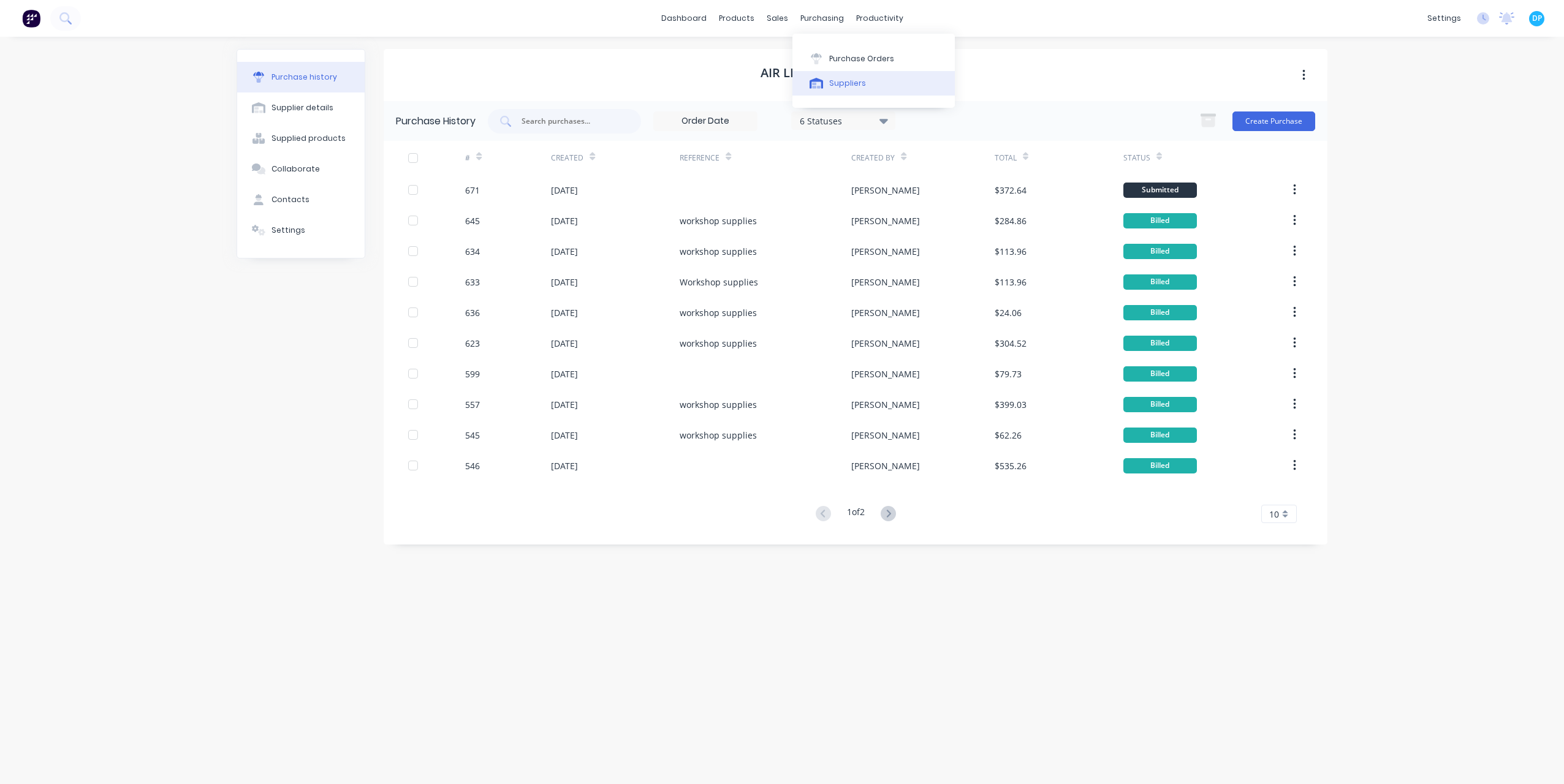
click at [831, 86] on div "Suppliers" at bounding box center [847, 84] width 36 height 11
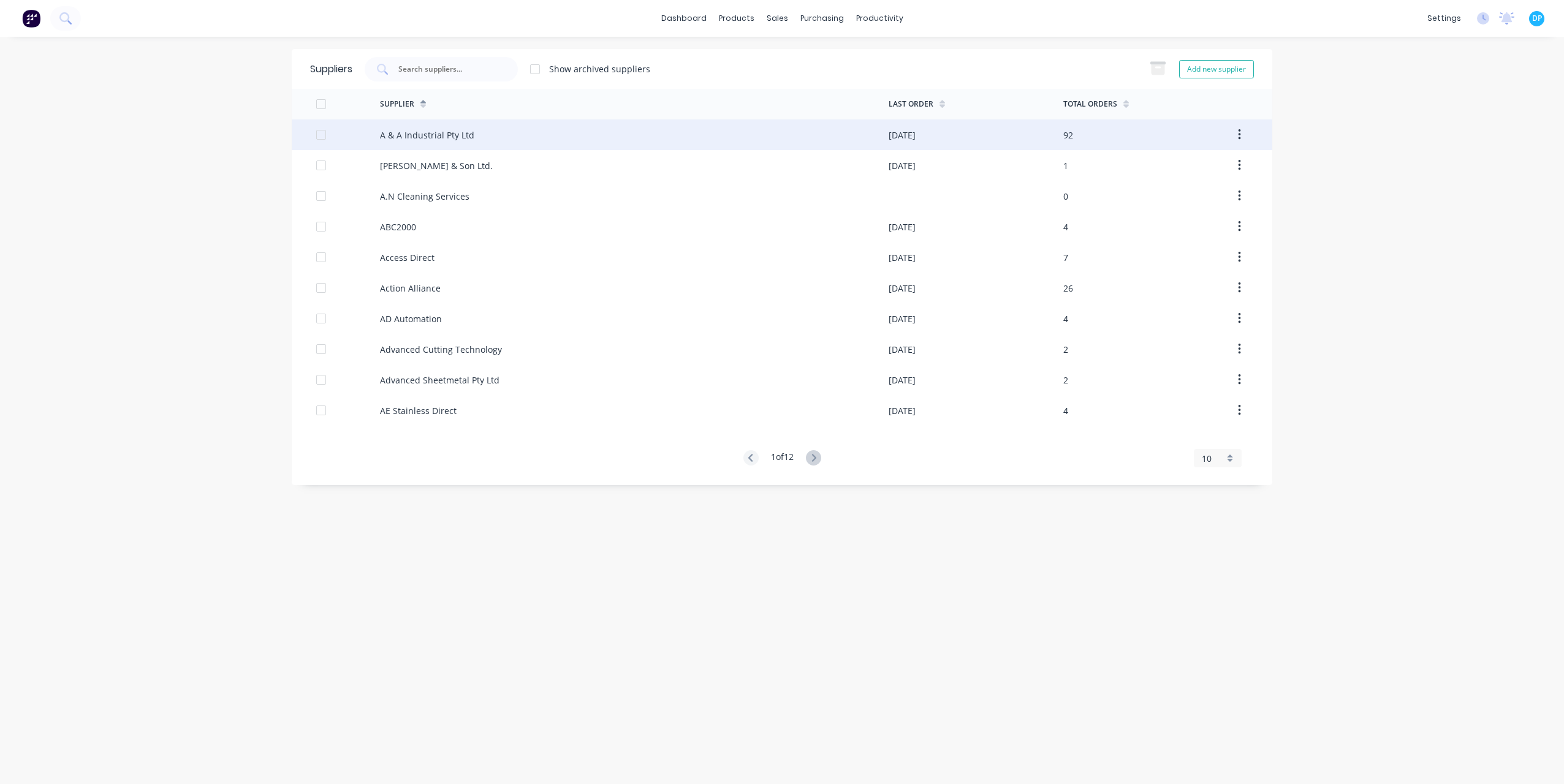
click at [441, 141] on div "A & A Industrial Pty Ltd" at bounding box center [634, 134] width 509 height 30
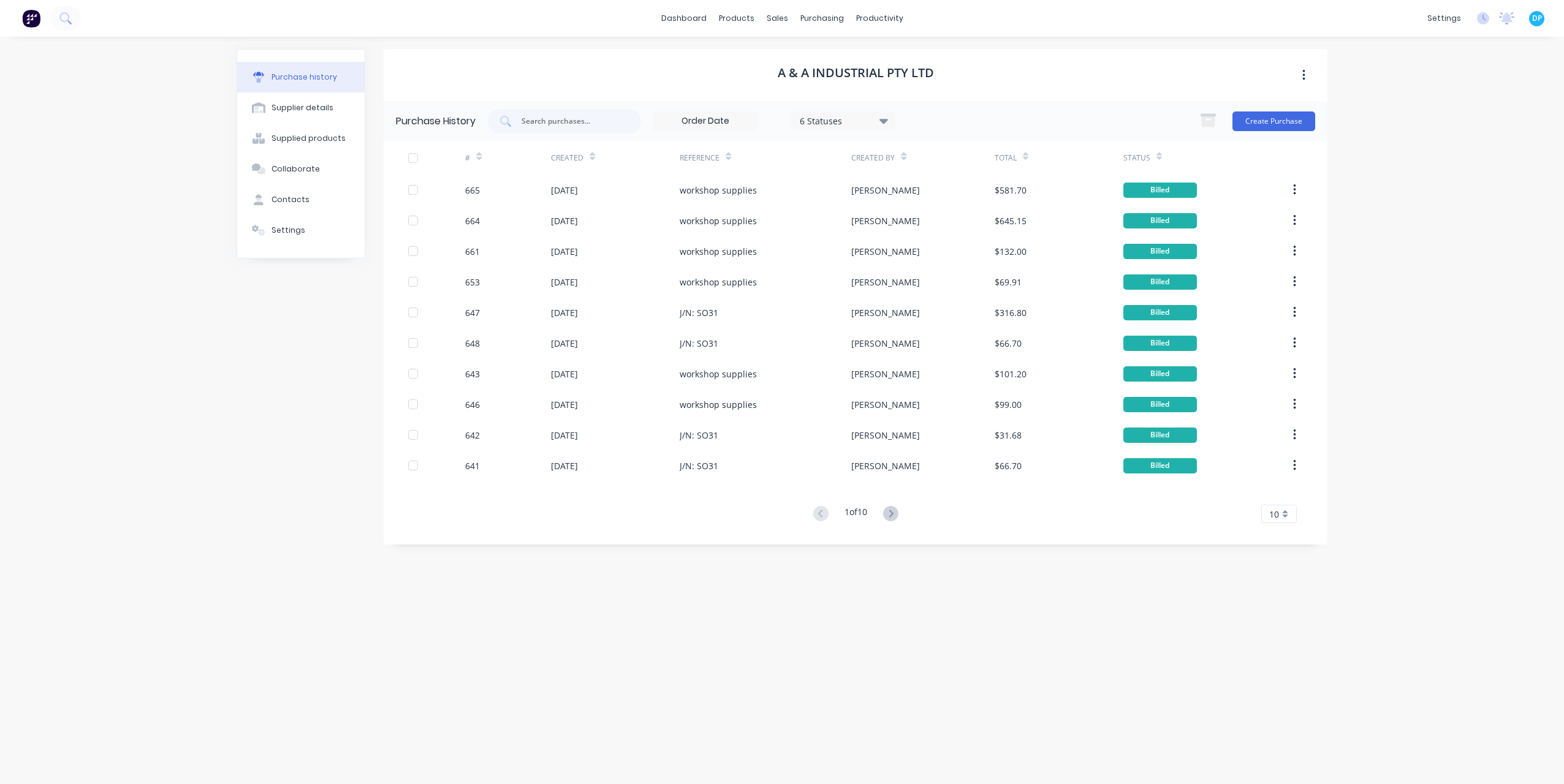
click at [1293, 516] on div "10" at bounding box center [1279, 514] width 36 height 19
drag, startPoint x: 960, startPoint y: 533, endPoint x: 951, endPoint y: 524, distance: 12.7
click at [960, 533] on div "Purchase History 6 Statuses 6 Statuses Create Purchase # Created Reference Crea…" at bounding box center [856, 323] width 944 height 444
click at [479, 159] on icon at bounding box center [479, 158] width 5 height 4
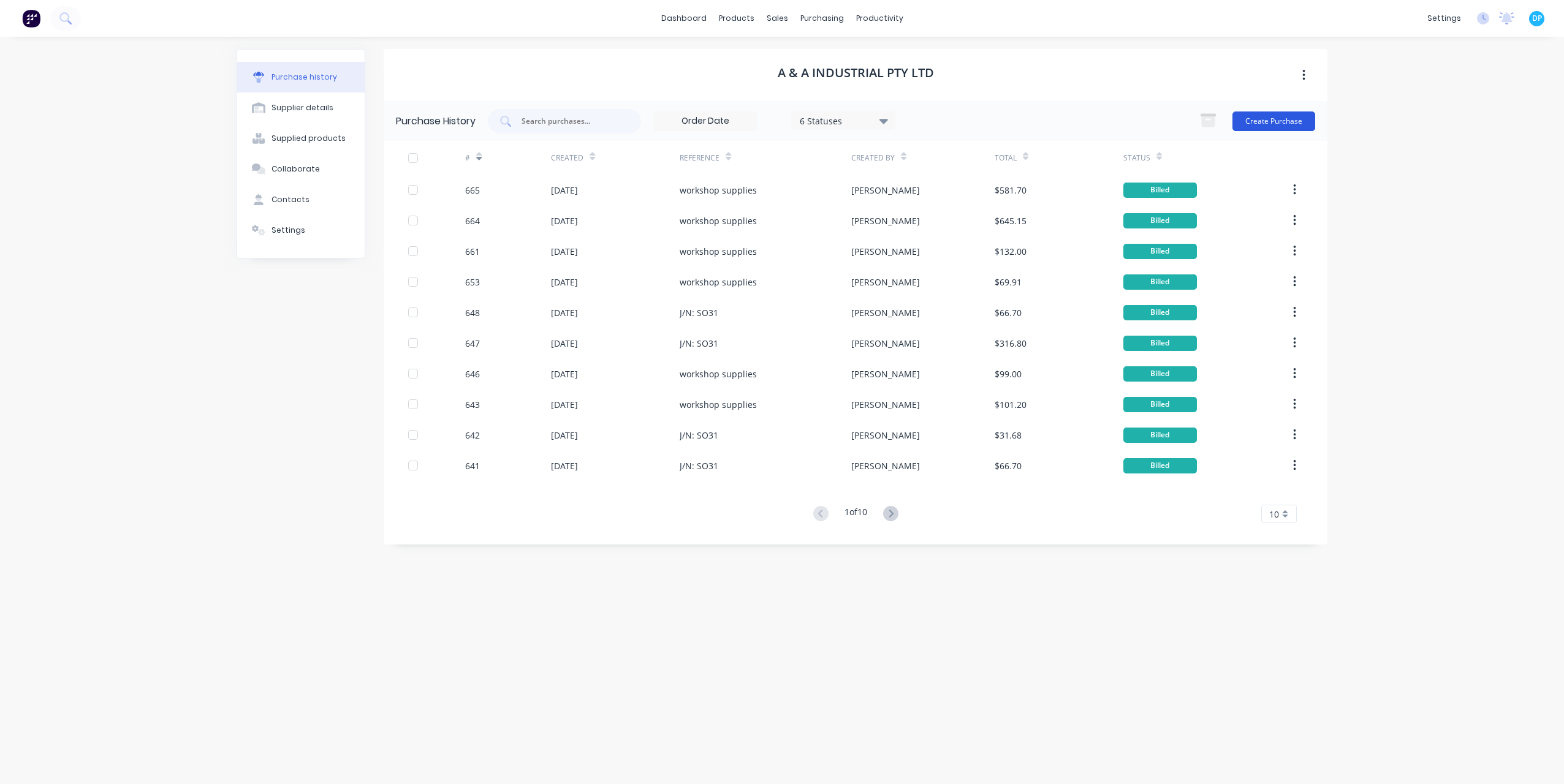
click at [1307, 124] on button "Create Purchase" at bounding box center [1273, 121] width 83 height 20
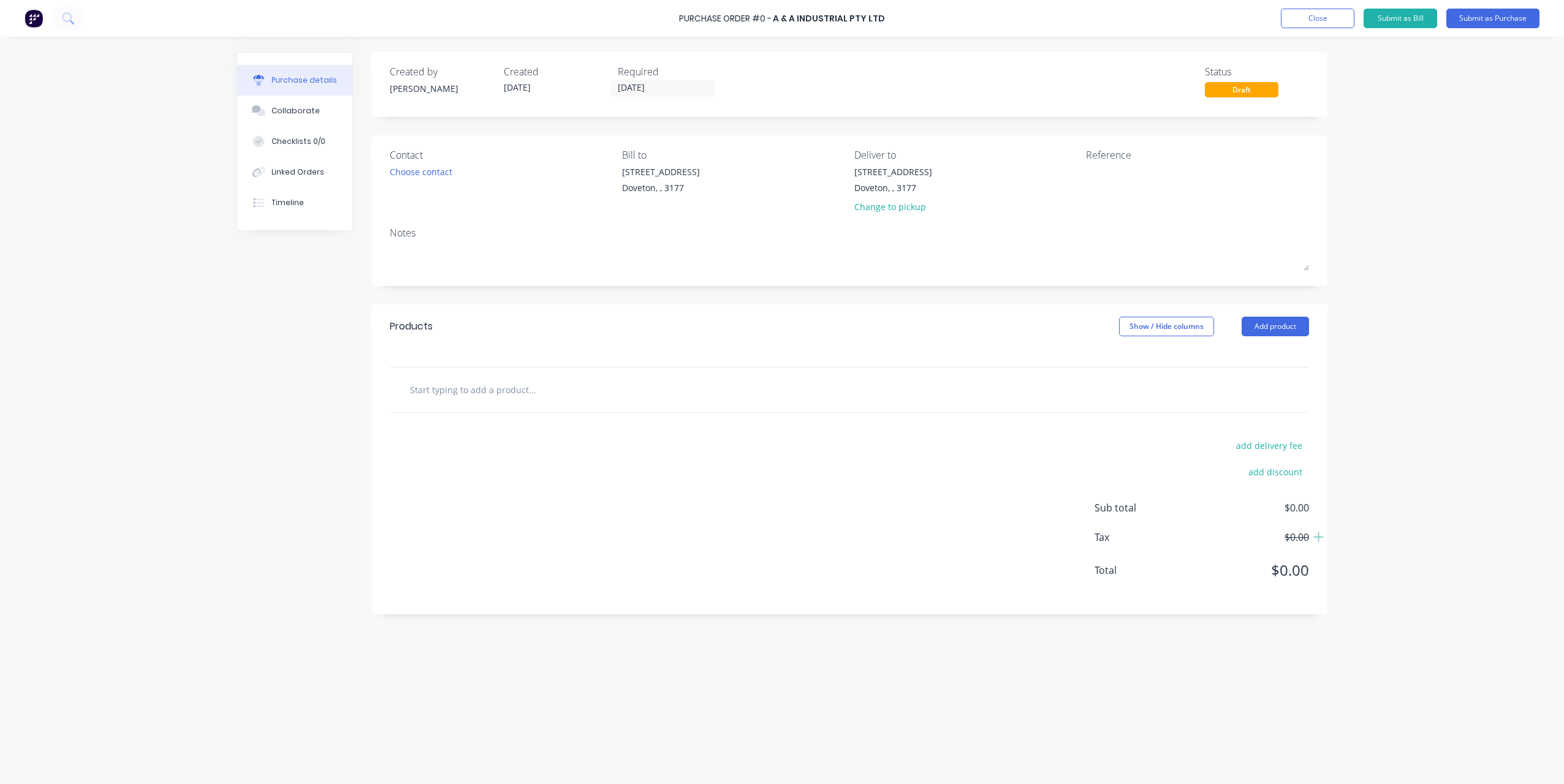
click at [1319, 28] on div "Purchase Order #0 - A & A Industrial Pty Ltd Add product Close Submit as Bill S…" at bounding box center [782, 18] width 1564 height 36
click at [1318, 19] on button "Close" at bounding box center [1318, 19] width 74 height 20
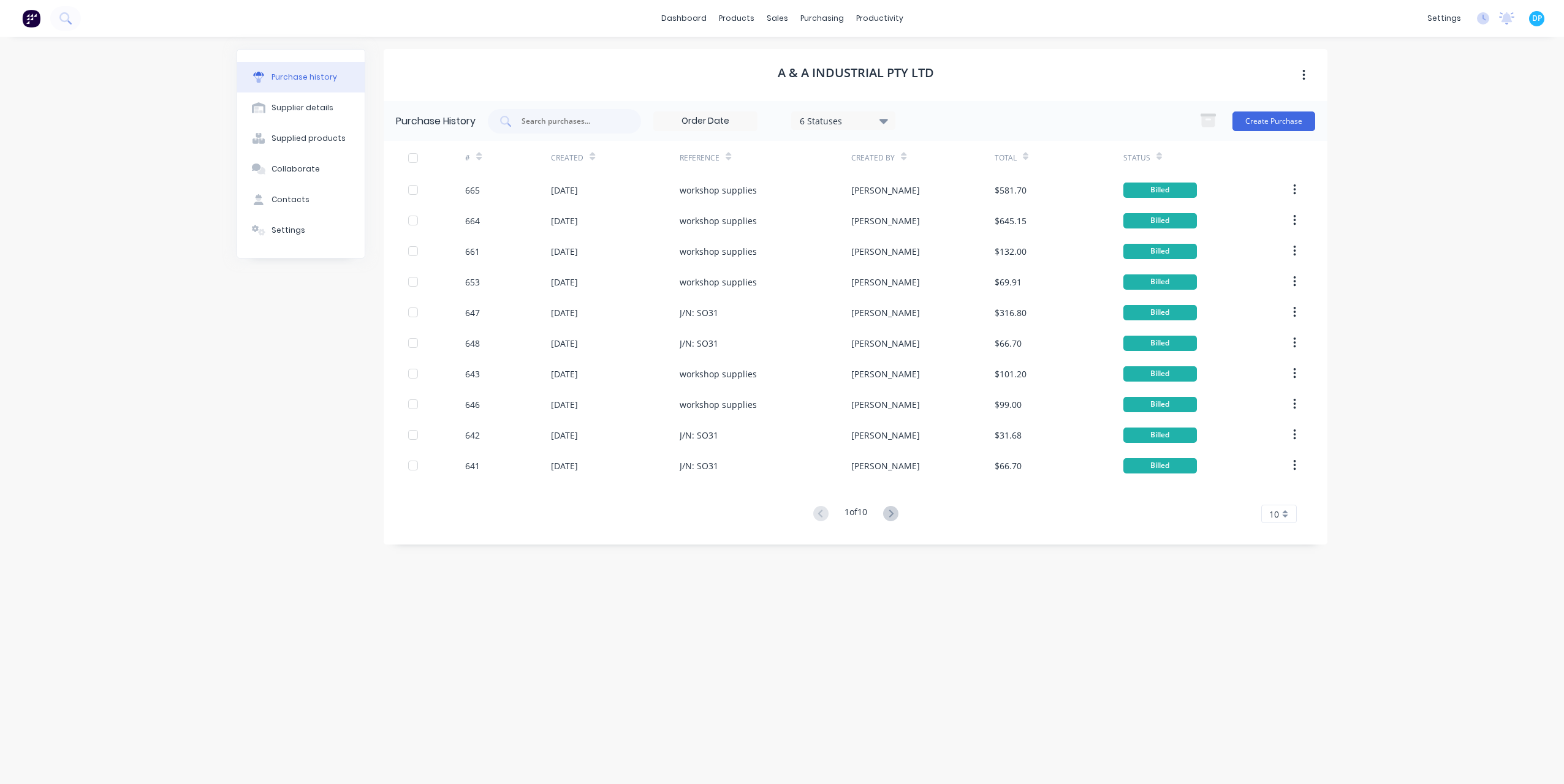
click at [1288, 515] on div "10" at bounding box center [1279, 514] width 36 height 19
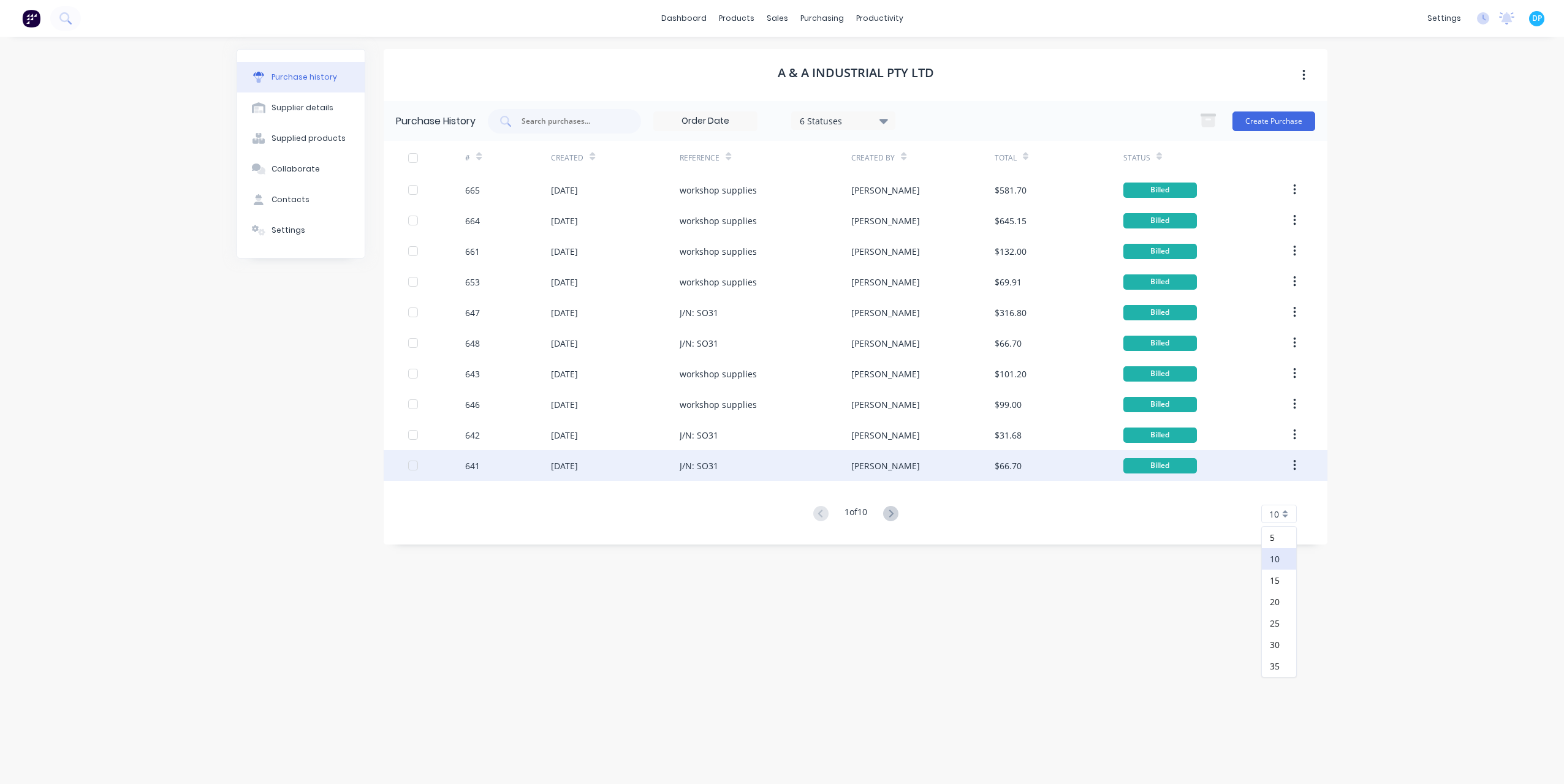
click at [674, 474] on div "[DATE]" at bounding box center [615, 466] width 129 height 30
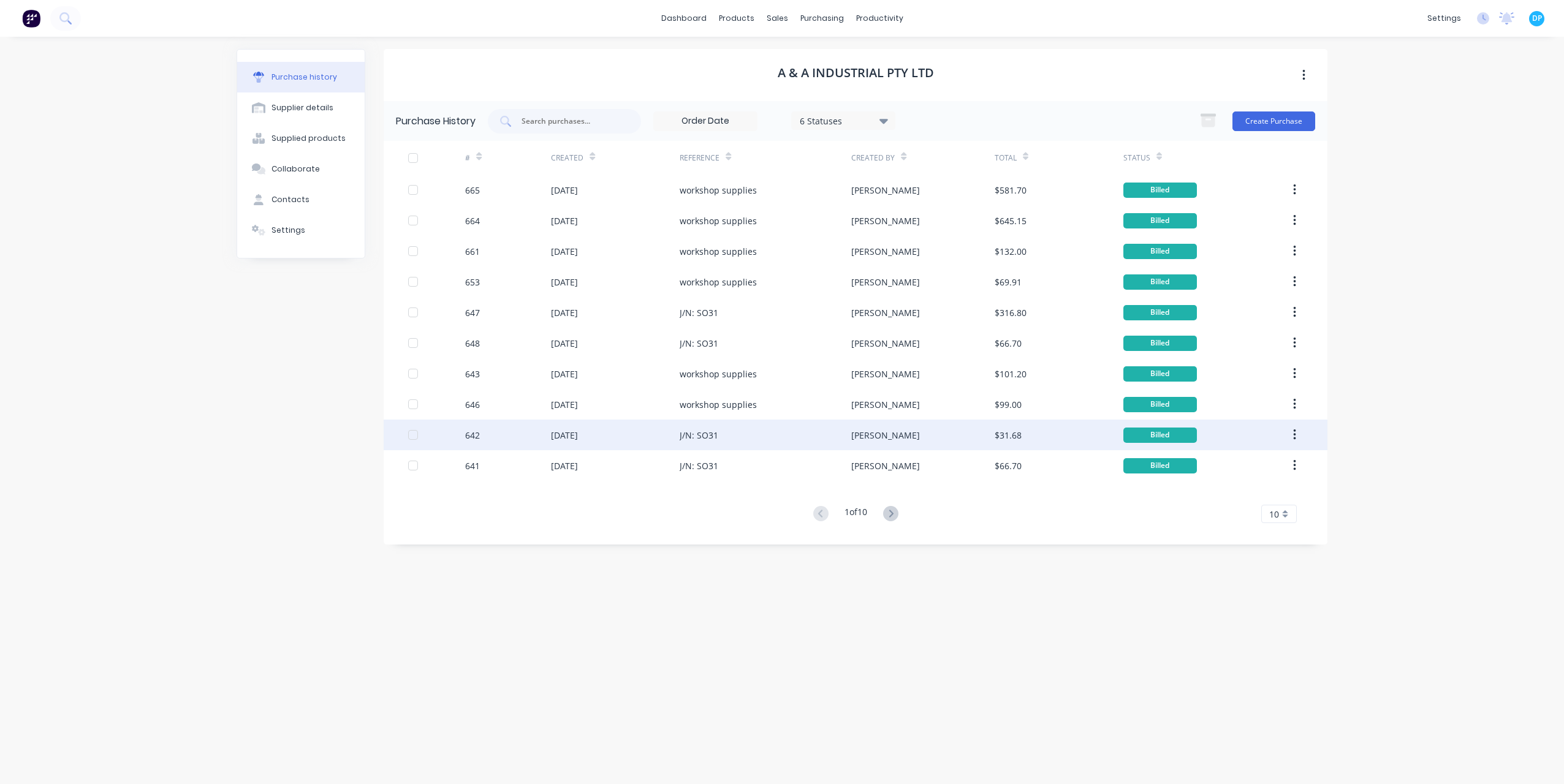
click at [695, 431] on div "J/N: SO31" at bounding box center [699, 436] width 38 height 12
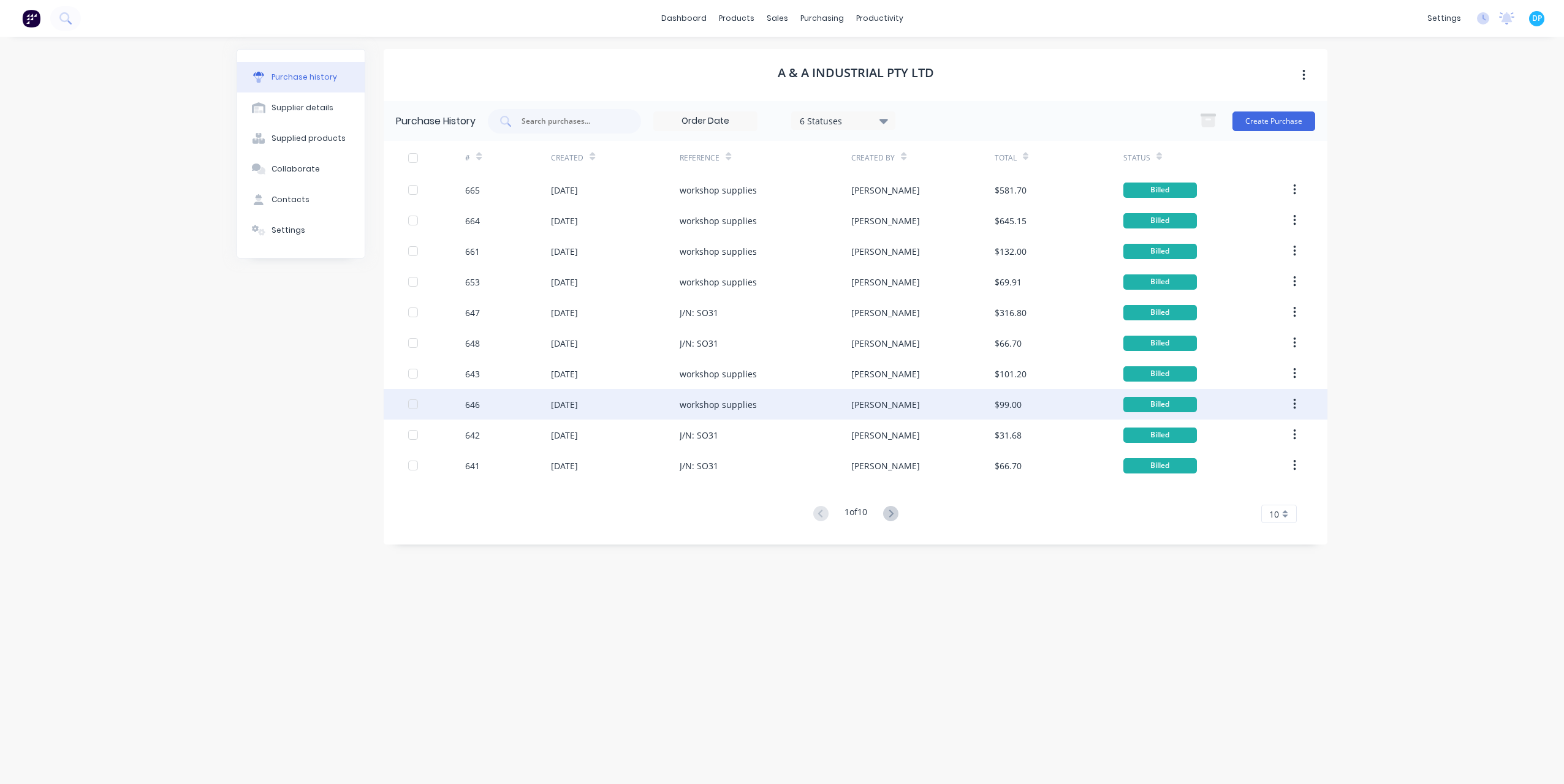
drag, startPoint x: 695, startPoint y: 420, endPoint x: 694, endPoint y: 402, distance: 18.0
click at [694, 402] on div "workshop supplies" at bounding box center [718, 404] width 77 height 12
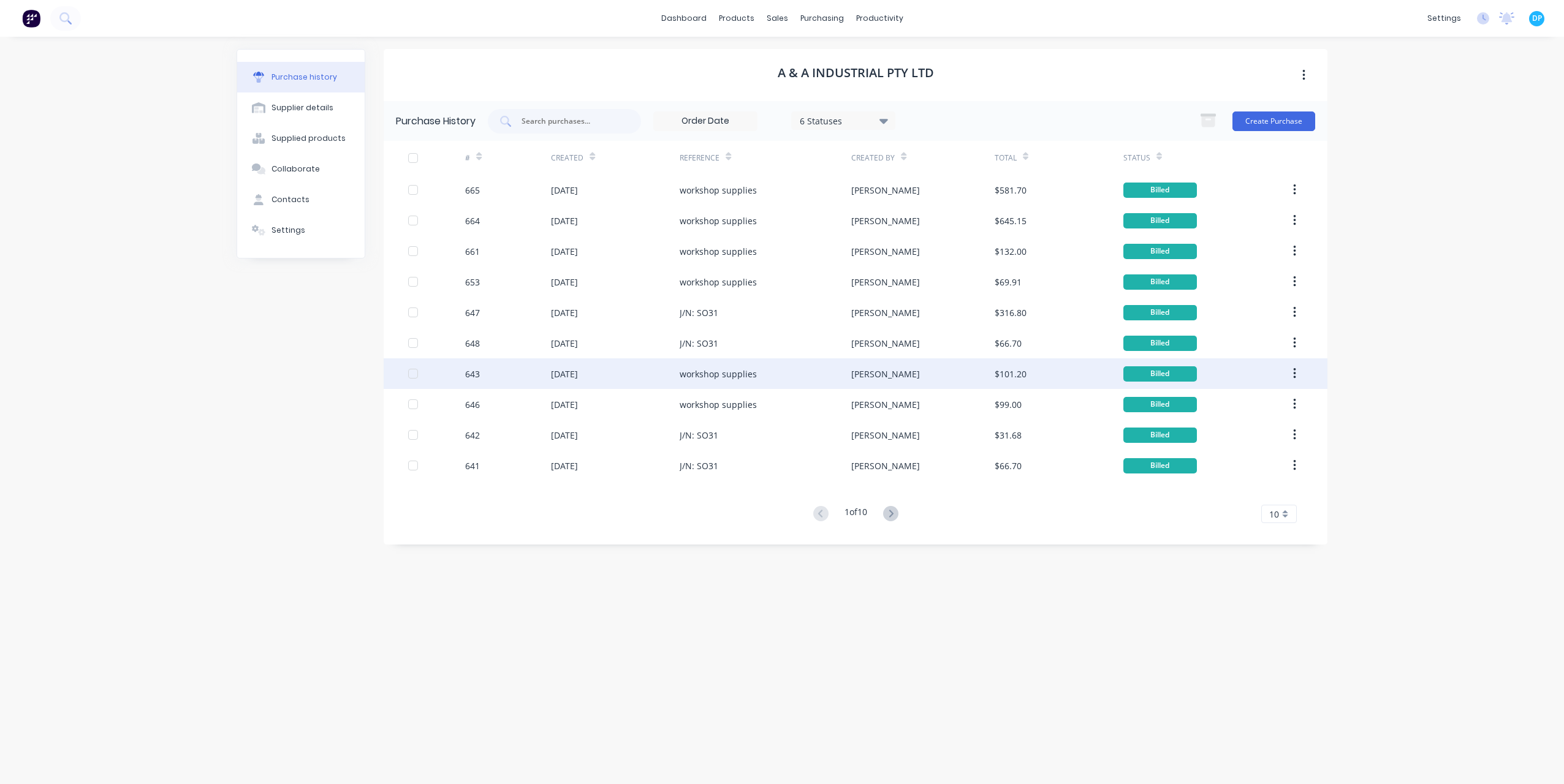
click at [720, 378] on div "workshop supplies" at bounding box center [718, 374] width 77 height 12
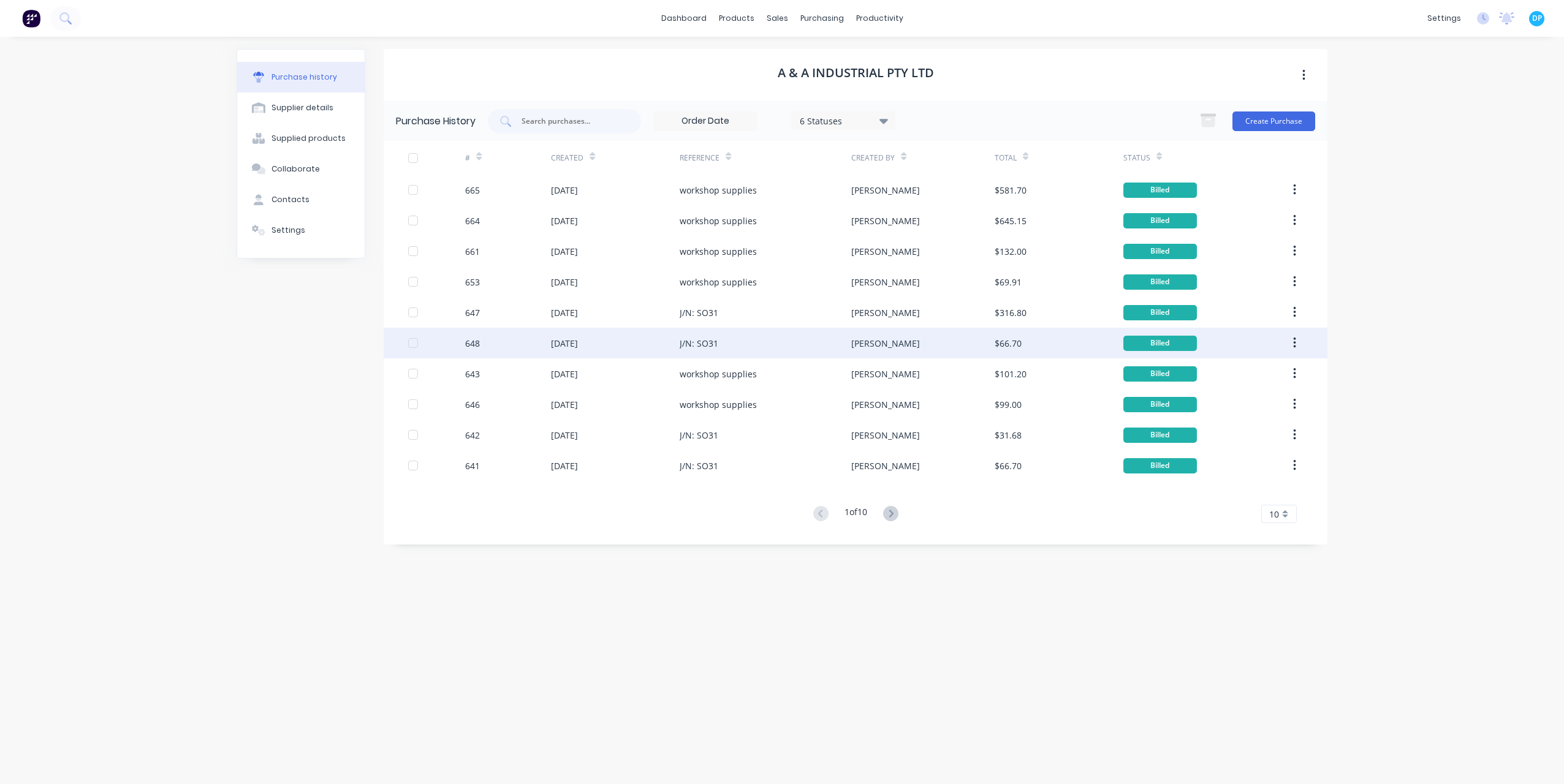
click at [707, 347] on div "J/N: SO31" at bounding box center [699, 343] width 38 height 12
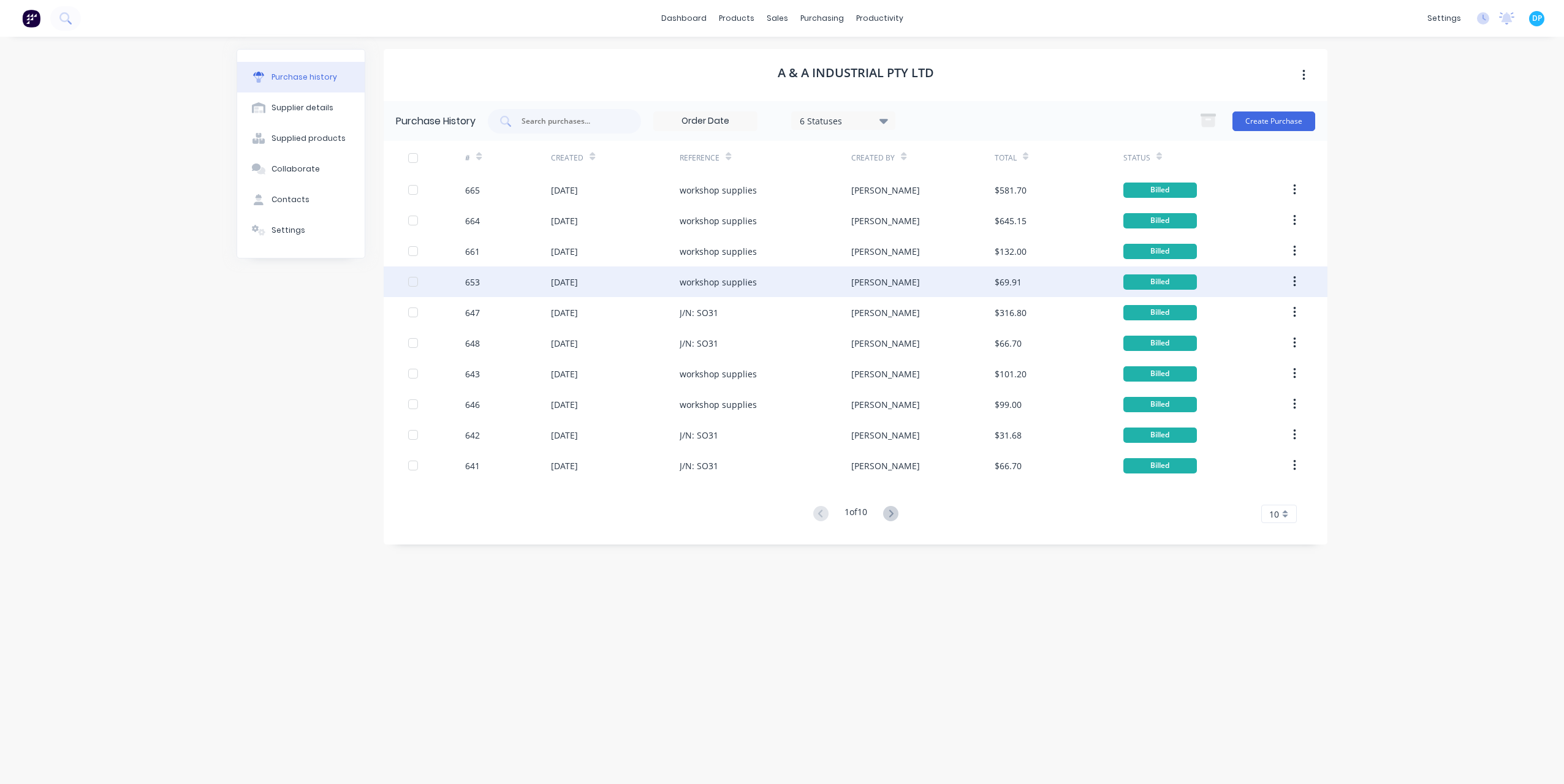
click at [703, 277] on div "workshop supplies" at bounding box center [718, 282] width 77 height 12
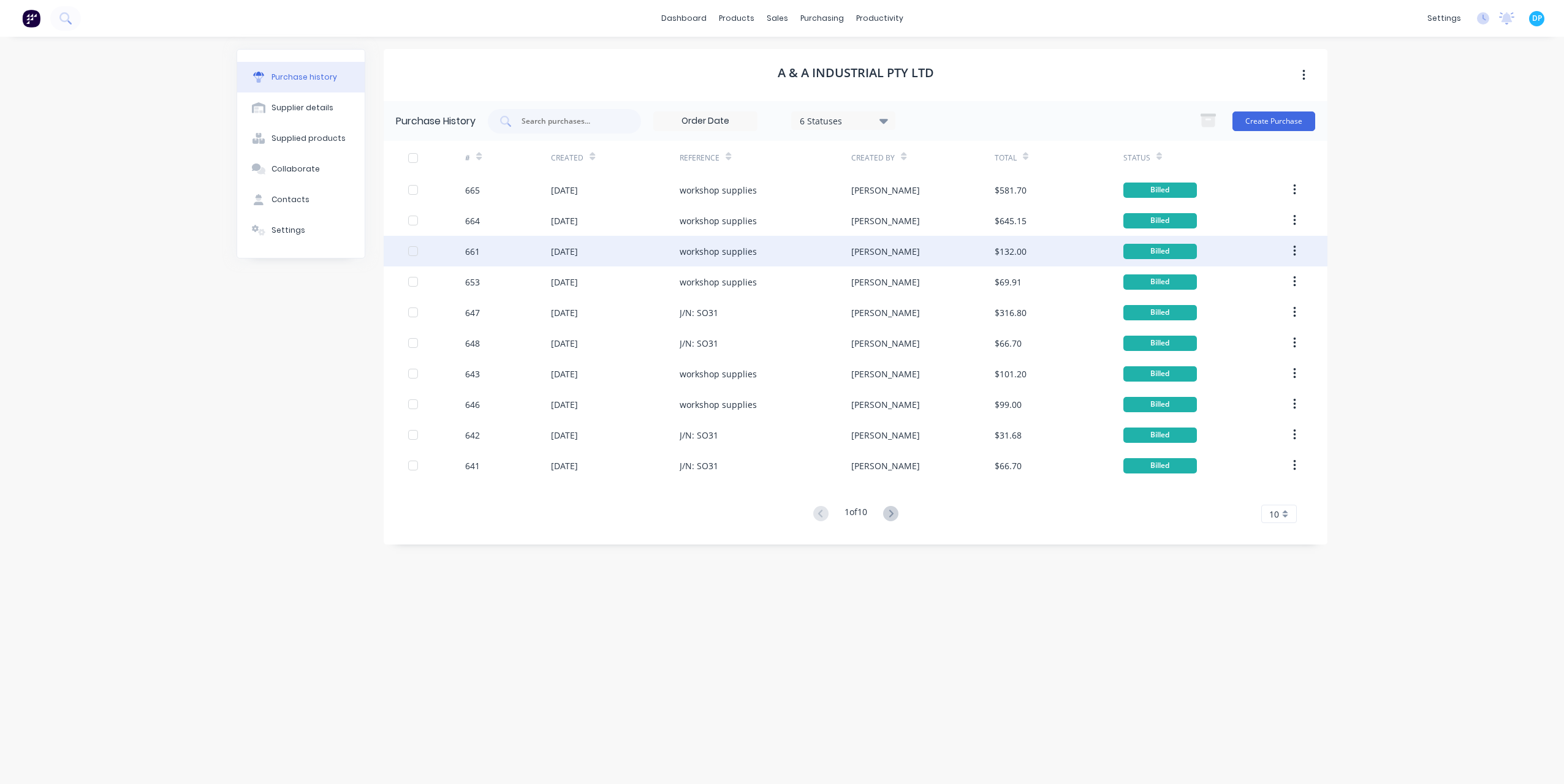
click at [703, 253] on div "workshop supplies" at bounding box center [718, 252] width 77 height 12
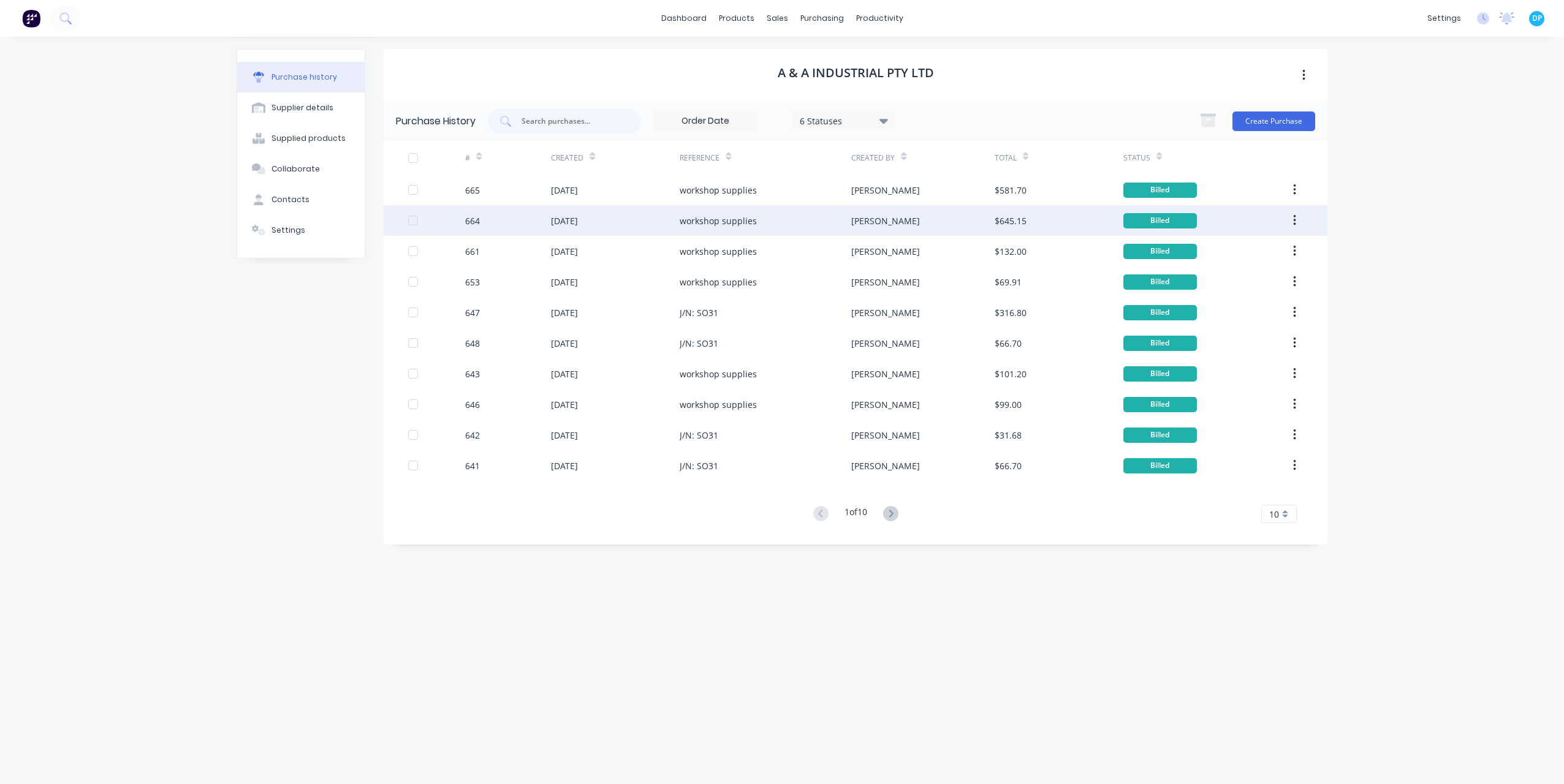
click at [711, 226] on div "workshop supplies" at bounding box center [718, 220] width 77 height 12
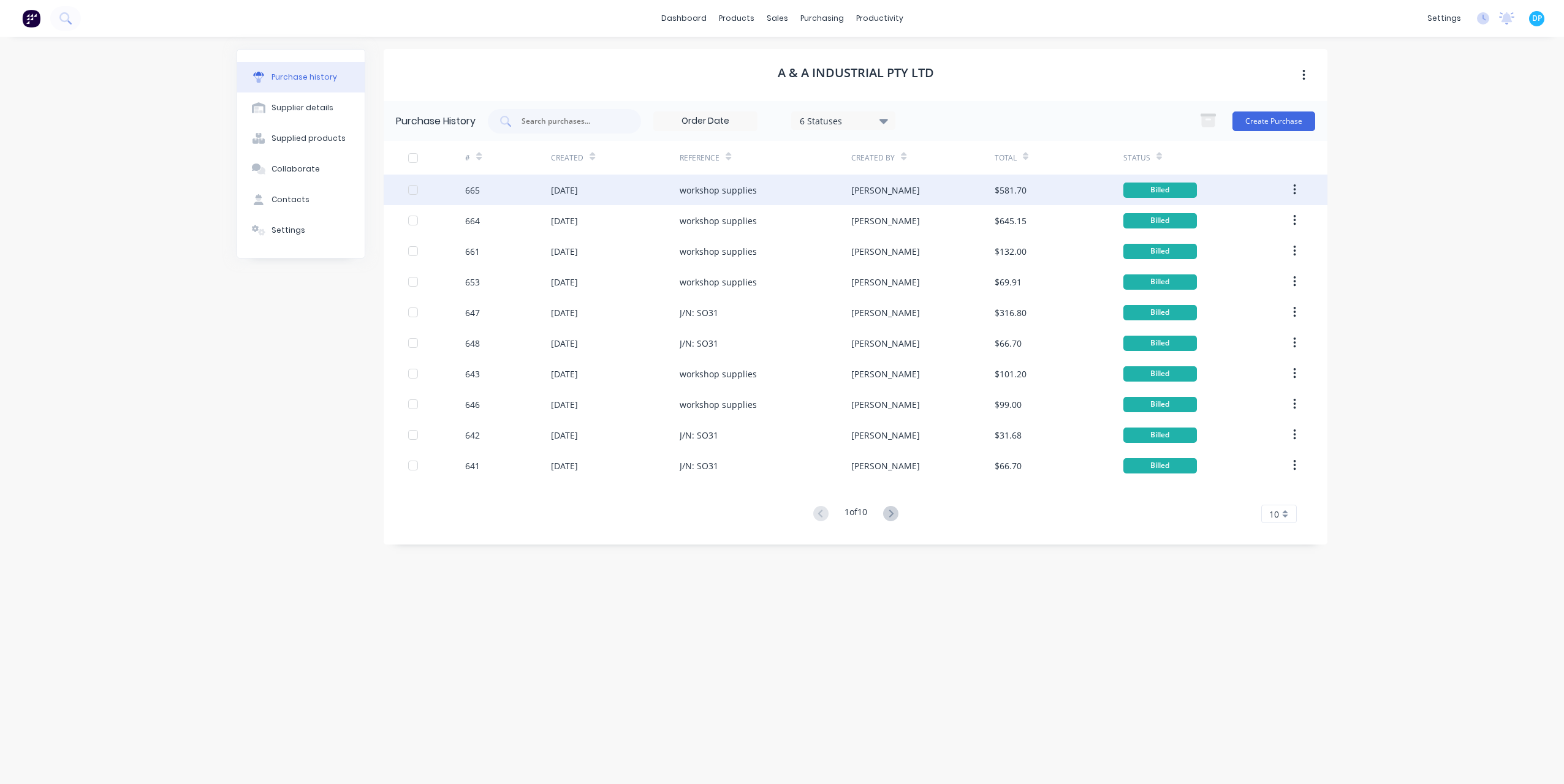
click at [710, 192] on div "workshop supplies" at bounding box center [718, 190] width 77 height 12
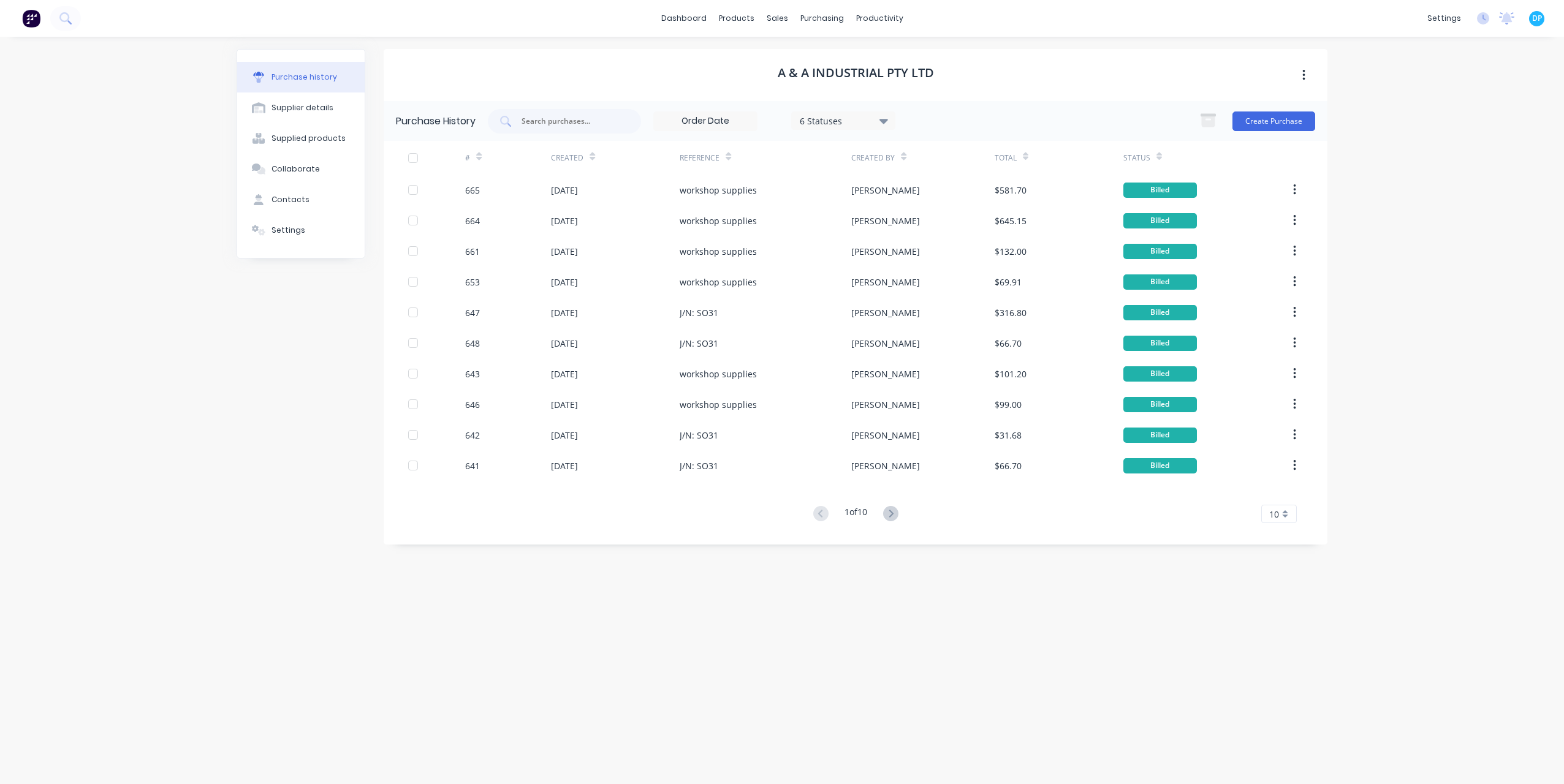
drag, startPoint x: 894, startPoint y: 514, endPoint x: 822, endPoint y: 366, distance: 164.6
click at [893, 514] on icon at bounding box center [891, 514] width 4 height 7
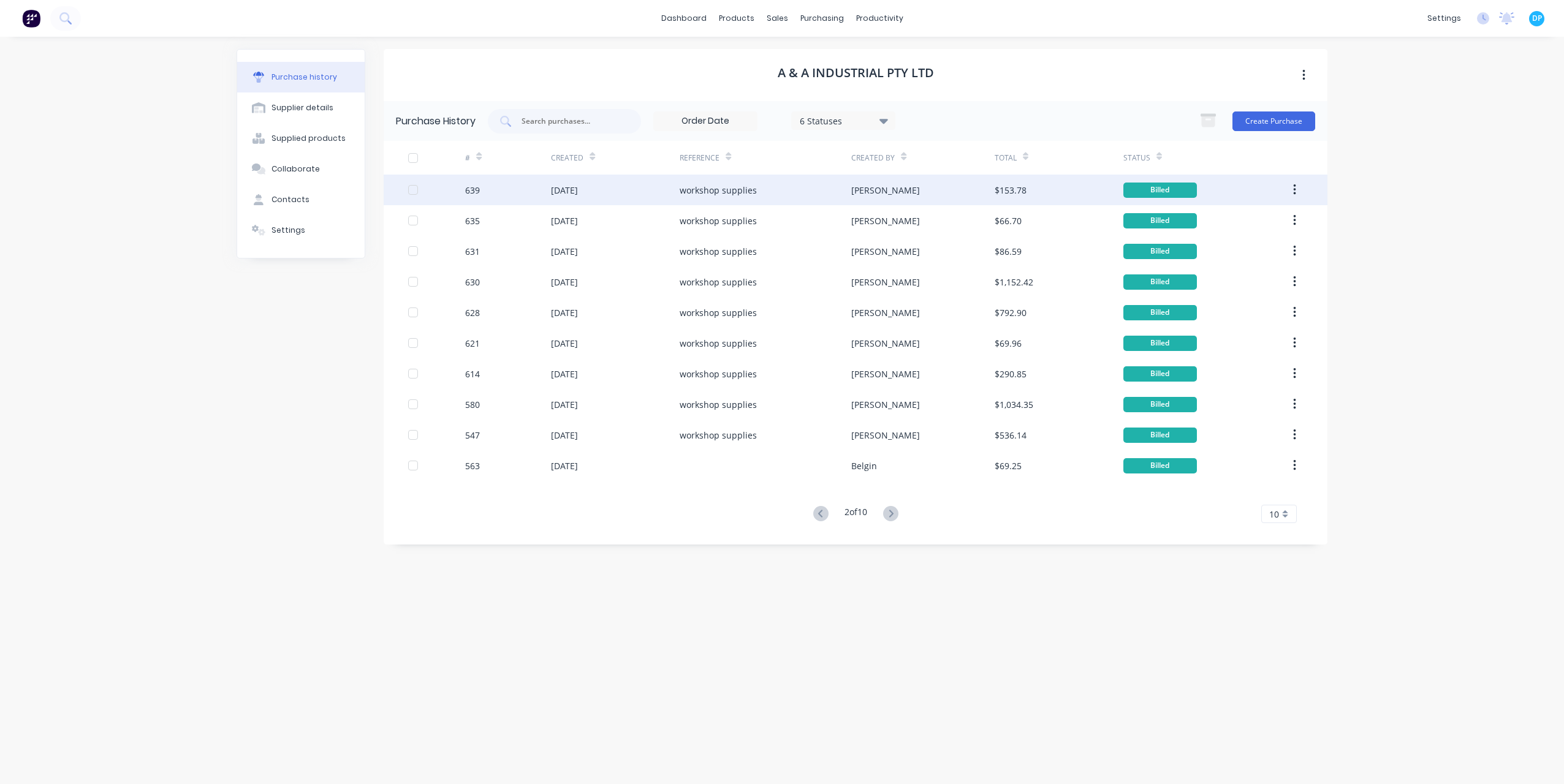
click at [694, 197] on div "workshop supplies" at bounding box center [766, 189] width 172 height 30
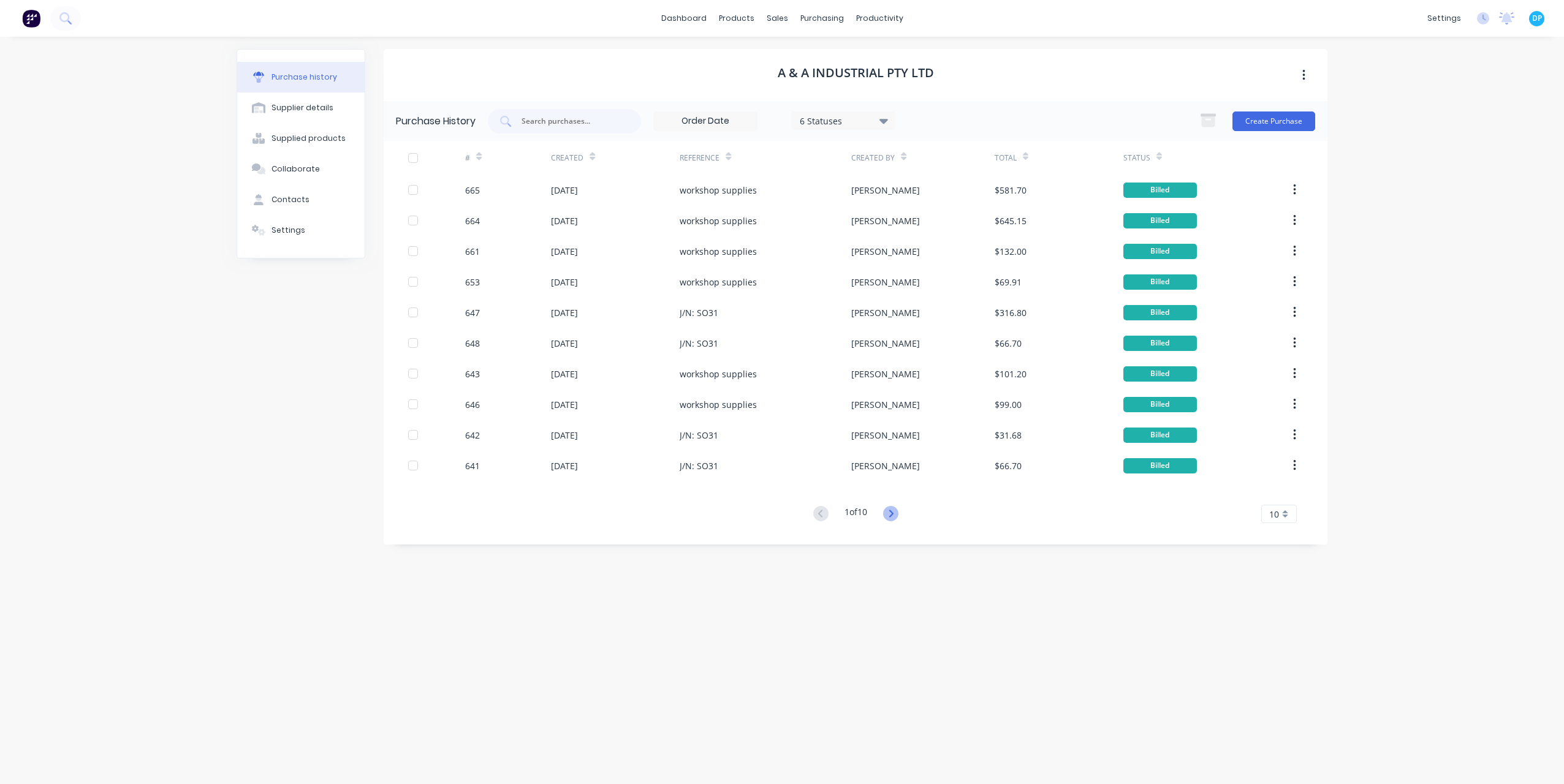
click at [889, 508] on icon at bounding box center [890, 513] width 15 height 15
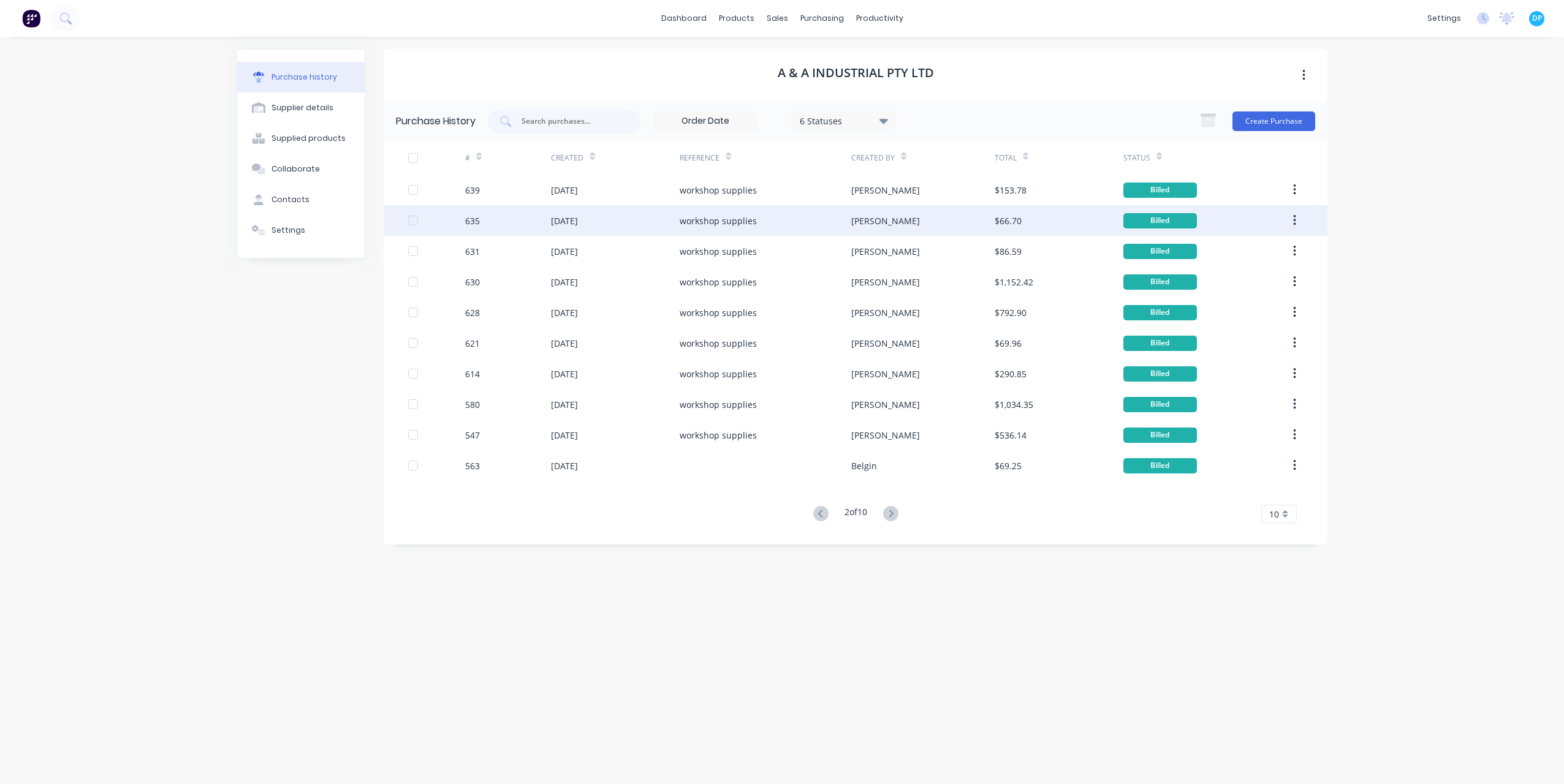
click at [673, 216] on div "[DATE]" at bounding box center [615, 220] width 129 height 30
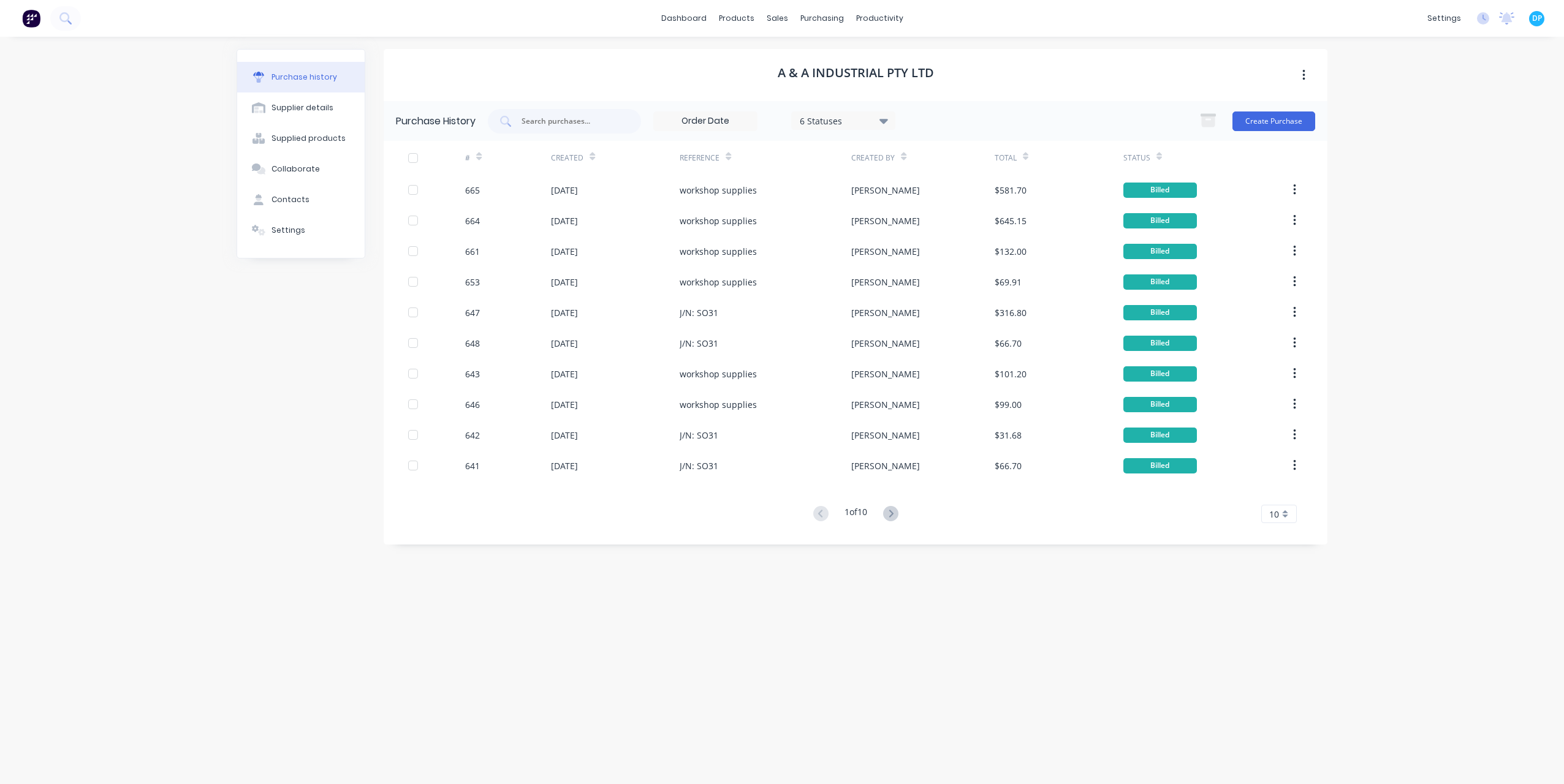
drag, startPoint x: 891, startPoint y: 509, endPoint x: 862, endPoint y: 428, distance: 86.0
click at [891, 509] on icon at bounding box center [890, 513] width 15 height 15
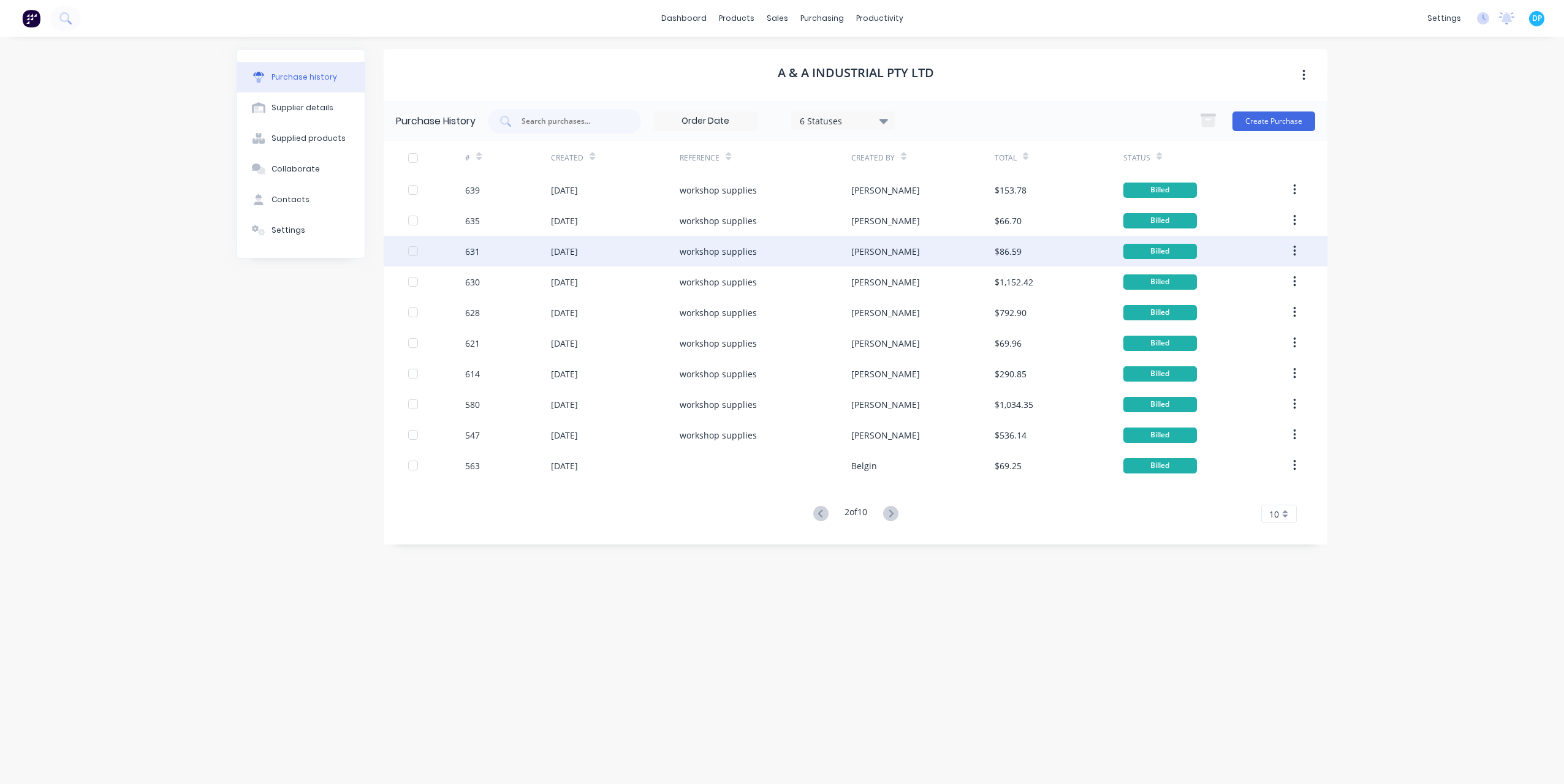
click at [720, 248] on div "workshop supplies" at bounding box center [718, 252] width 77 height 12
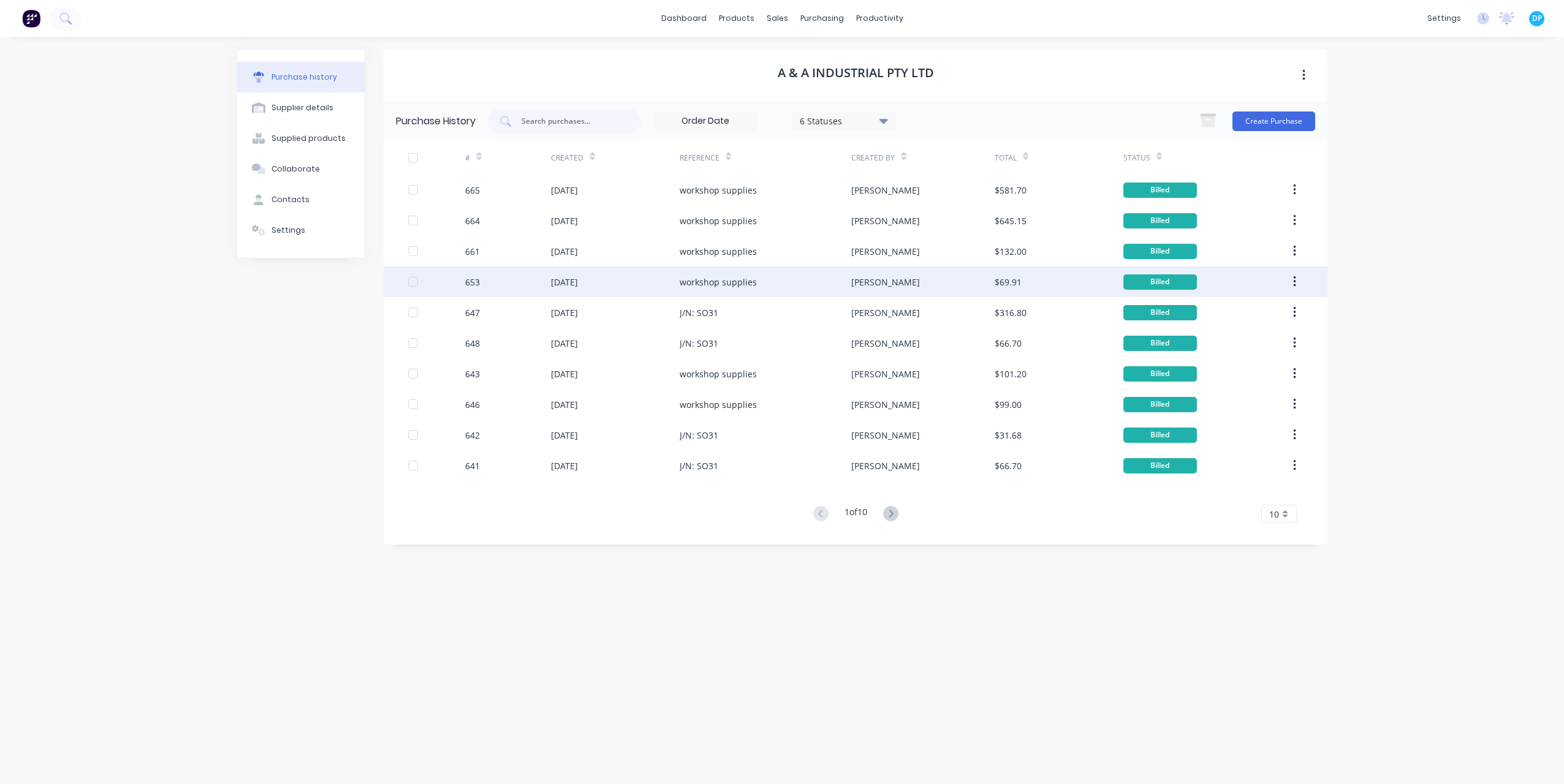
click at [731, 284] on div "workshop supplies" at bounding box center [718, 282] width 77 height 12
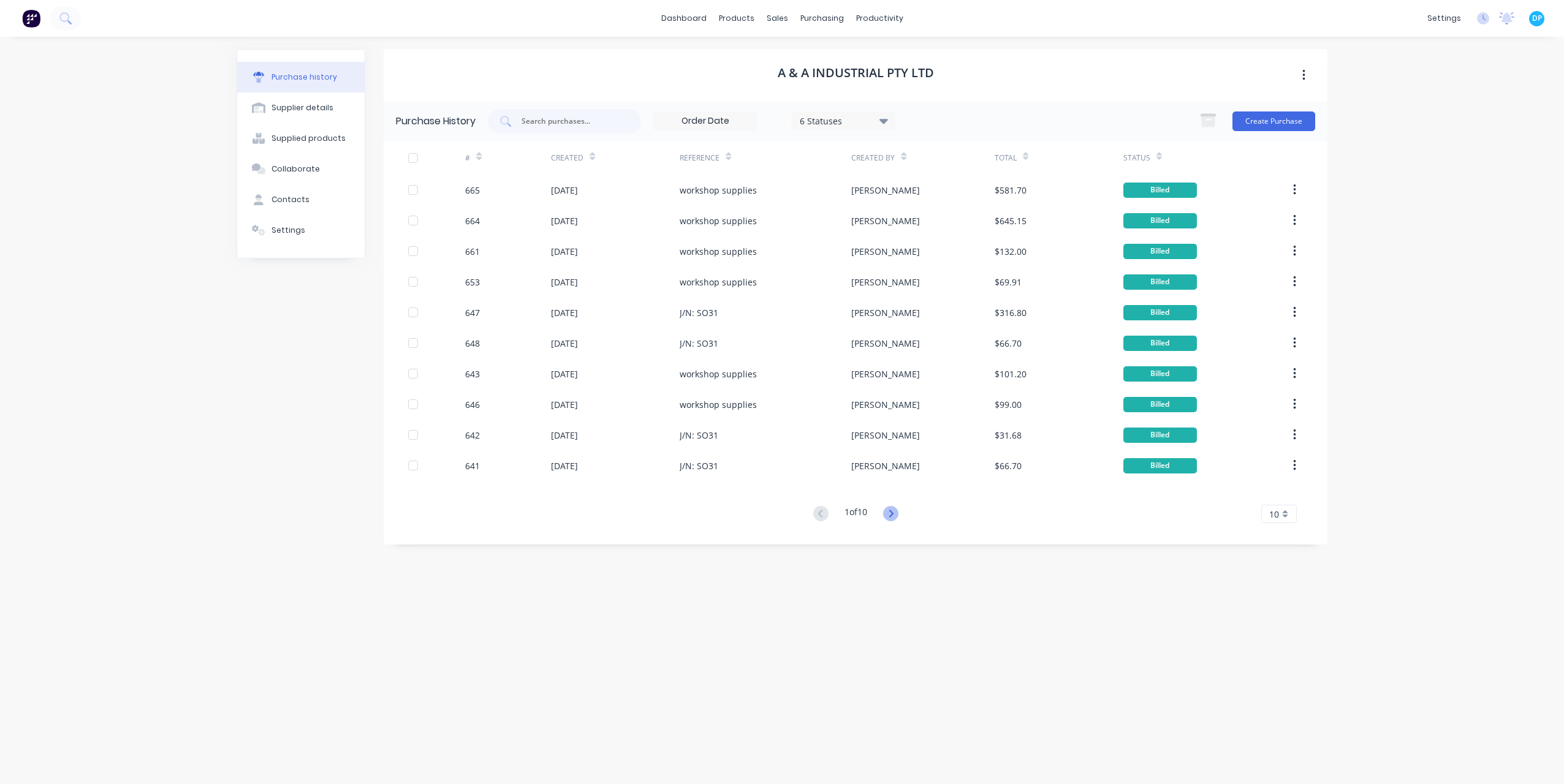
click at [891, 513] on icon at bounding box center [890, 513] width 15 height 15
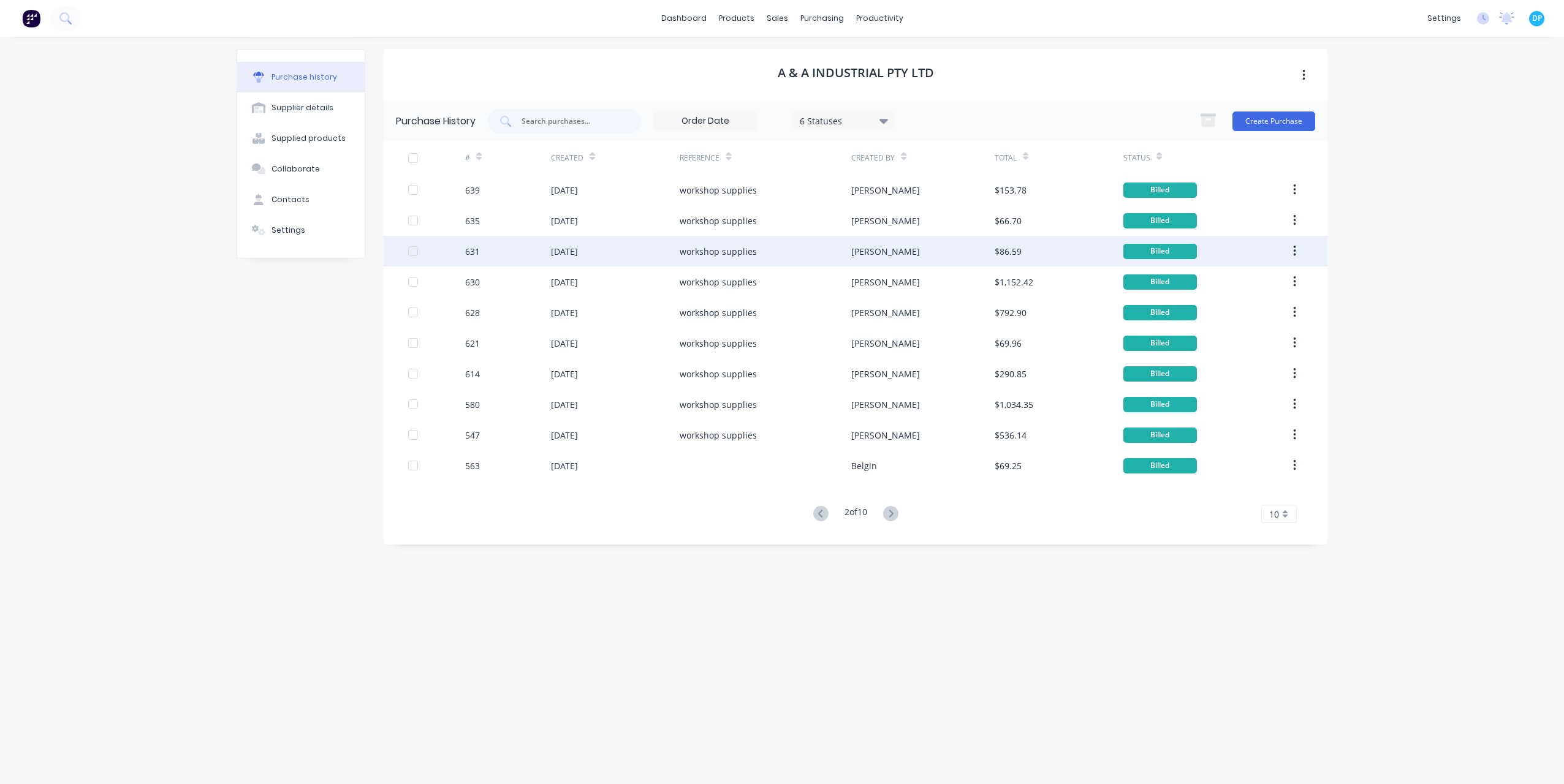
click at [668, 260] on div "[DATE]" at bounding box center [615, 251] width 129 height 30
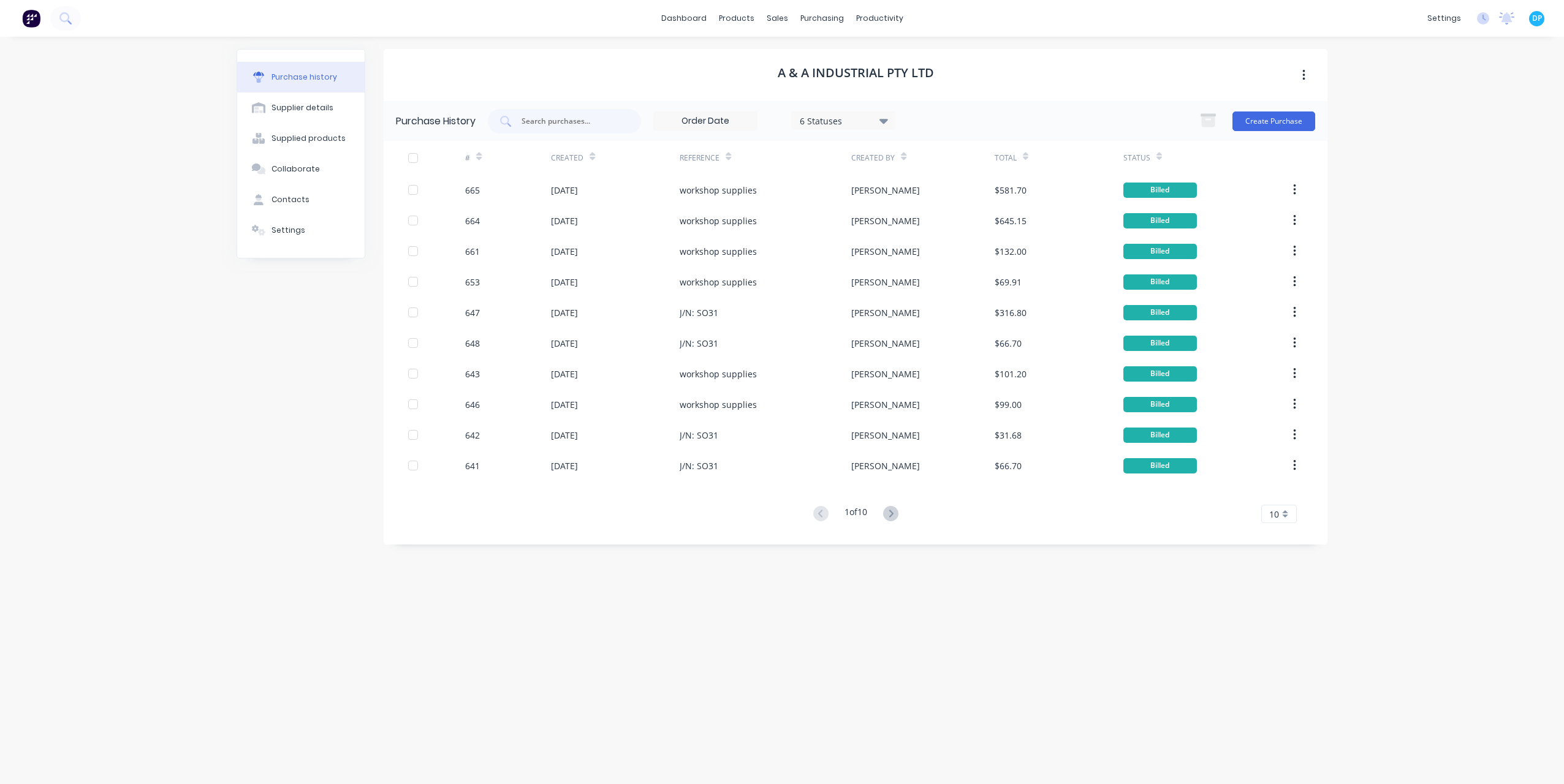
click at [902, 512] on button at bounding box center [891, 515] width 23 height 18
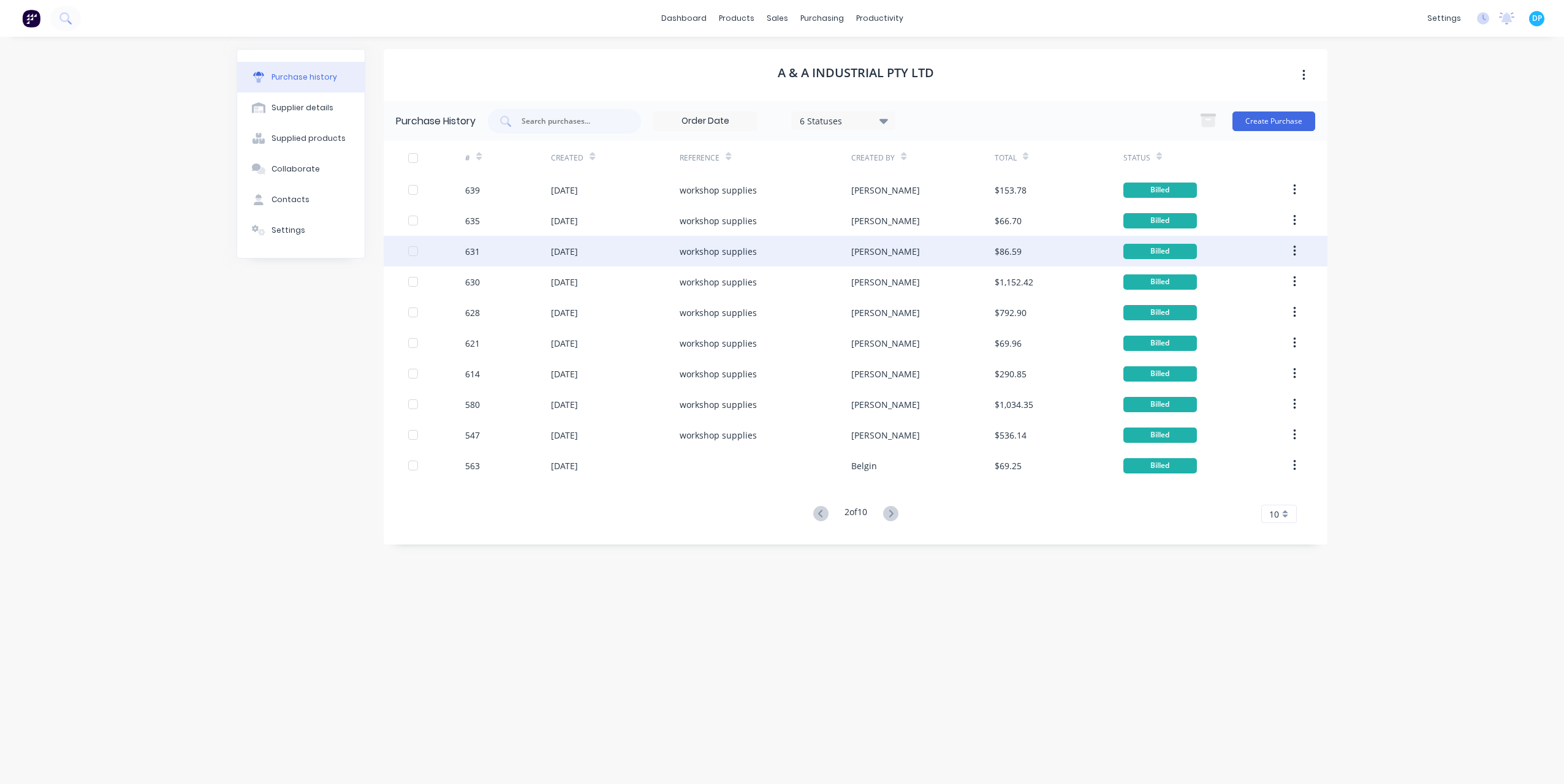
click at [700, 250] on div "workshop supplies" at bounding box center [718, 252] width 77 height 12
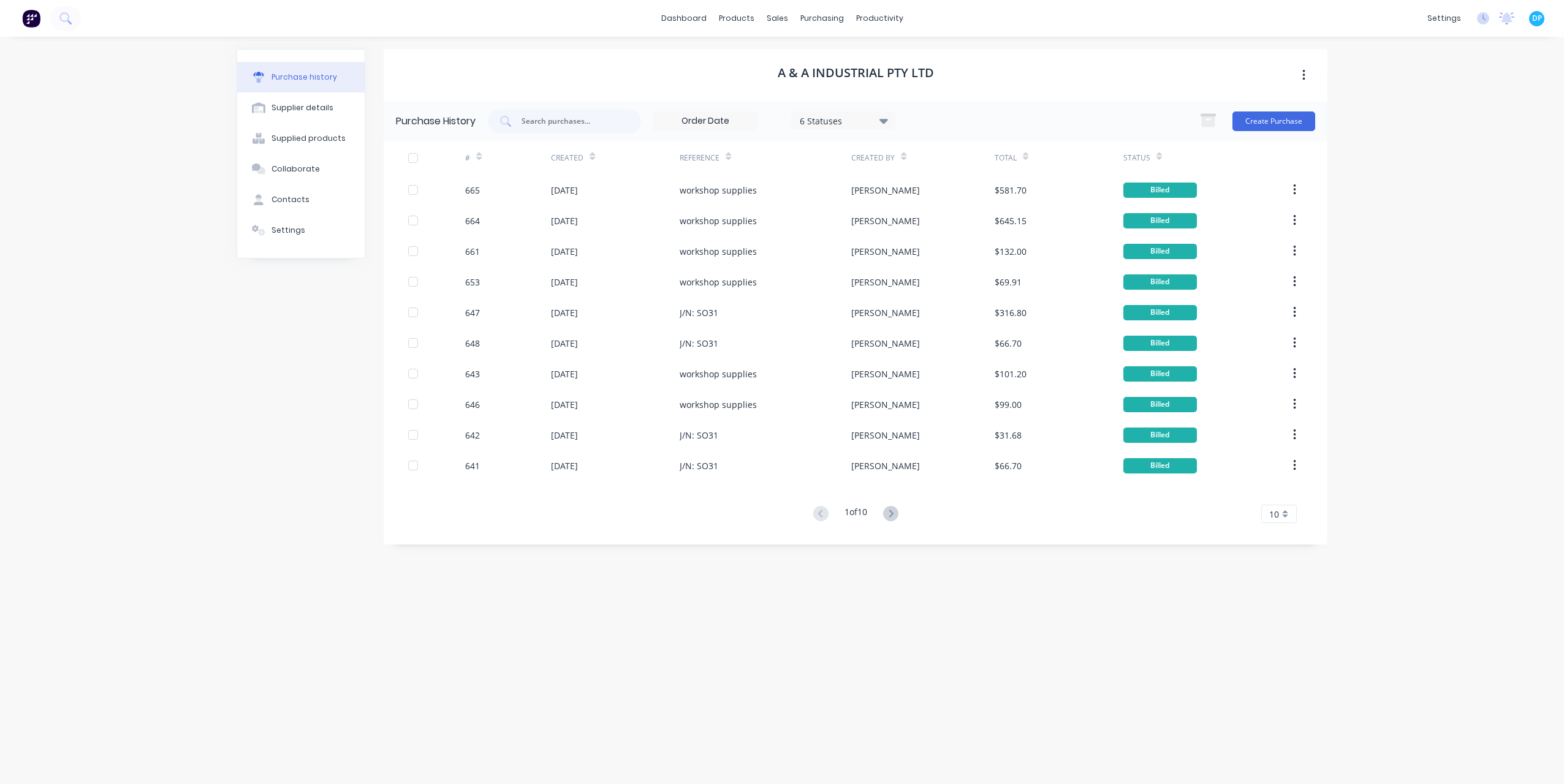
drag, startPoint x: 894, startPoint y: 512, endPoint x: 867, endPoint y: 478, distance: 43.4
click at [893, 512] on icon at bounding box center [891, 514] width 4 height 7
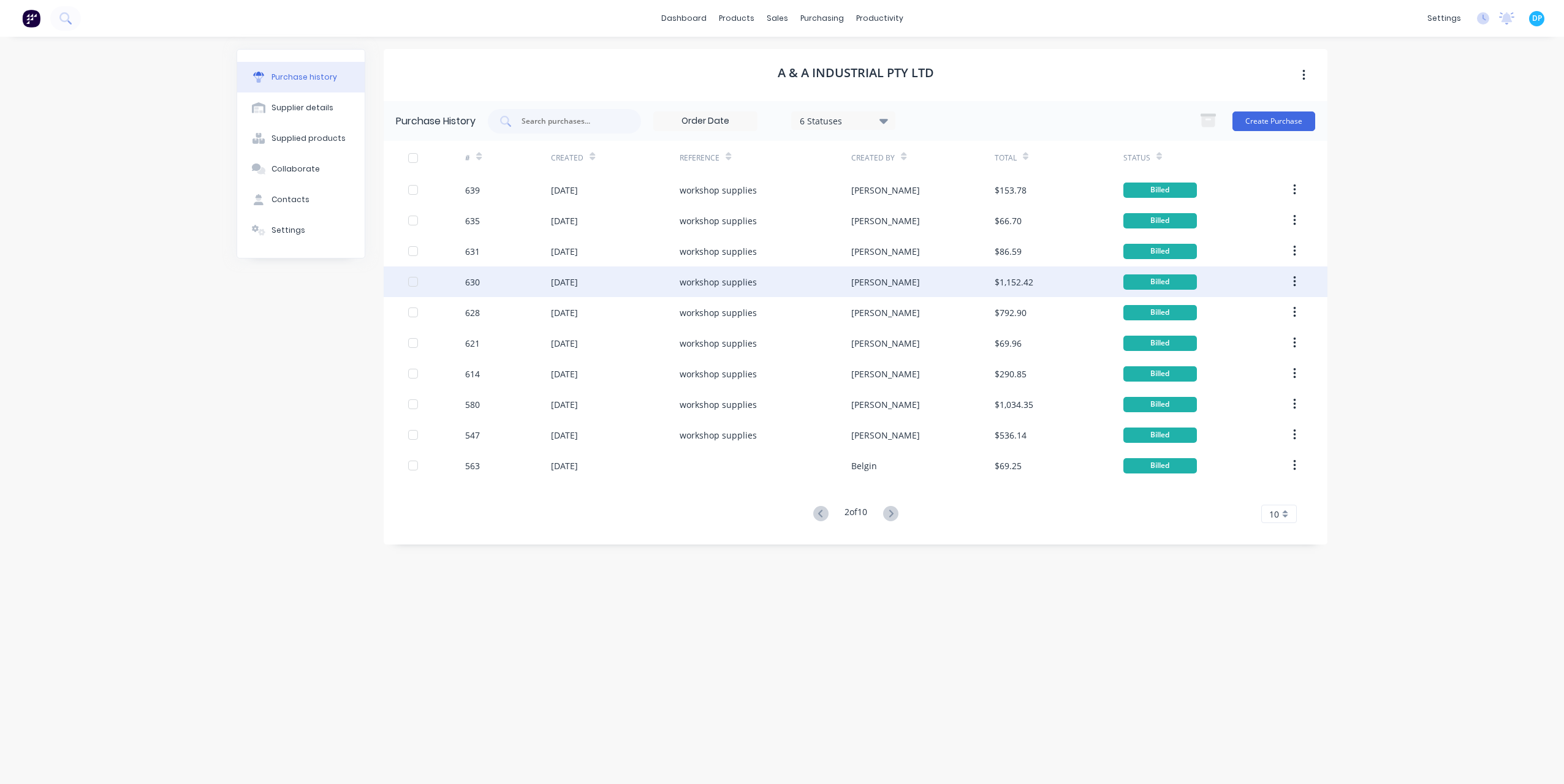
click at [578, 279] on div "[DATE]" at bounding box center [565, 282] width 27 height 12
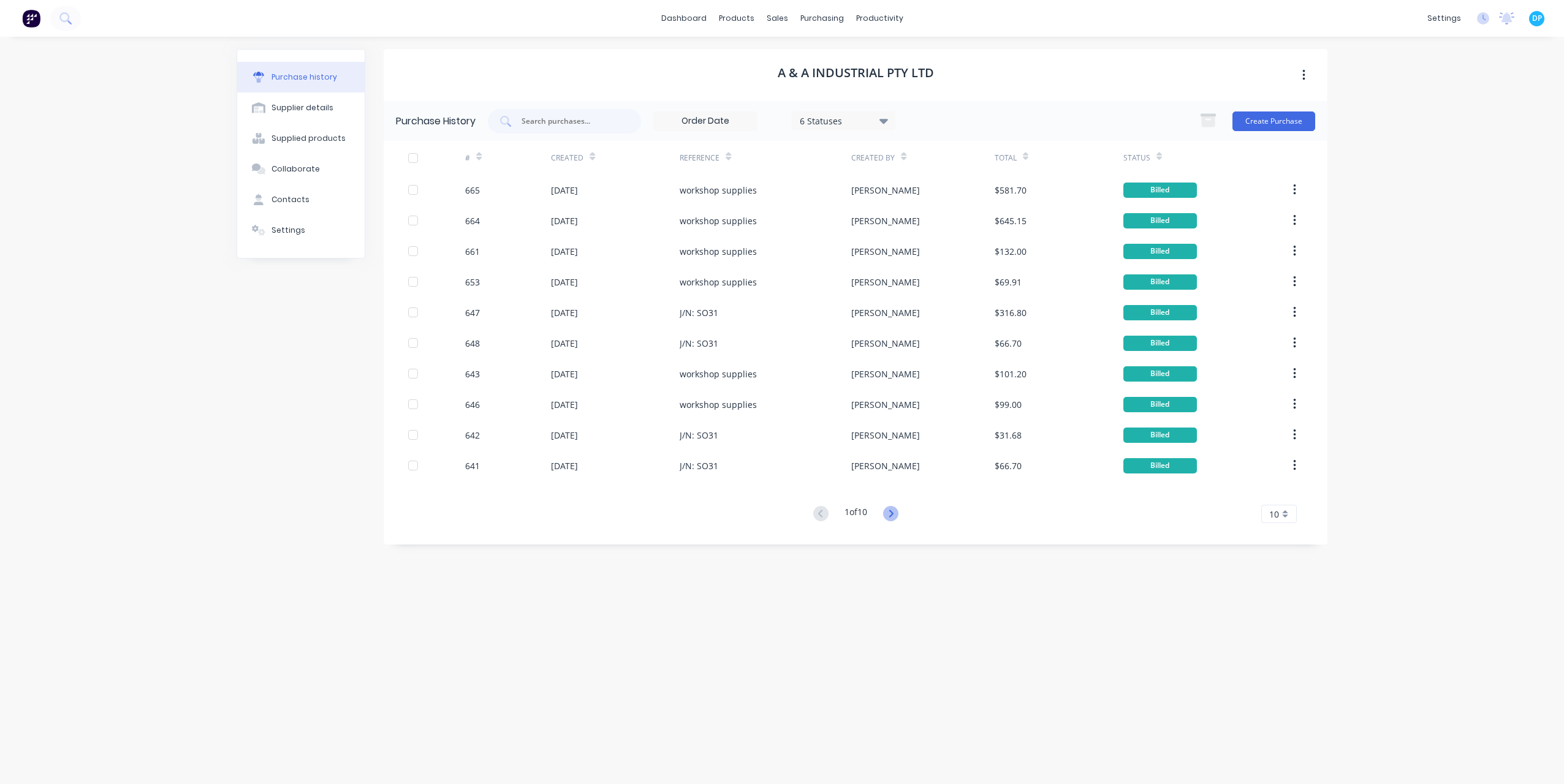
click at [886, 512] on icon at bounding box center [890, 513] width 15 height 15
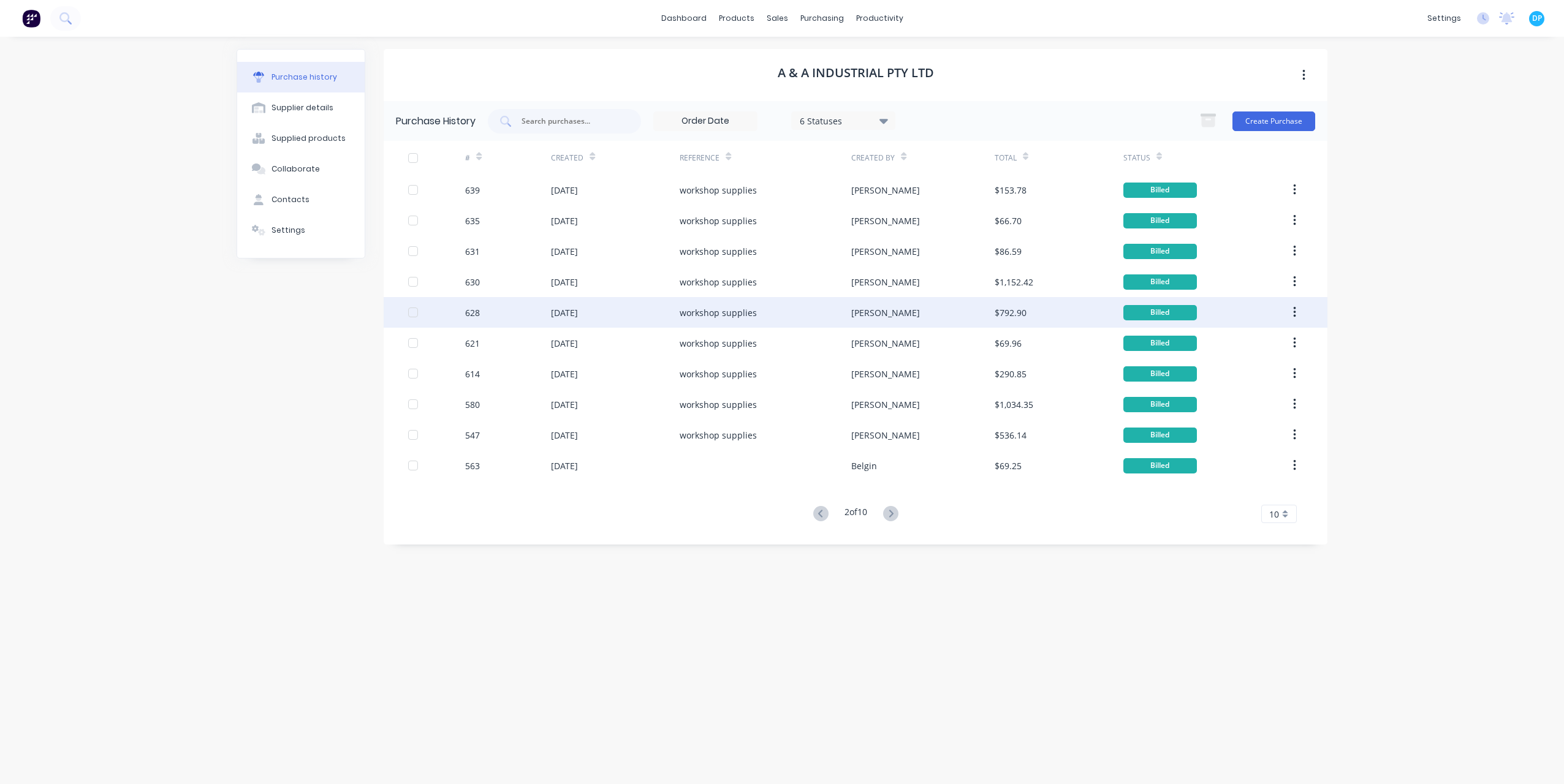
click at [578, 316] on div "[DATE]" at bounding box center [565, 313] width 27 height 12
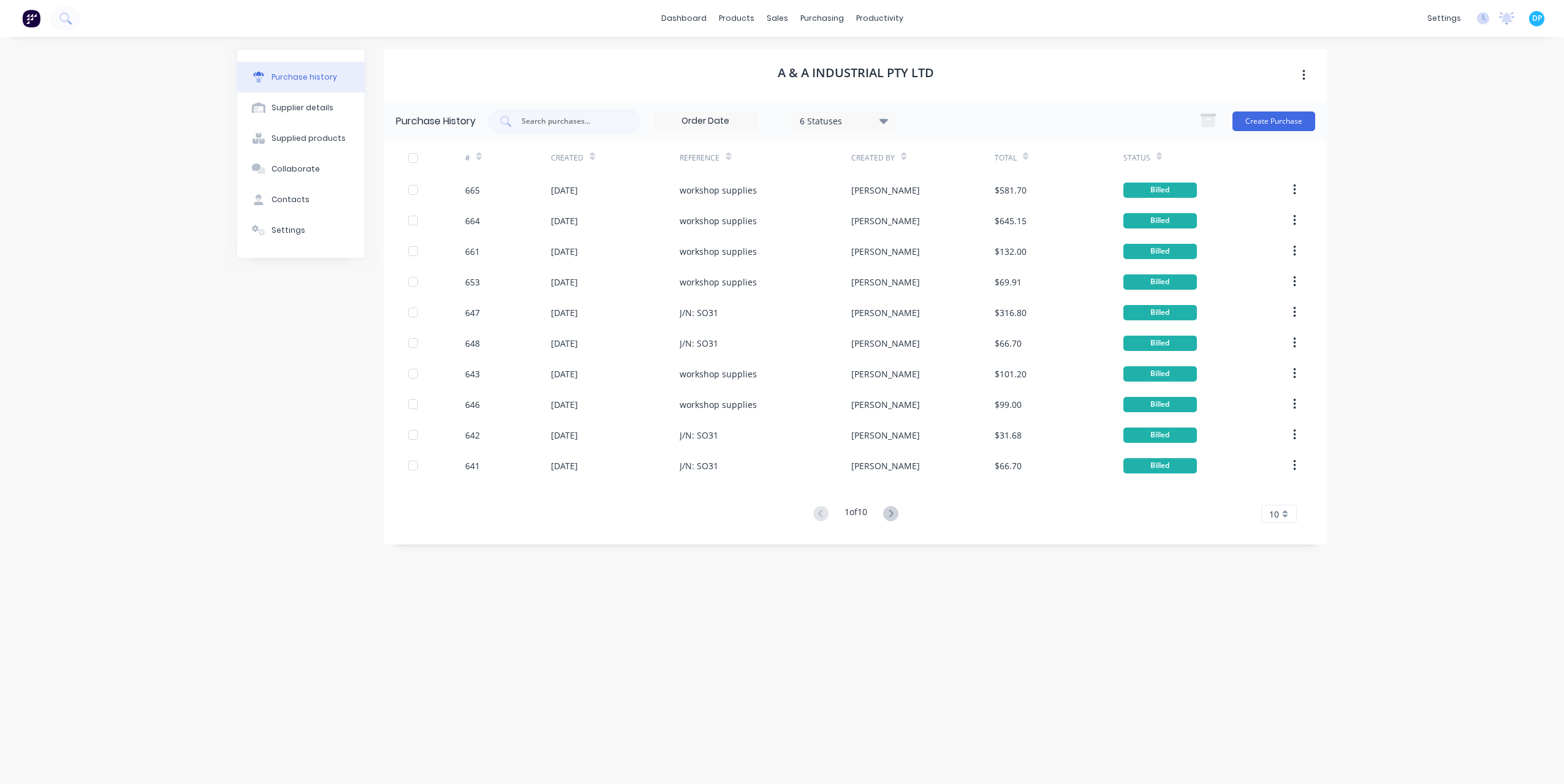
drag, startPoint x: 886, startPoint y: 516, endPoint x: 753, endPoint y: 467, distance: 141.7
click at [886, 516] on icon at bounding box center [890, 513] width 15 height 15
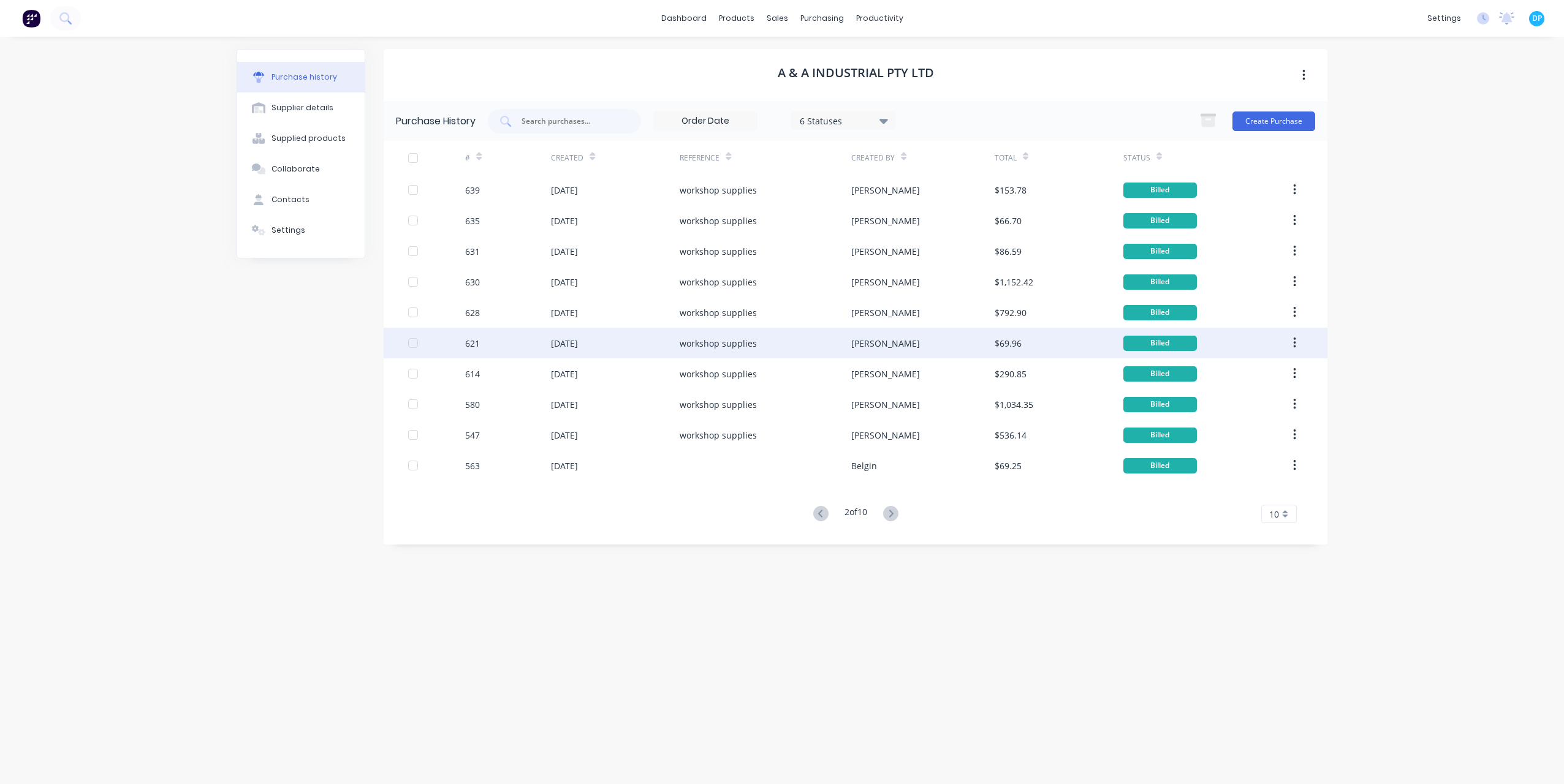
click at [551, 340] on div "[DATE]" at bounding box center [565, 343] width 27 height 12
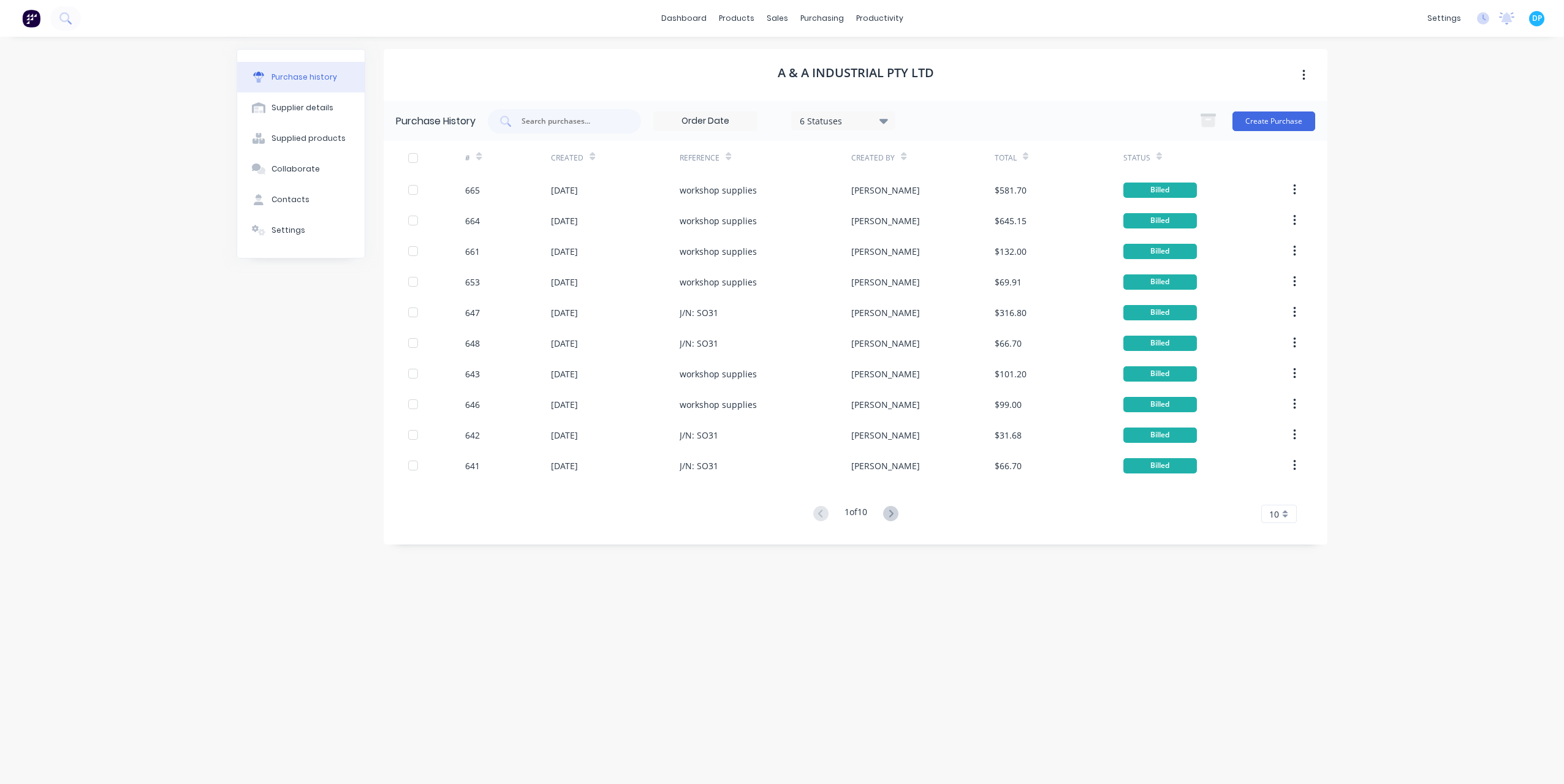
drag, startPoint x: 893, startPoint y: 516, endPoint x: 822, endPoint y: 500, distance: 72.8
click at [893, 516] on icon at bounding box center [891, 514] width 4 height 7
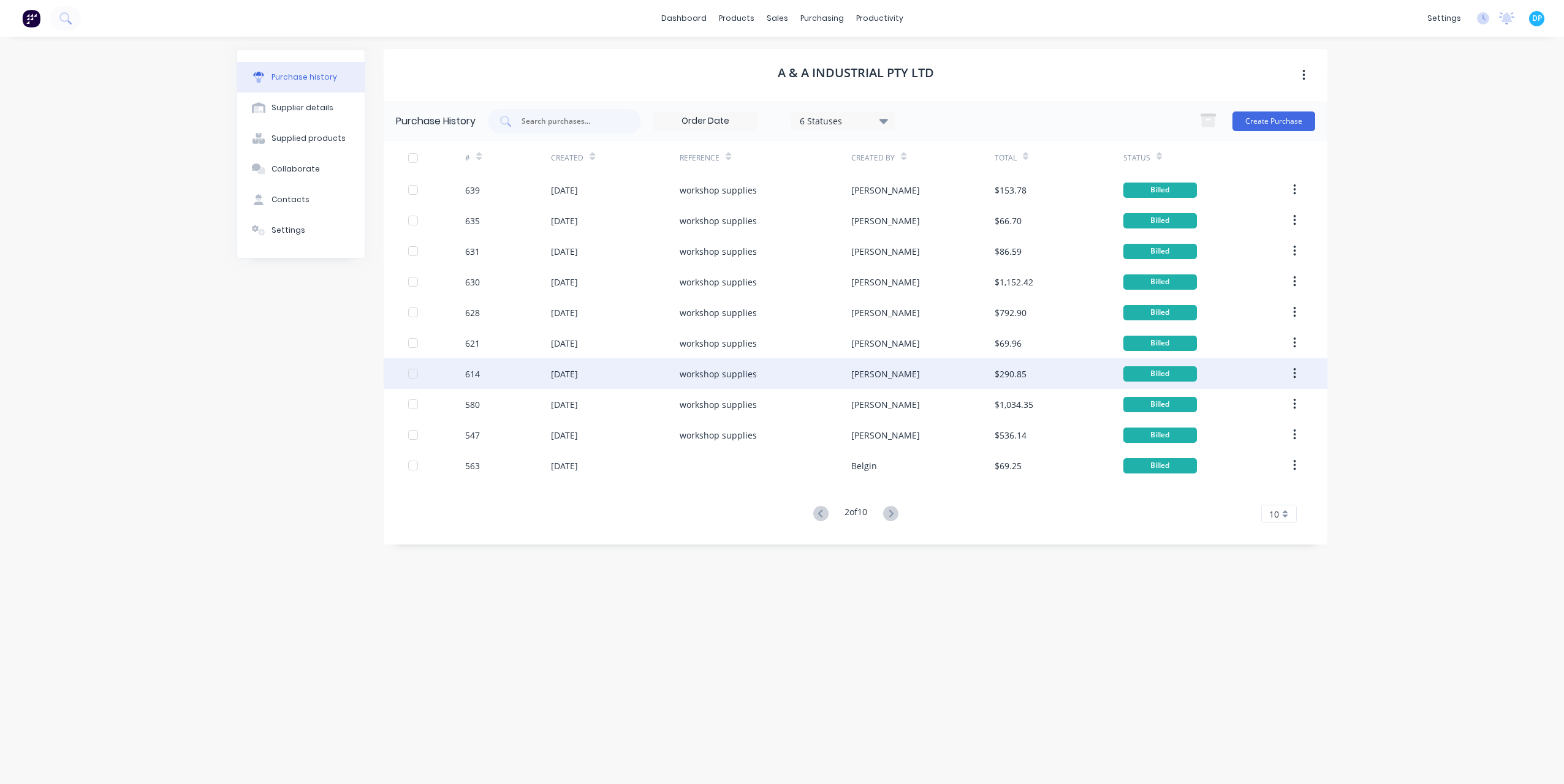
click at [540, 384] on div "614" at bounding box center [508, 373] width 86 height 30
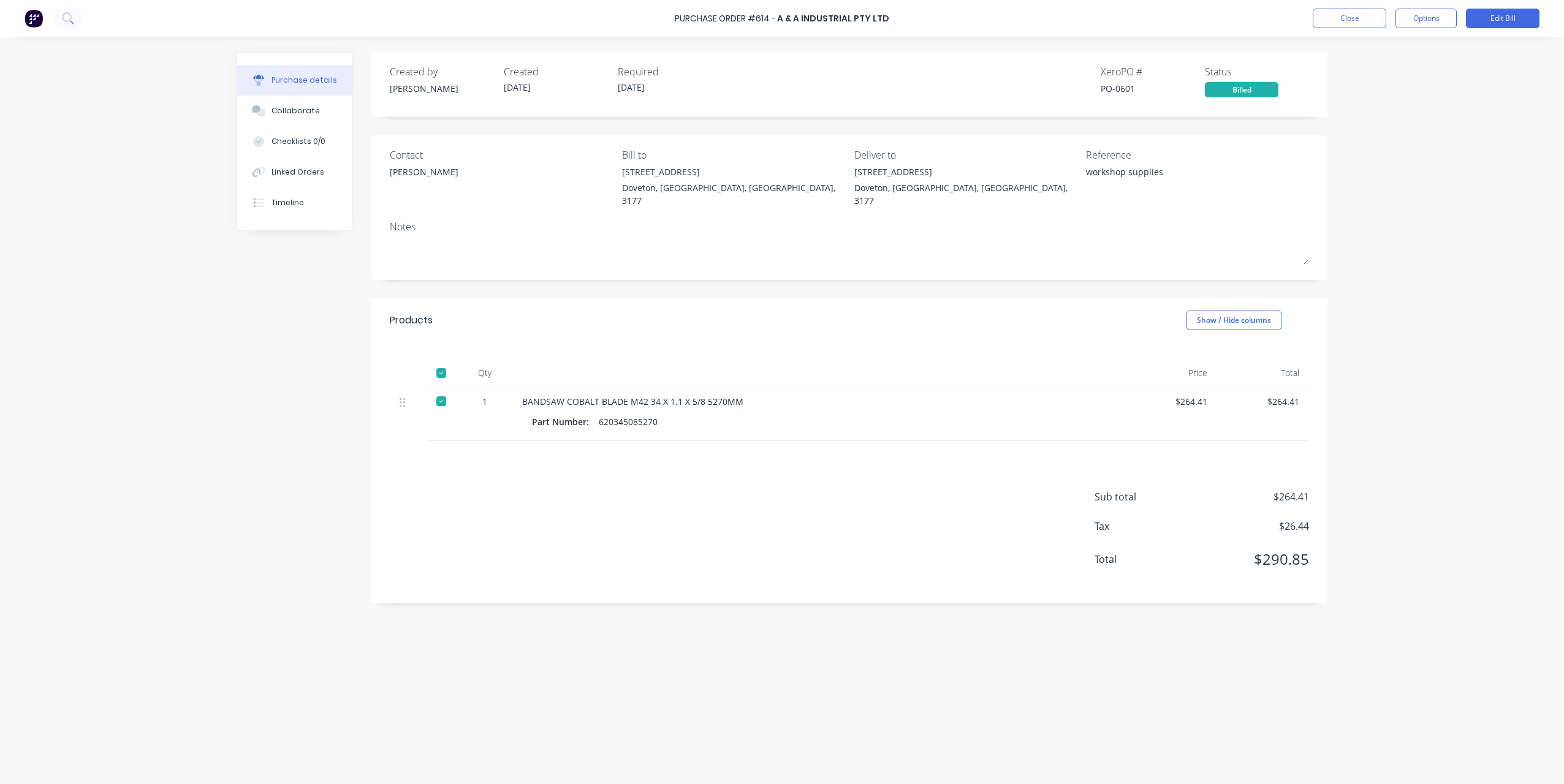
drag, startPoint x: 675, startPoint y: 468, endPoint x: 768, endPoint y: 548, distance: 122.7
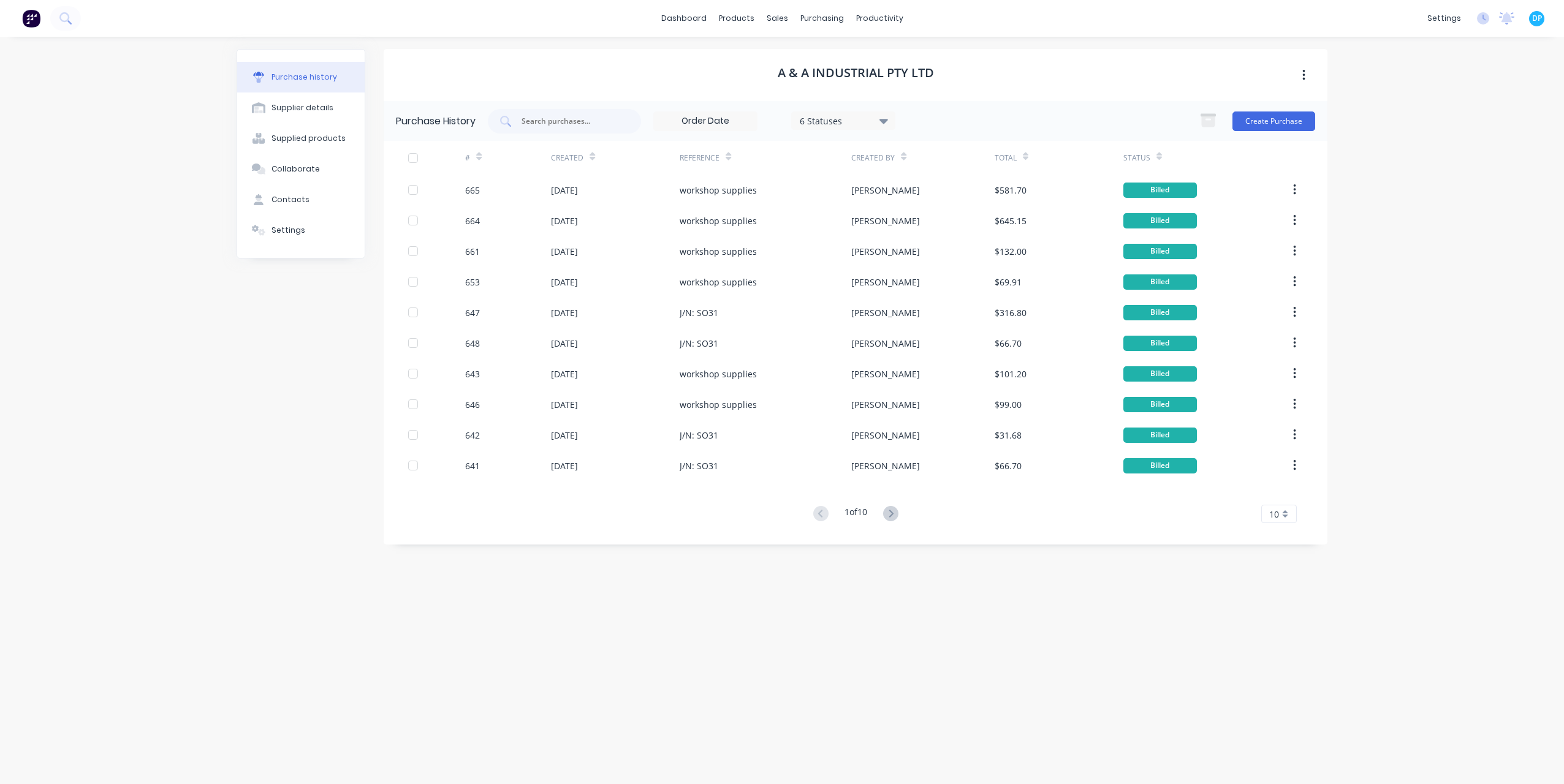
click at [884, 517] on button at bounding box center [891, 515] width 23 height 18
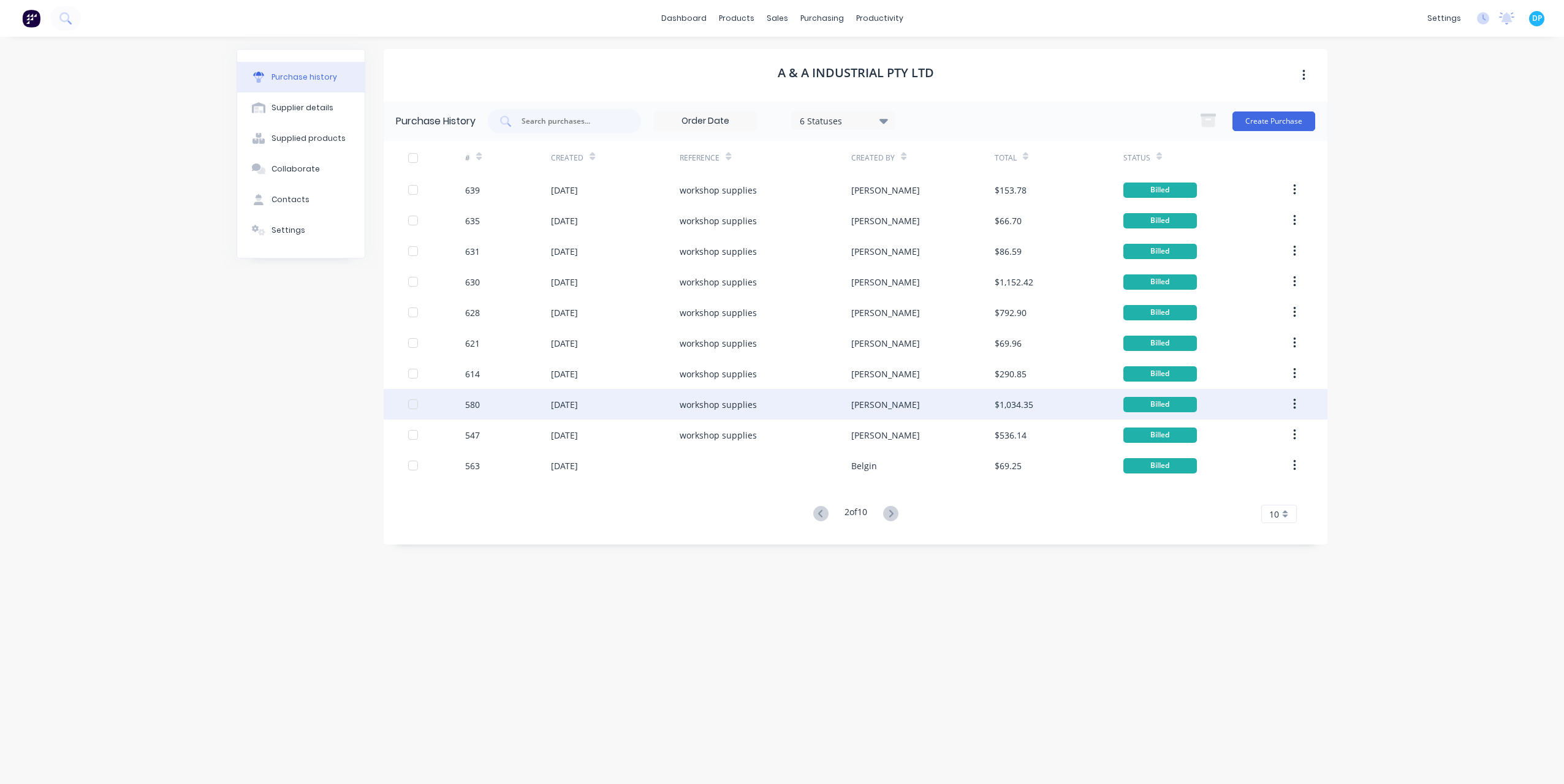
click at [528, 399] on div "580" at bounding box center [508, 404] width 86 height 30
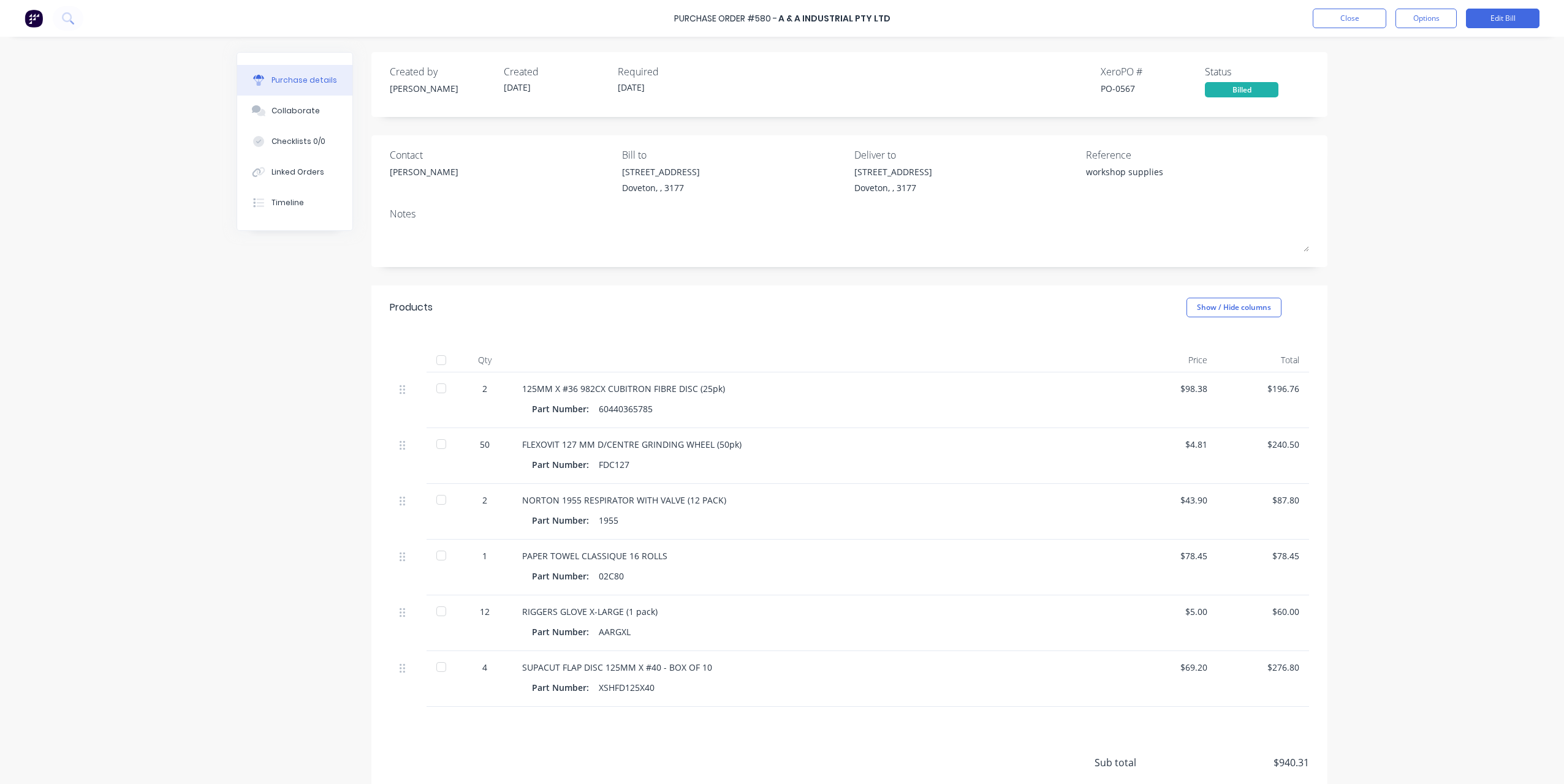
scroll to position [97, 0]
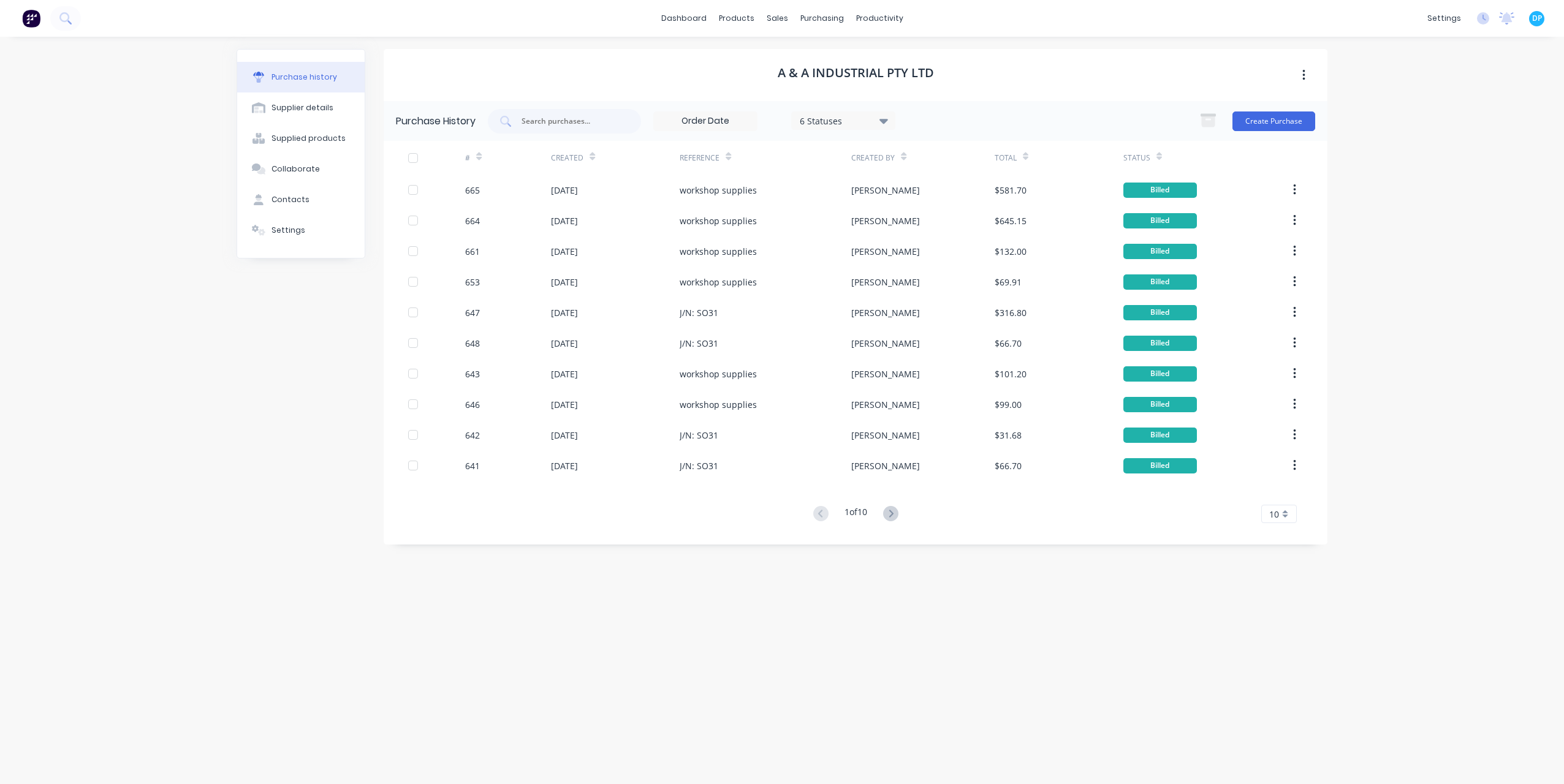
click at [905, 511] on div "1 of 10 10 5 10 15 20 25 30 35" at bounding box center [856, 515] width 944 height 18
click at [894, 512] on icon at bounding box center [890, 513] width 15 height 15
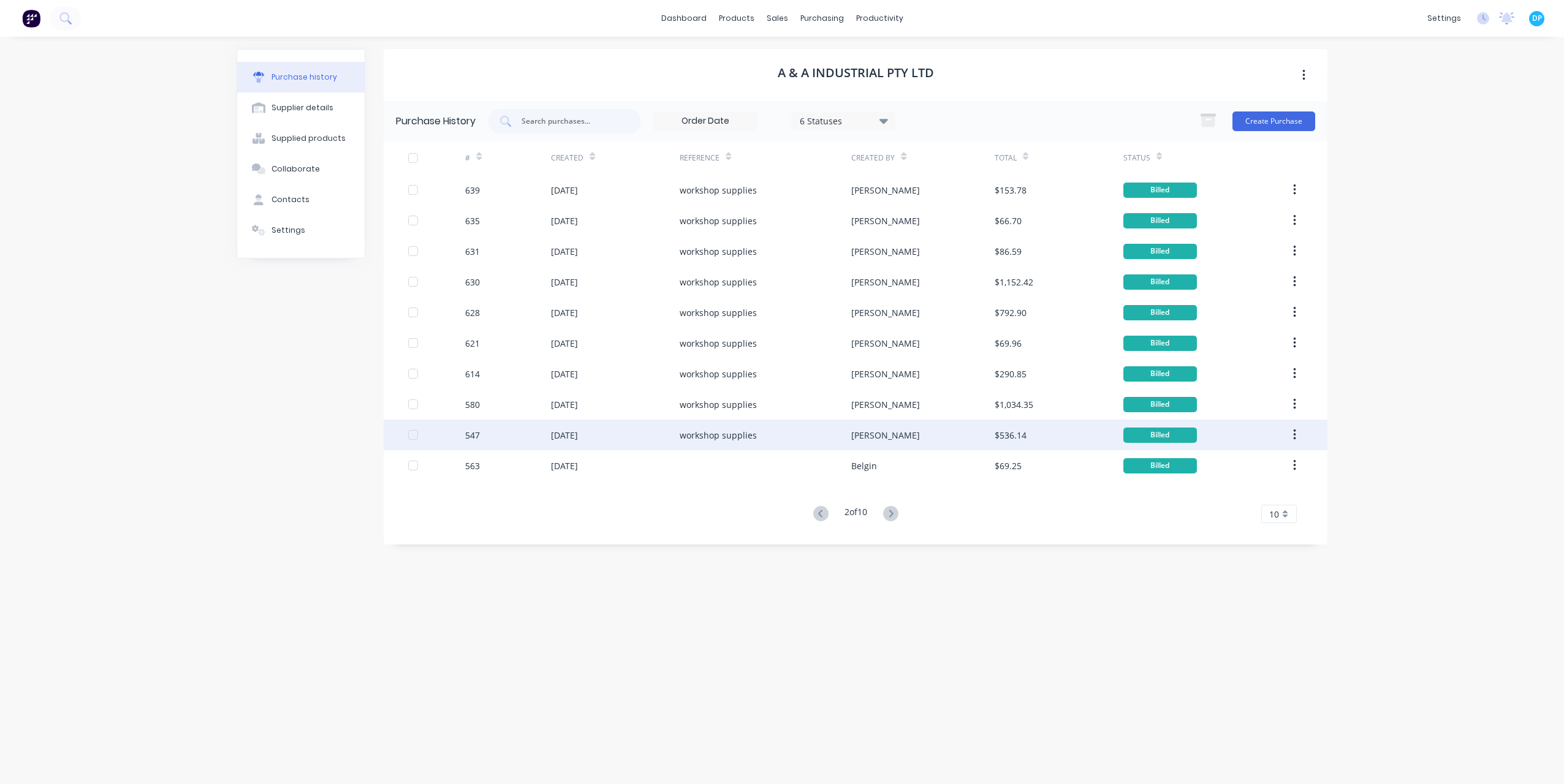
click at [564, 430] on div "[DATE]" at bounding box center [565, 436] width 27 height 12
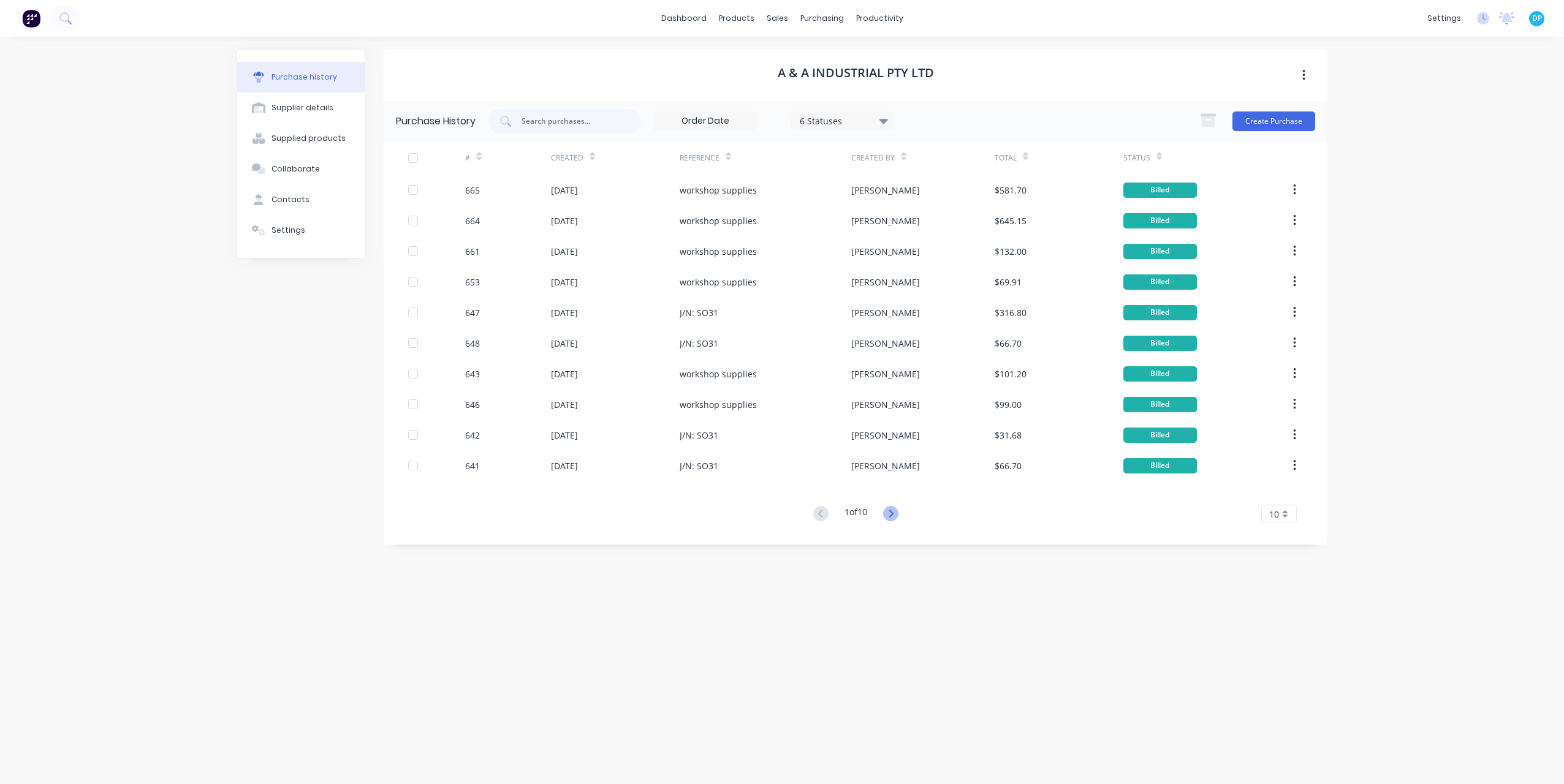
click at [896, 513] on icon at bounding box center [890, 513] width 15 height 15
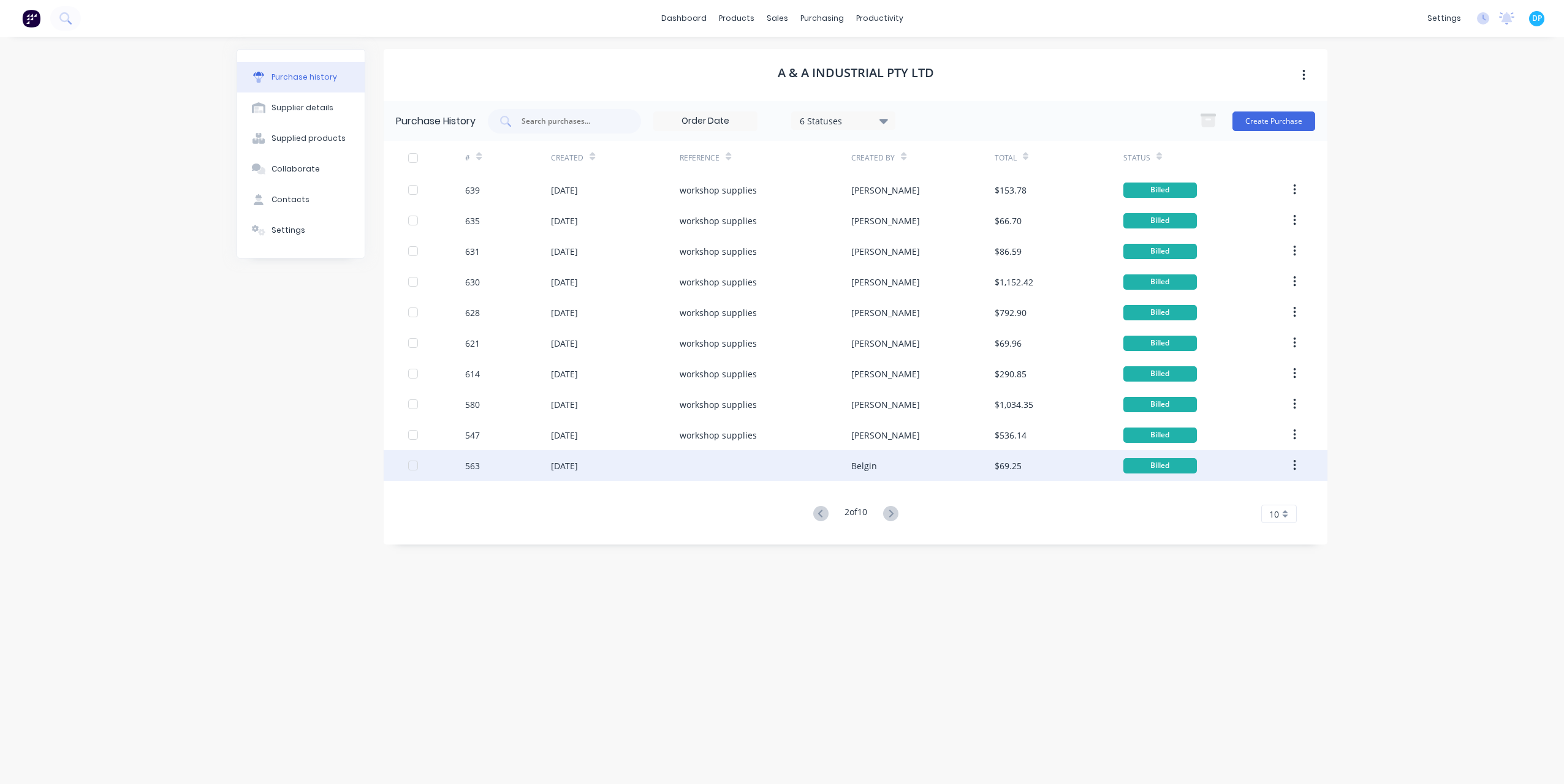
click at [570, 470] on div "[DATE]" at bounding box center [565, 466] width 27 height 12
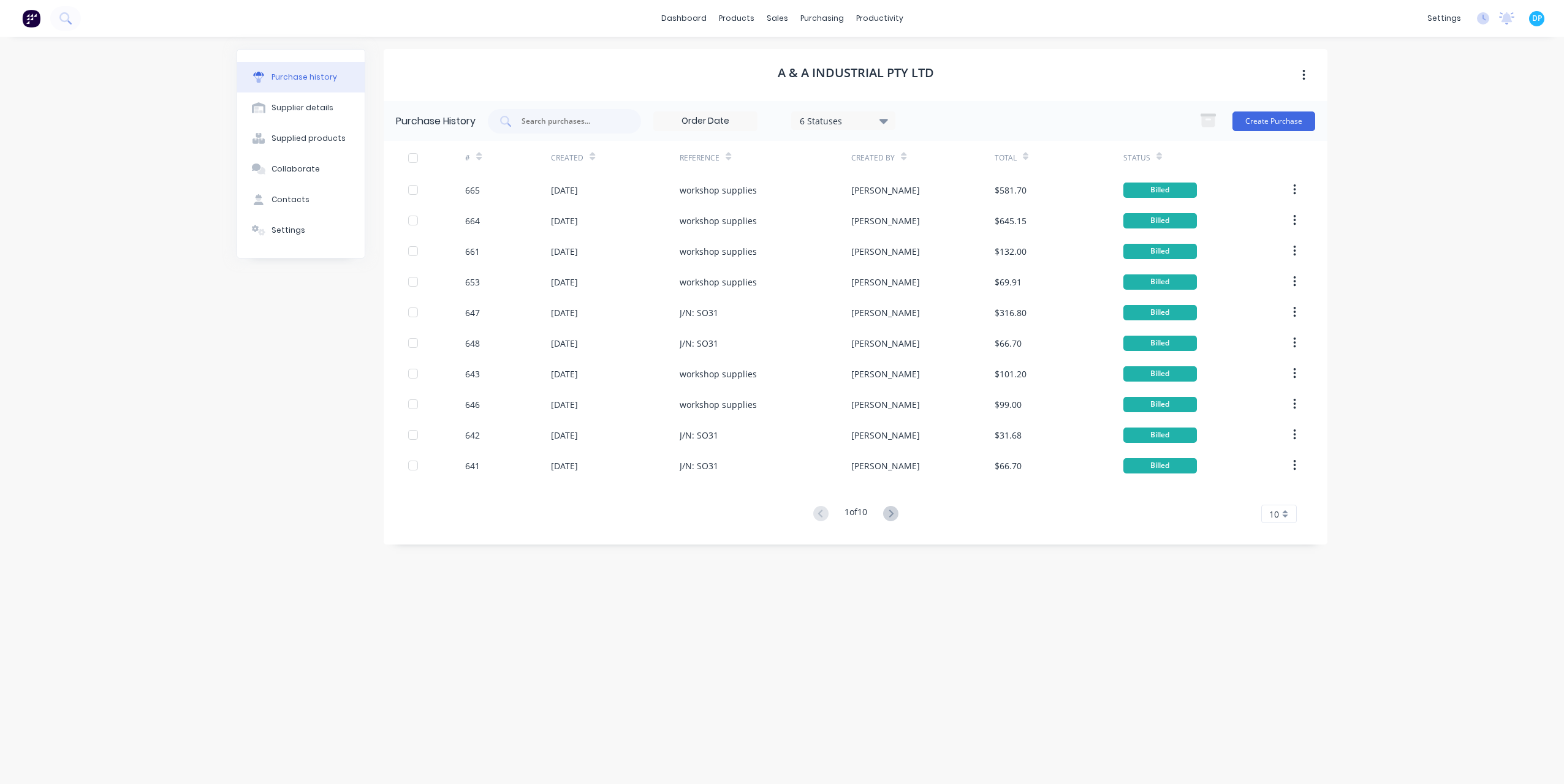
click at [902, 511] on div "1 of 10" at bounding box center [856, 515] width 92 height 18
click at [897, 511] on icon at bounding box center [890, 513] width 15 height 15
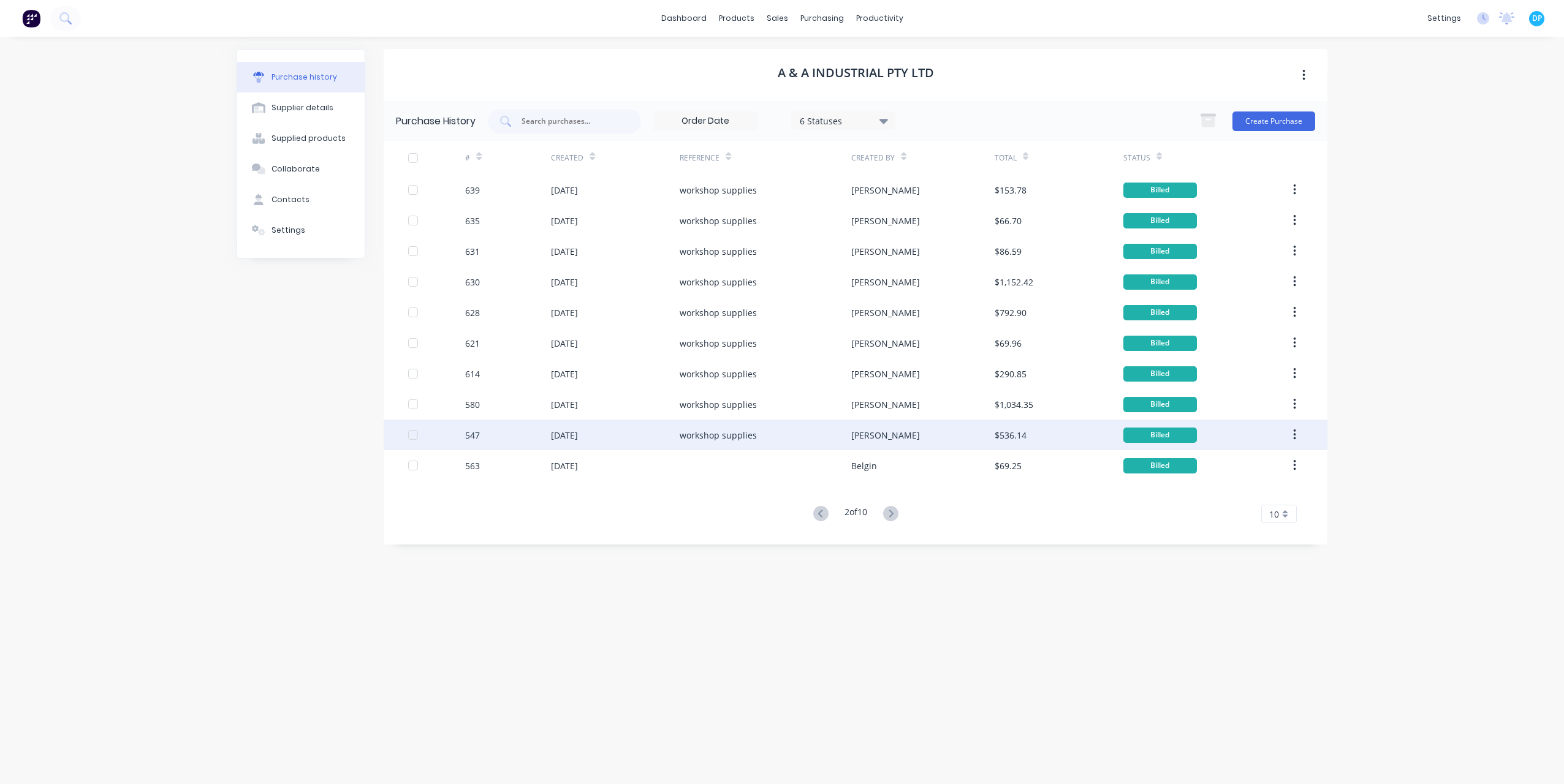
click at [629, 433] on div "[DATE]" at bounding box center [615, 435] width 129 height 30
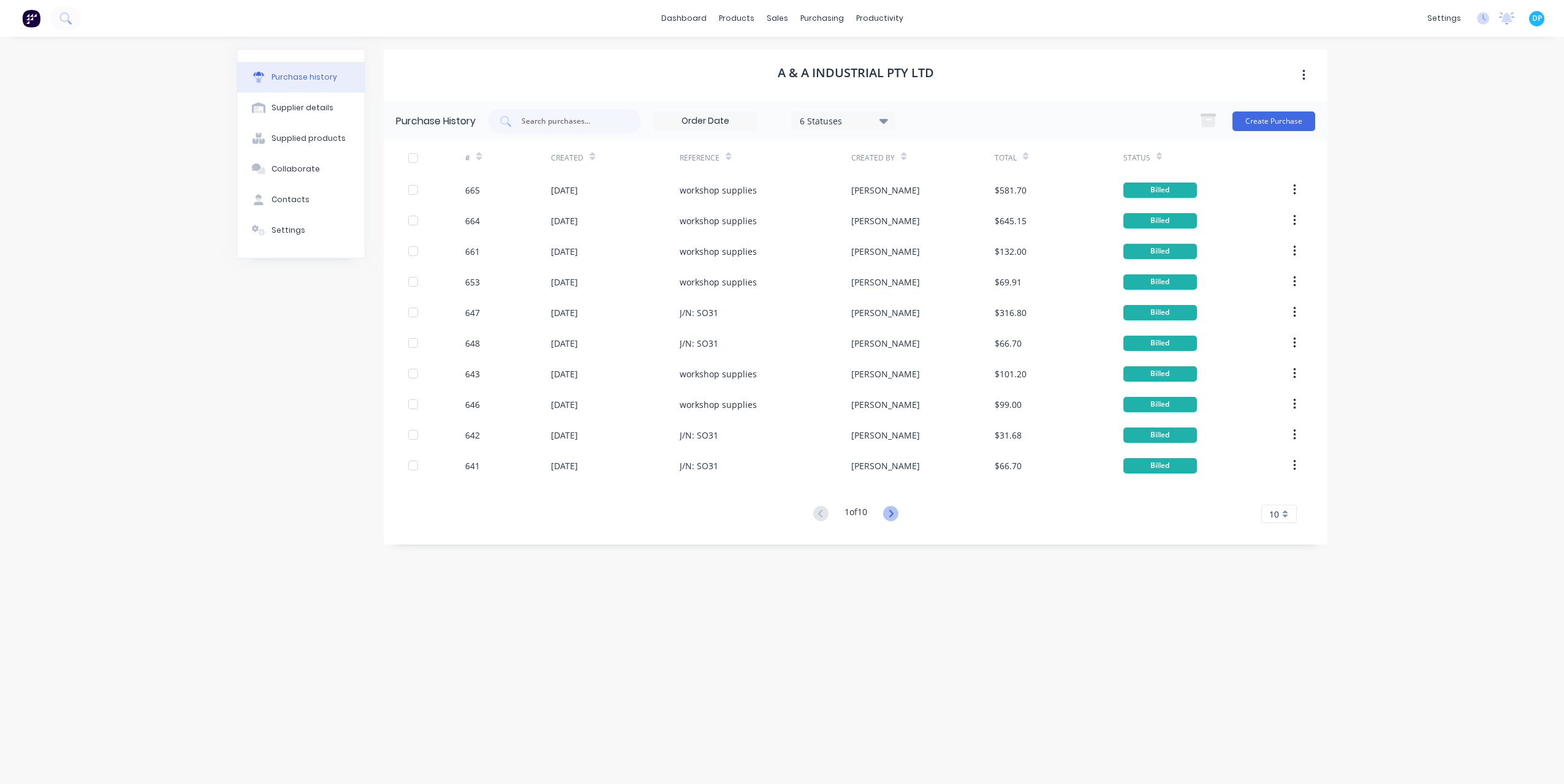
click at [886, 518] on icon at bounding box center [890, 513] width 15 height 15
click at [891, 518] on icon at bounding box center [890, 513] width 15 height 15
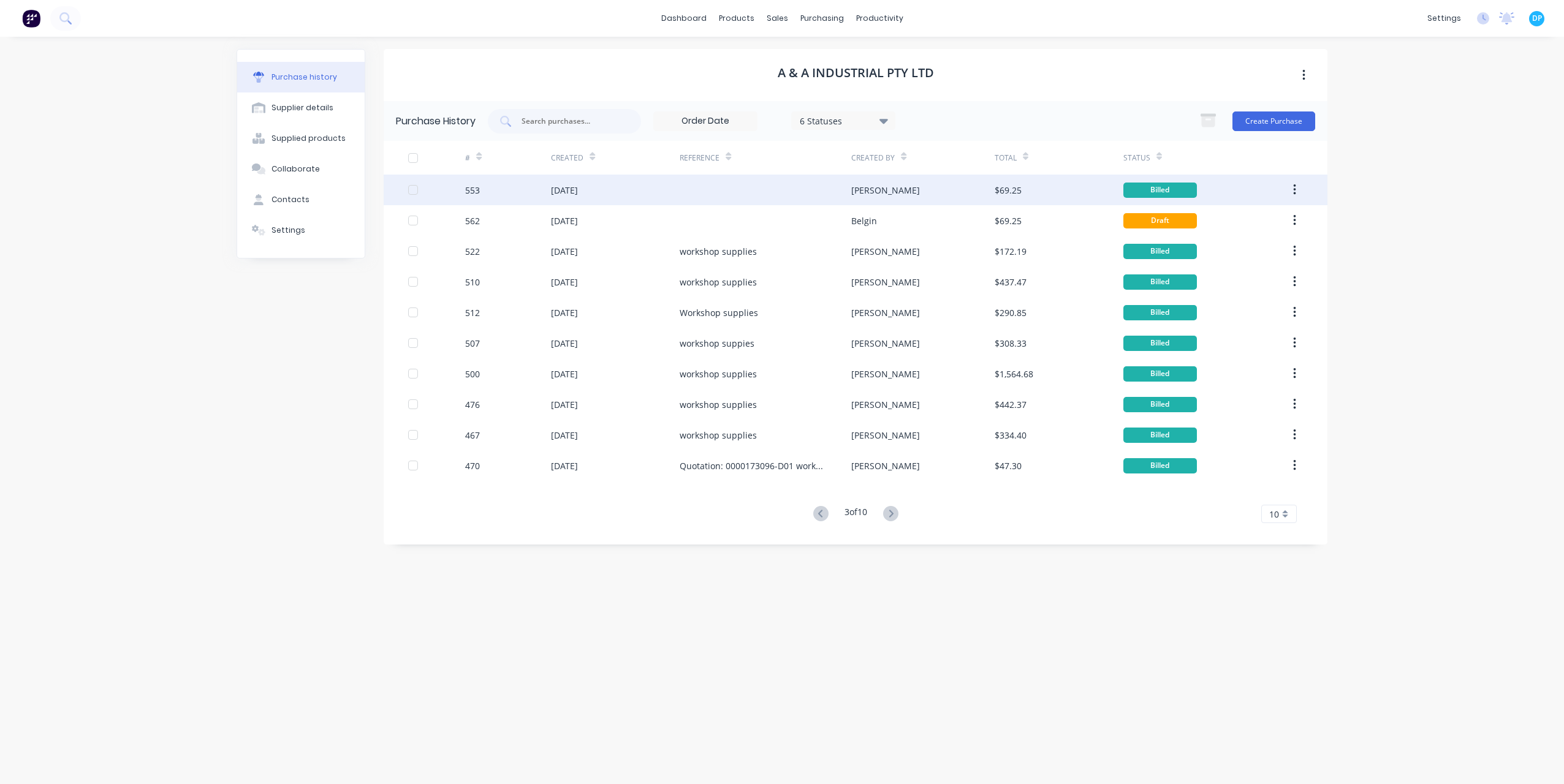
click at [578, 195] on div "[DATE]" at bounding box center [565, 190] width 27 height 12
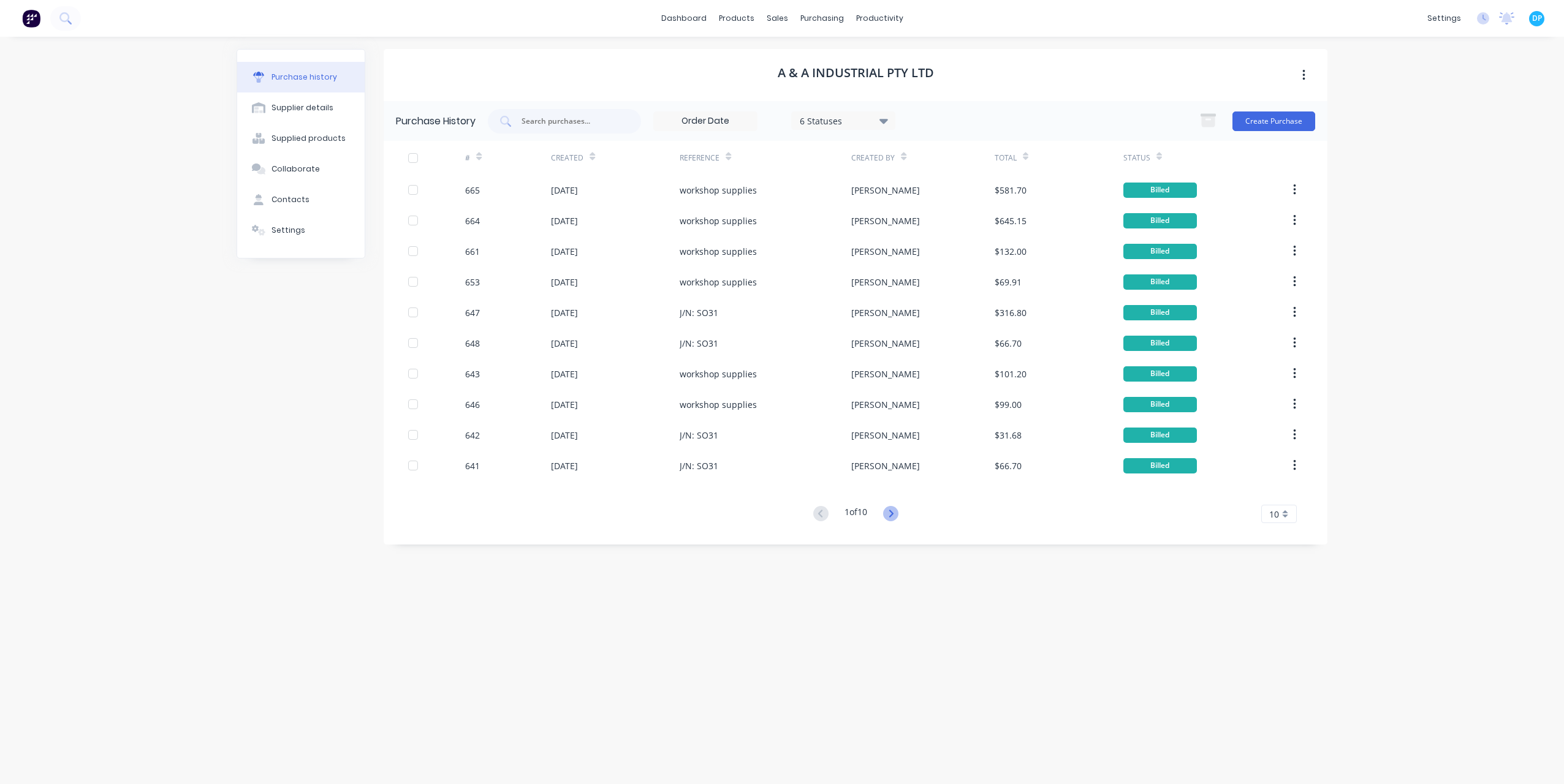
click at [895, 511] on icon at bounding box center [890, 513] width 15 height 15
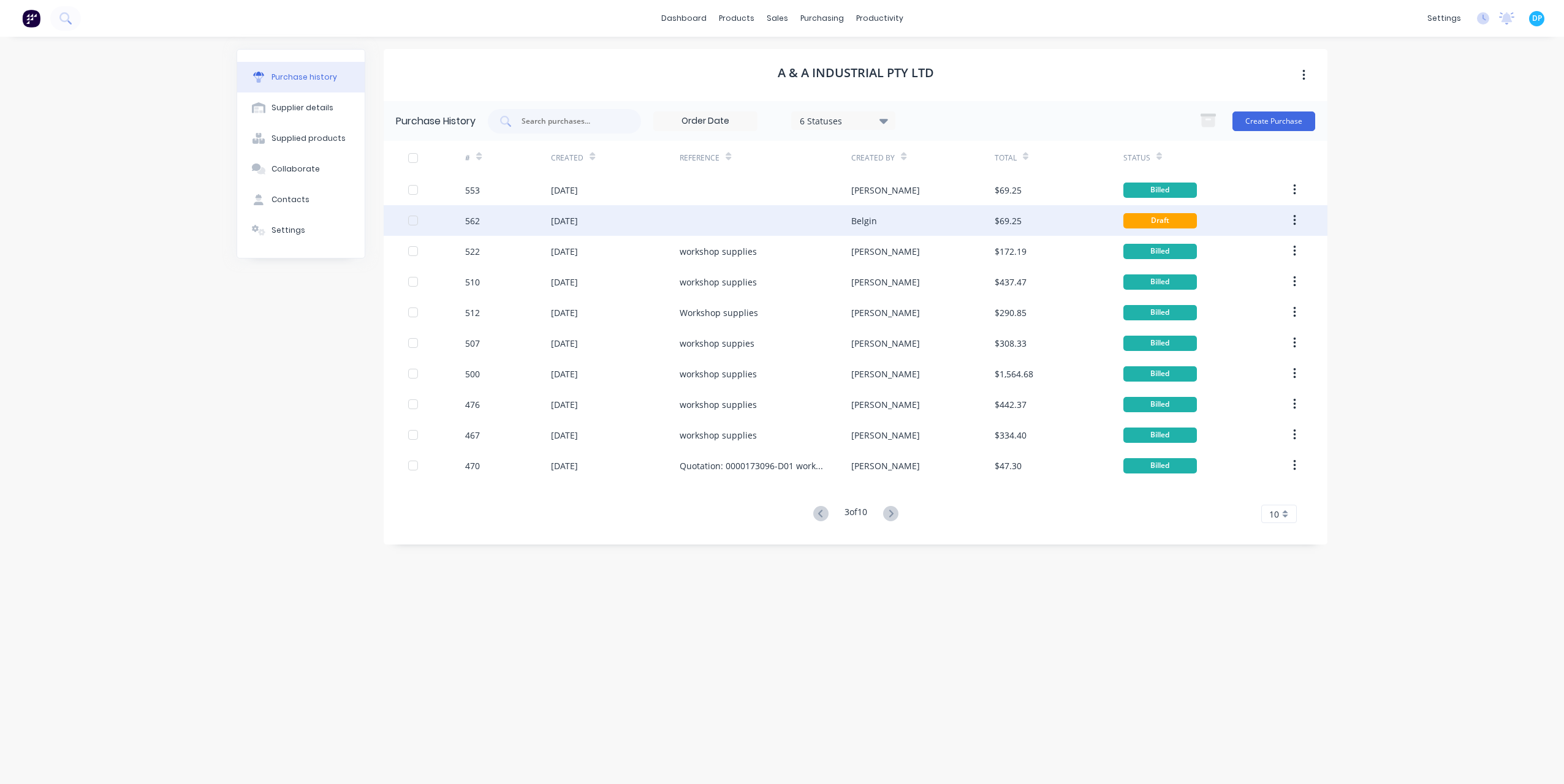
click at [573, 212] on div "[DATE]" at bounding box center [615, 220] width 129 height 30
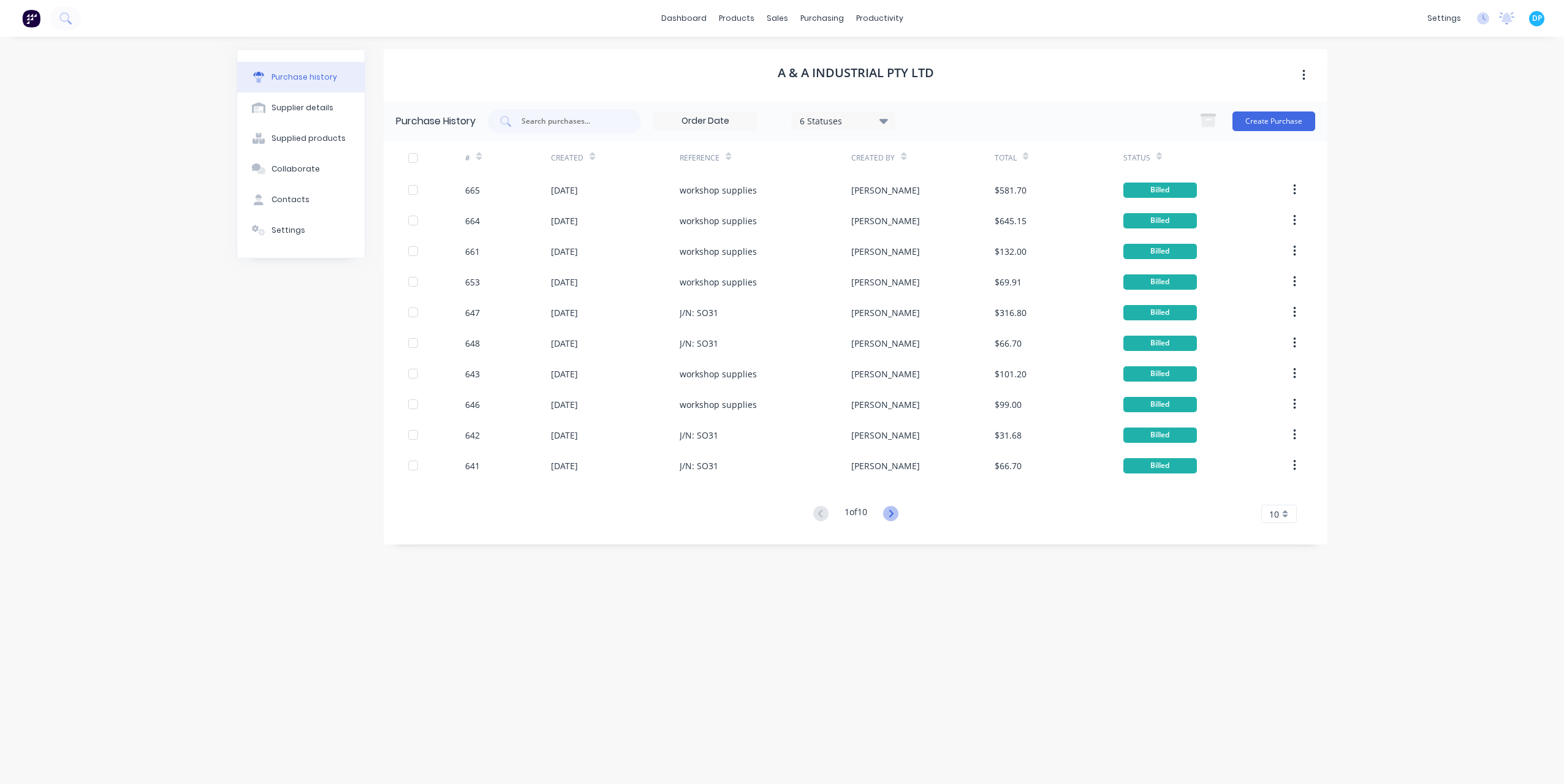
click at [893, 513] on icon at bounding box center [891, 514] width 4 height 7
click at [883, 512] on button at bounding box center [891, 515] width 23 height 18
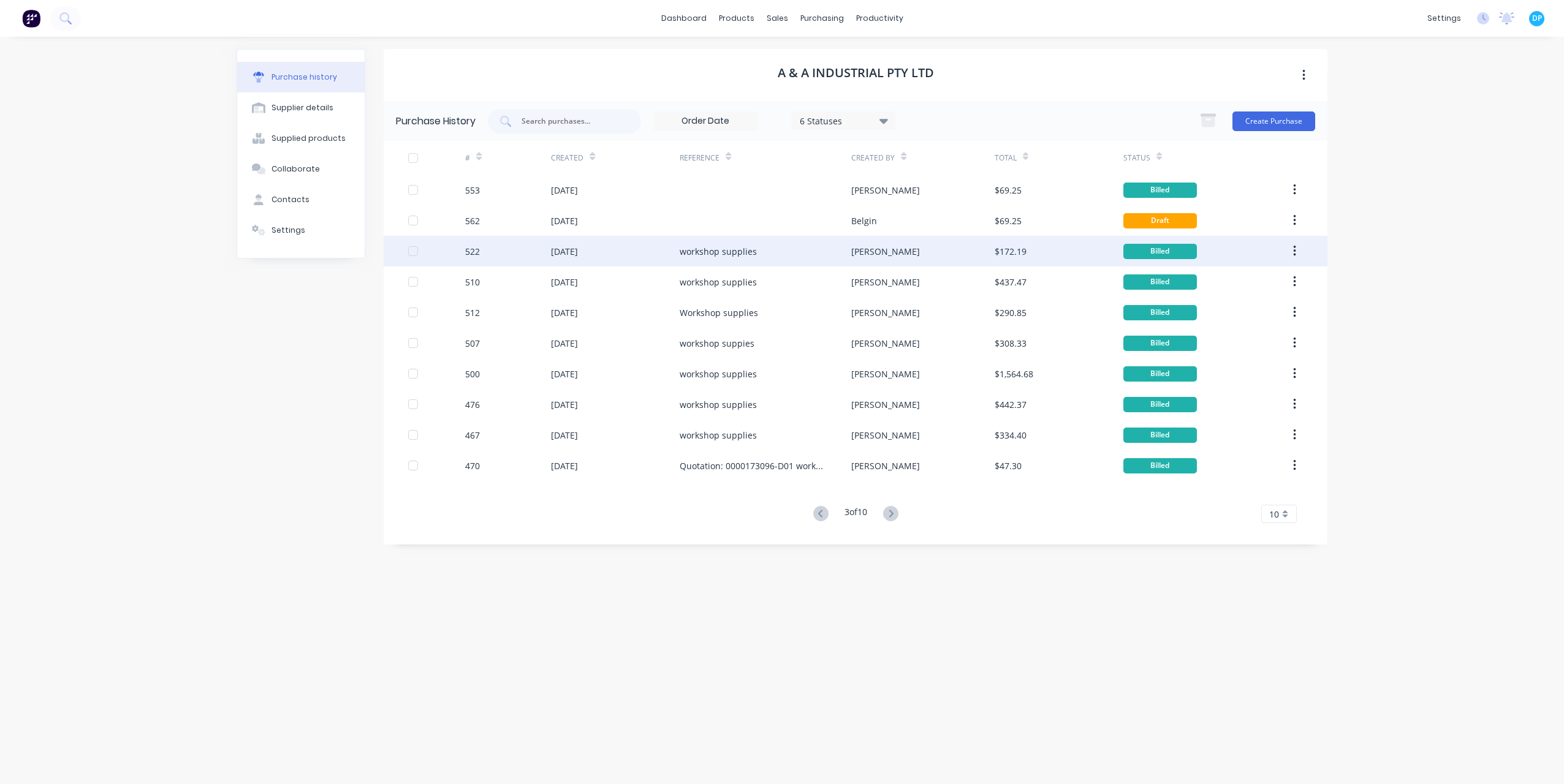
click at [660, 259] on div "[DATE]" at bounding box center [615, 251] width 129 height 30
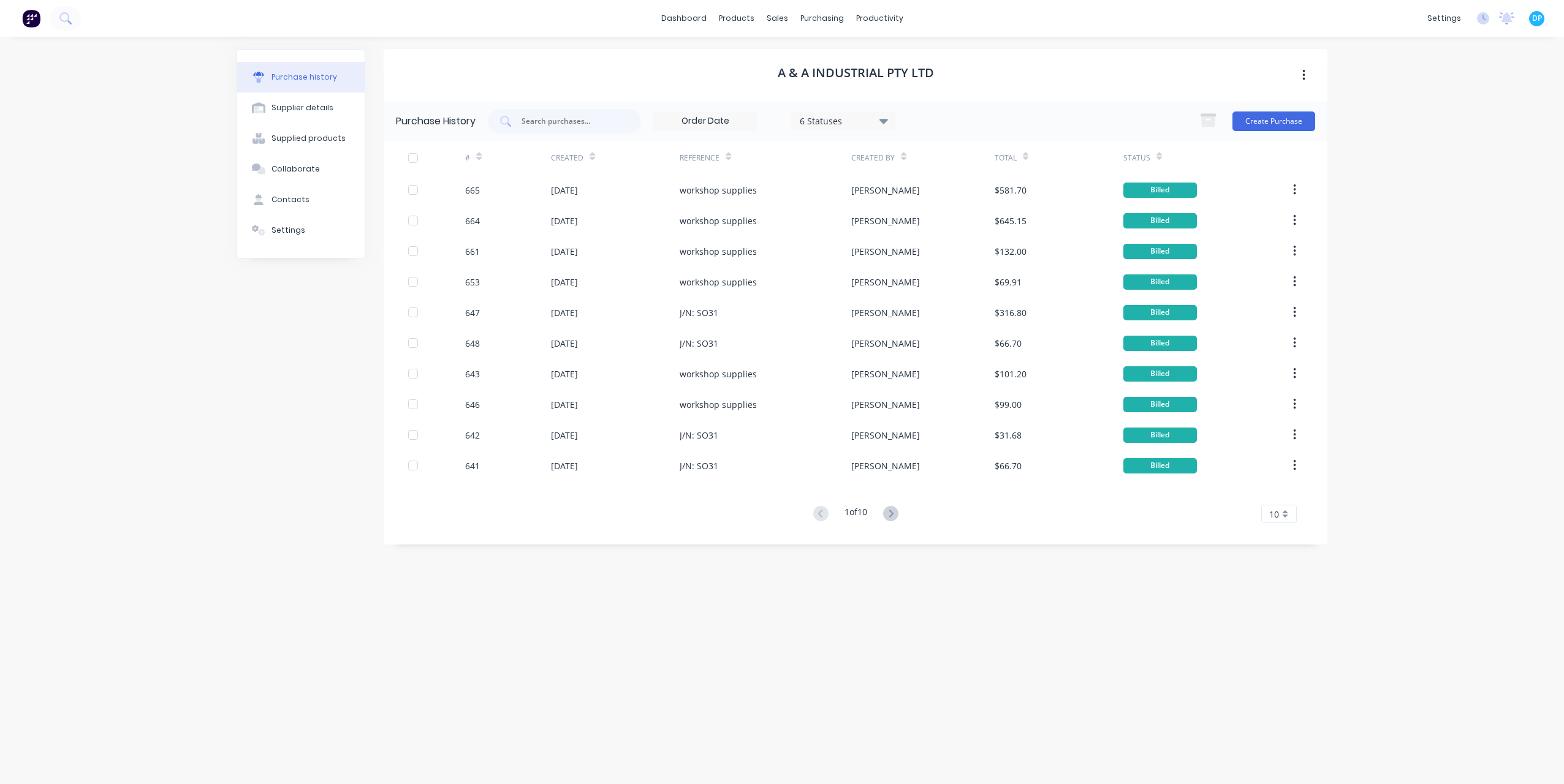
click at [901, 516] on button at bounding box center [891, 515] width 23 height 18
drag, startPoint x: 899, startPoint y: 516, endPoint x: 893, endPoint y: 516, distance: 6.0
click at [893, 516] on icon at bounding box center [891, 514] width 4 height 7
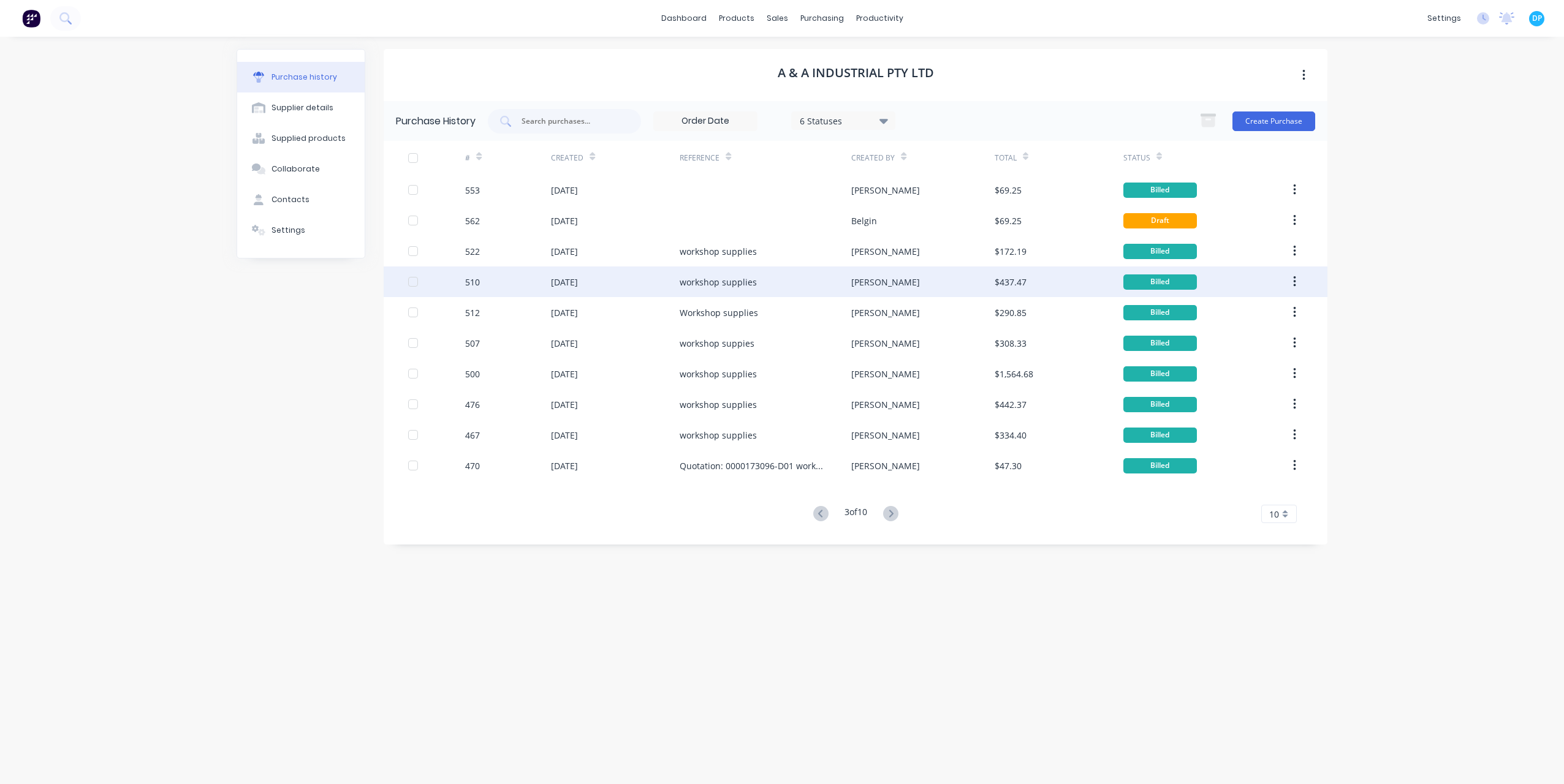
click at [519, 290] on div "510" at bounding box center [508, 282] width 86 height 30
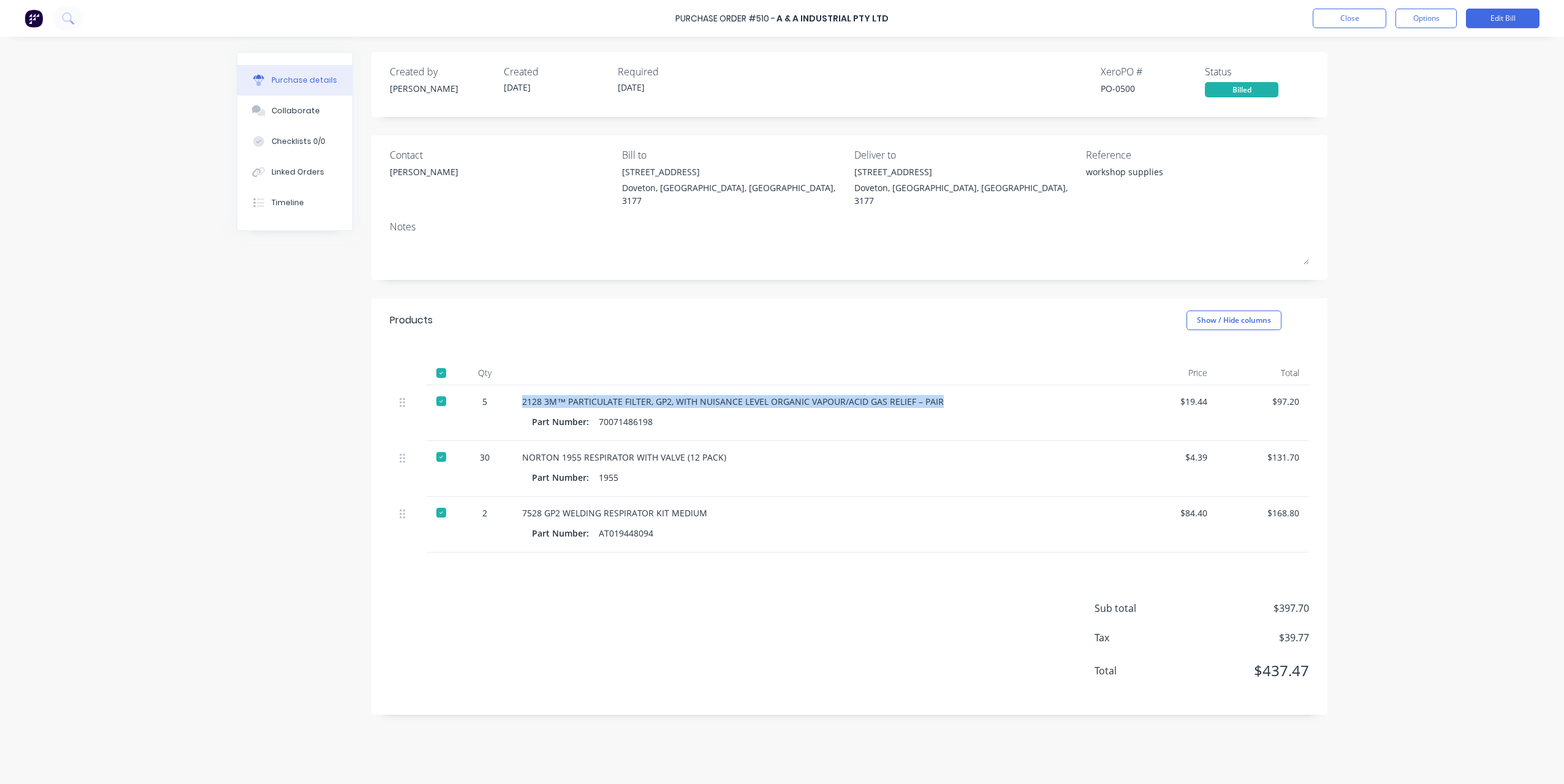
drag, startPoint x: 522, startPoint y: 388, endPoint x: 962, endPoint y: 388, distance: 440.0
click at [962, 388] on div "2128 3M™ PARTICULATE FILTER, GP2, WITH NUISANCE LEVEL ORGANIC VAPOUR/ACID GAS R…" at bounding box center [818, 413] width 613 height 56
drag, startPoint x: 523, startPoint y: 446, endPoint x: 679, endPoint y: 444, distance: 156.0
click at [679, 451] on div "NORTON 1955 RESPIRATOR WITH VALVE (12 PACK)" at bounding box center [818, 457] width 593 height 12
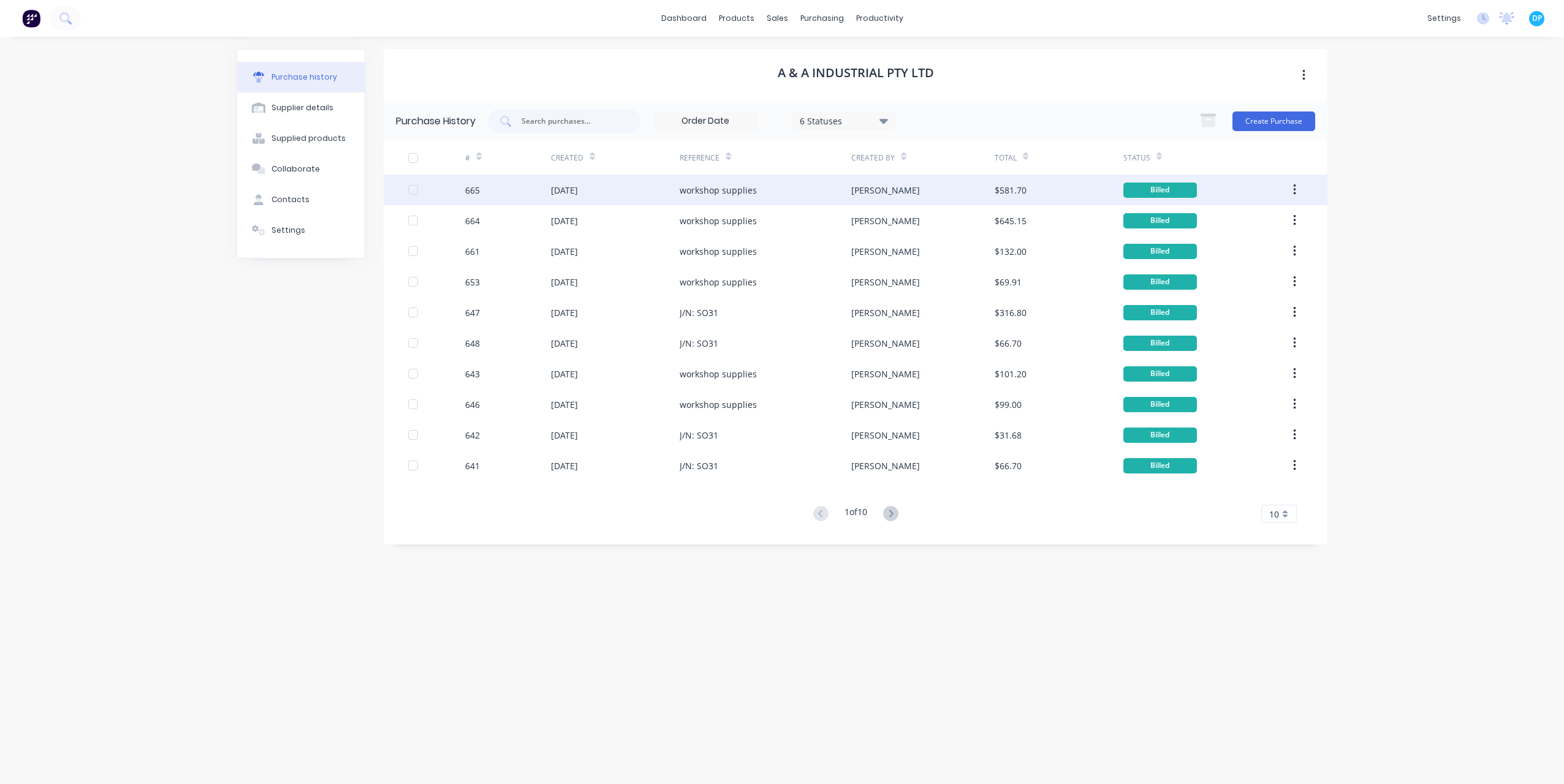
click at [597, 204] on div "[DATE]" at bounding box center [615, 189] width 129 height 30
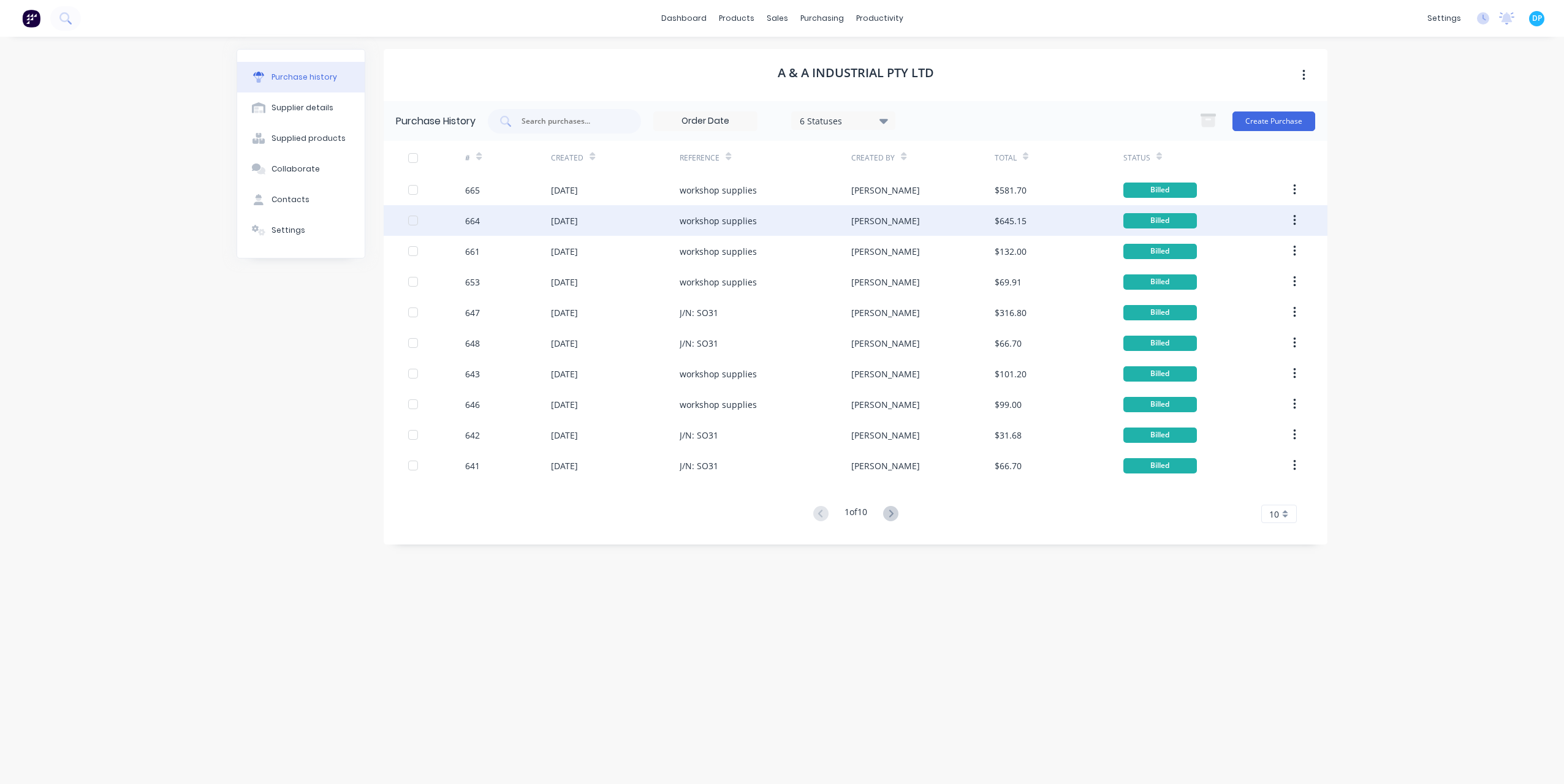
click at [603, 236] on div "[DATE]" at bounding box center [615, 220] width 129 height 30
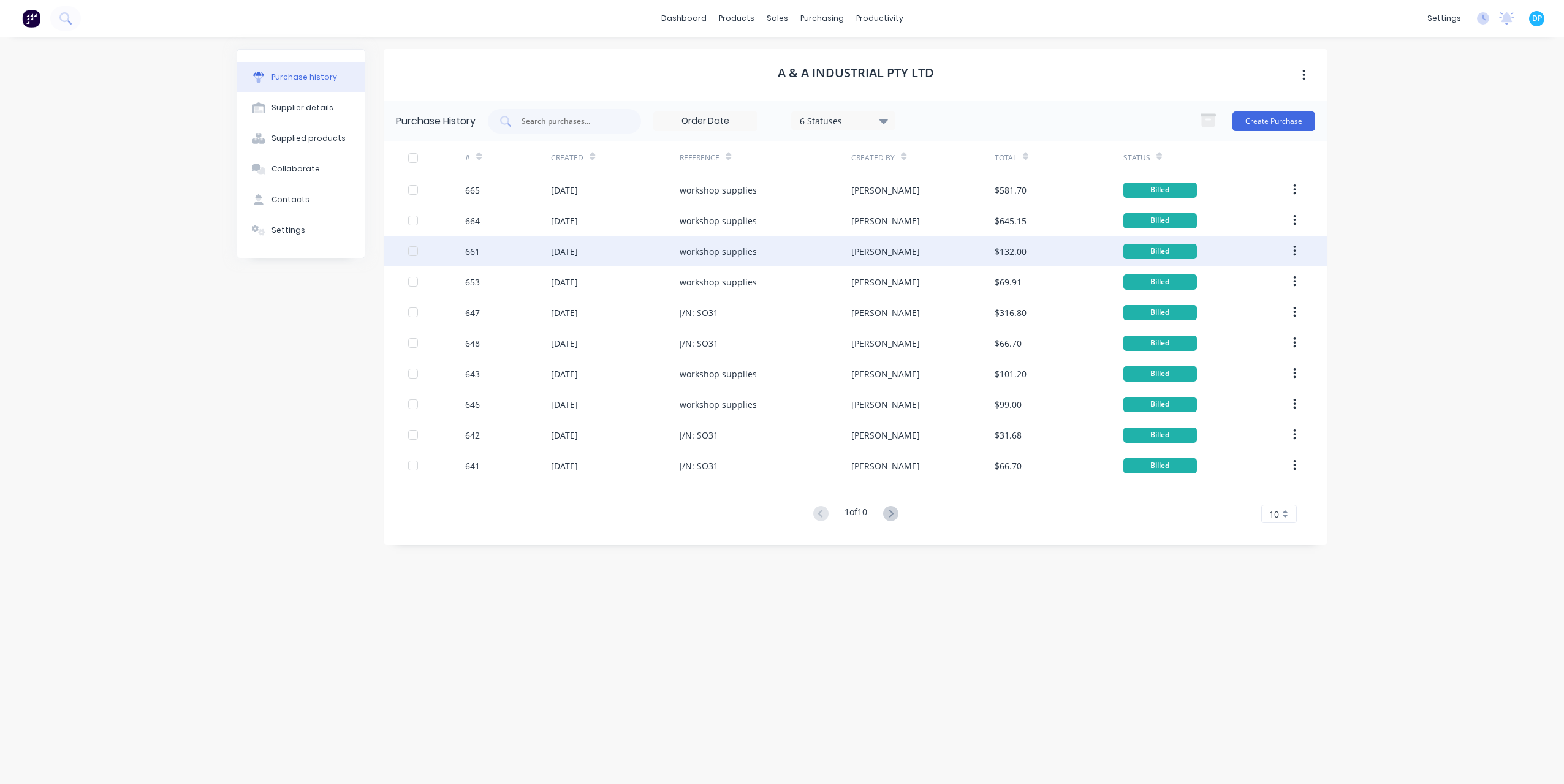
click at [600, 245] on div "[DATE]" at bounding box center [615, 251] width 129 height 30
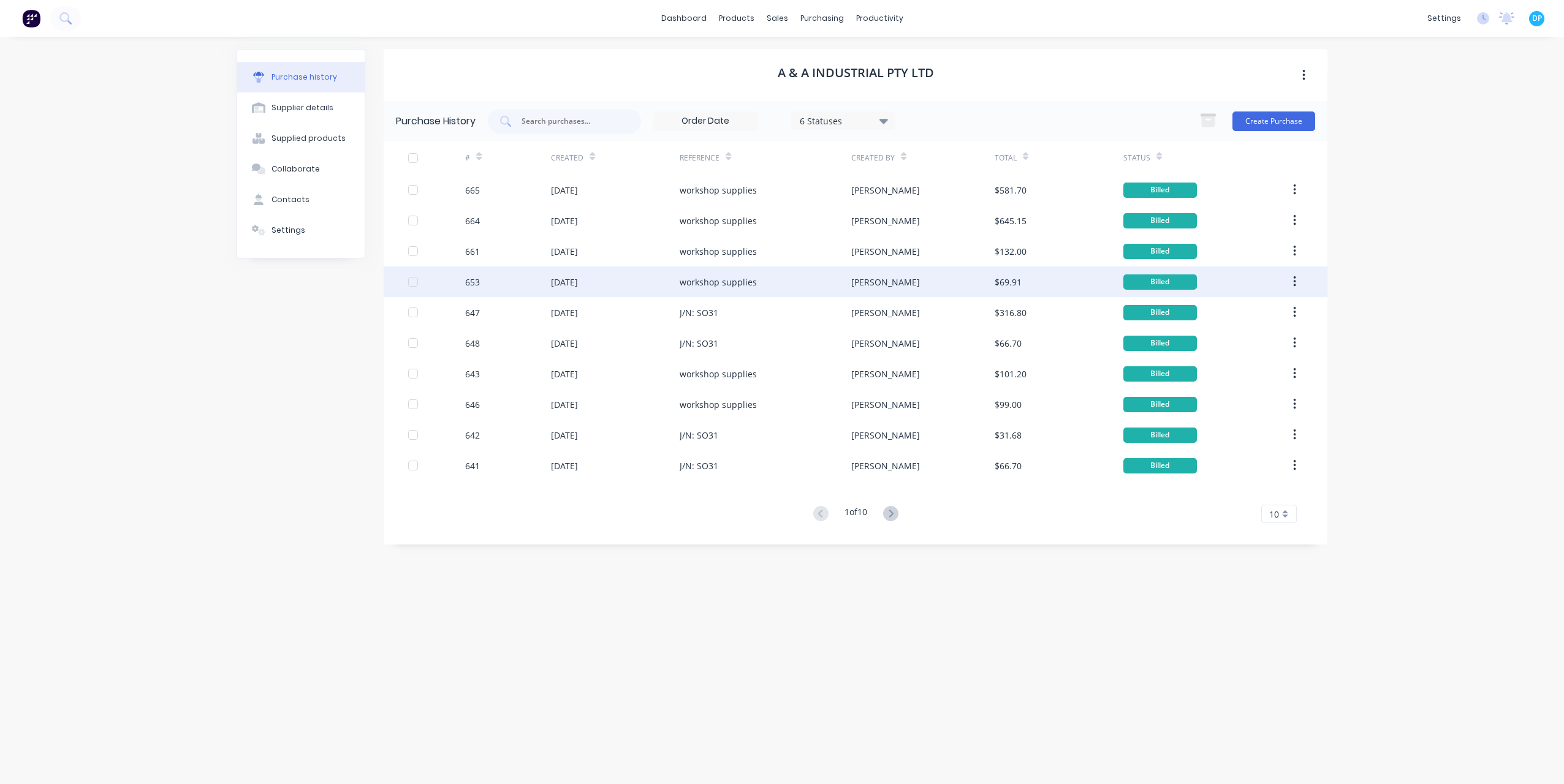
click at [596, 274] on div "[DATE]" at bounding box center [615, 282] width 129 height 30
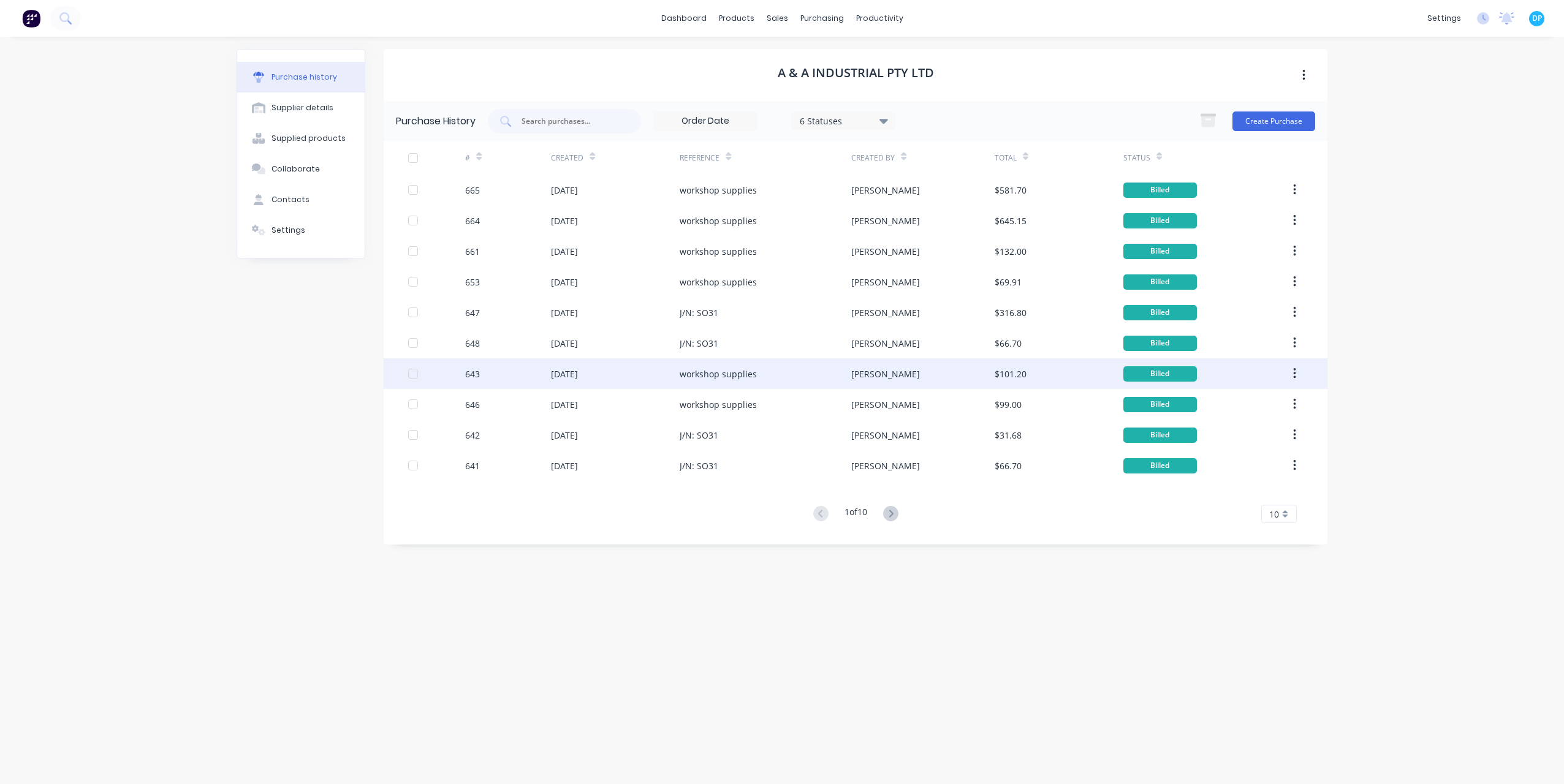
click at [629, 376] on div "[DATE]" at bounding box center [615, 373] width 129 height 30
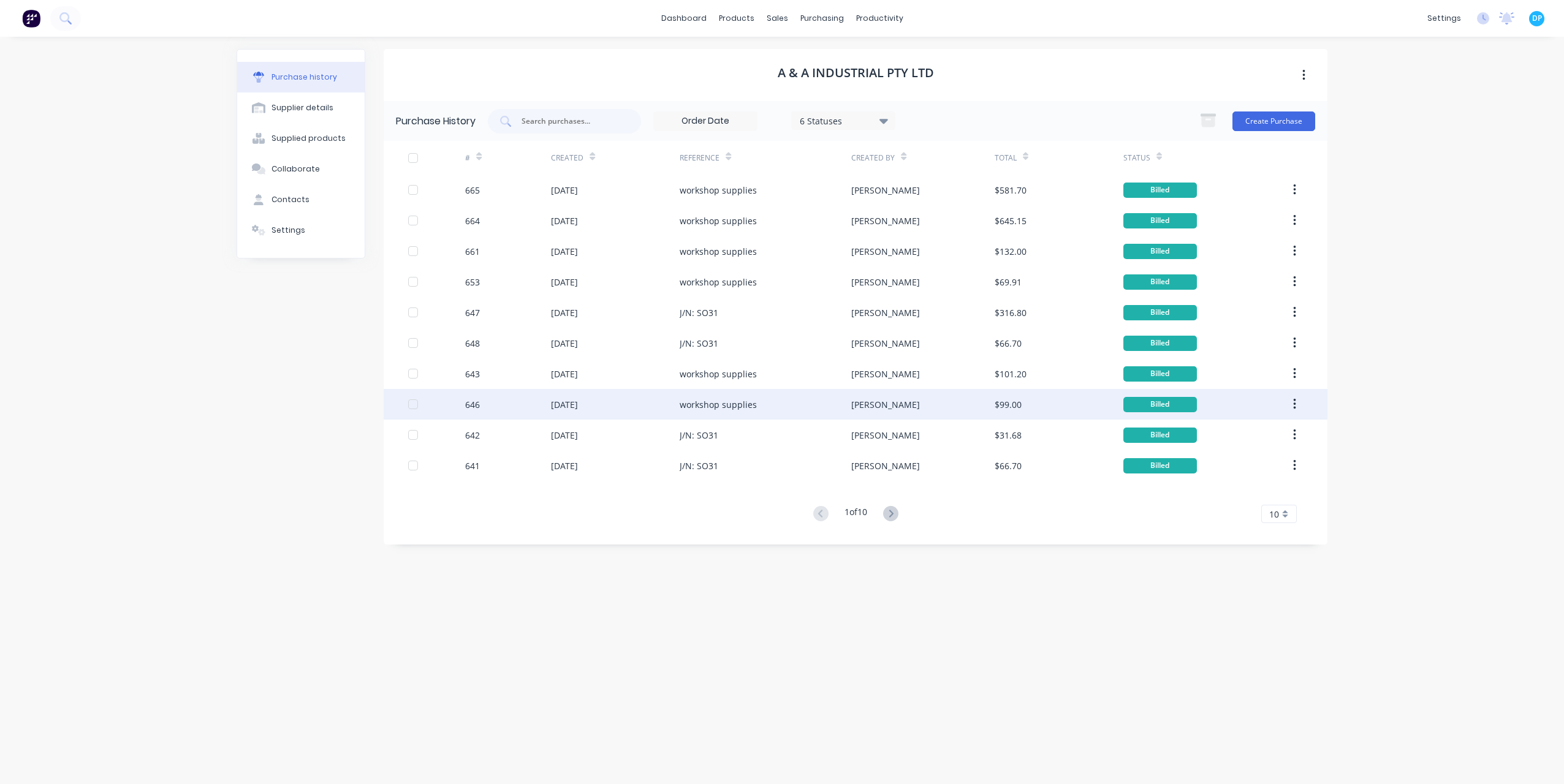
click at [635, 389] on div "[DATE]" at bounding box center [615, 404] width 129 height 30
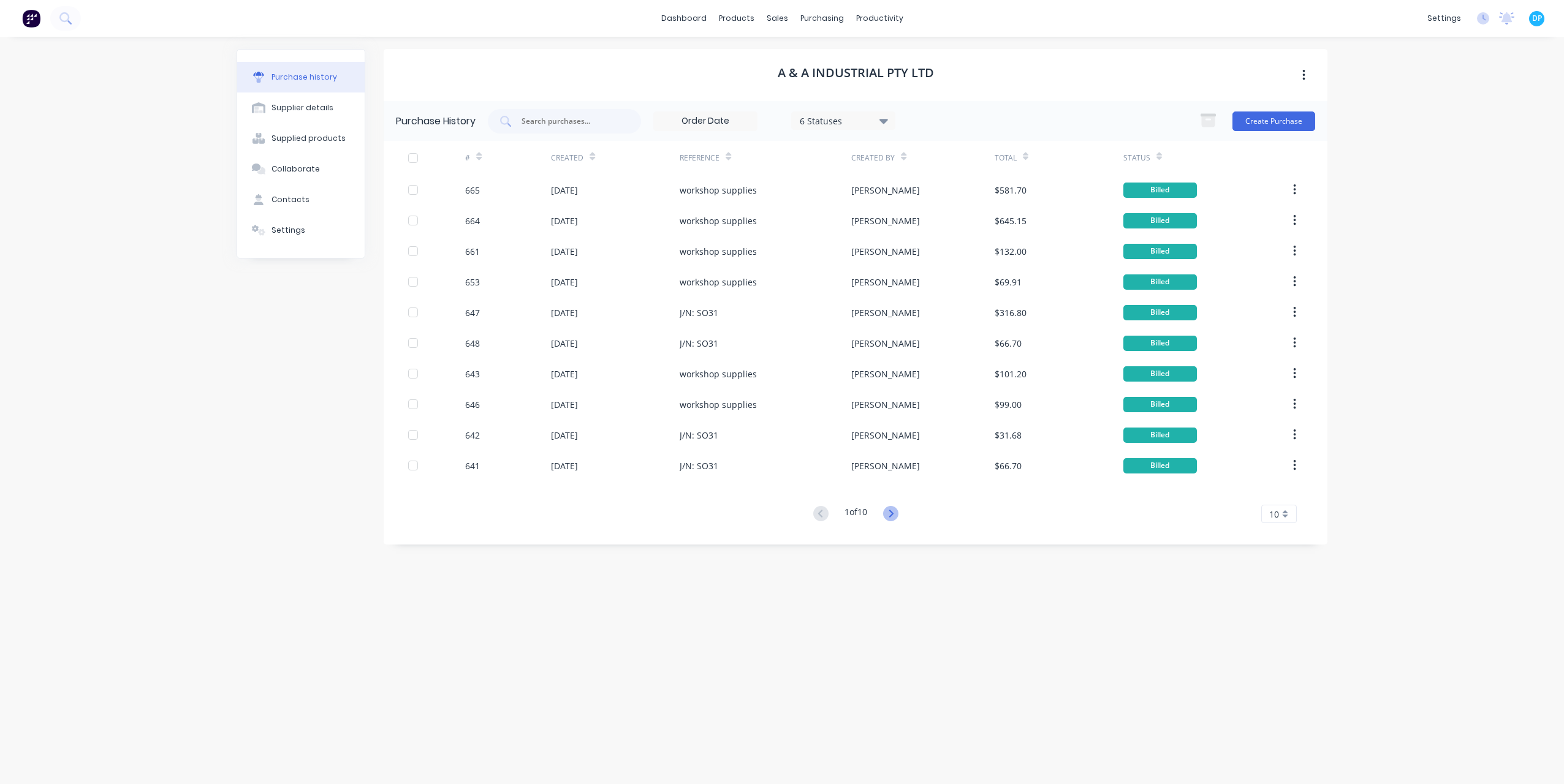
click at [896, 511] on icon at bounding box center [890, 513] width 15 height 15
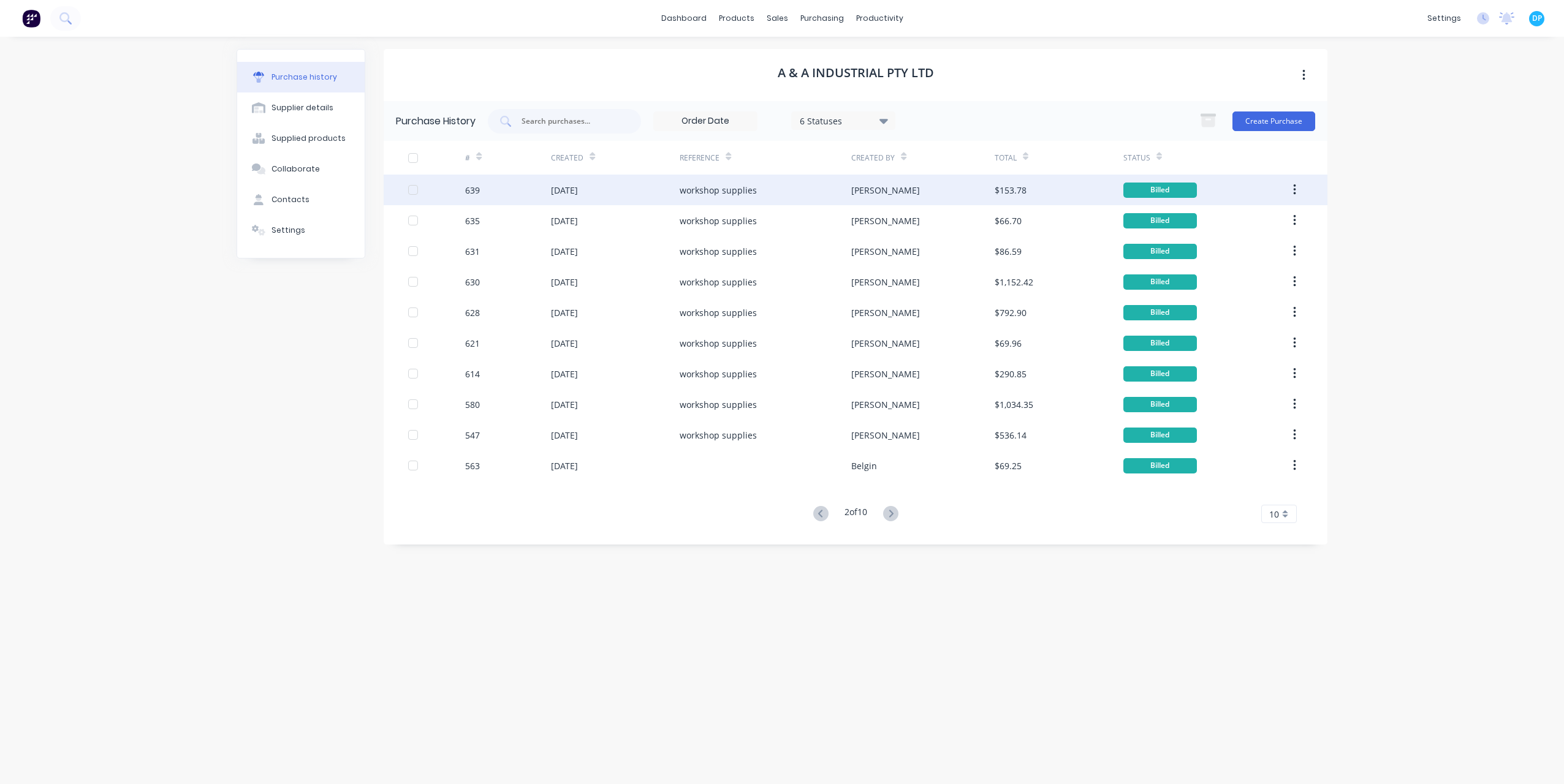
click at [625, 193] on div "[DATE]" at bounding box center [615, 189] width 129 height 30
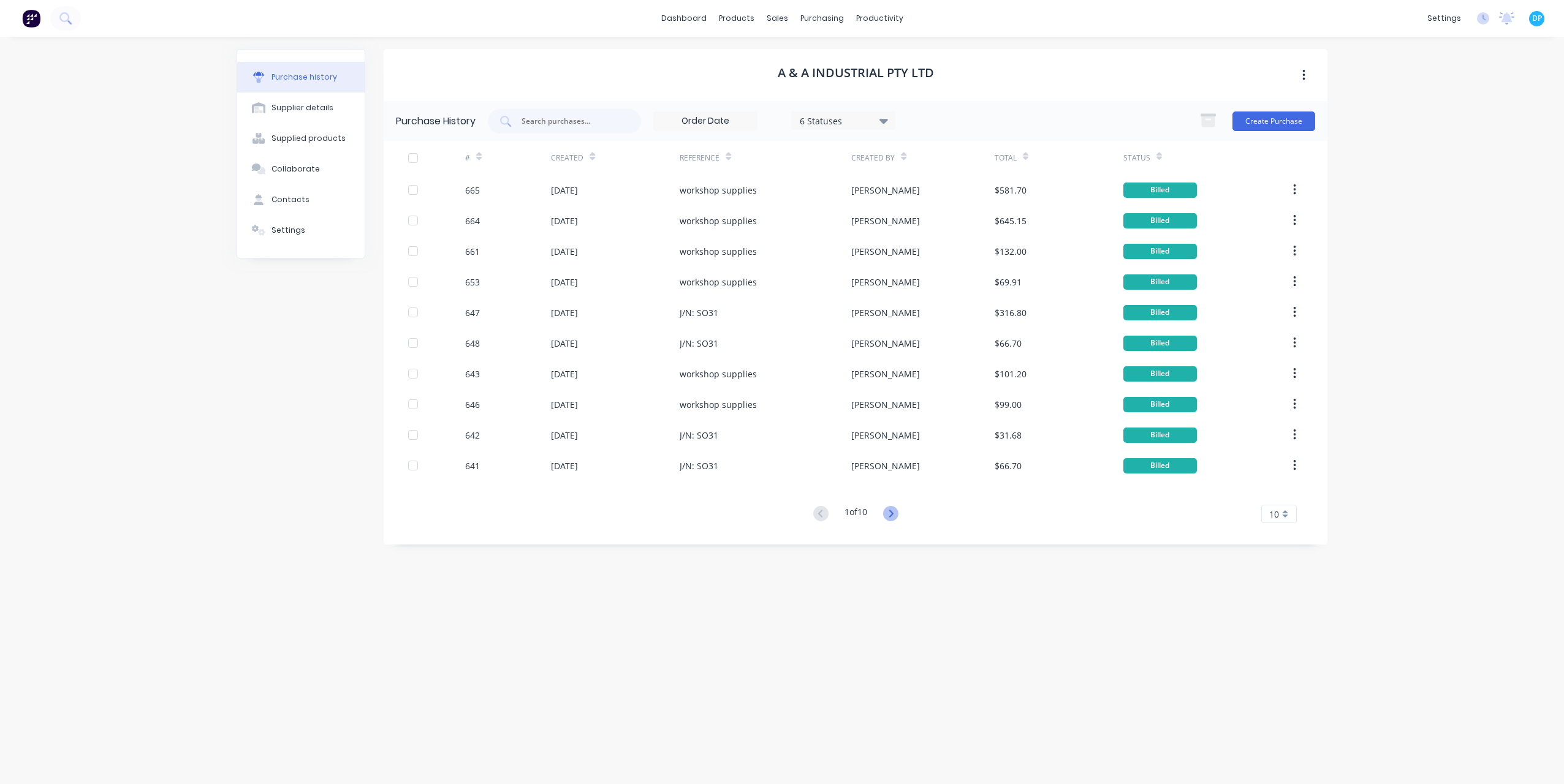
click at [891, 515] on icon at bounding box center [890, 513] width 15 height 15
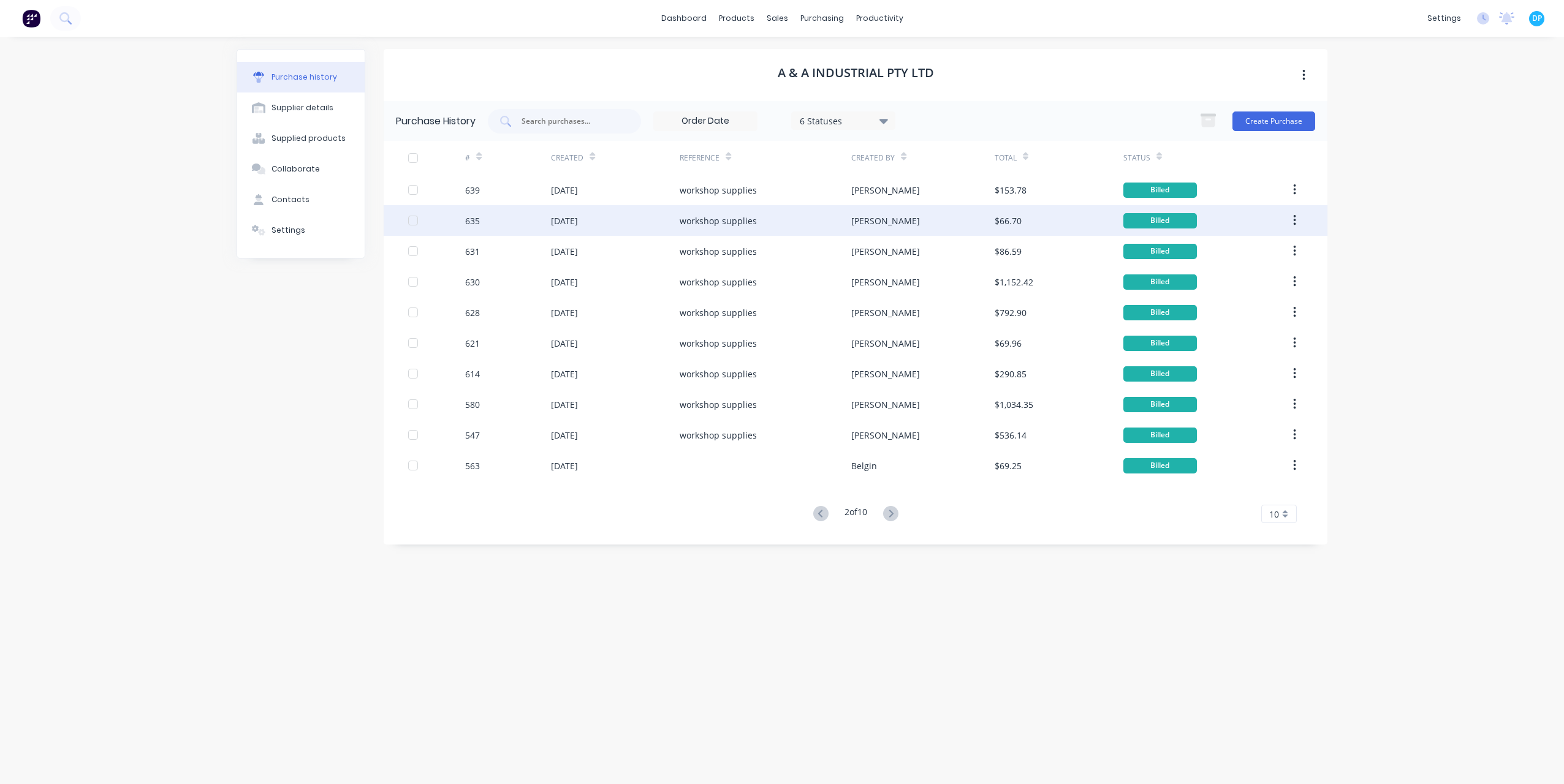
click at [560, 220] on div "[DATE]" at bounding box center [565, 220] width 27 height 12
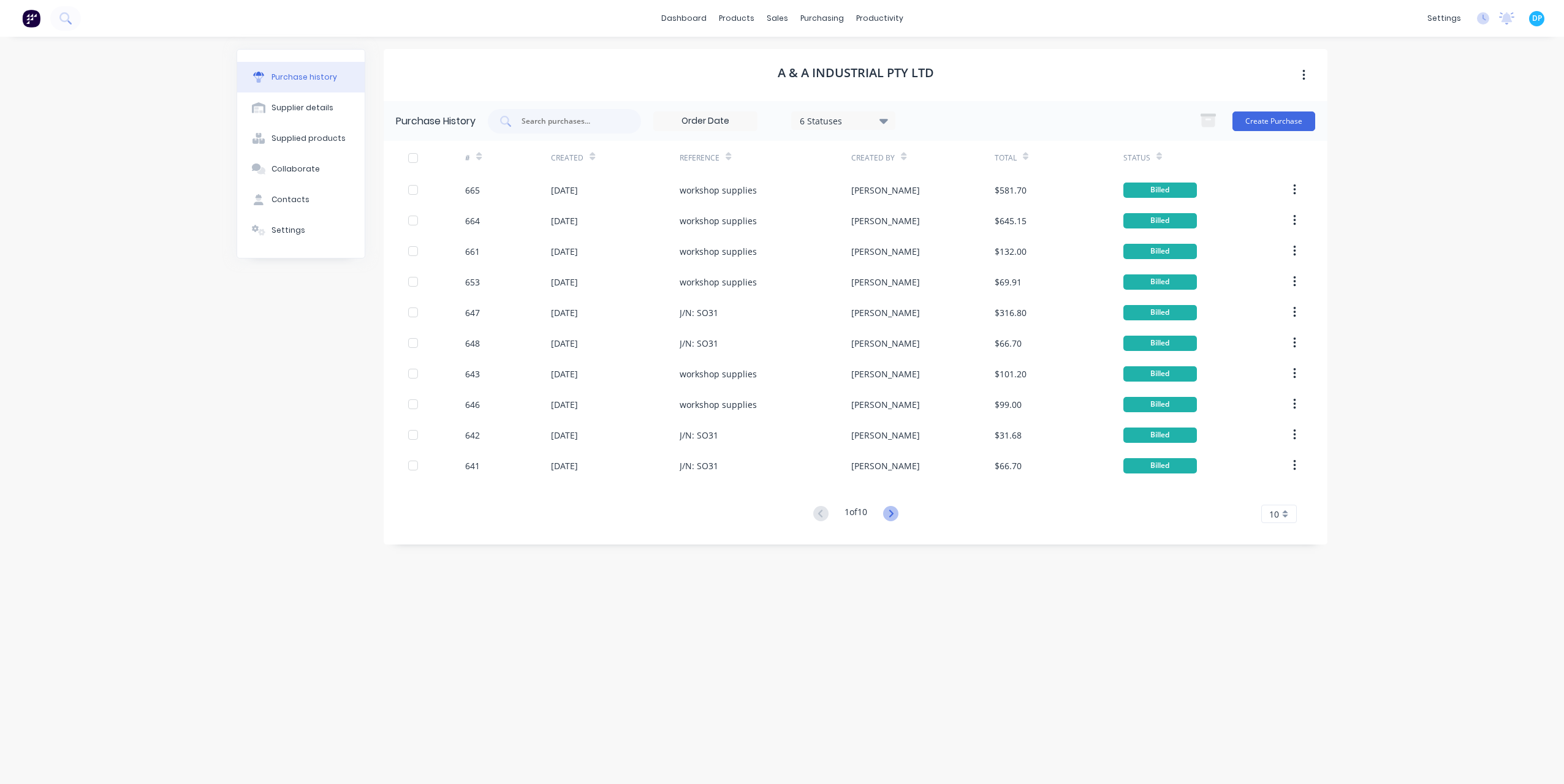
click at [890, 514] on icon at bounding box center [890, 513] width 15 height 15
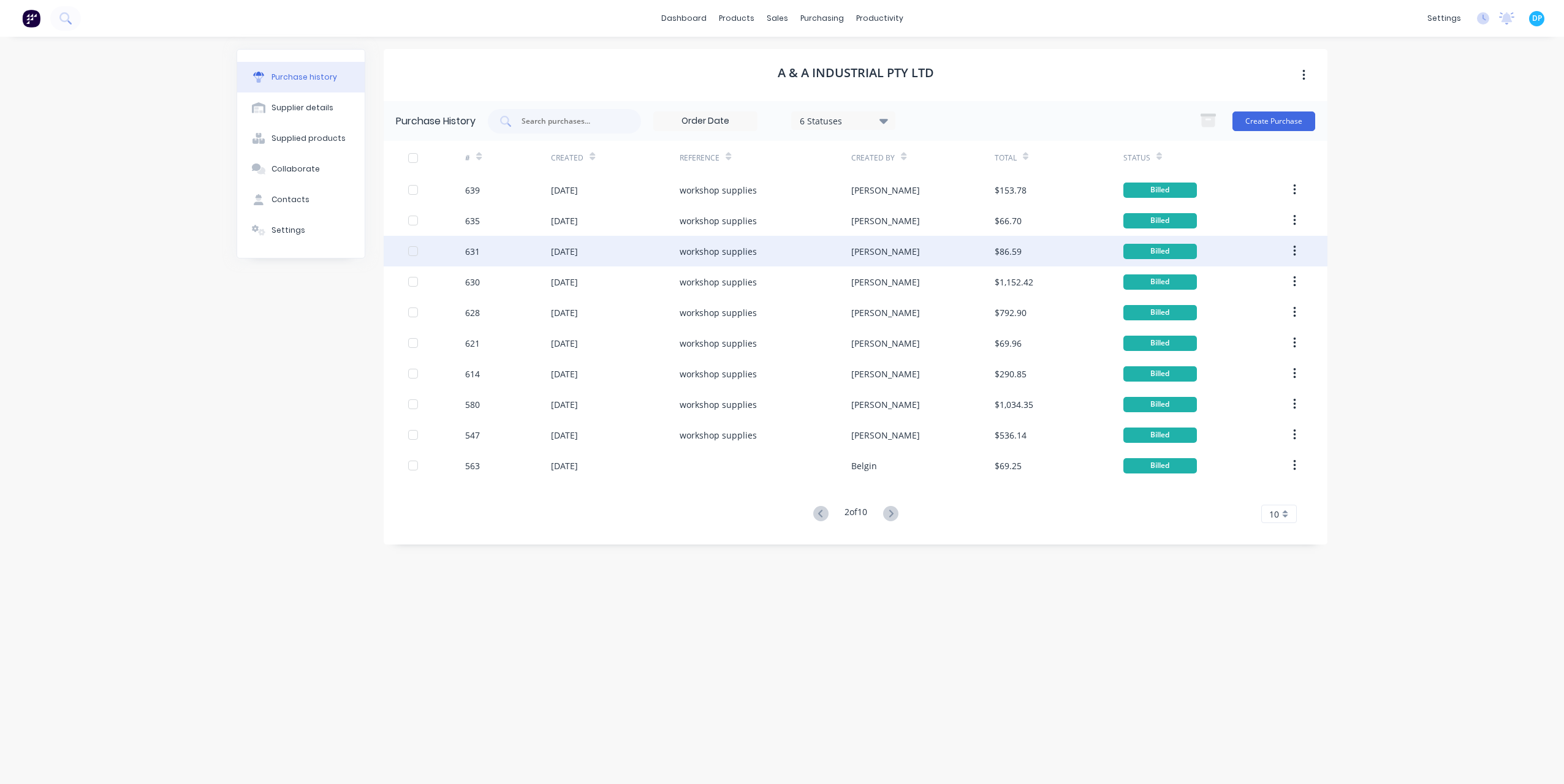
click at [575, 260] on div "[DATE]" at bounding box center [615, 251] width 129 height 30
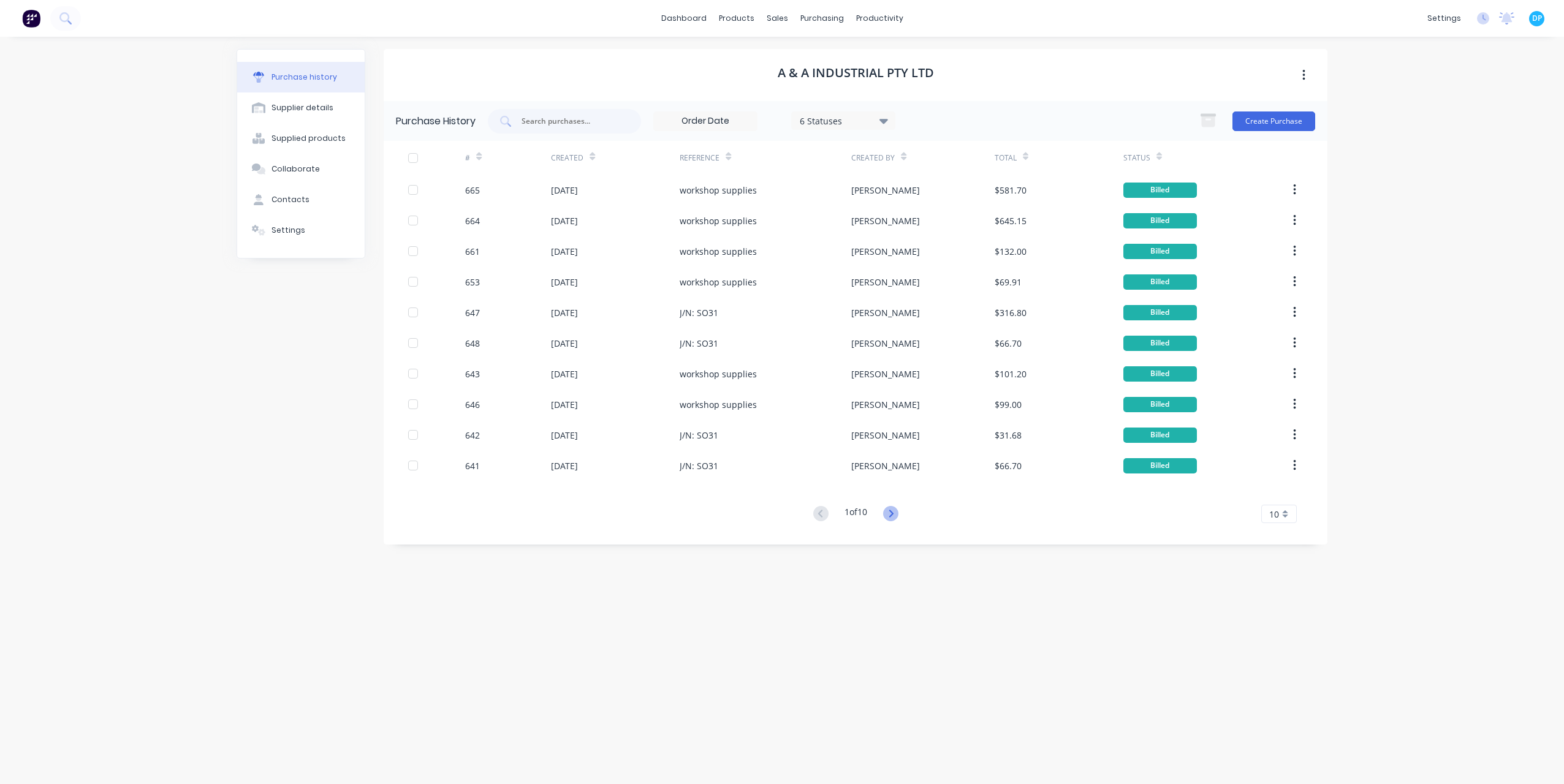
click at [899, 516] on icon at bounding box center [890, 513] width 15 height 15
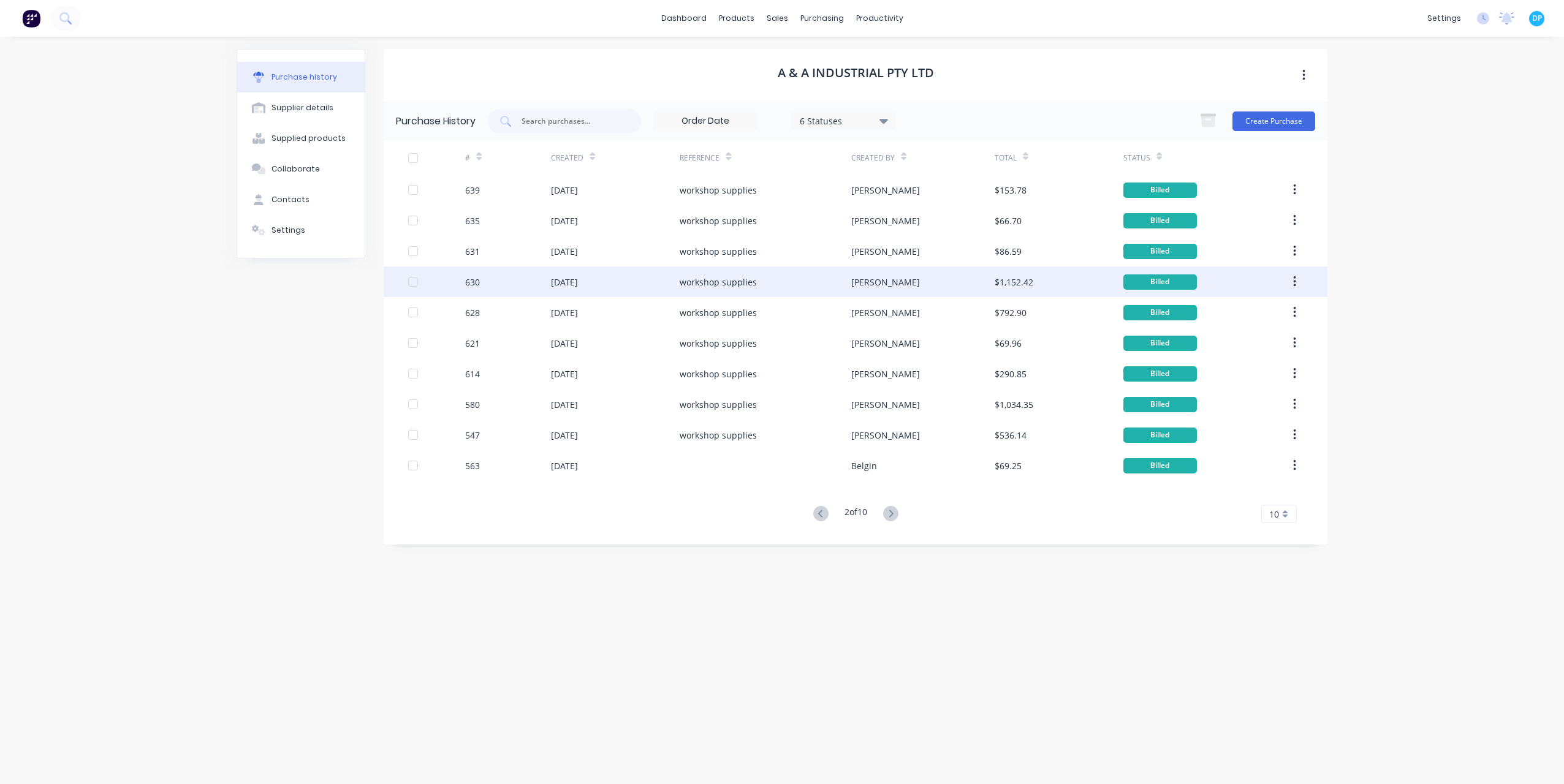
click at [578, 284] on div "[DATE]" at bounding box center [565, 282] width 27 height 12
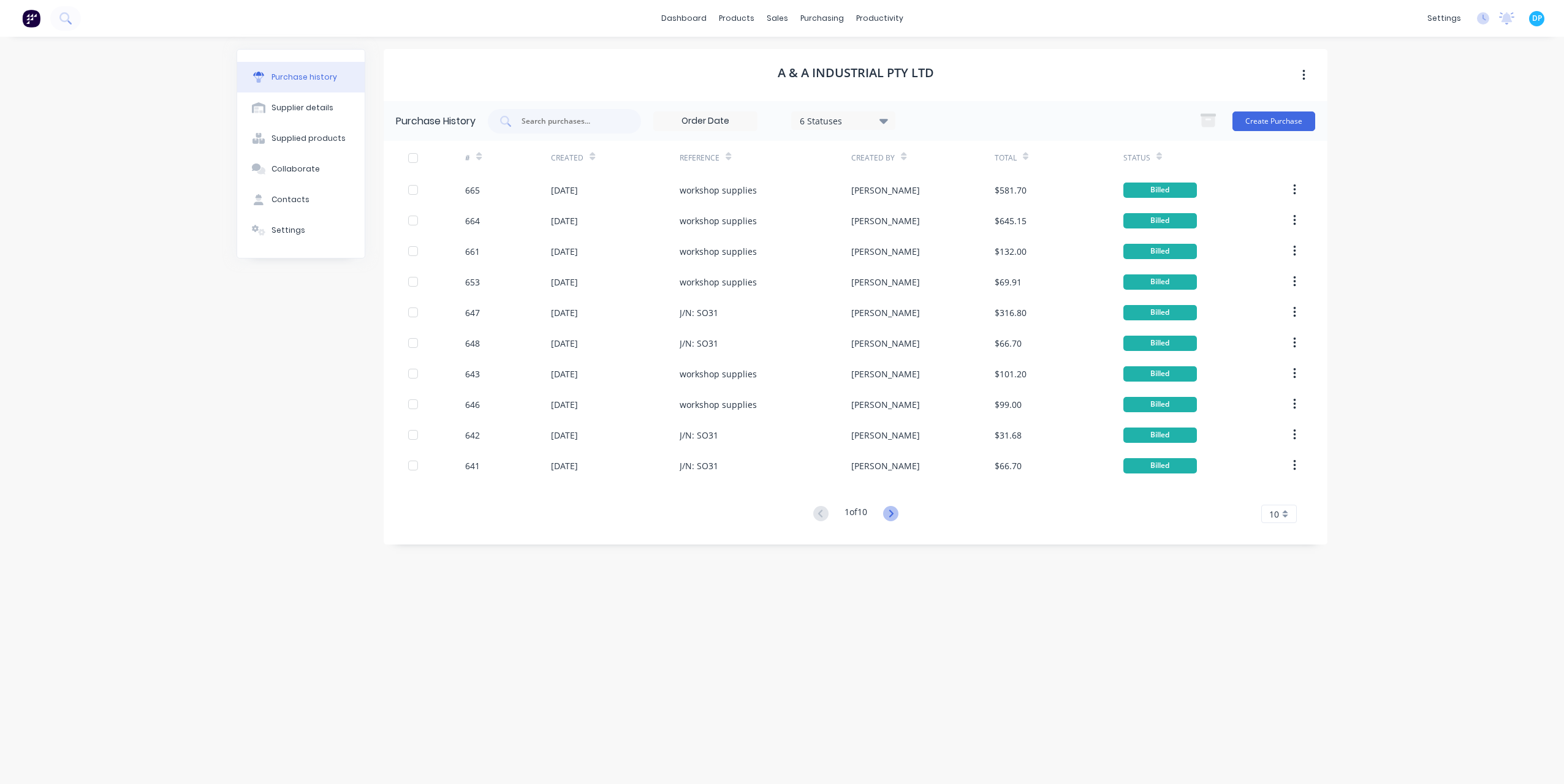
click at [891, 513] on icon at bounding box center [890, 513] width 15 height 15
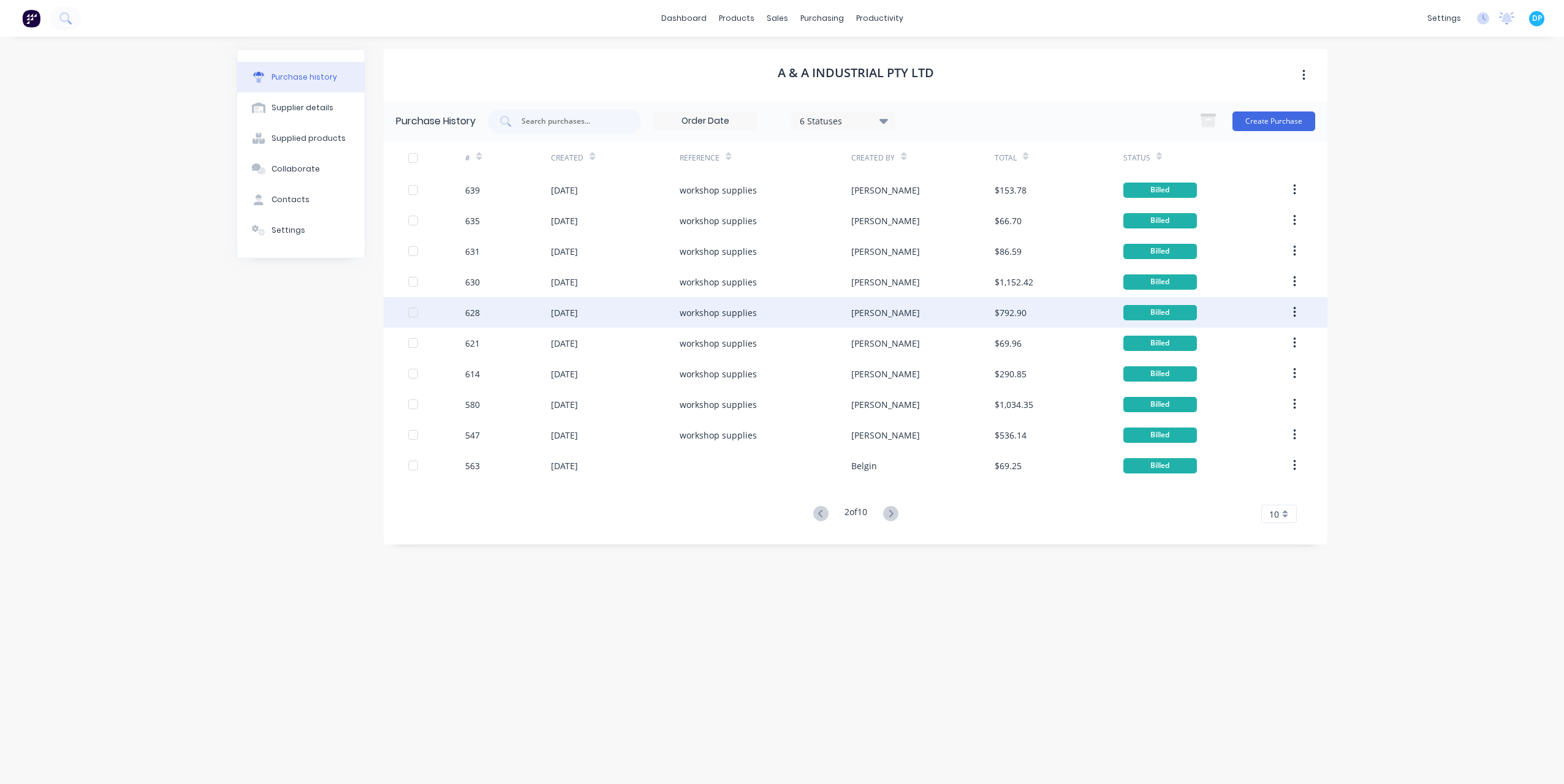
click at [565, 305] on div "[DATE]" at bounding box center [615, 312] width 129 height 30
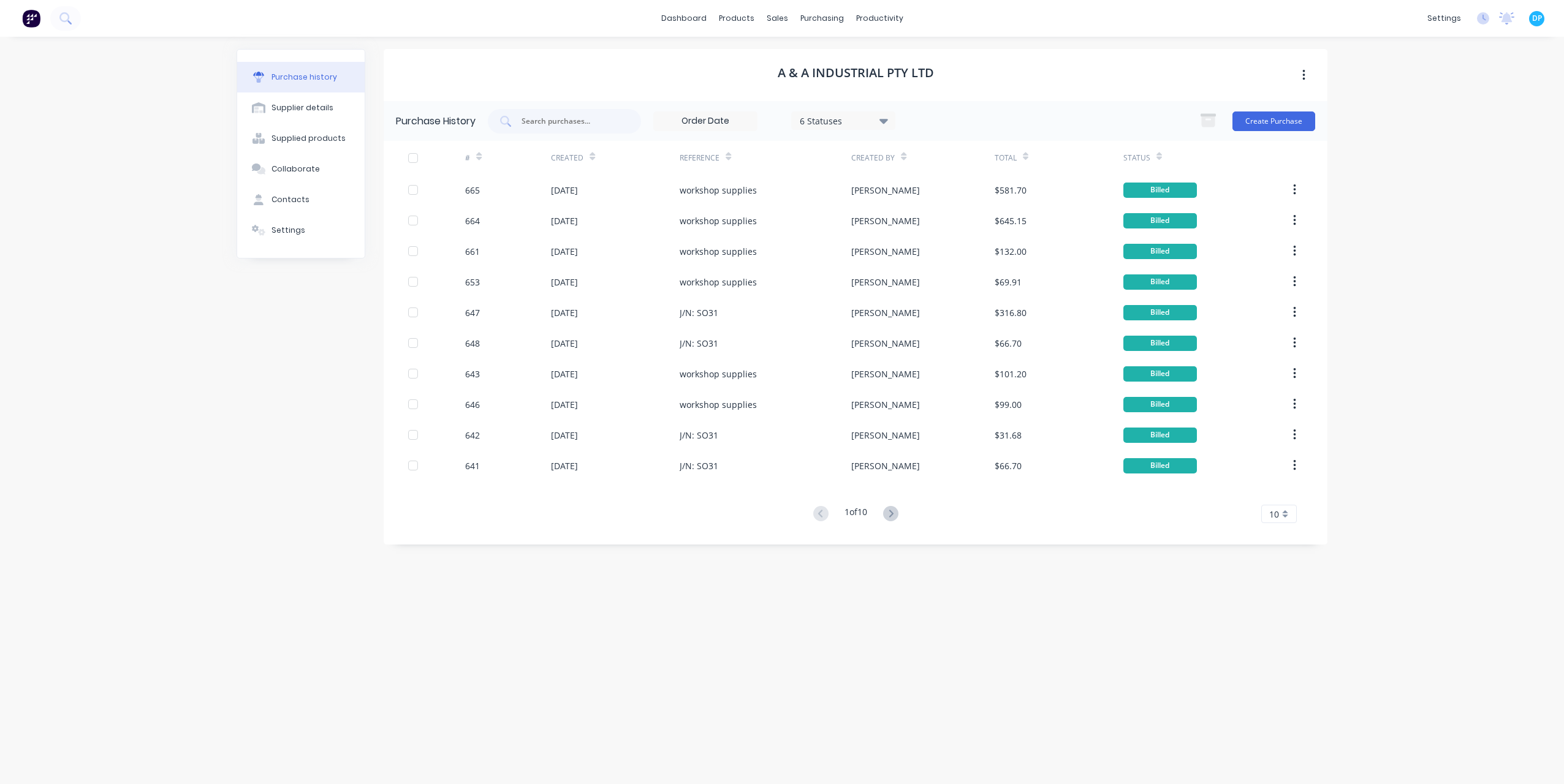
click at [889, 516] on icon at bounding box center [890, 513] width 15 height 15
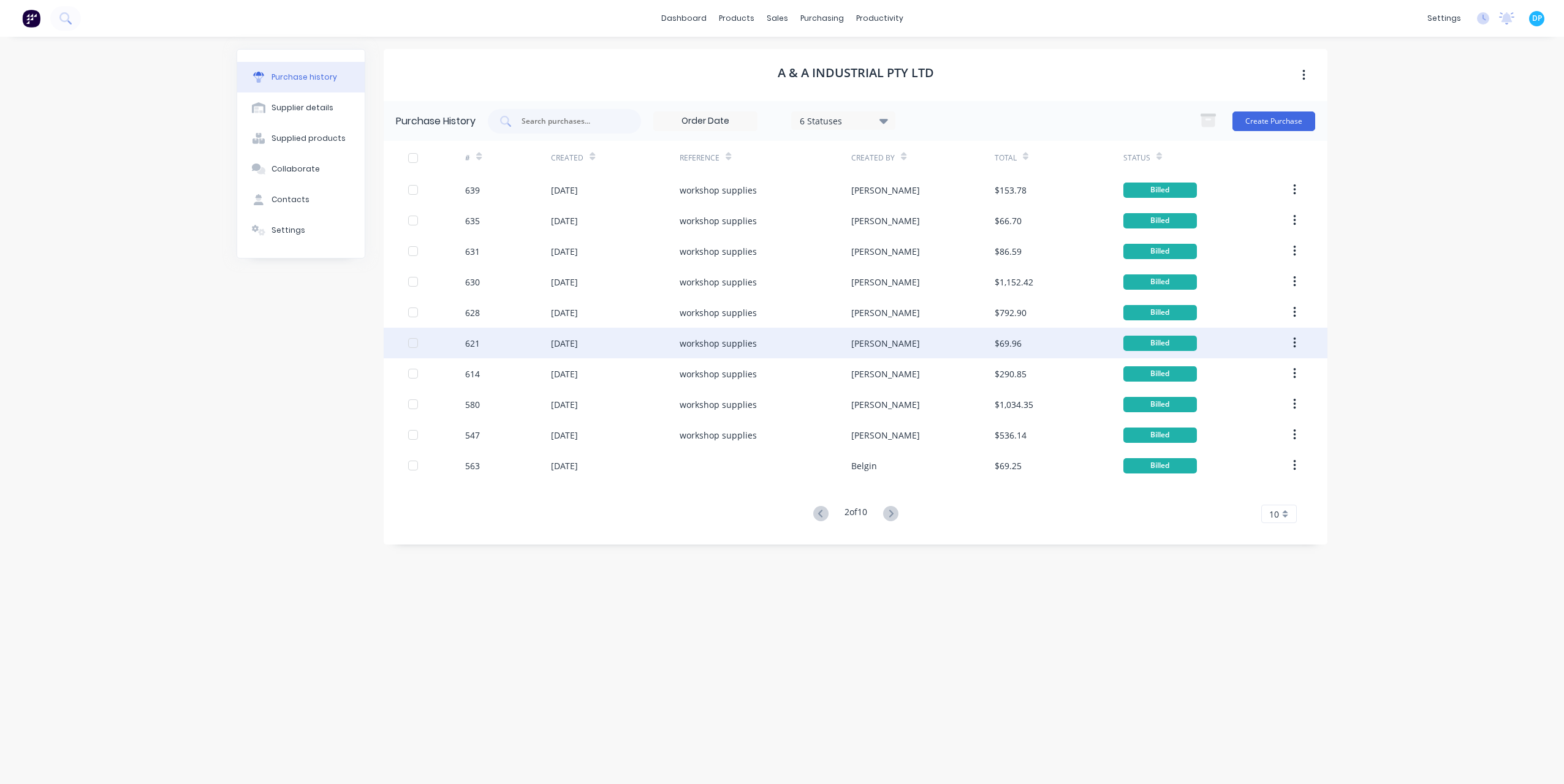
click at [551, 347] on div "[DATE]" at bounding box center [565, 343] width 27 height 12
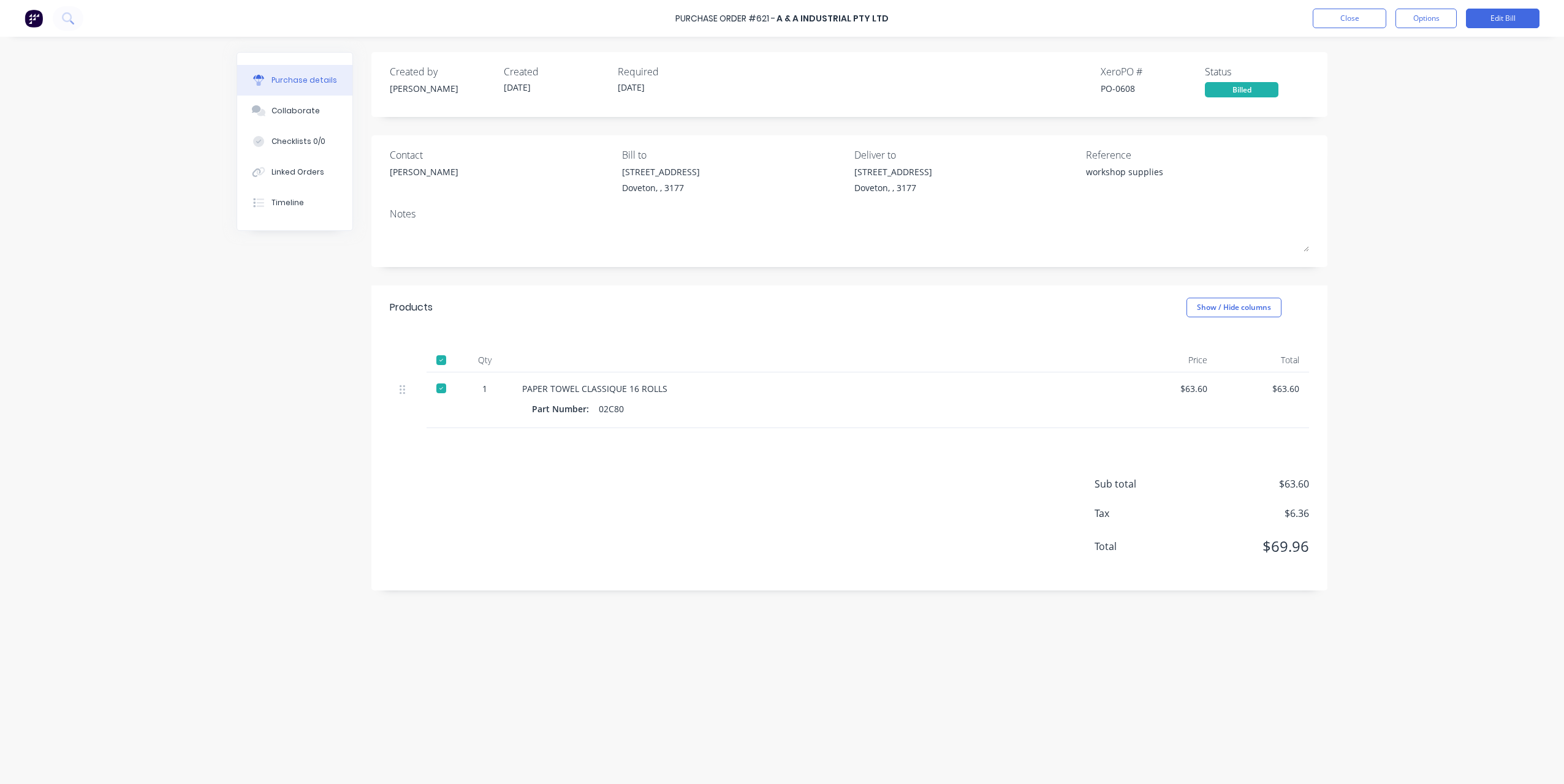
drag, startPoint x: 723, startPoint y: 446, endPoint x: 824, endPoint y: 514, distance: 121.8
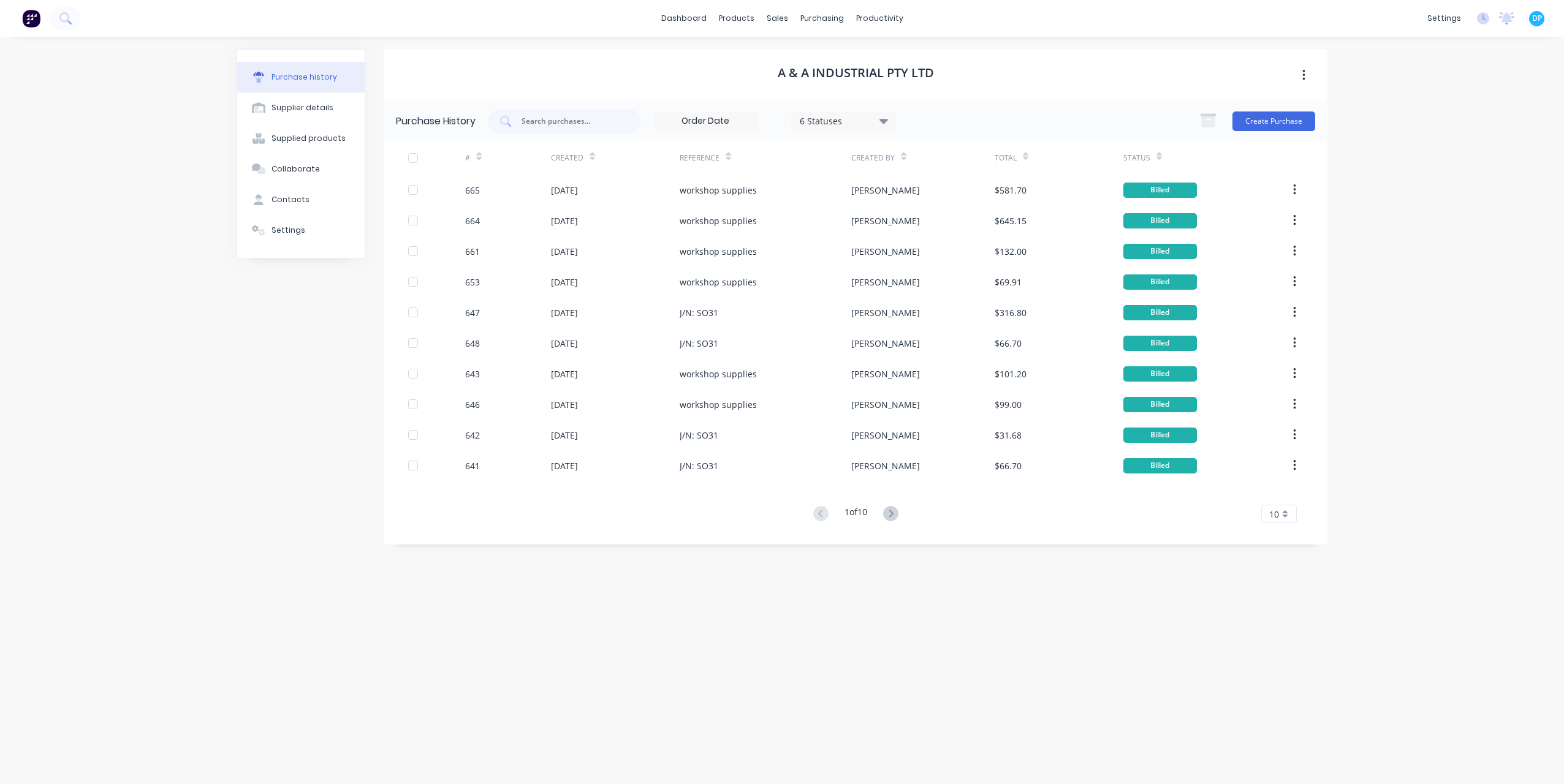
click at [880, 515] on div "1 of 10" at bounding box center [856, 515] width 92 height 18
click at [886, 515] on icon at bounding box center [890, 513] width 15 height 15
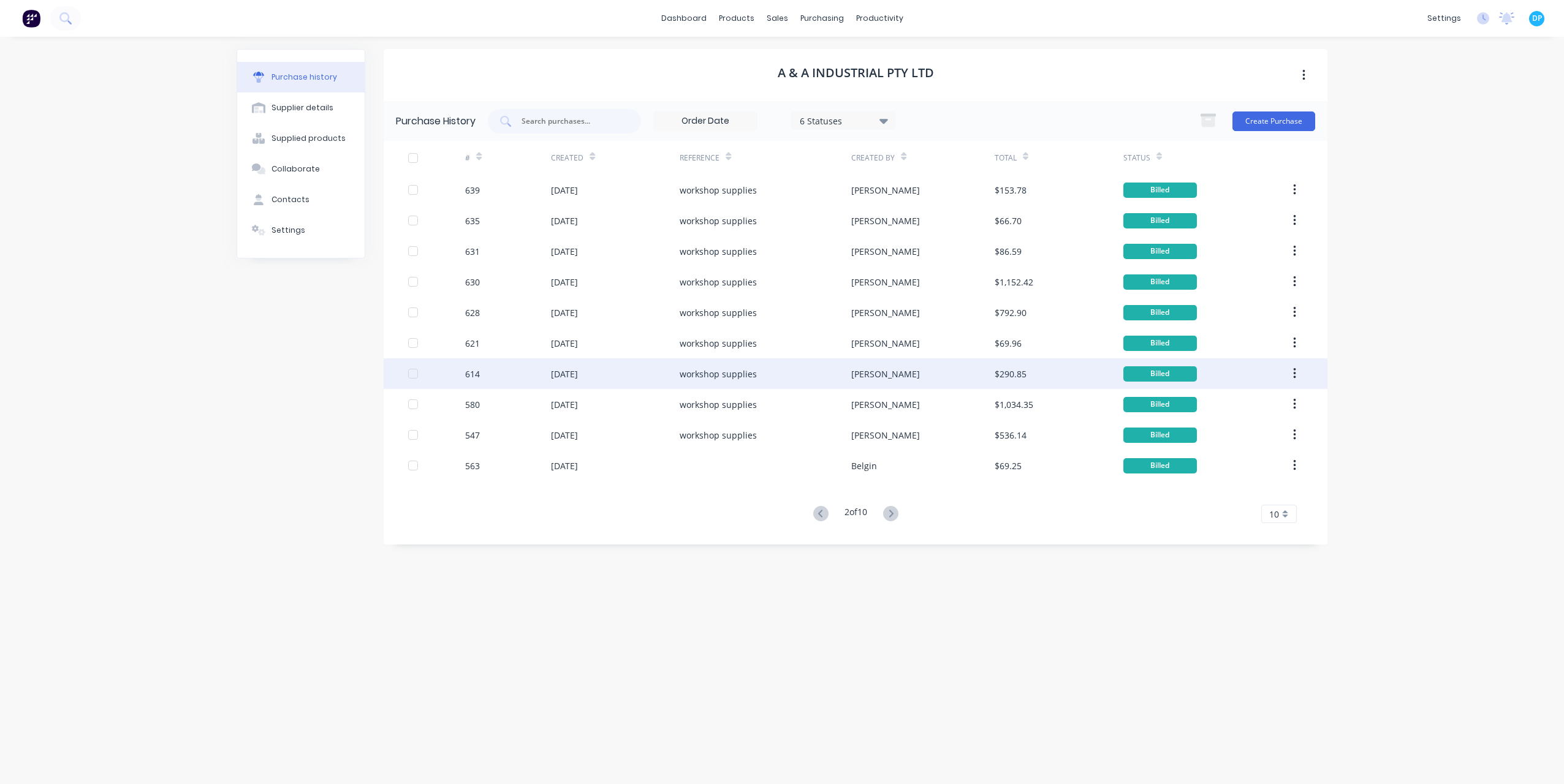
click at [631, 372] on div "[DATE]" at bounding box center [615, 373] width 129 height 30
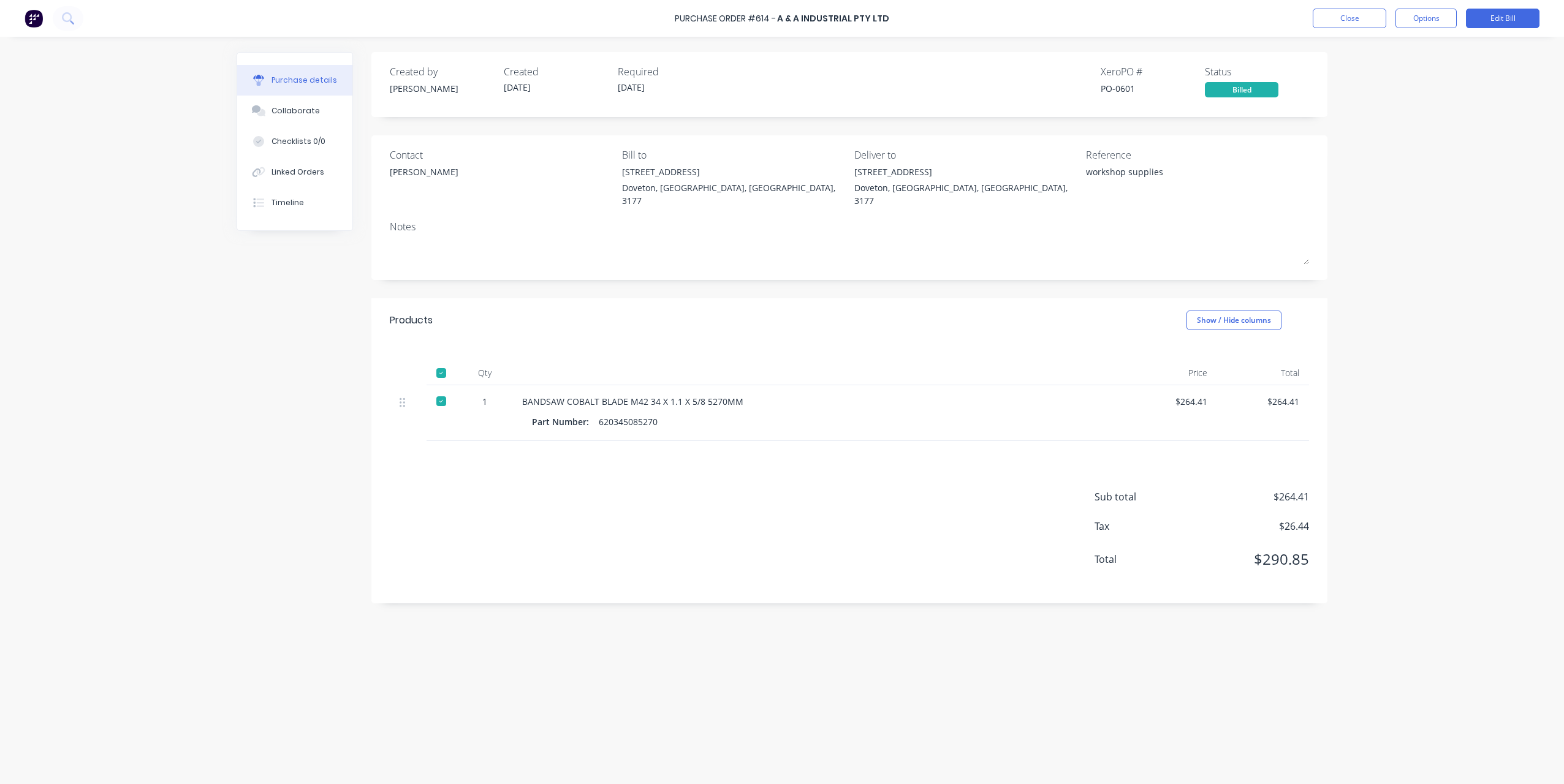
drag, startPoint x: 760, startPoint y: 479, endPoint x: 820, endPoint y: 522, distance: 73.8
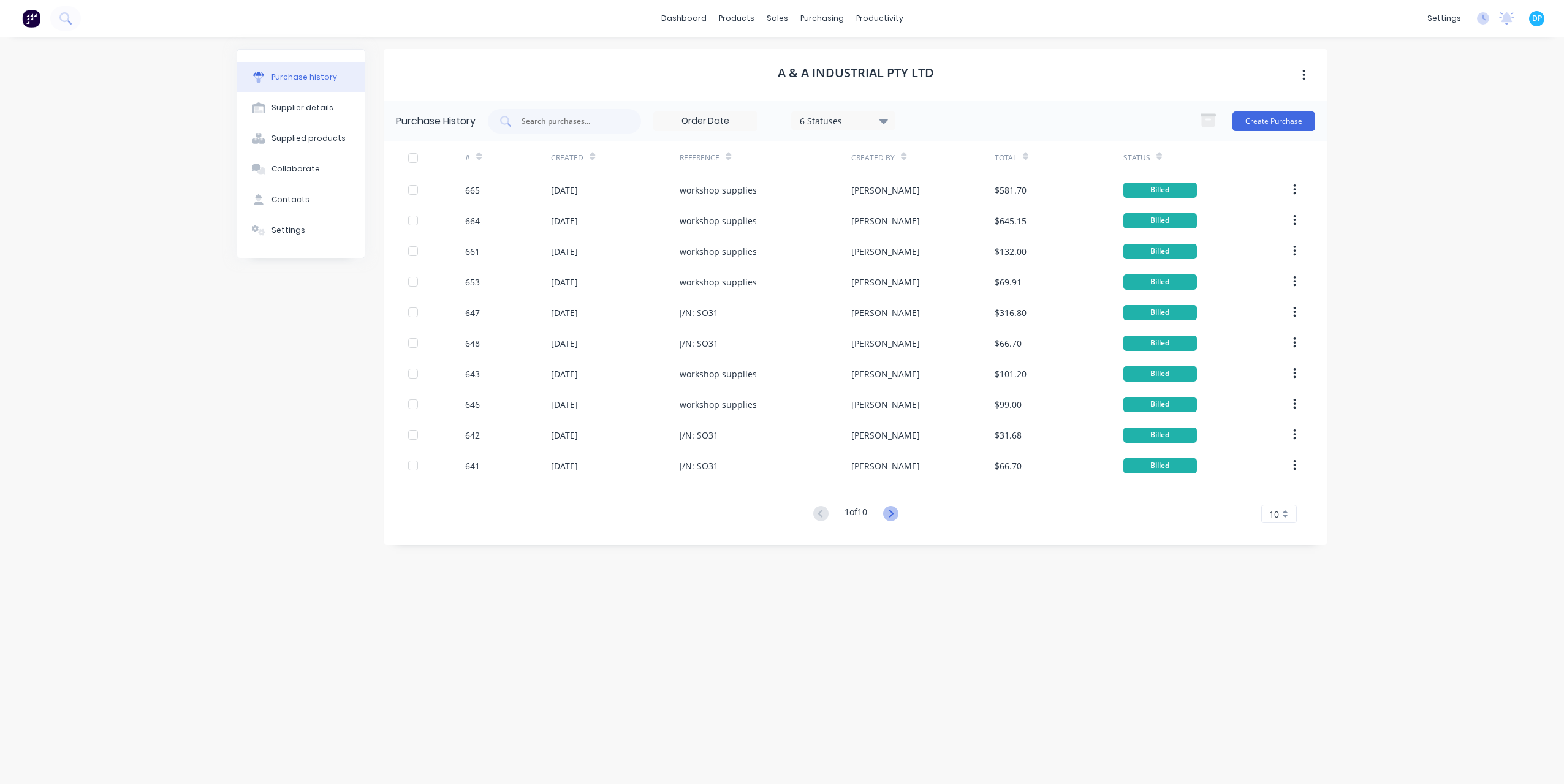
click at [890, 517] on icon at bounding box center [890, 513] width 15 height 15
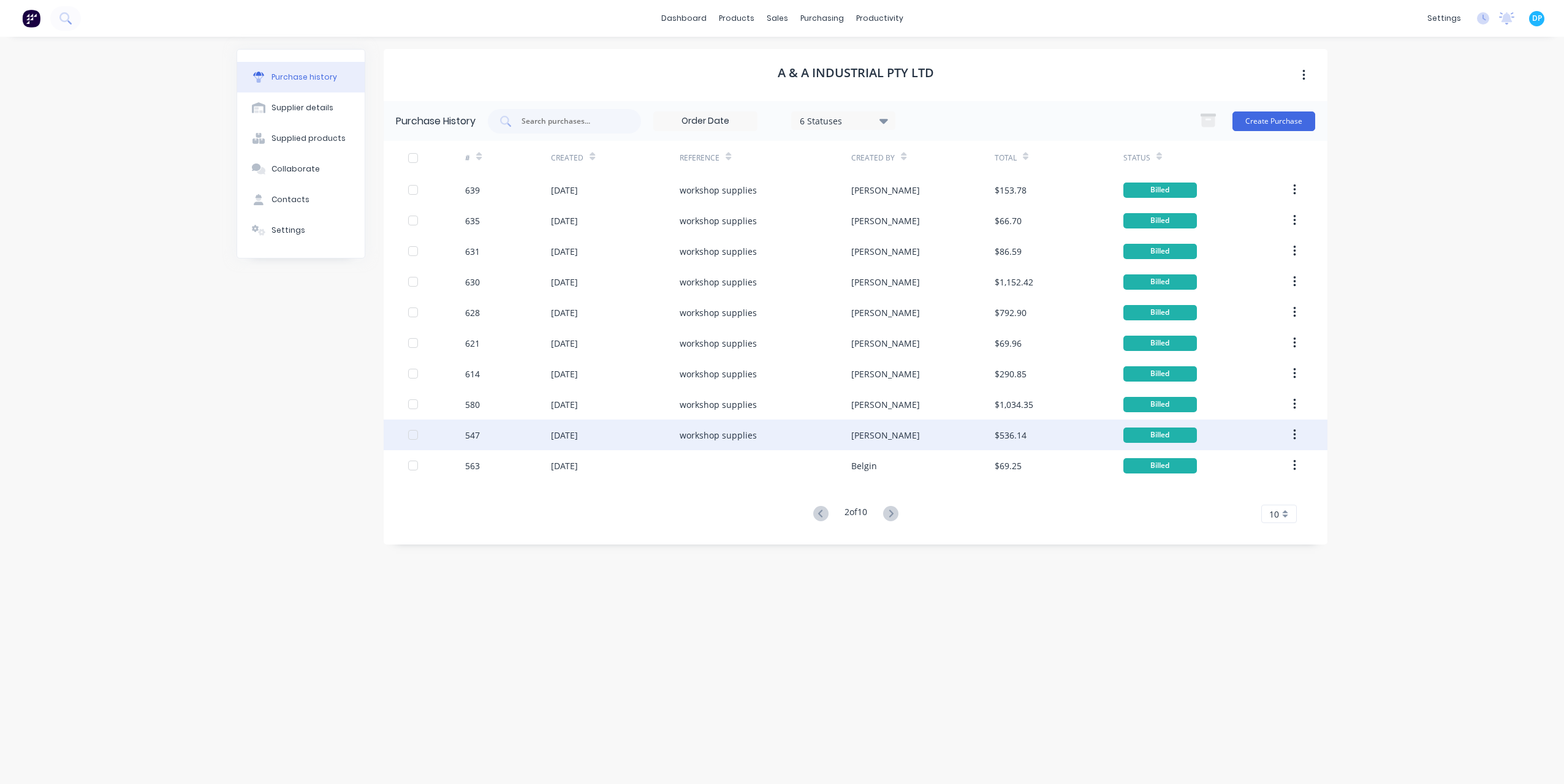
click at [619, 430] on div "[DATE]" at bounding box center [615, 435] width 129 height 30
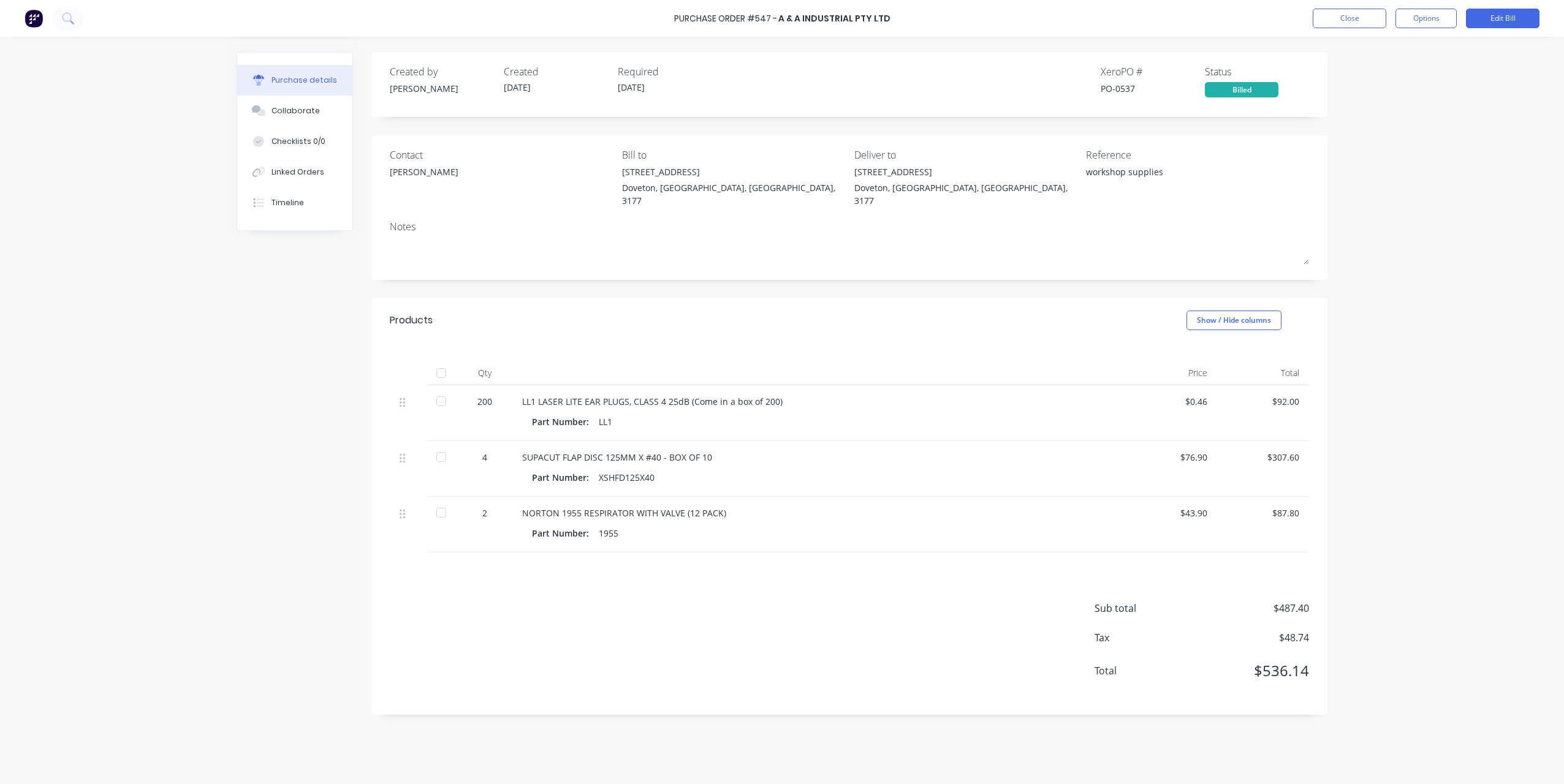
drag, startPoint x: 713, startPoint y: 500, endPoint x: 794, endPoint y: 528, distance: 85.7
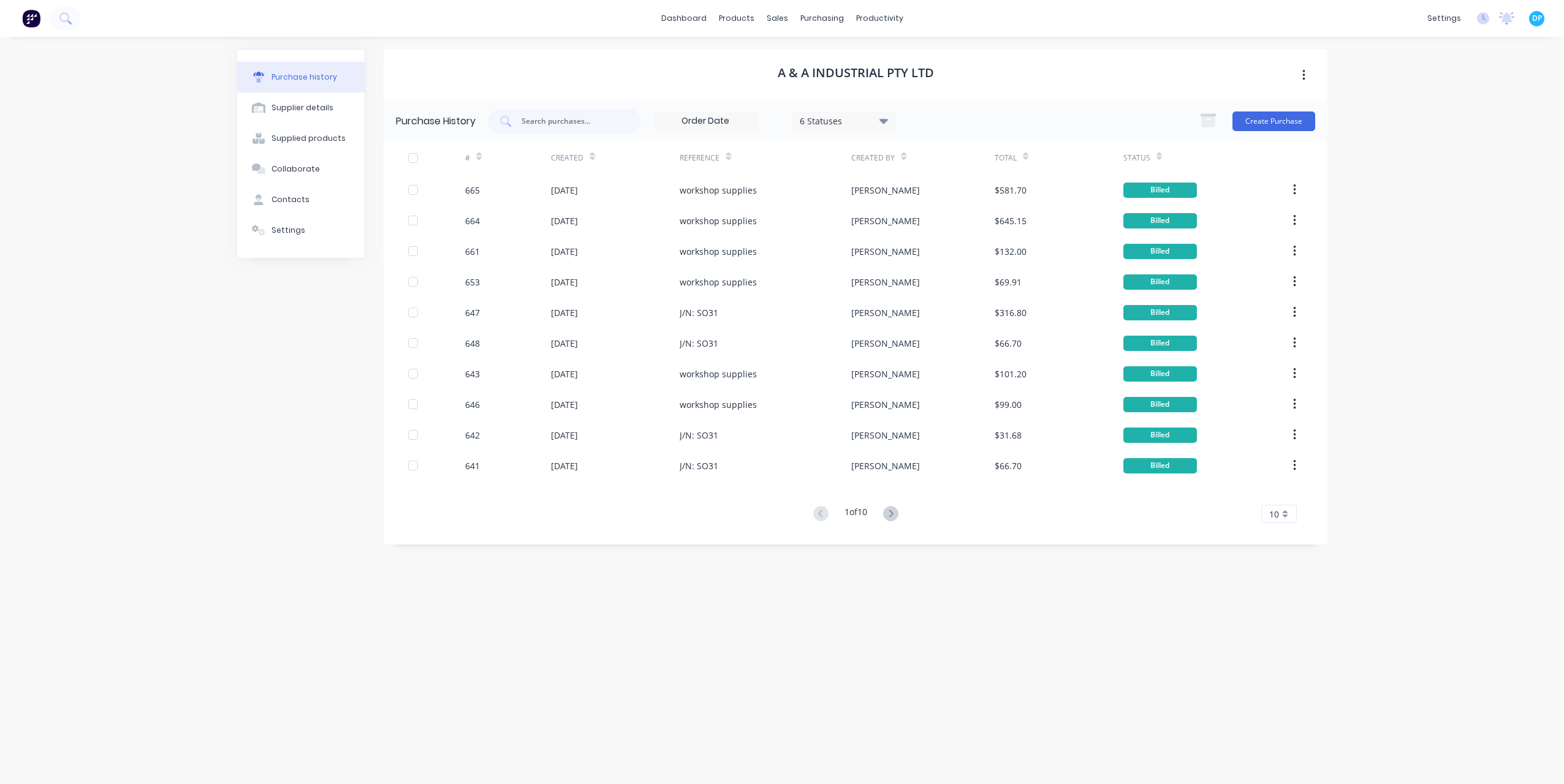
drag, startPoint x: 896, startPoint y: 514, endPoint x: 868, endPoint y: 514, distance: 28.0
click at [896, 514] on icon at bounding box center [890, 513] width 15 height 15
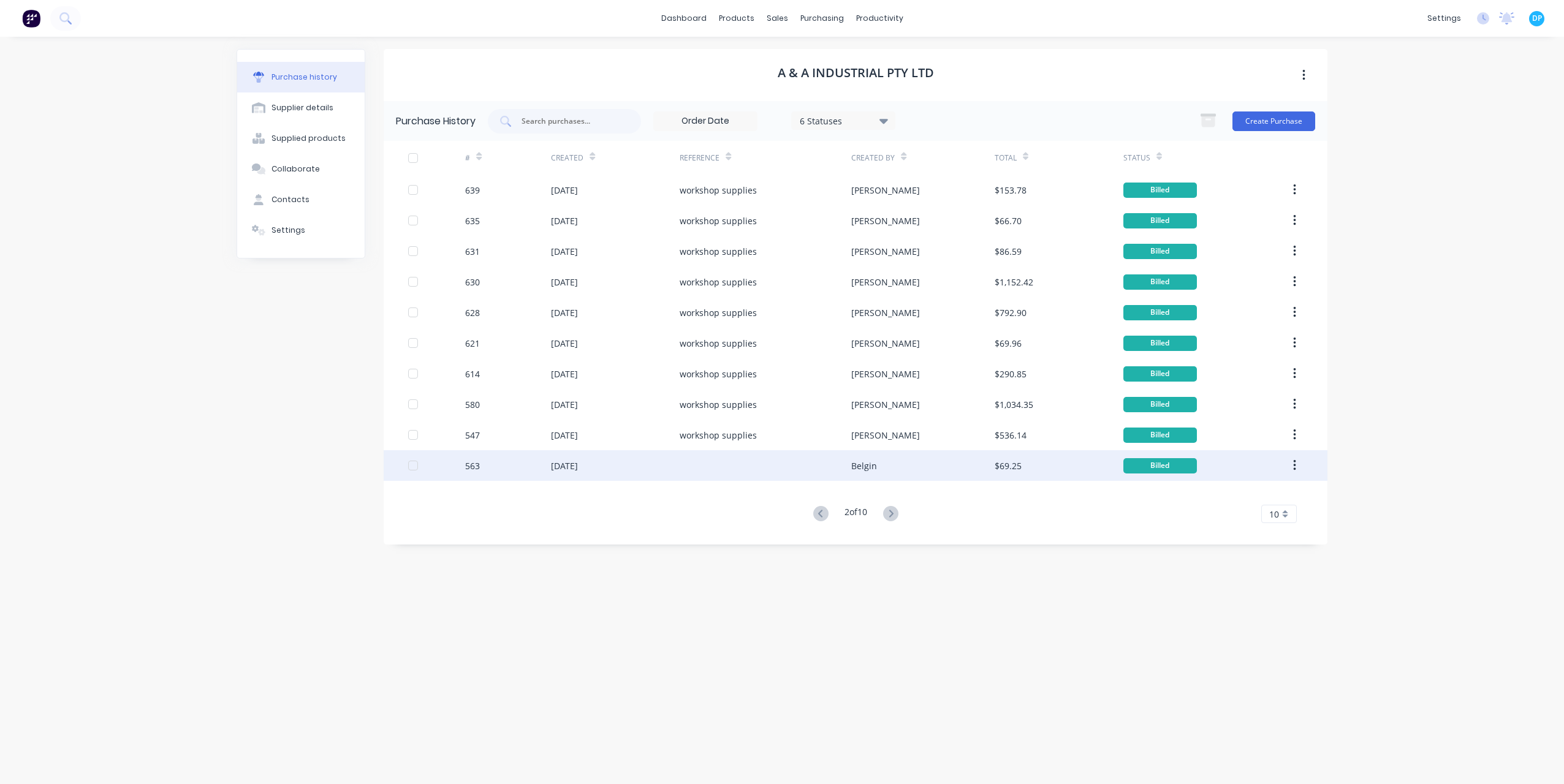
click at [553, 474] on div "[DATE]" at bounding box center [615, 466] width 129 height 30
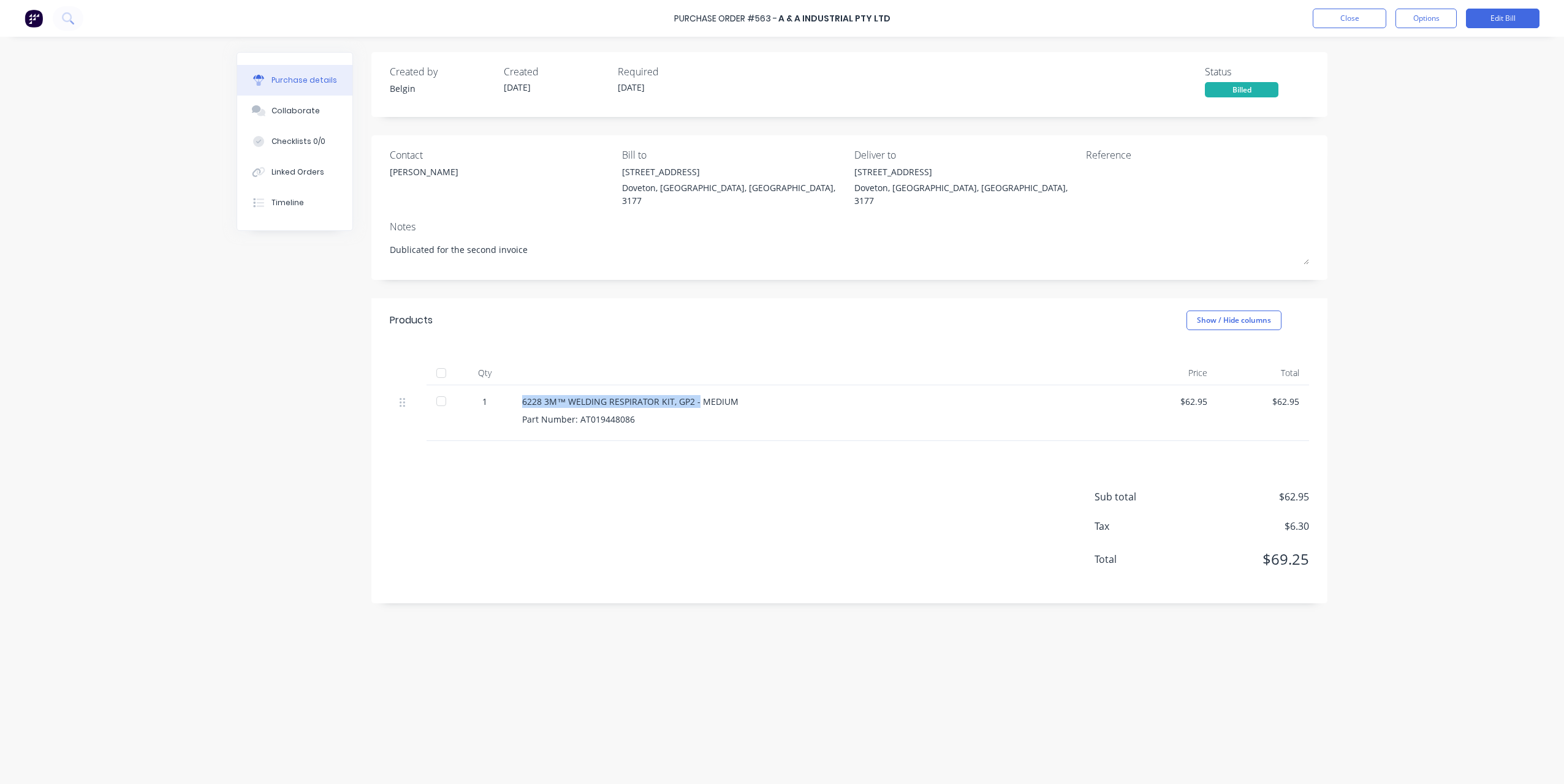
drag, startPoint x: 522, startPoint y: 387, endPoint x: 695, endPoint y: 395, distance: 173.2
click at [695, 395] on div "6228 3M™ WELDING RESPIRATOR KIT, GP2 - MEDIUM Part Number: AT019448086" at bounding box center [818, 413] width 613 height 56
click at [798, 415] on div "6228 3M™ WELDING RESPIRATOR KIT, GP2 - MEDIUM Part Number: AT019448086" at bounding box center [818, 413] width 613 height 56
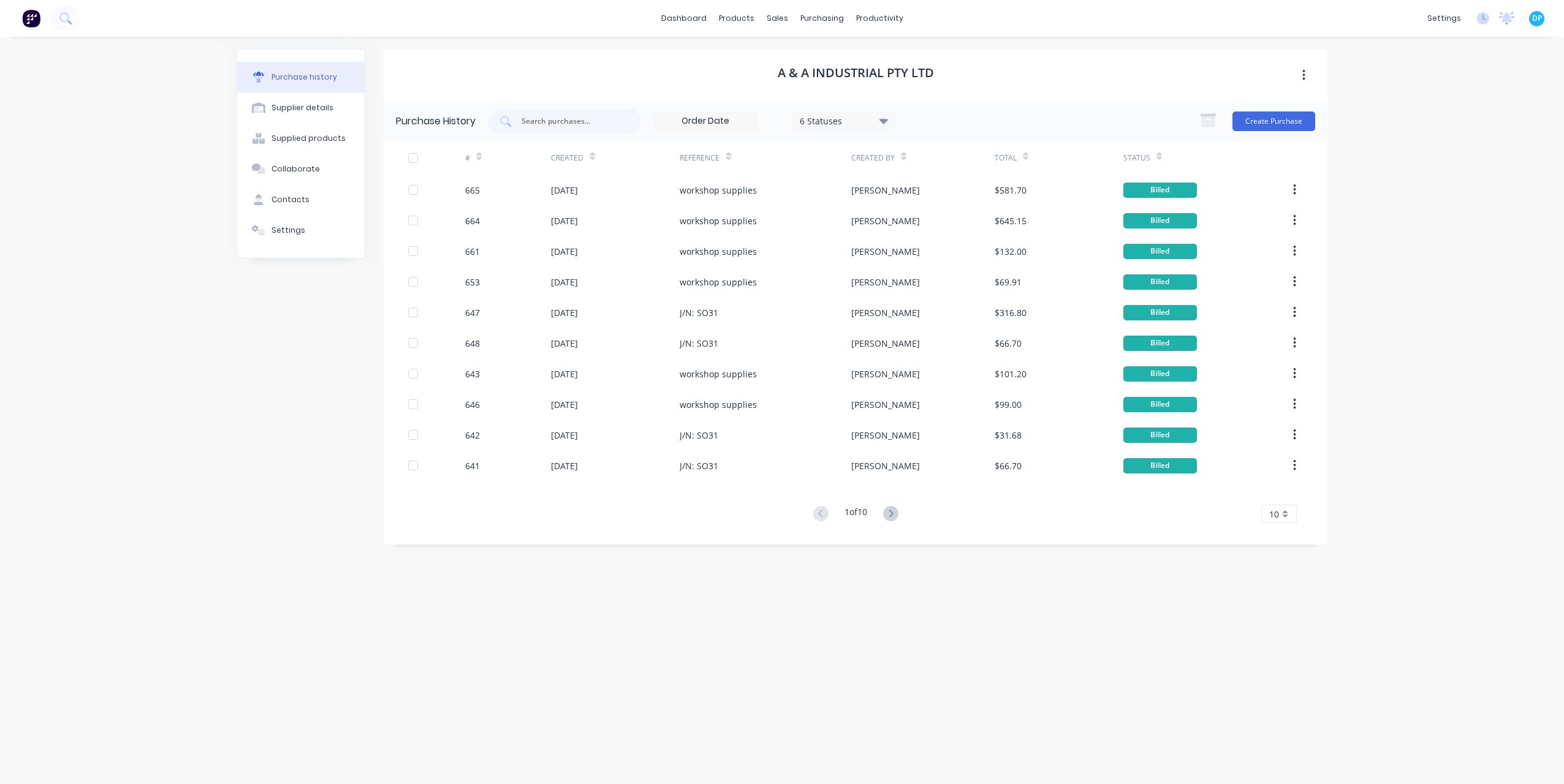
click at [895, 522] on button at bounding box center [891, 515] width 23 height 18
click at [891, 521] on icon at bounding box center [890, 513] width 15 height 15
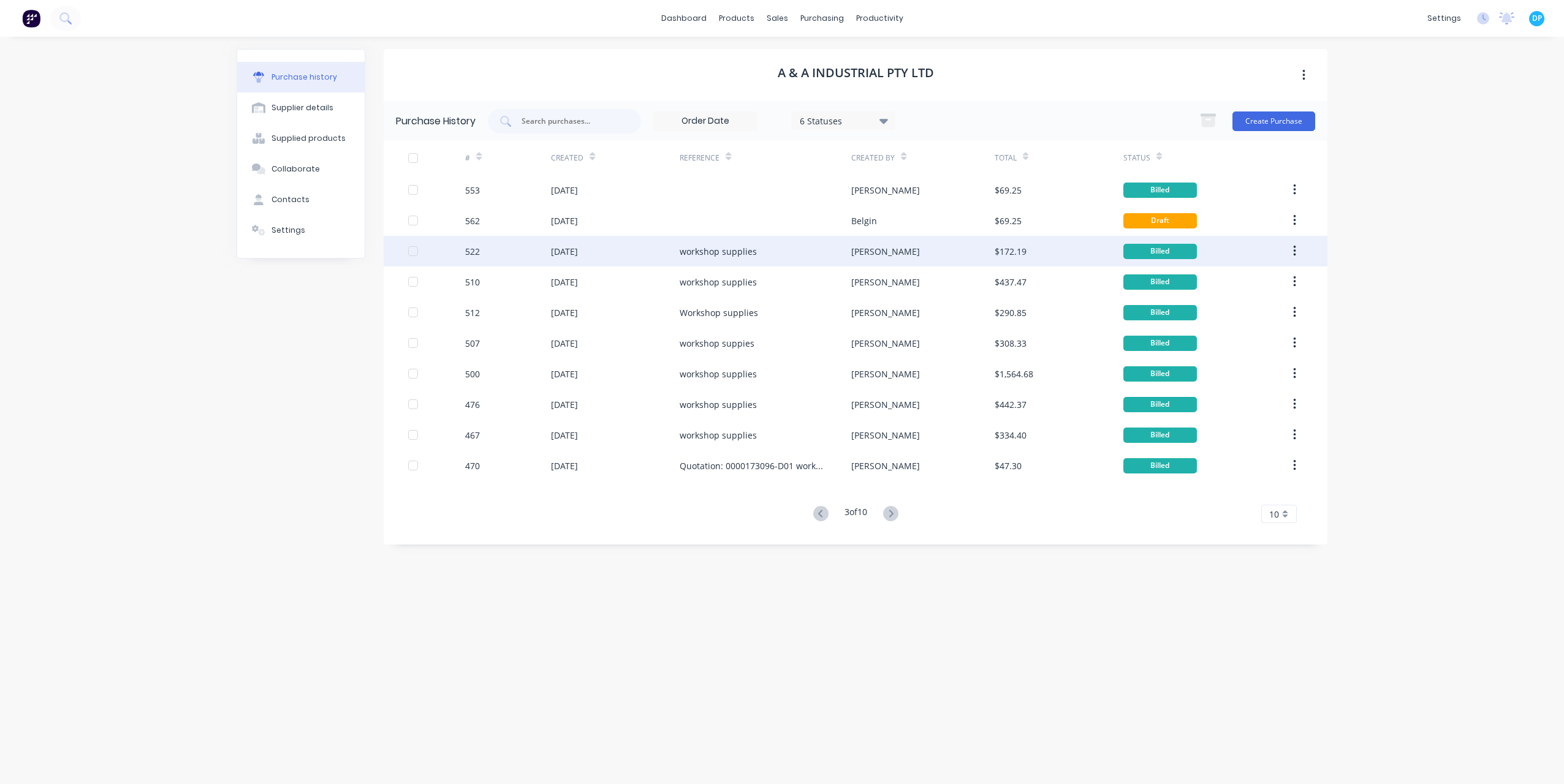
click at [716, 252] on div "workshop supplies" at bounding box center [718, 252] width 77 height 12
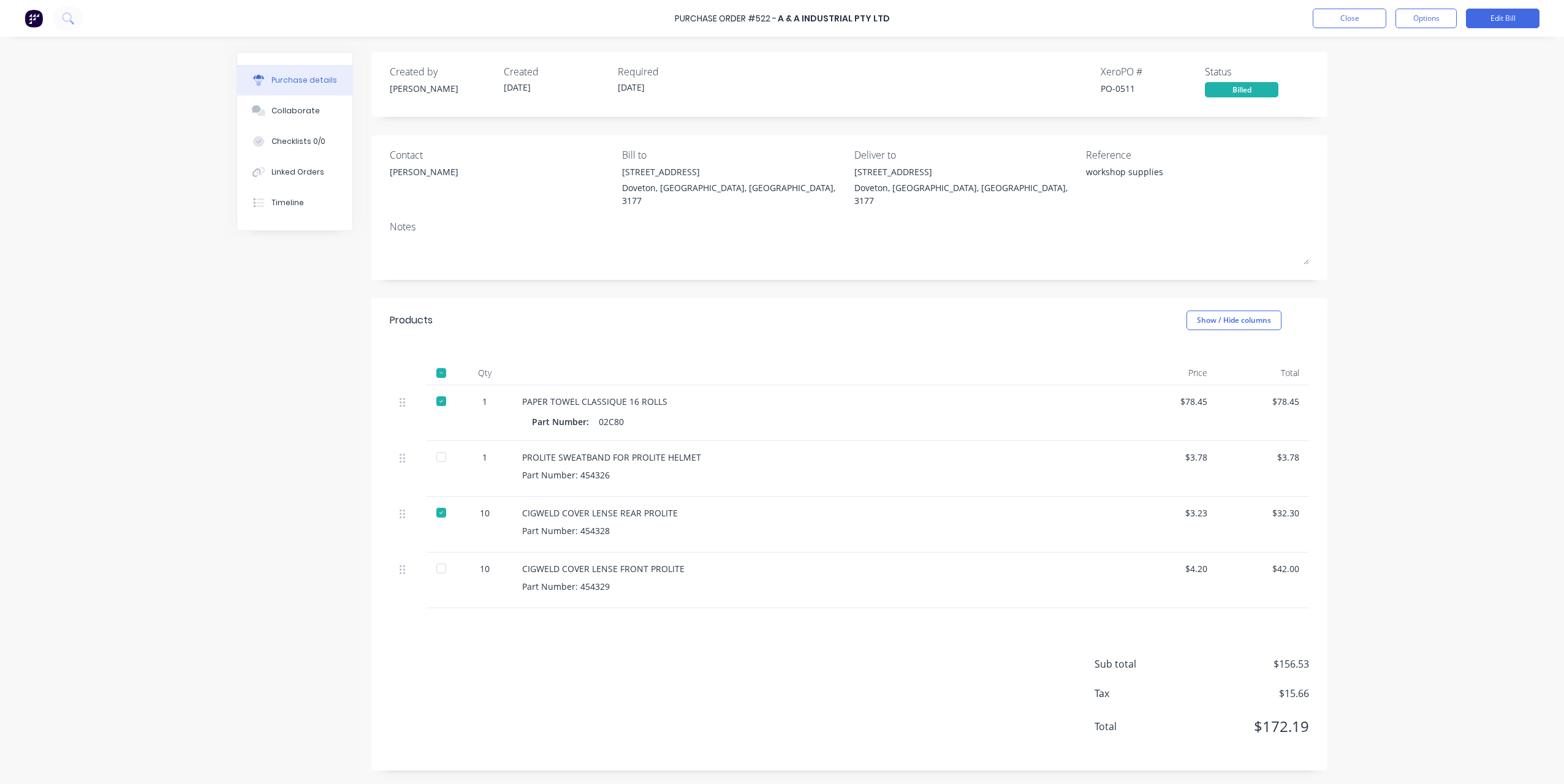
drag, startPoint x: 782, startPoint y: 378, endPoint x: 811, endPoint y: 412, distance: 44.7
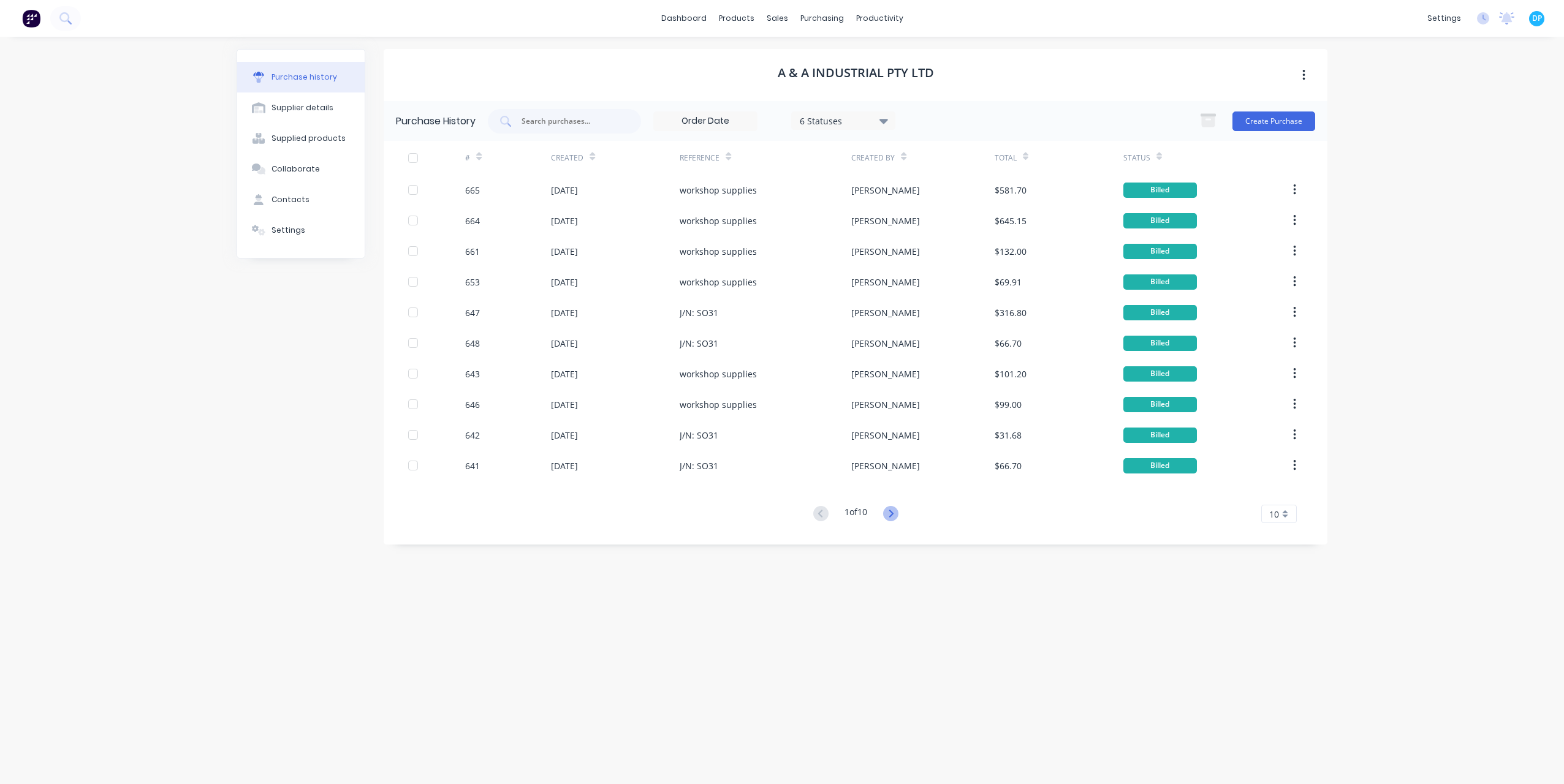
click at [894, 516] on icon at bounding box center [890, 513] width 15 height 15
click at [891, 514] on icon at bounding box center [890, 513] width 15 height 15
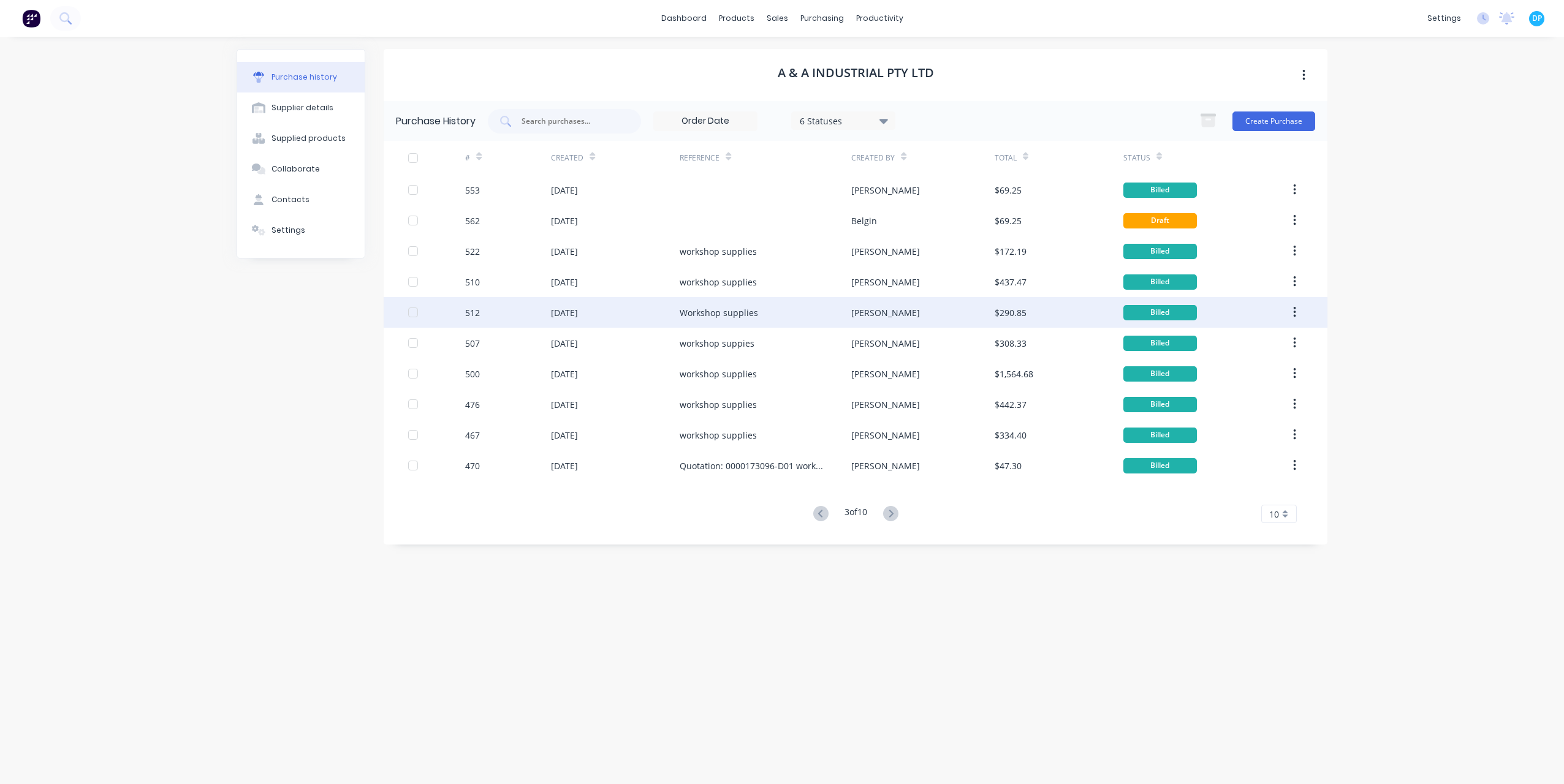
click at [562, 317] on div "[DATE]" at bounding box center [565, 313] width 27 height 12
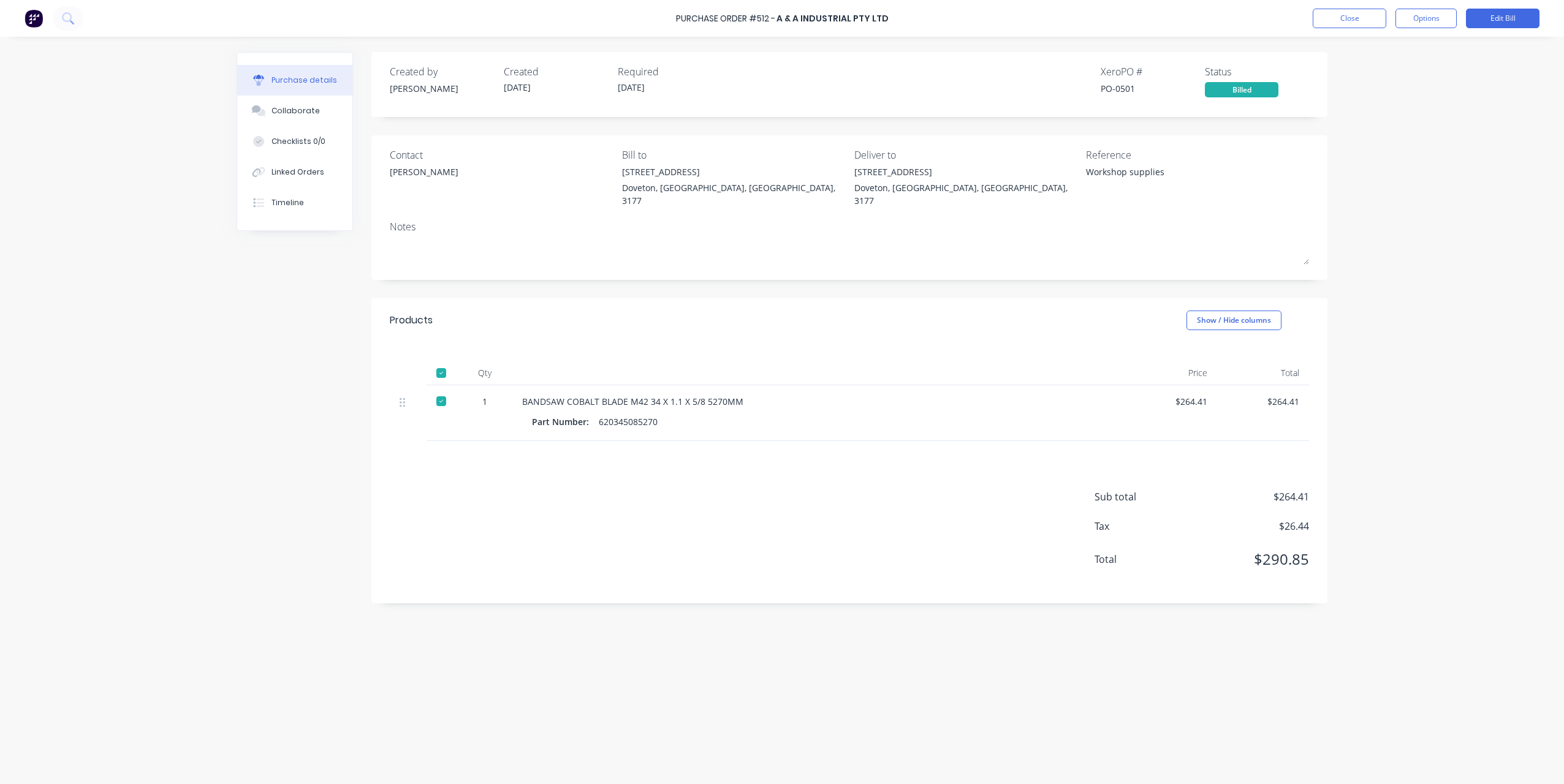
drag, startPoint x: 656, startPoint y: 368, endPoint x: 841, endPoint y: 471, distance: 211.7
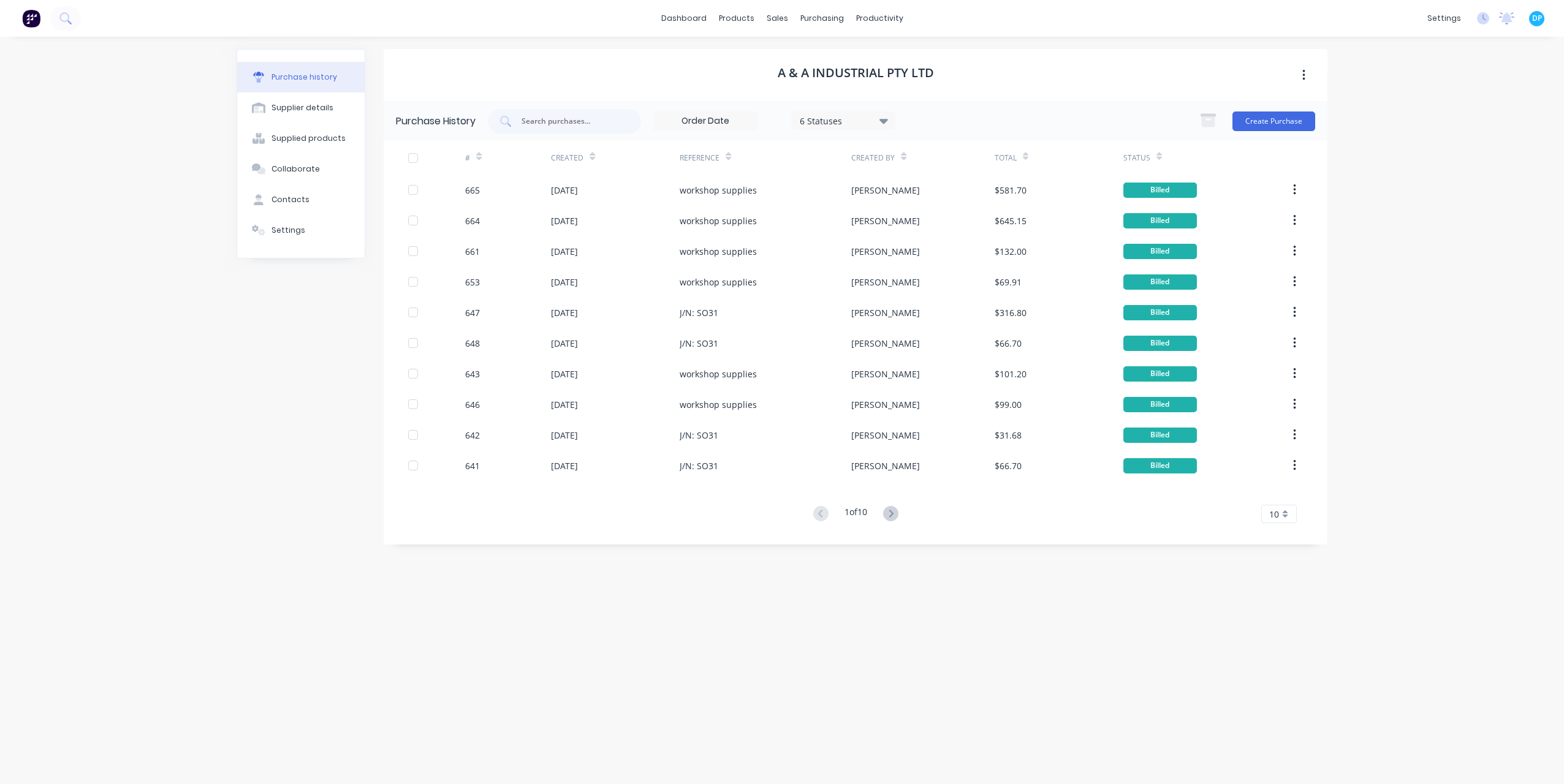
click at [885, 508] on button at bounding box center [891, 515] width 23 height 18
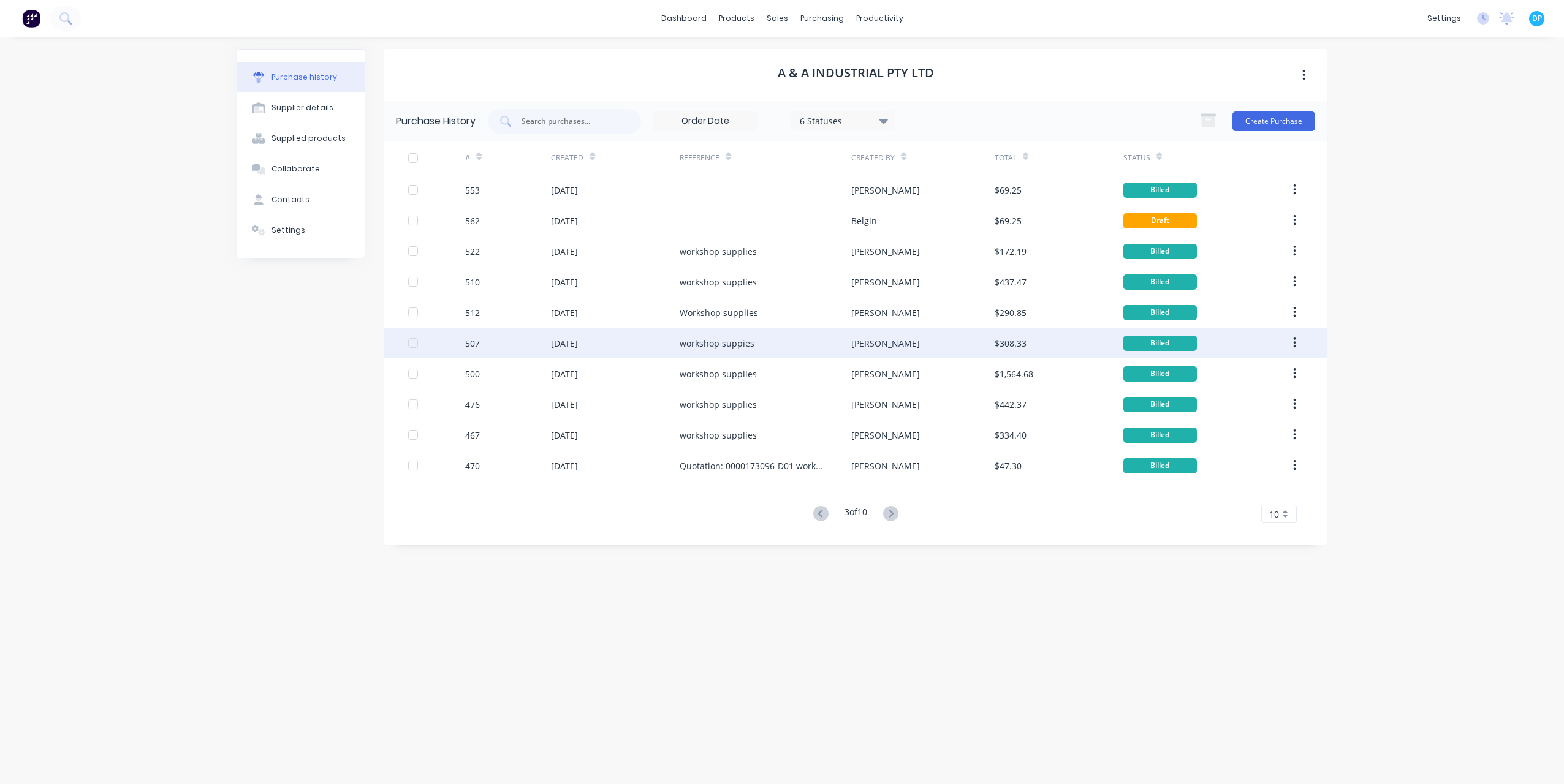
click at [630, 350] on div "[DATE]" at bounding box center [615, 343] width 129 height 30
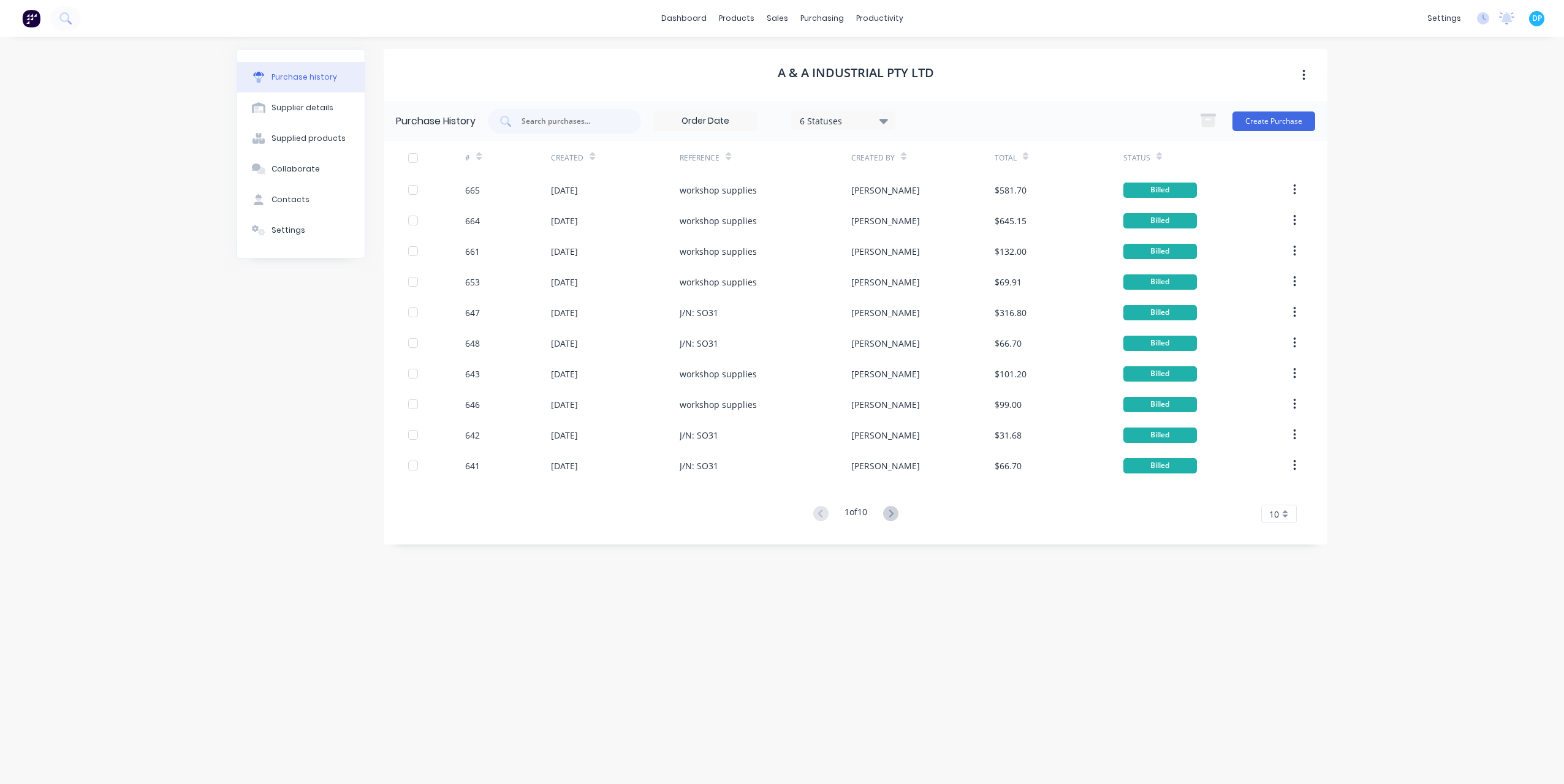
click at [896, 506] on button at bounding box center [891, 515] width 23 height 18
click at [893, 514] on icon at bounding box center [891, 514] width 4 height 7
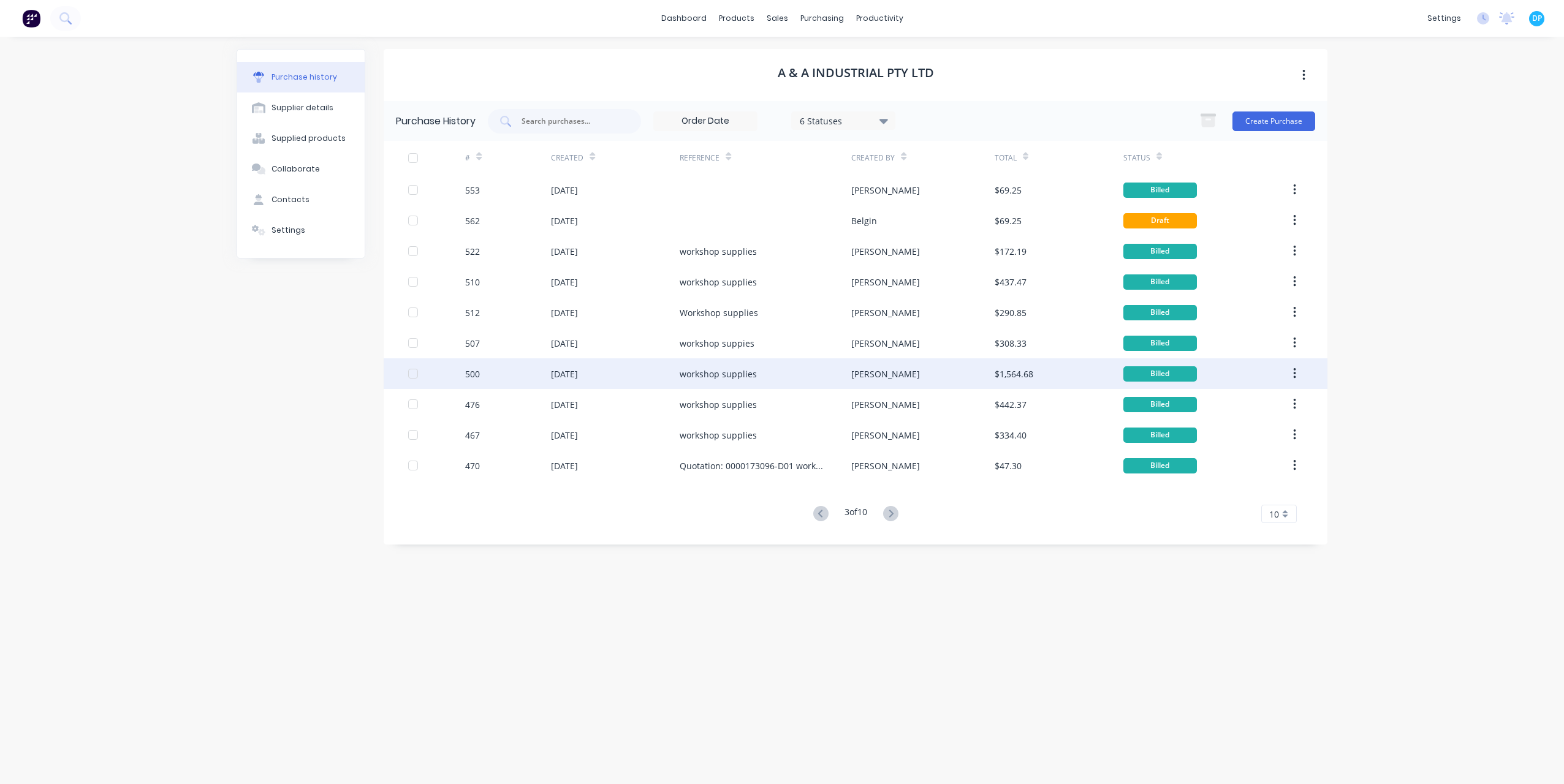
click at [578, 372] on div "[DATE]" at bounding box center [565, 374] width 27 height 12
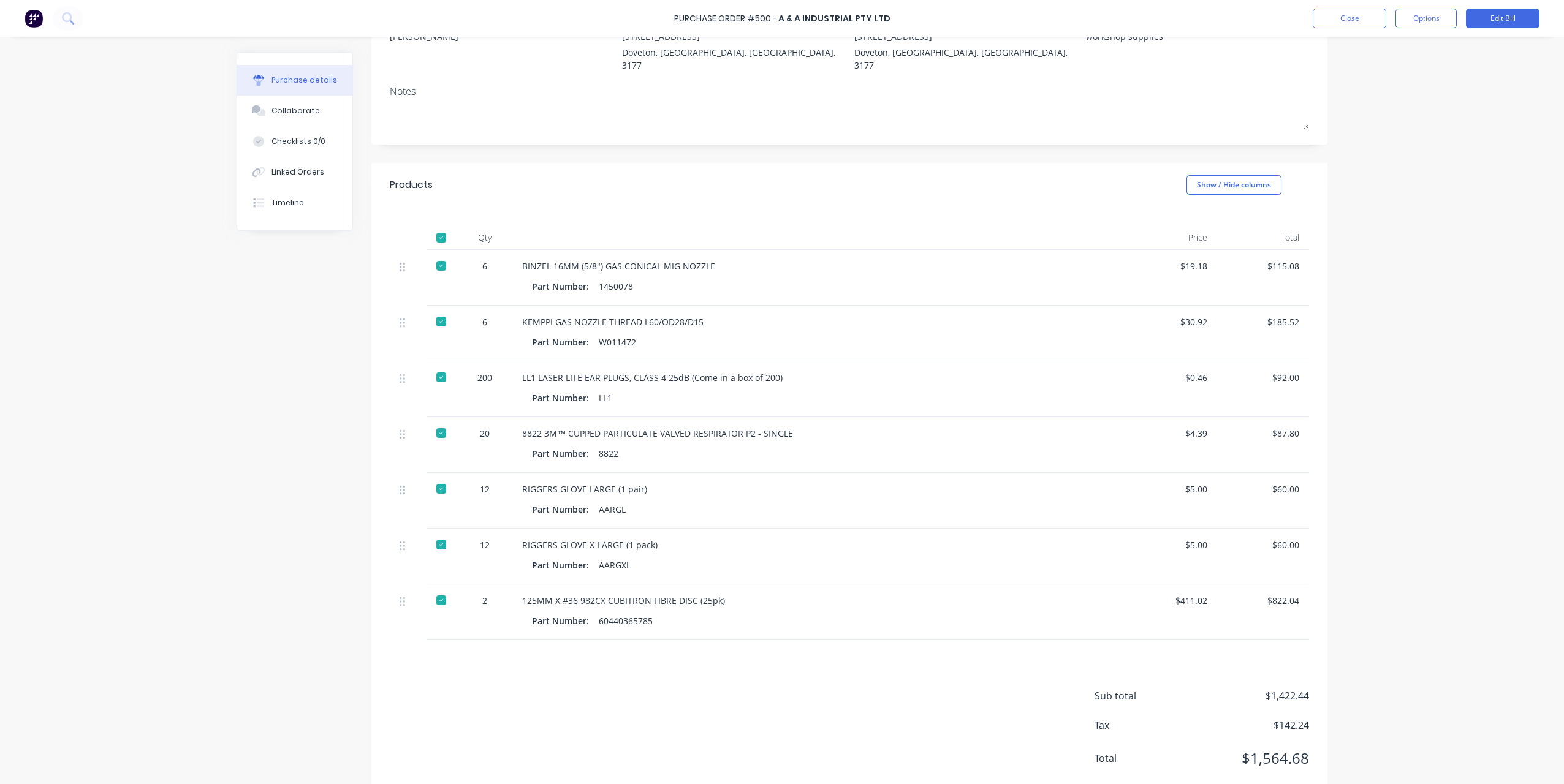
scroll to position [152, 0]
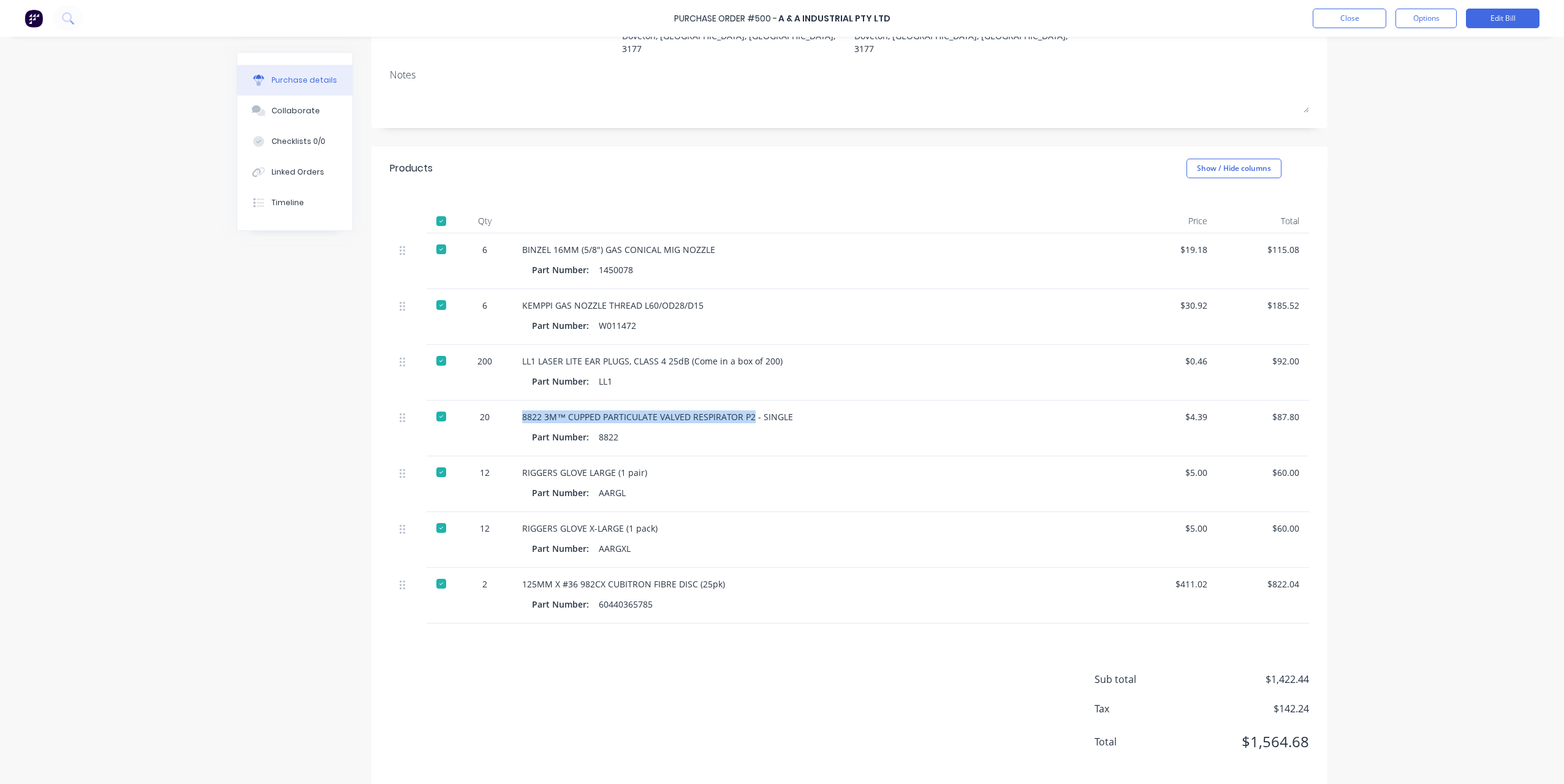
drag, startPoint x: 518, startPoint y: 404, endPoint x: 748, endPoint y: 404, distance: 230.0
click at [748, 411] on div "8822 3M™ CUPPED PARTICULATE VALVED RESPIRATOR P2 - SINGLE" at bounding box center [818, 417] width 593 height 12
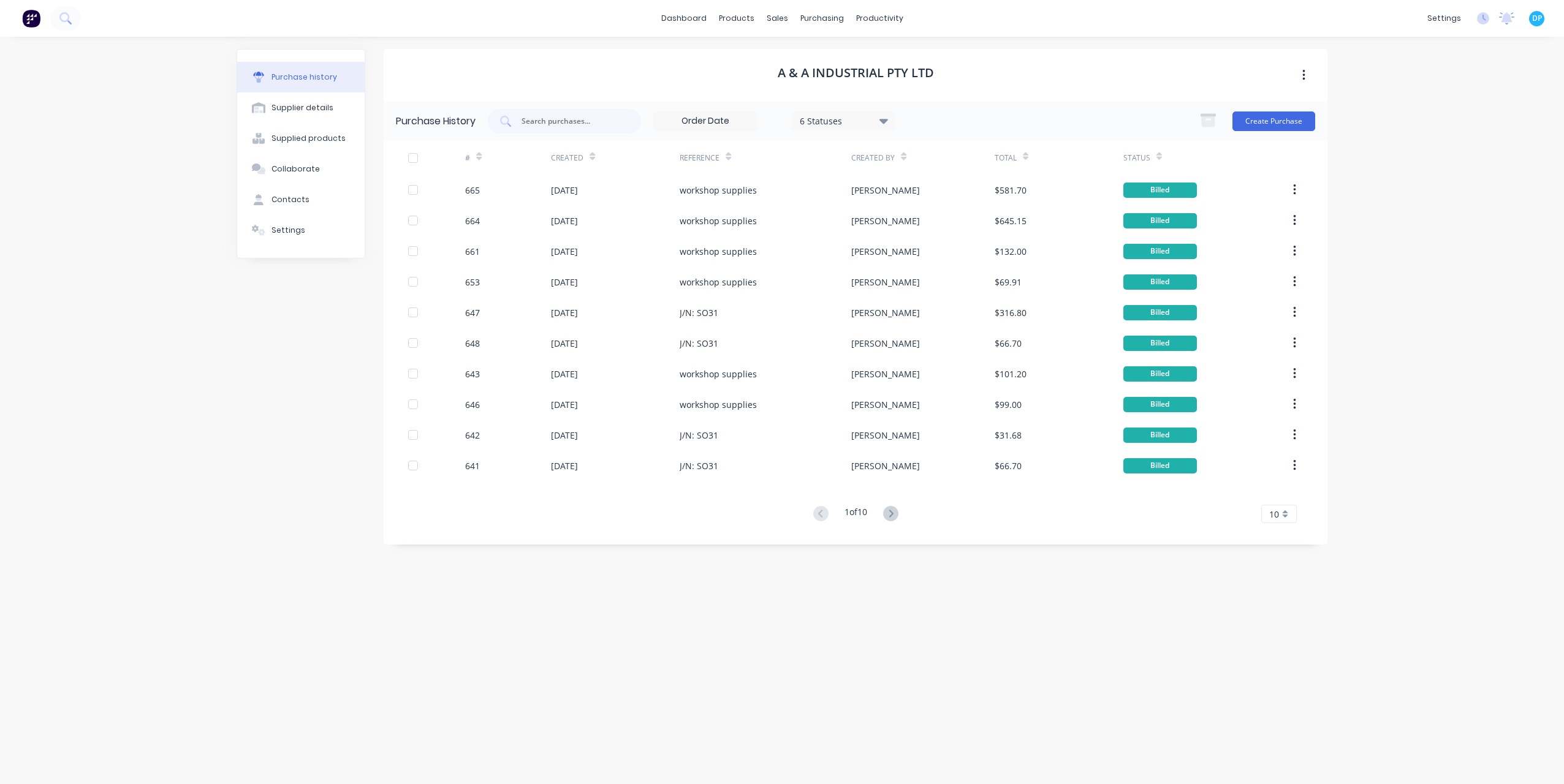
click at [886, 518] on button at bounding box center [891, 515] width 23 height 18
click at [890, 517] on icon at bounding box center [890, 513] width 15 height 15
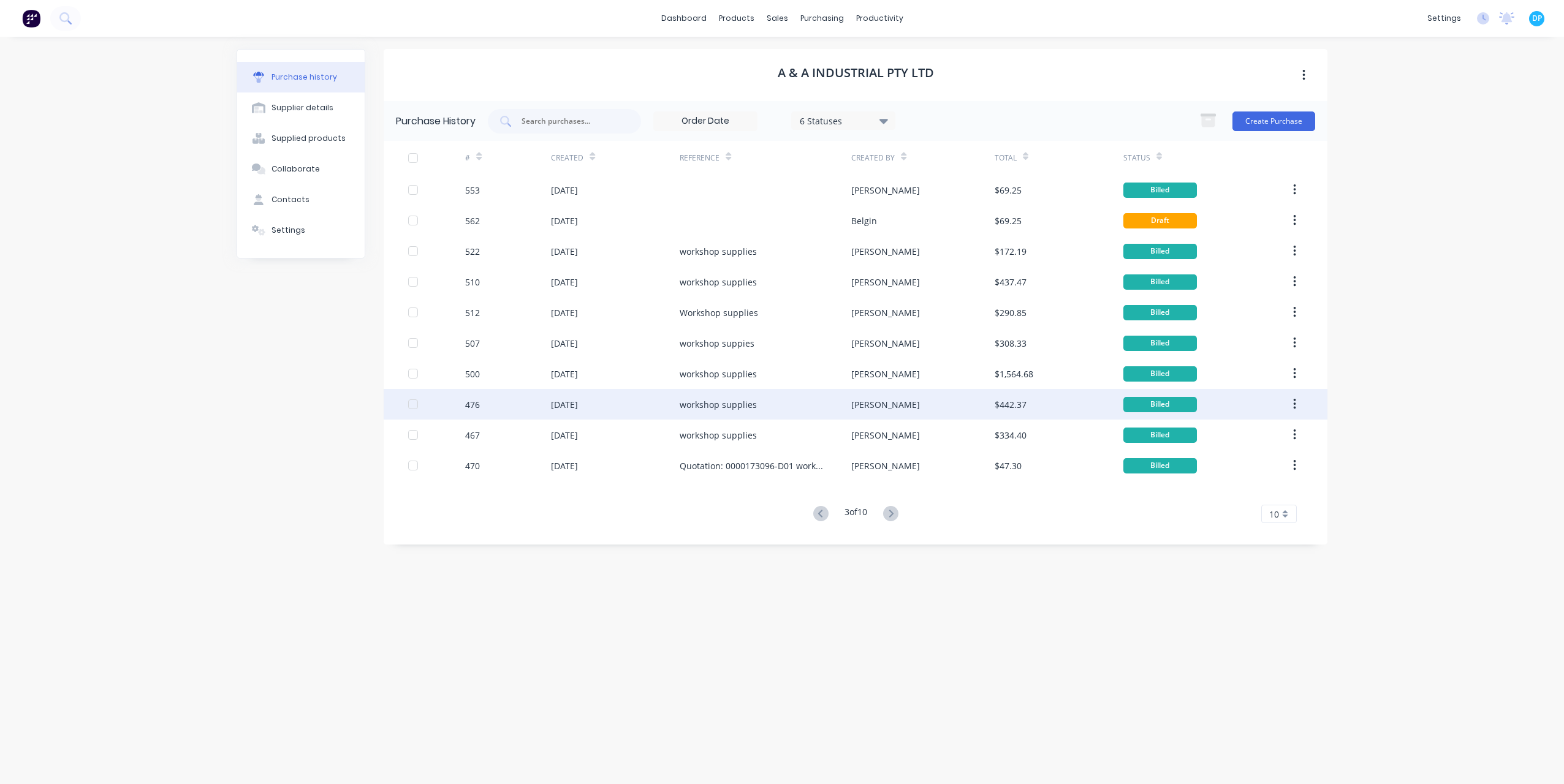
click at [516, 405] on div "476" at bounding box center [508, 404] width 86 height 30
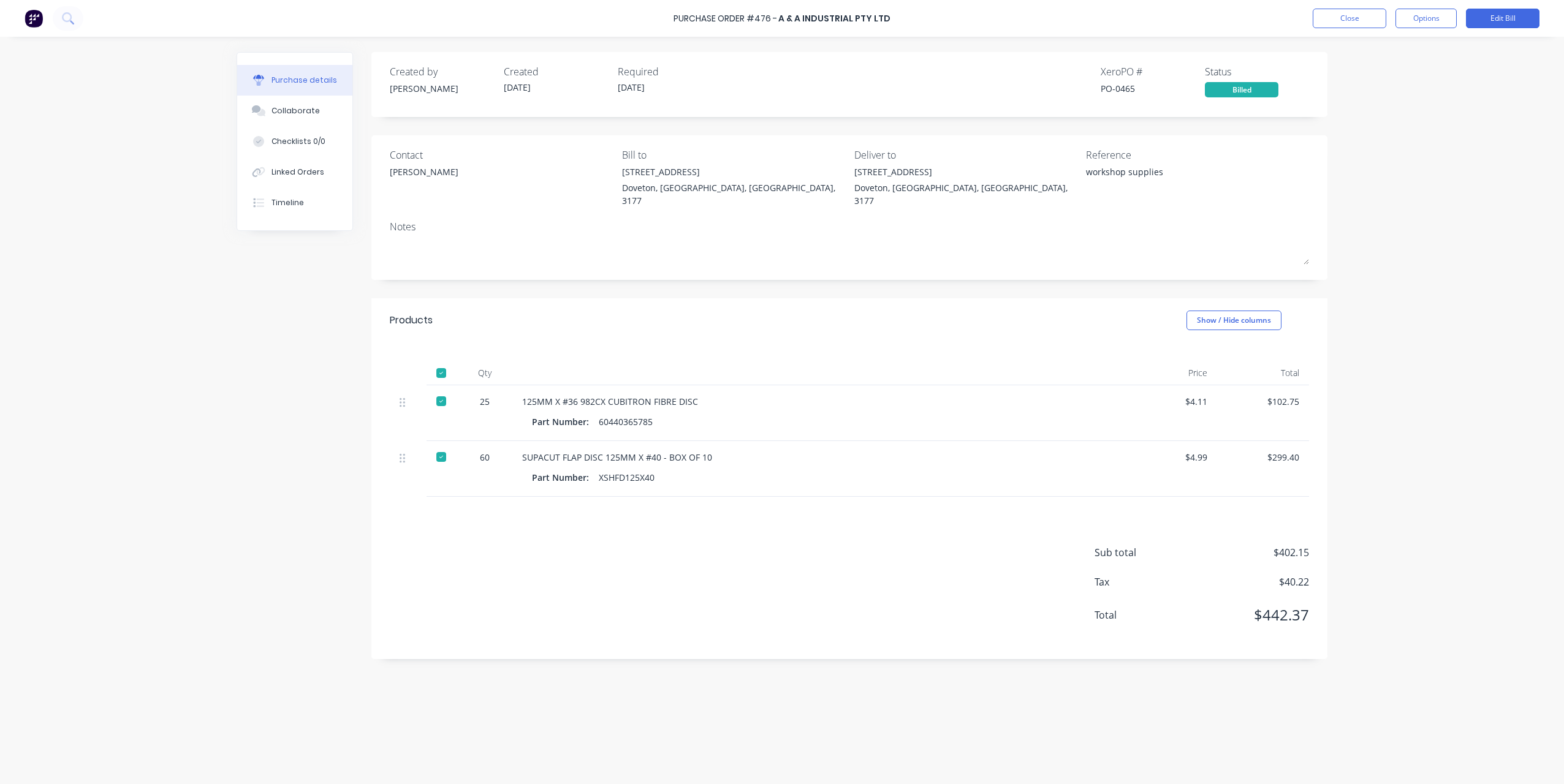
drag, startPoint x: 664, startPoint y: 493, endPoint x: 829, endPoint y: 541, distance: 171.8
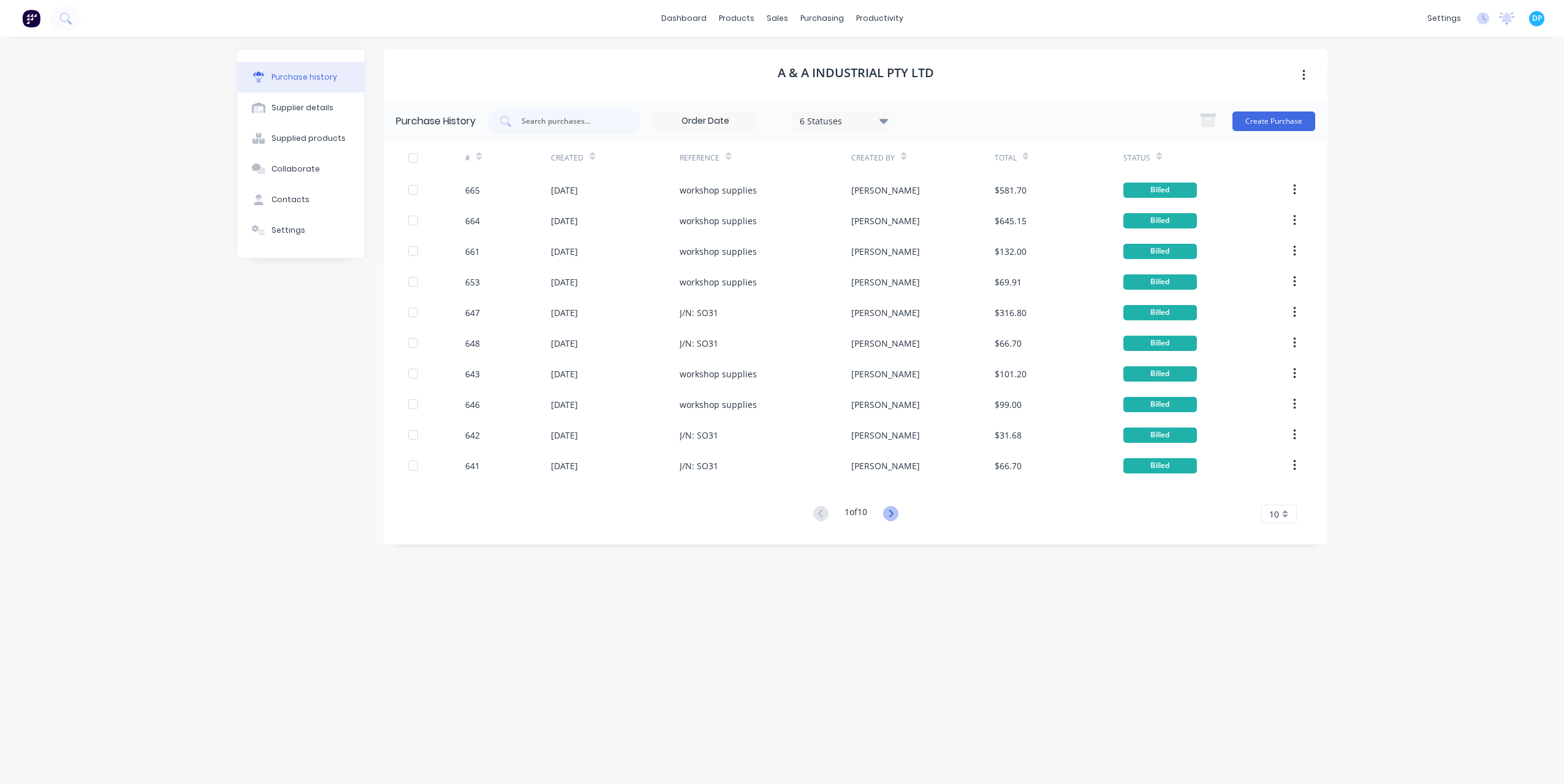
click at [892, 507] on icon at bounding box center [890, 513] width 15 height 15
click at [894, 516] on icon at bounding box center [890, 513] width 15 height 15
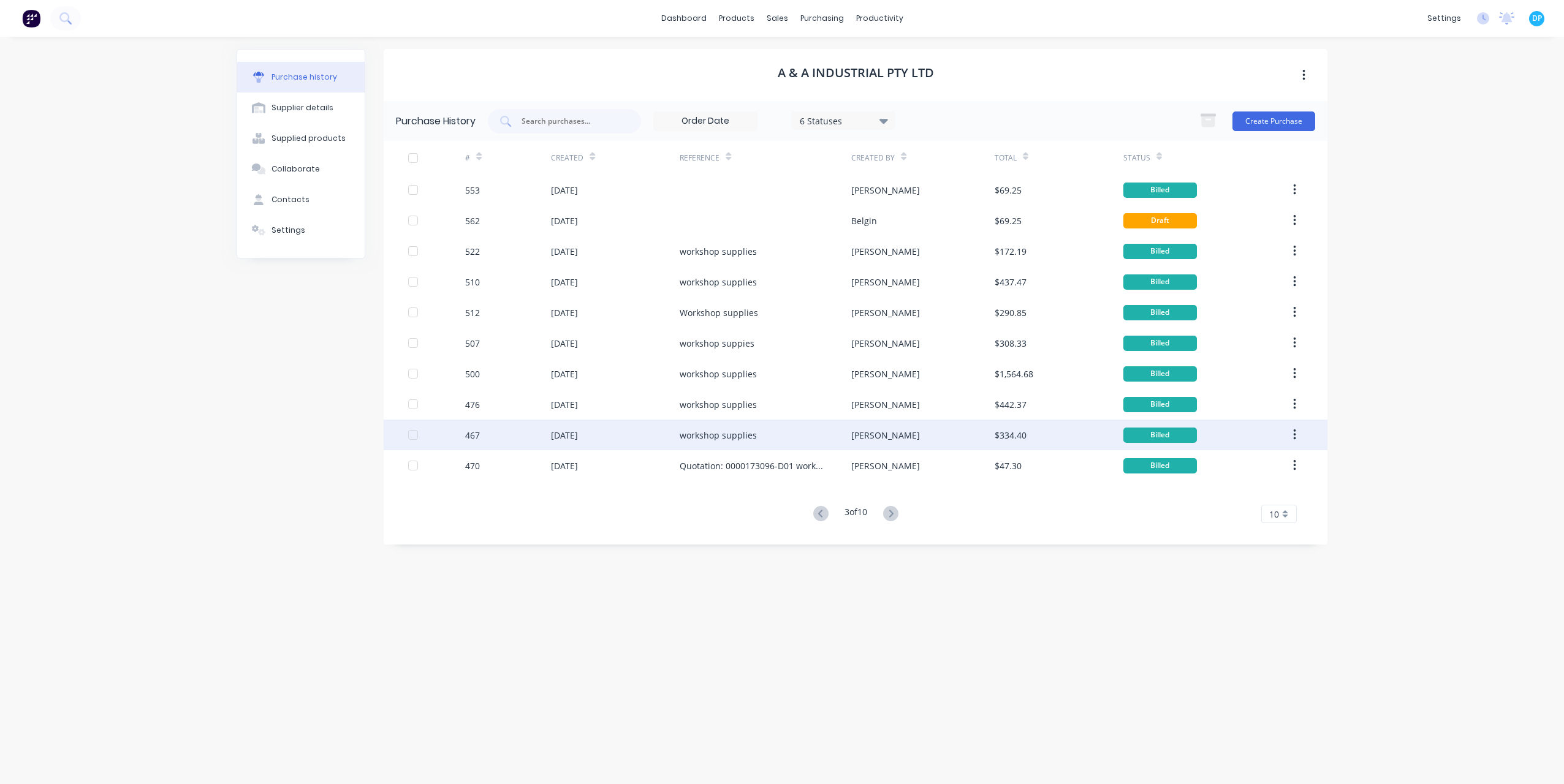
click at [580, 426] on div "[DATE]" at bounding box center [615, 435] width 129 height 30
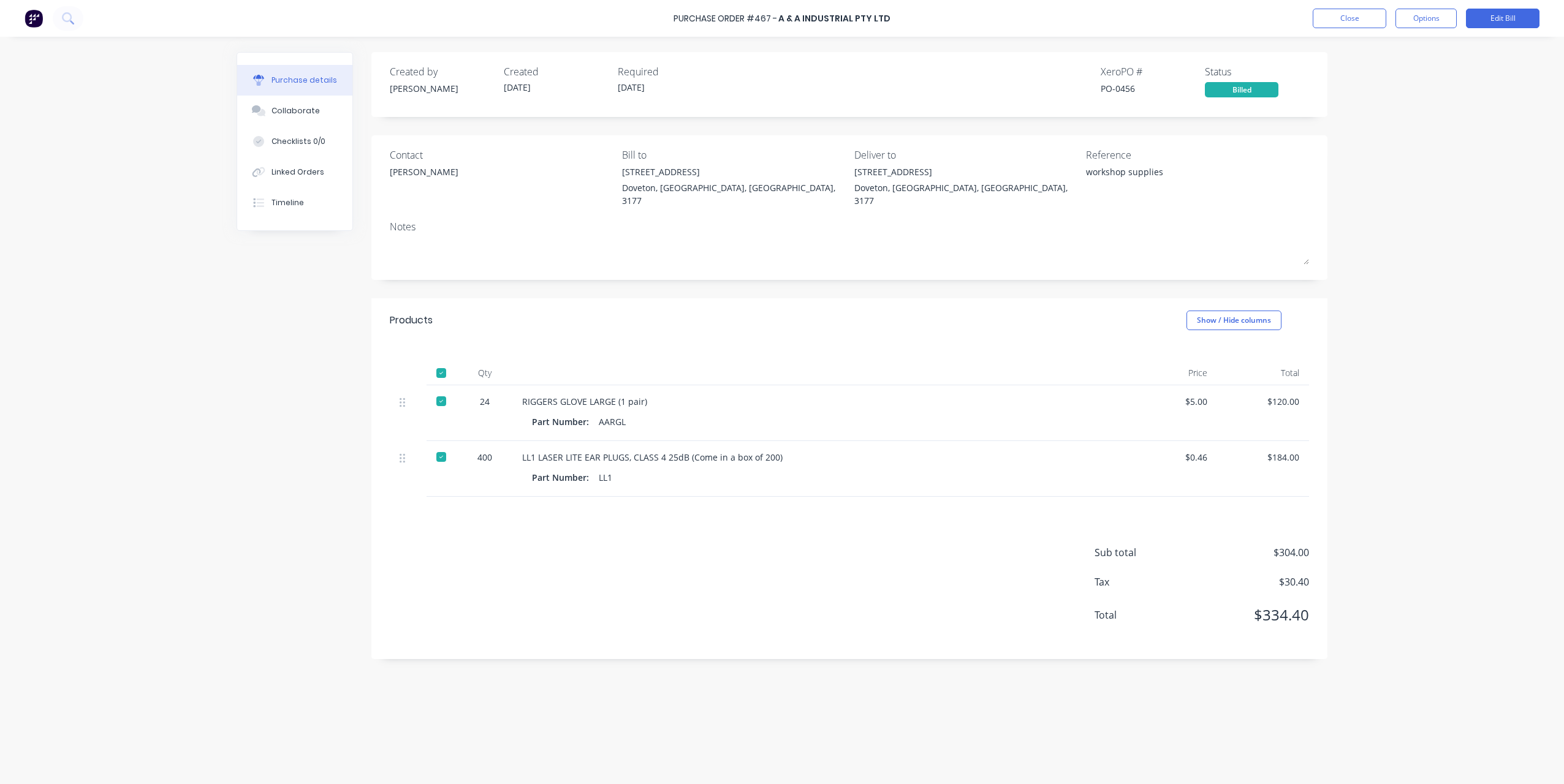
drag, startPoint x: 638, startPoint y: 476, endPoint x: 689, endPoint y: 513, distance: 63.0
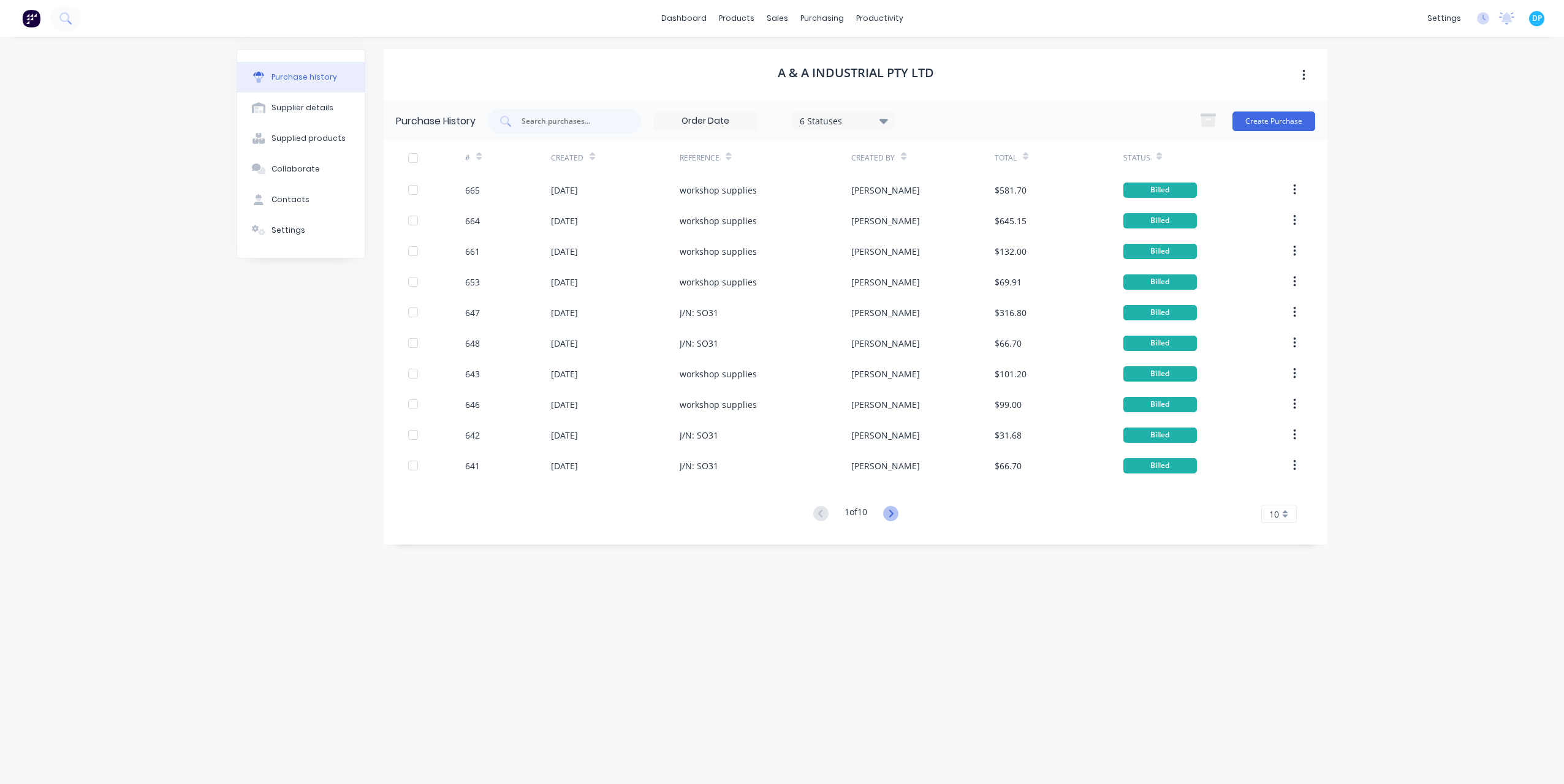
click at [886, 514] on icon at bounding box center [890, 513] width 15 height 15
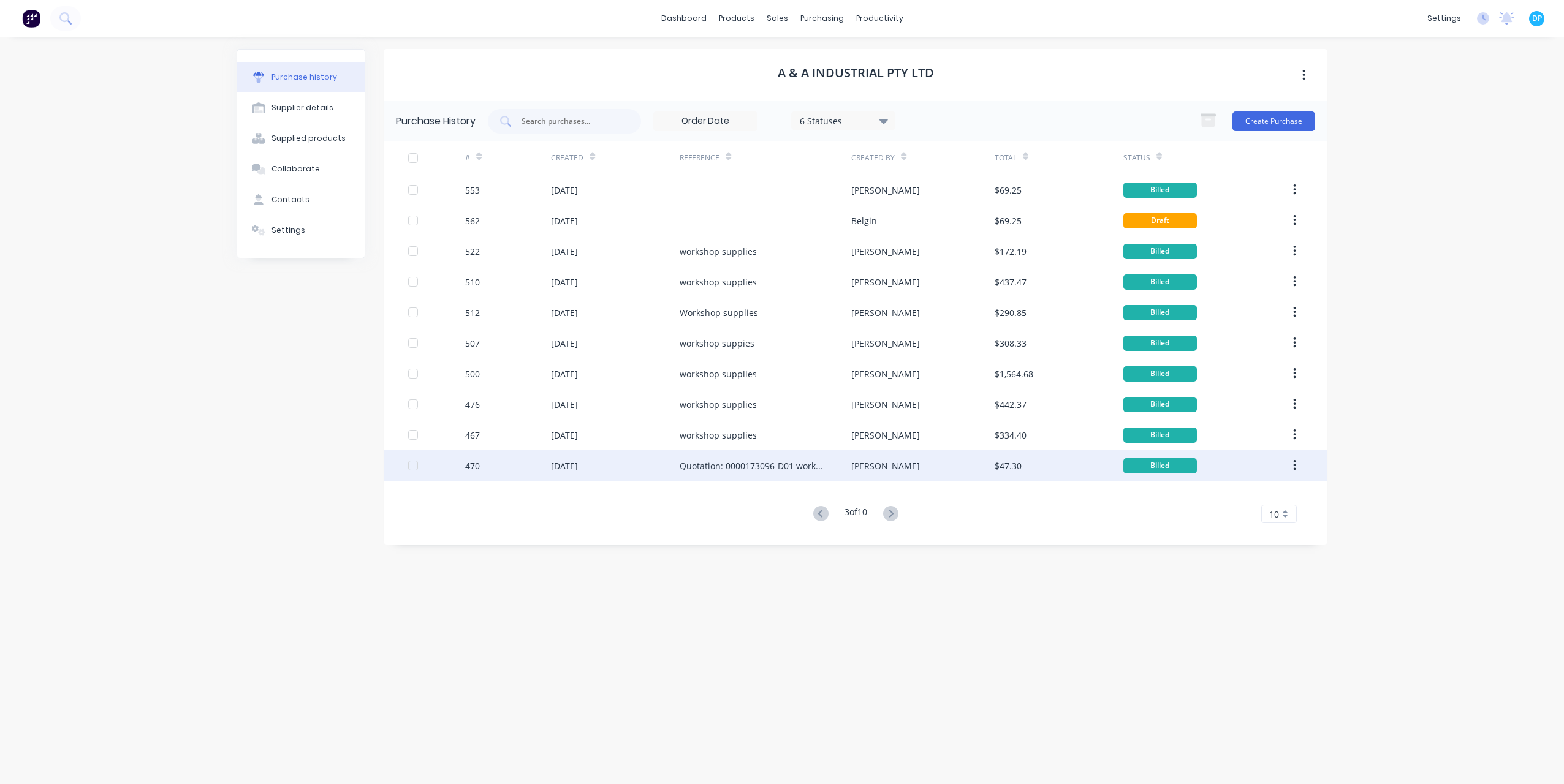
click at [643, 468] on div "[DATE]" at bounding box center [615, 466] width 129 height 30
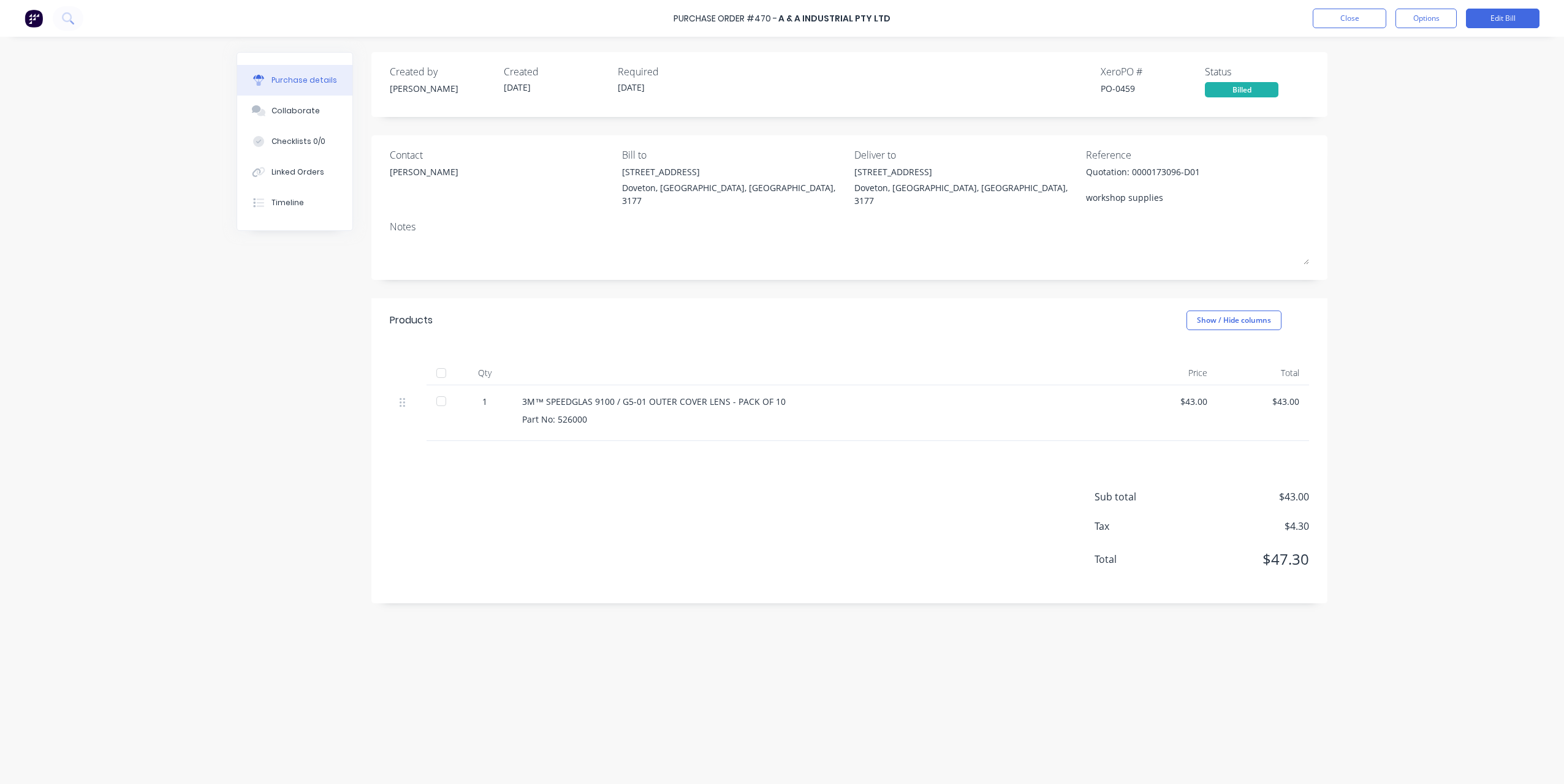
drag, startPoint x: 663, startPoint y: 488, endPoint x: 702, endPoint y: 504, distance: 42.2
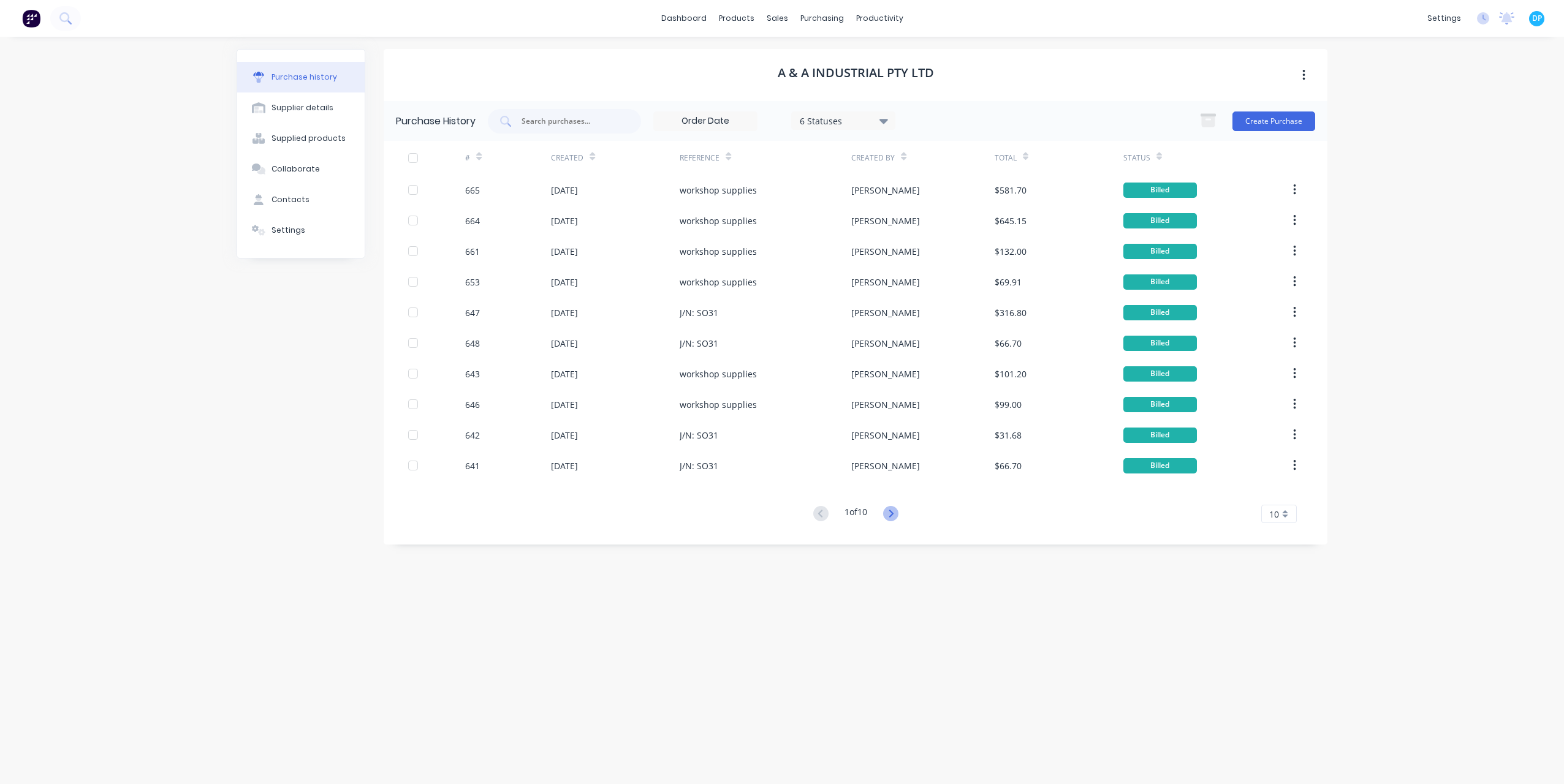
click at [899, 516] on icon at bounding box center [890, 513] width 15 height 15
drag, startPoint x: 899, startPoint y: 516, endPoint x: 891, endPoint y: 516, distance: 8.0
click at [891, 516] on icon at bounding box center [890, 513] width 15 height 15
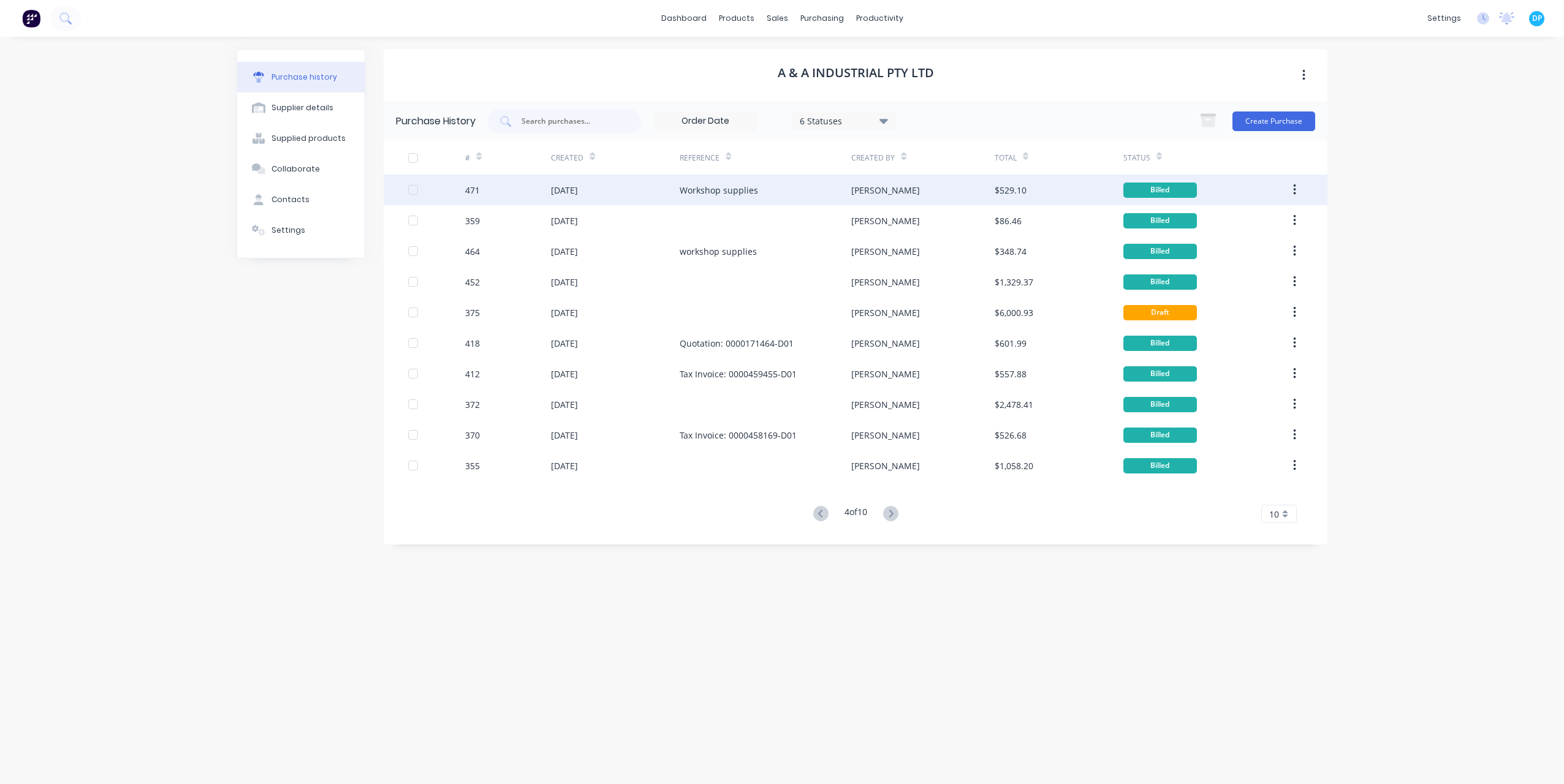
click at [609, 190] on div "[DATE]" at bounding box center [615, 189] width 129 height 30
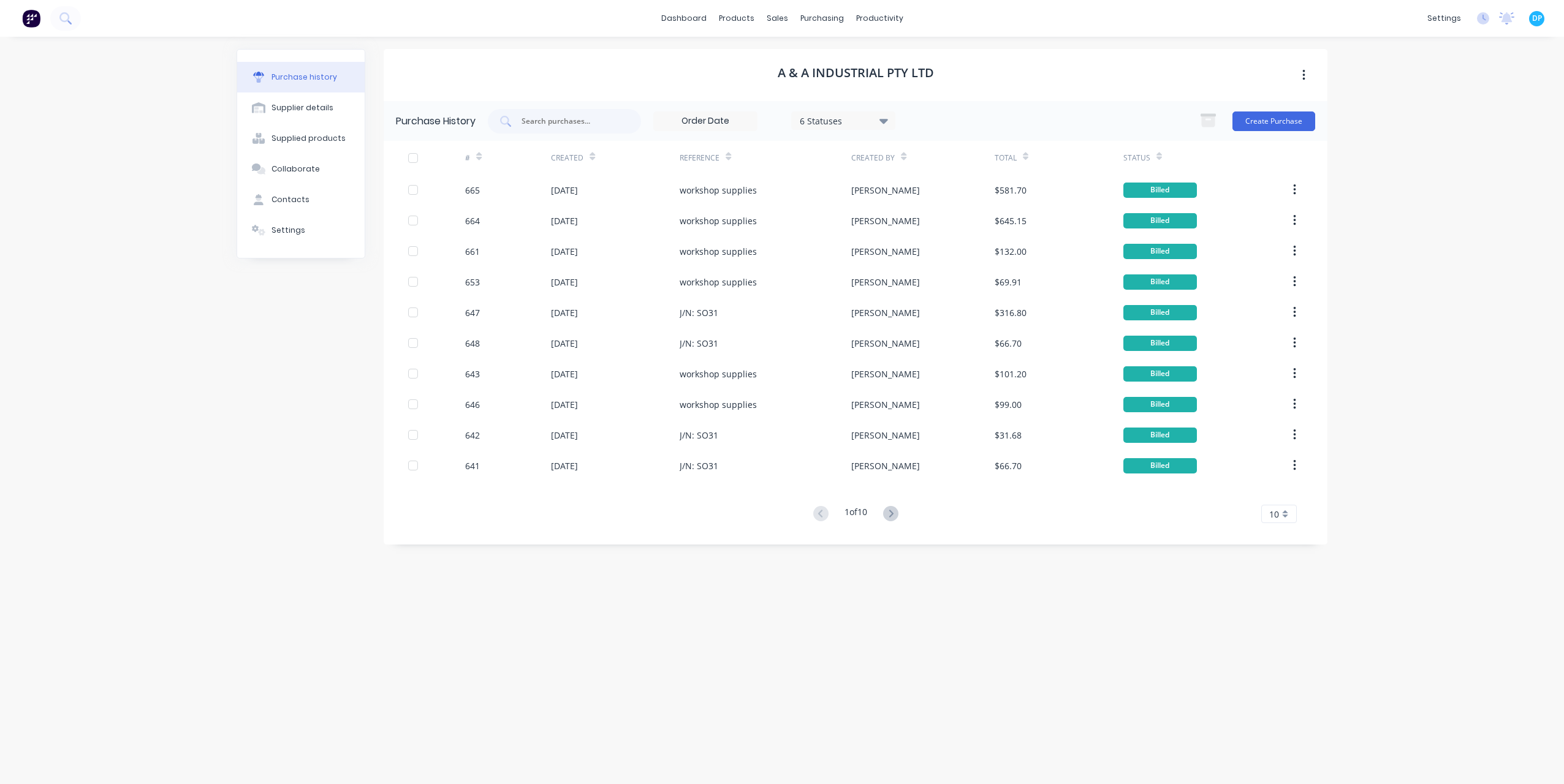
click at [885, 518] on button at bounding box center [891, 515] width 23 height 18
click at [890, 516] on icon at bounding box center [890, 513] width 15 height 15
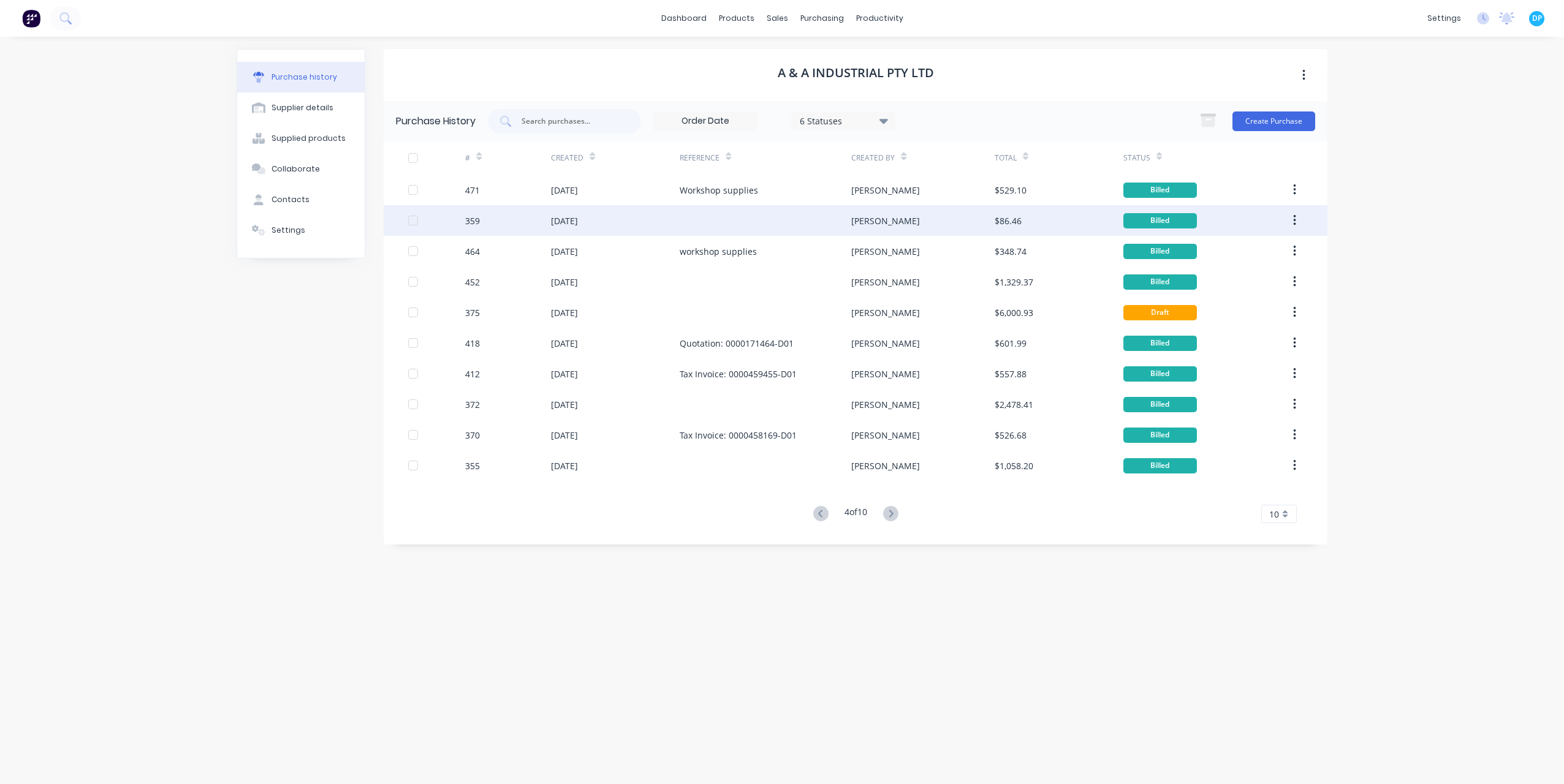
click at [548, 220] on div "359" at bounding box center [508, 220] width 86 height 30
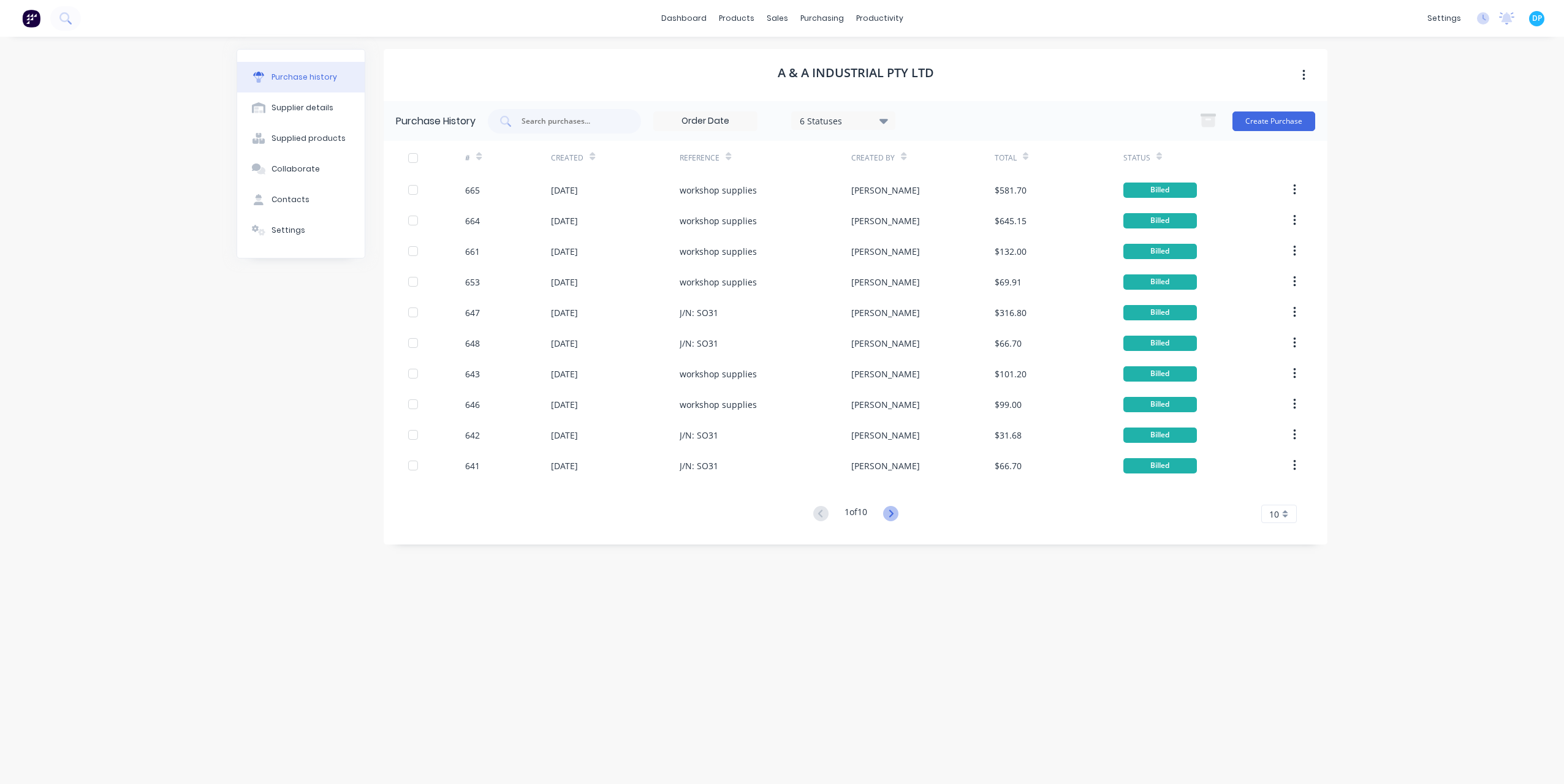
click at [894, 510] on icon at bounding box center [890, 513] width 15 height 15
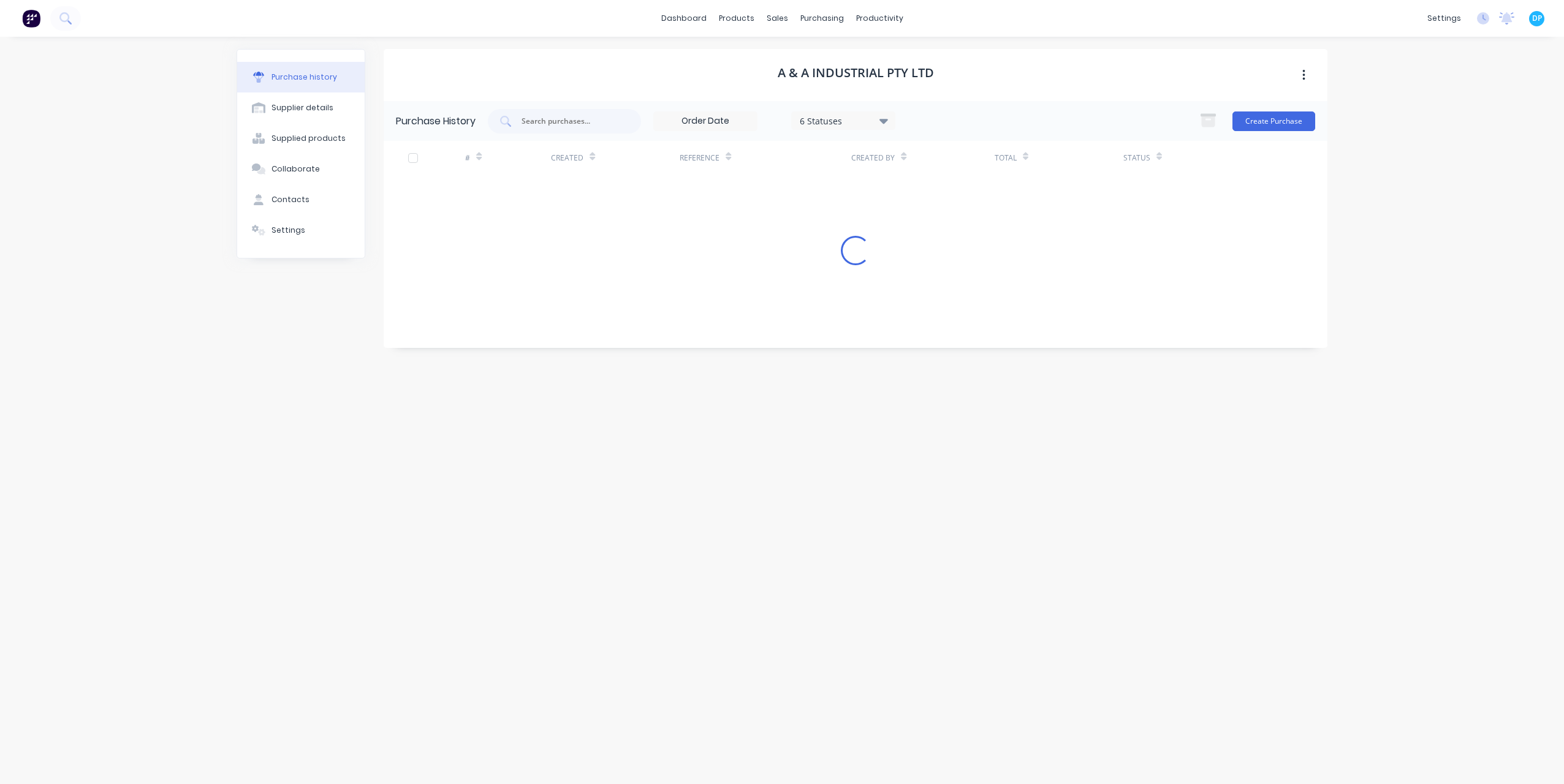
click at [894, 510] on div "A & A Industrial Pty Ltd Purchase History 6 Statuses 6 Statuses Create Purchase…" at bounding box center [856, 404] width 944 height 711
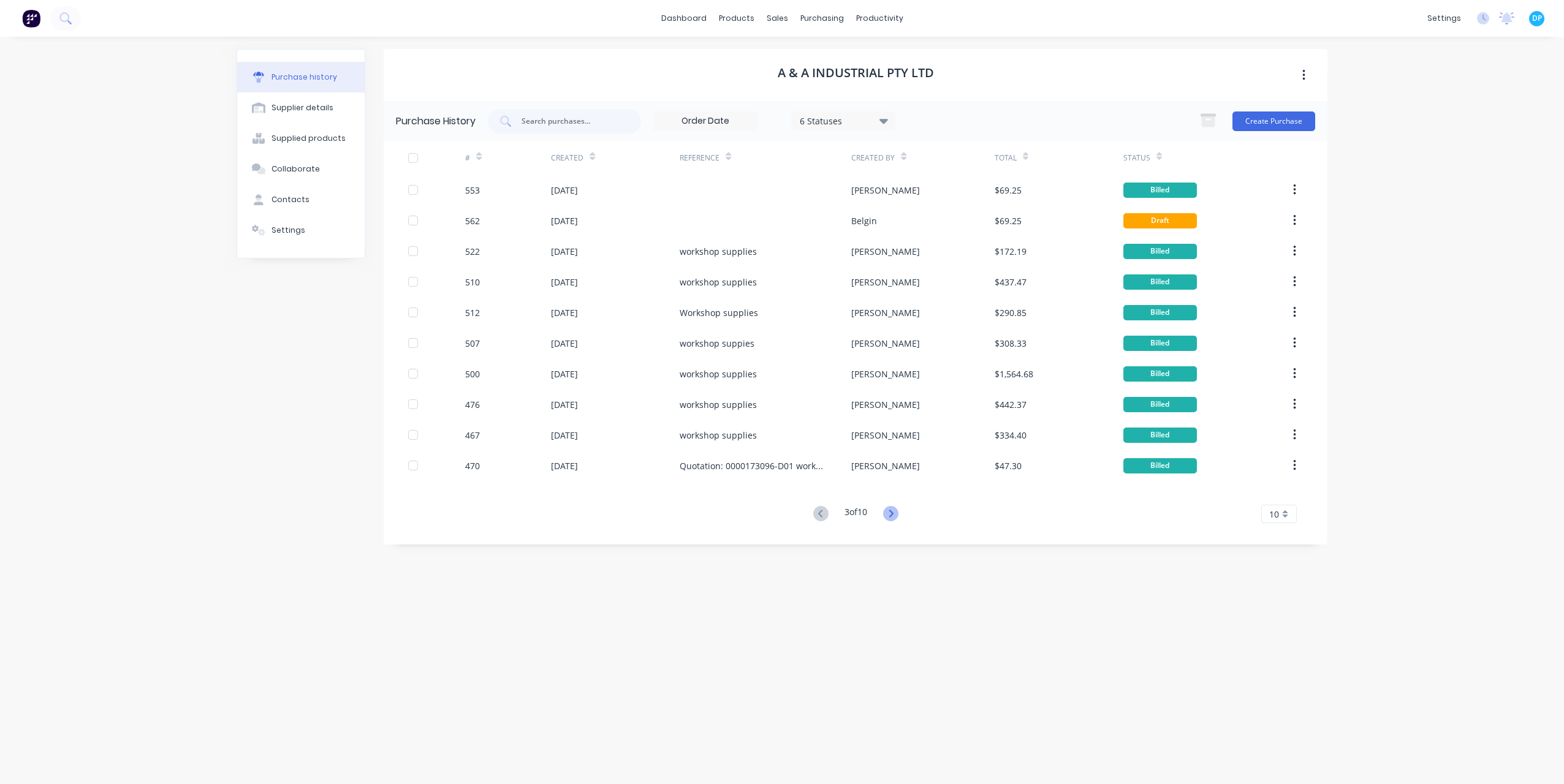
click at [894, 510] on icon at bounding box center [890, 513] width 15 height 15
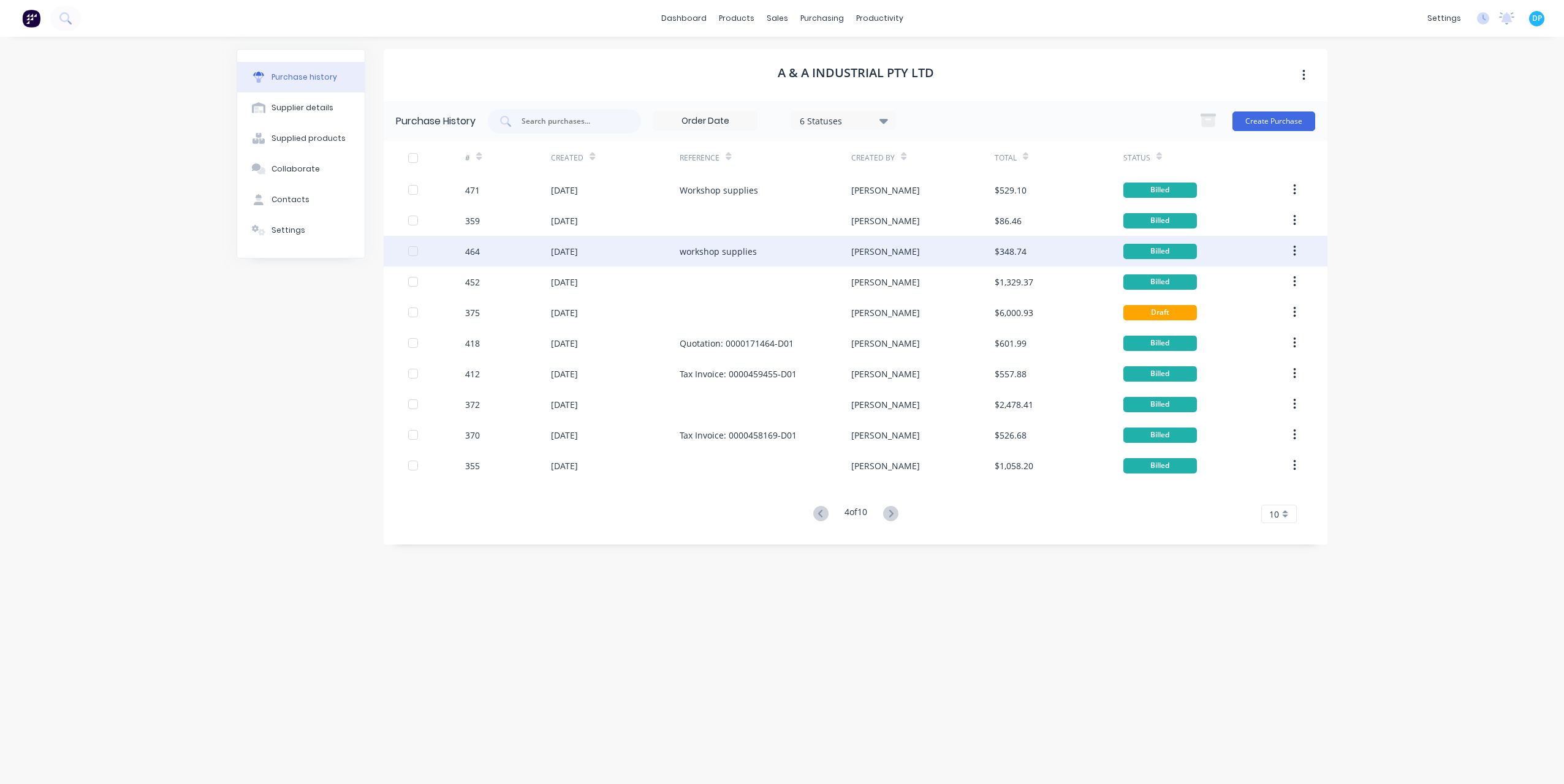
click at [573, 249] on div "[DATE]" at bounding box center [565, 252] width 27 height 12
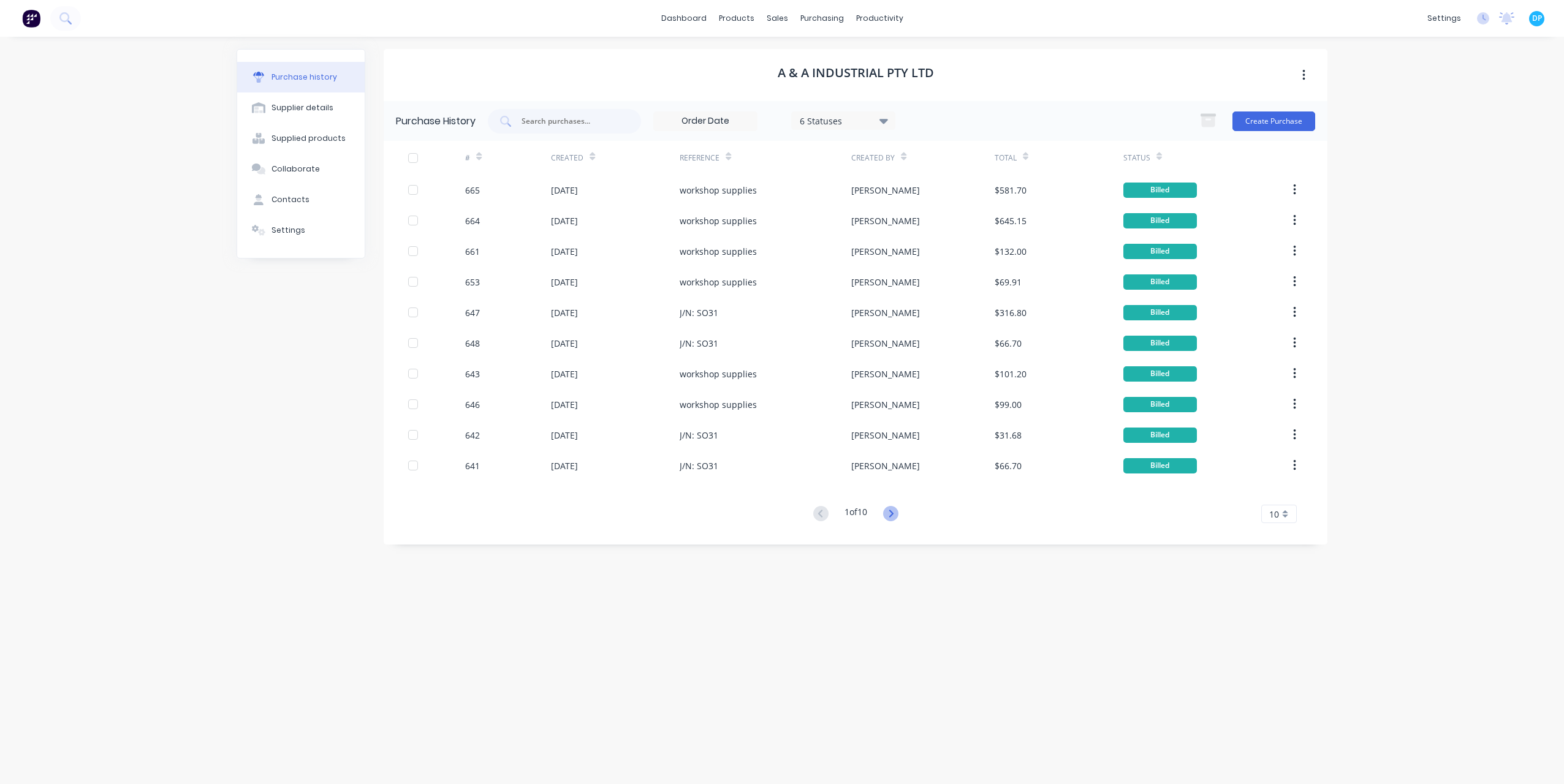
click at [894, 510] on icon at bounding box center [890, 513] width 15 height 15
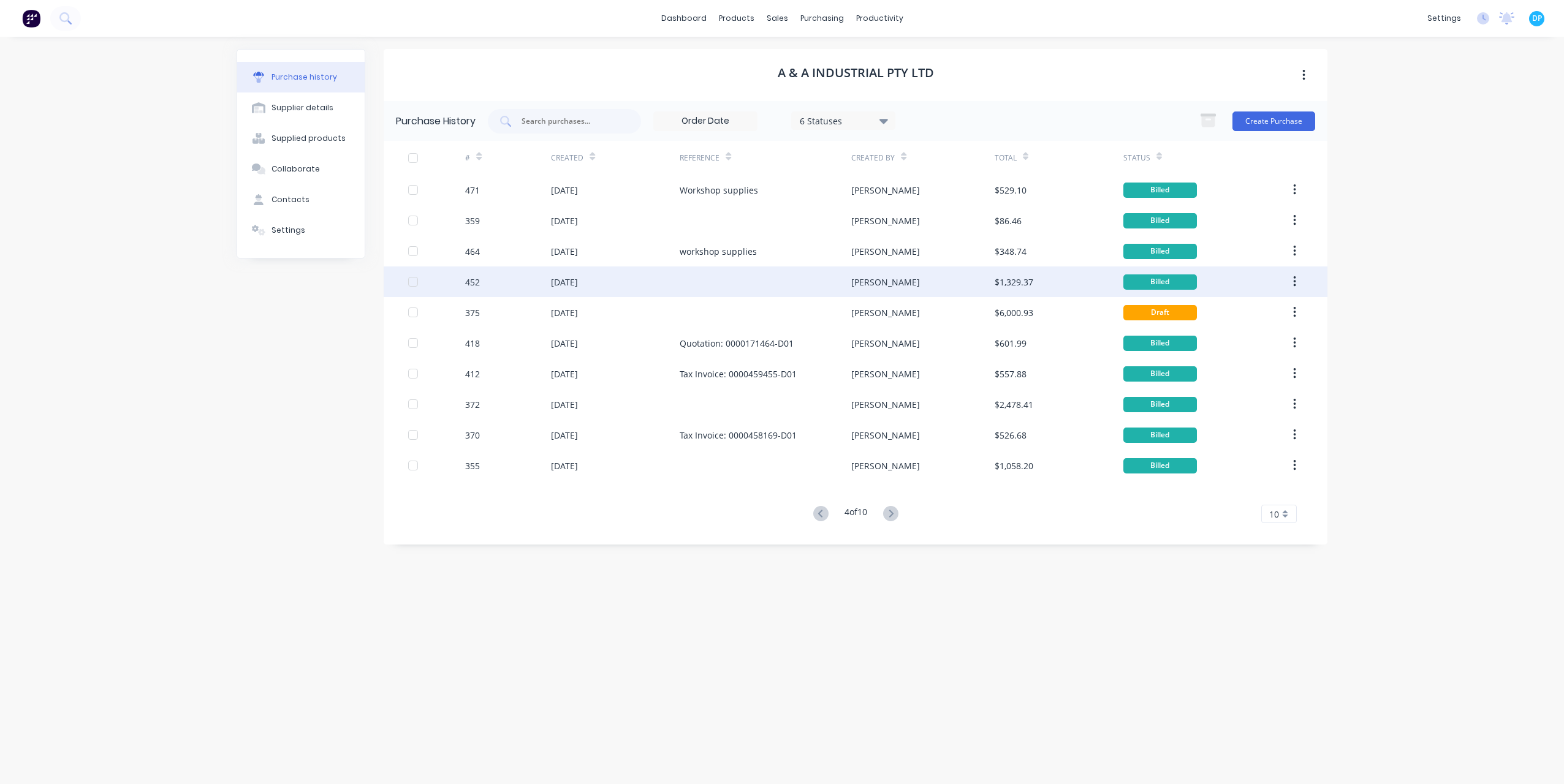
click at [597, 271] on div "[DATE]" at bounding box center [615, 282] width 129 height 30
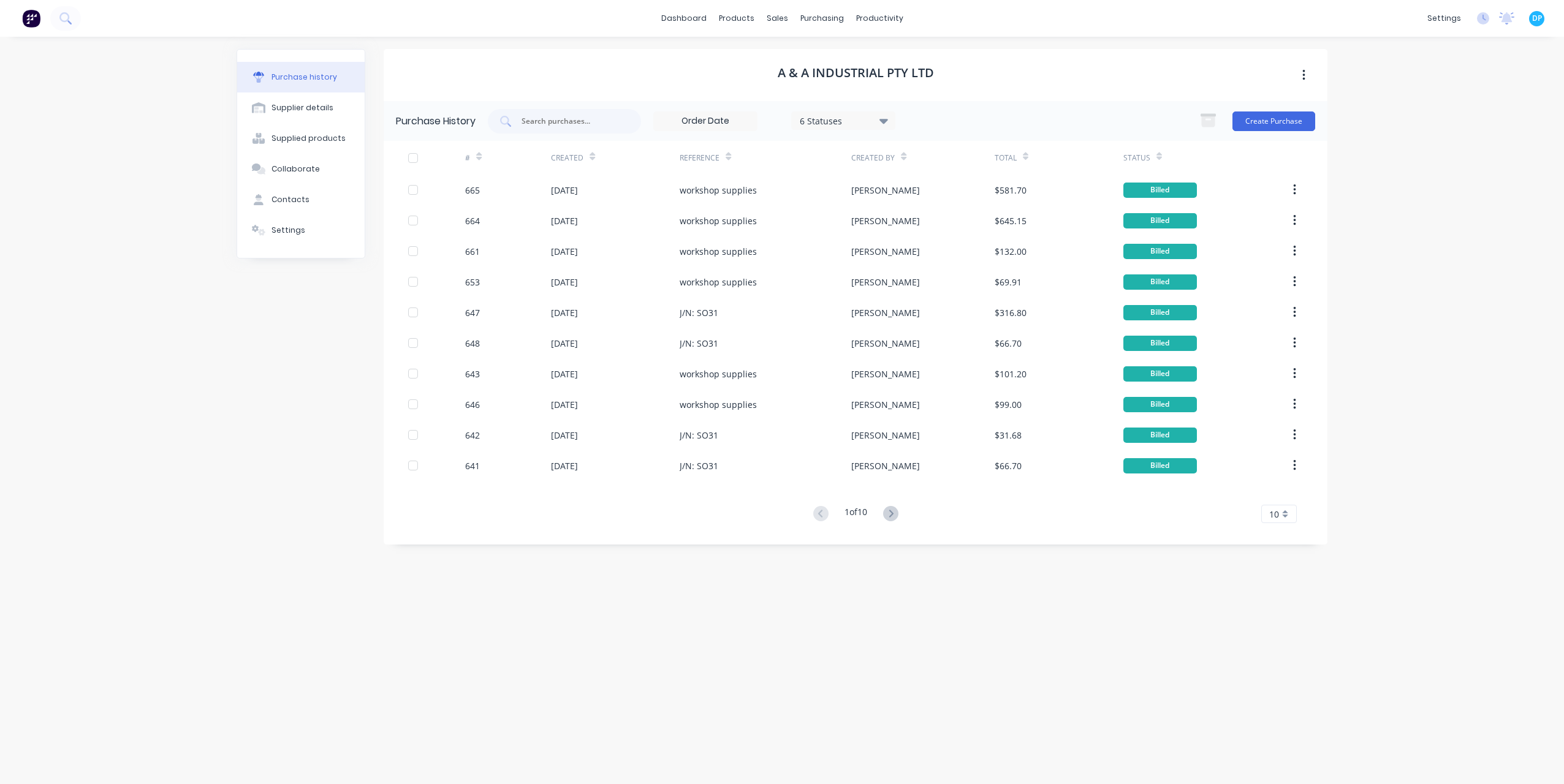
click at [884, 517] on button at bounding box center [891, 515] width 23 height 18
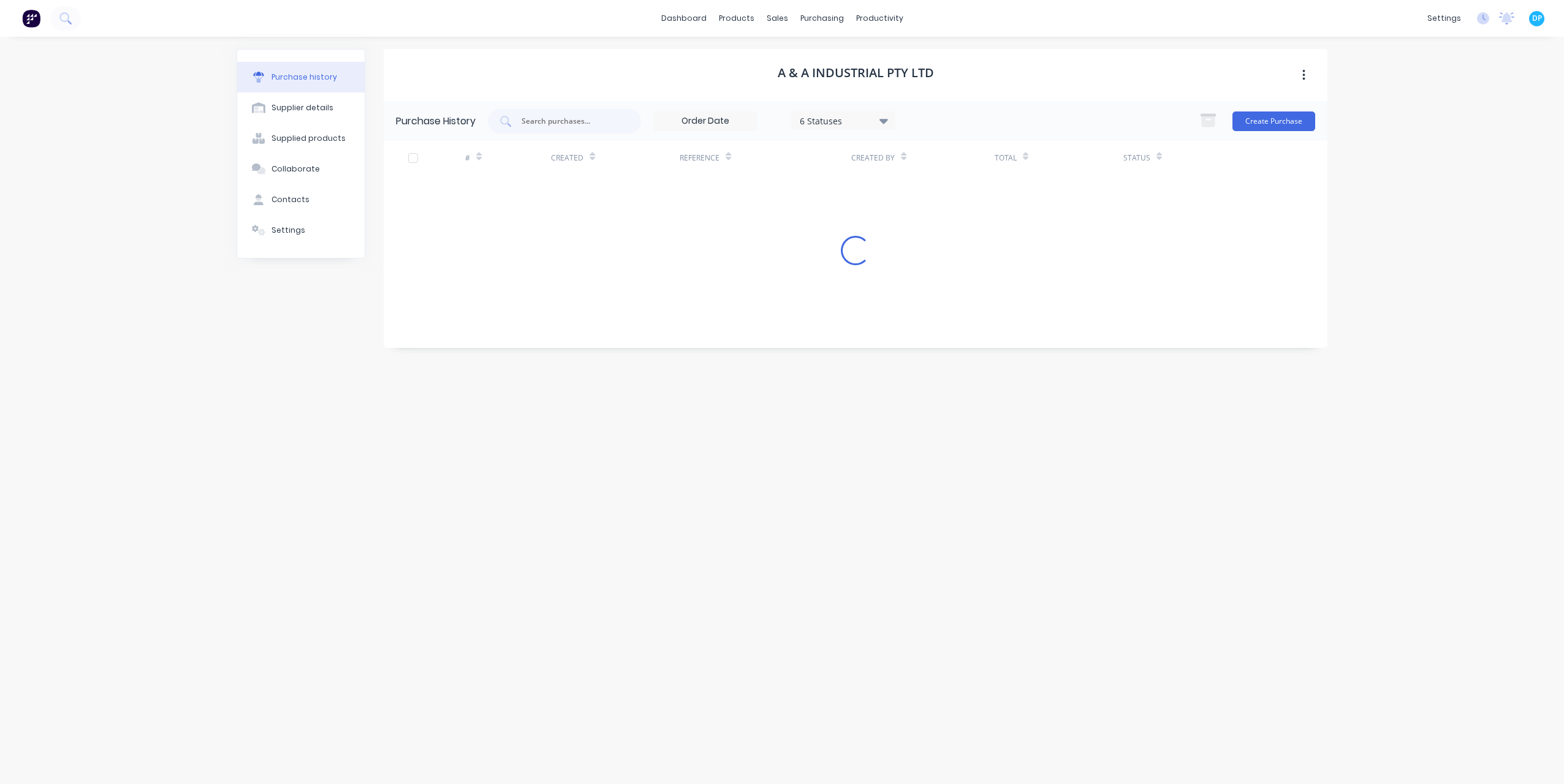
click at [889, 516] on div "A & A Industrial Pty Ltd Purchase History 6 Statuses 6 Statuses Create Purchase…" at bounding box center [856, 404] width 944 height 711
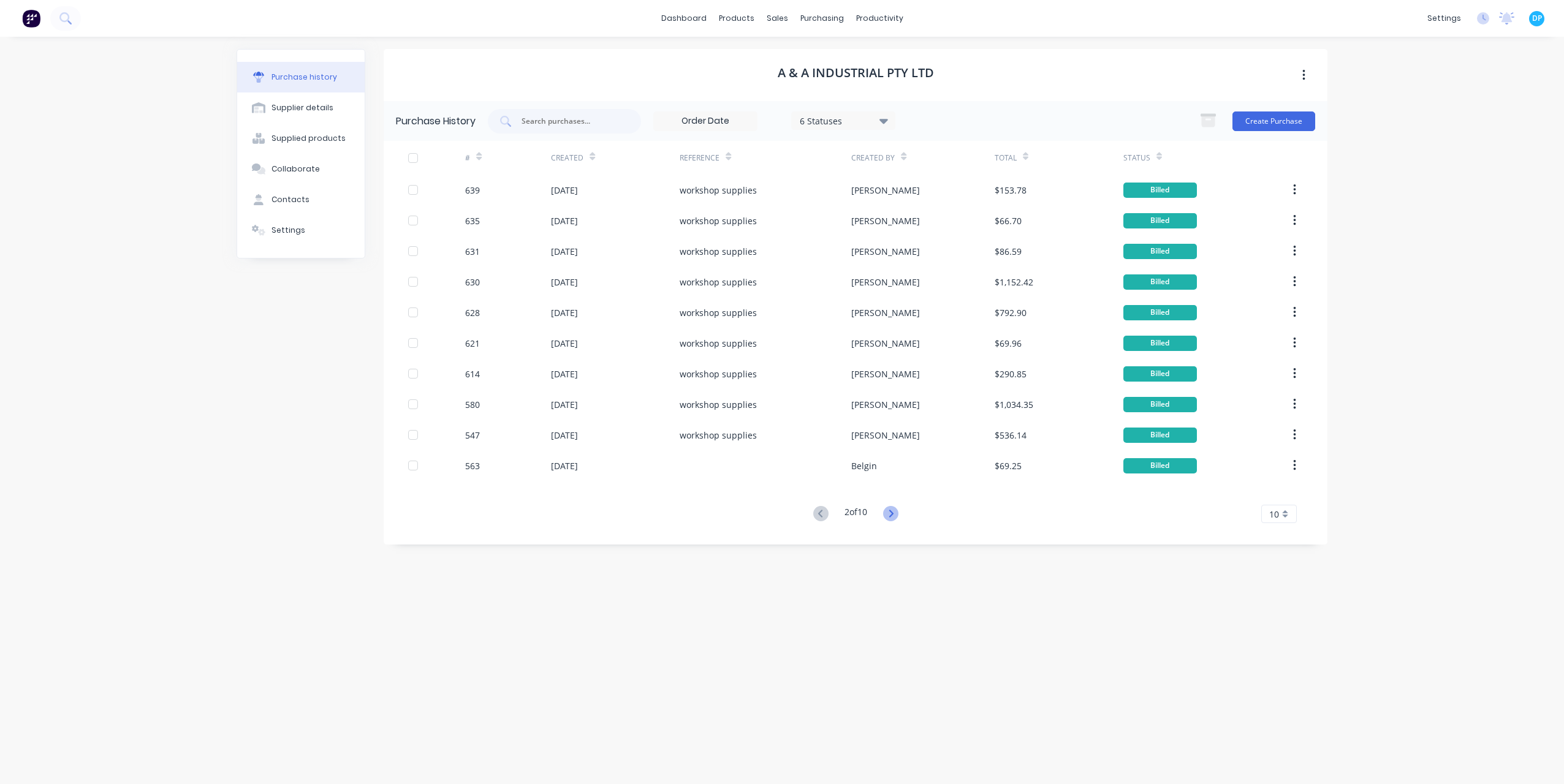
click at [889, 516] on icon at bounding box center [890, 513] width 15 height 15
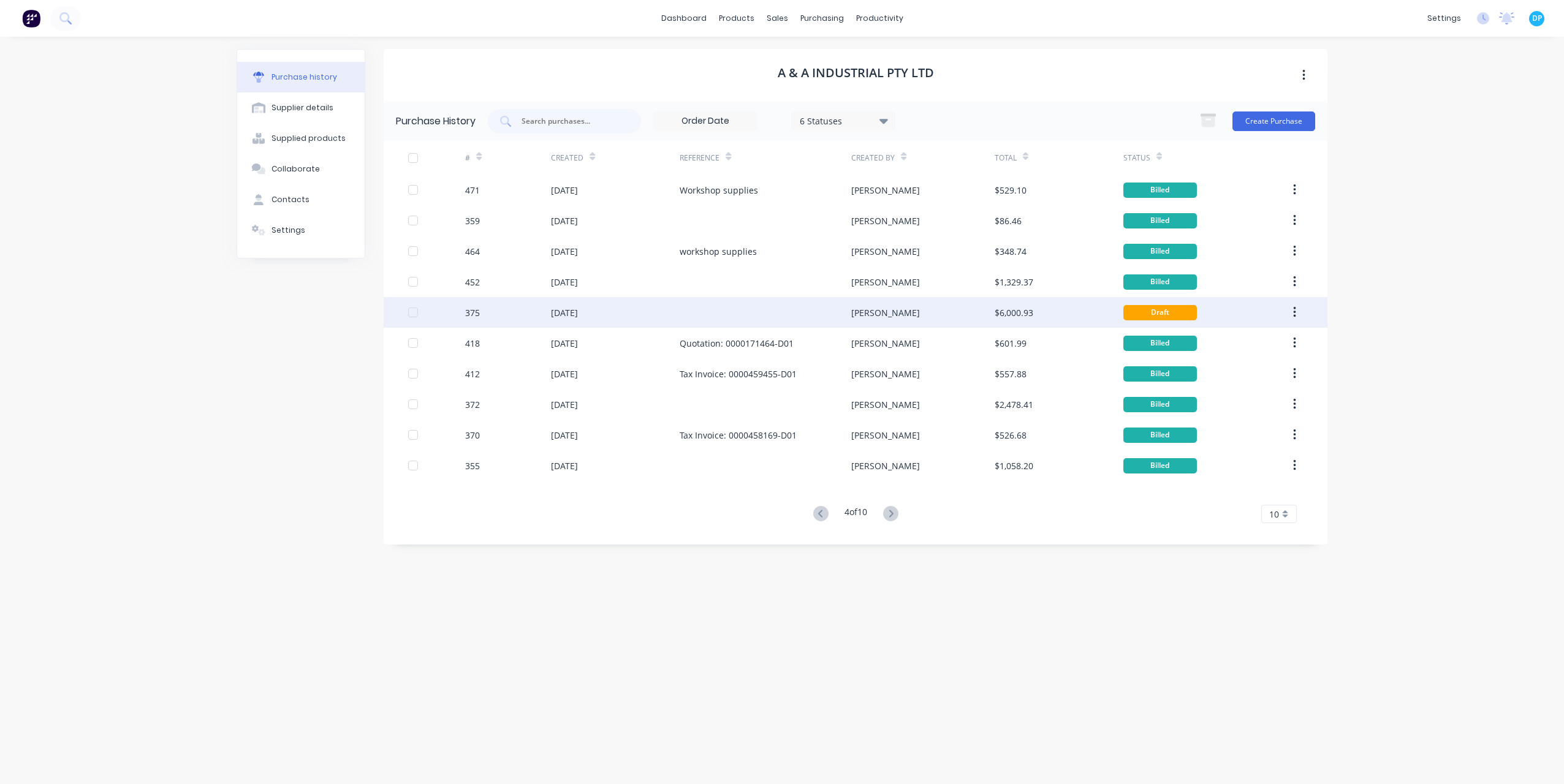
click at [527, 311] on div "375" at bounding box center [508, 312] width 86 height 30
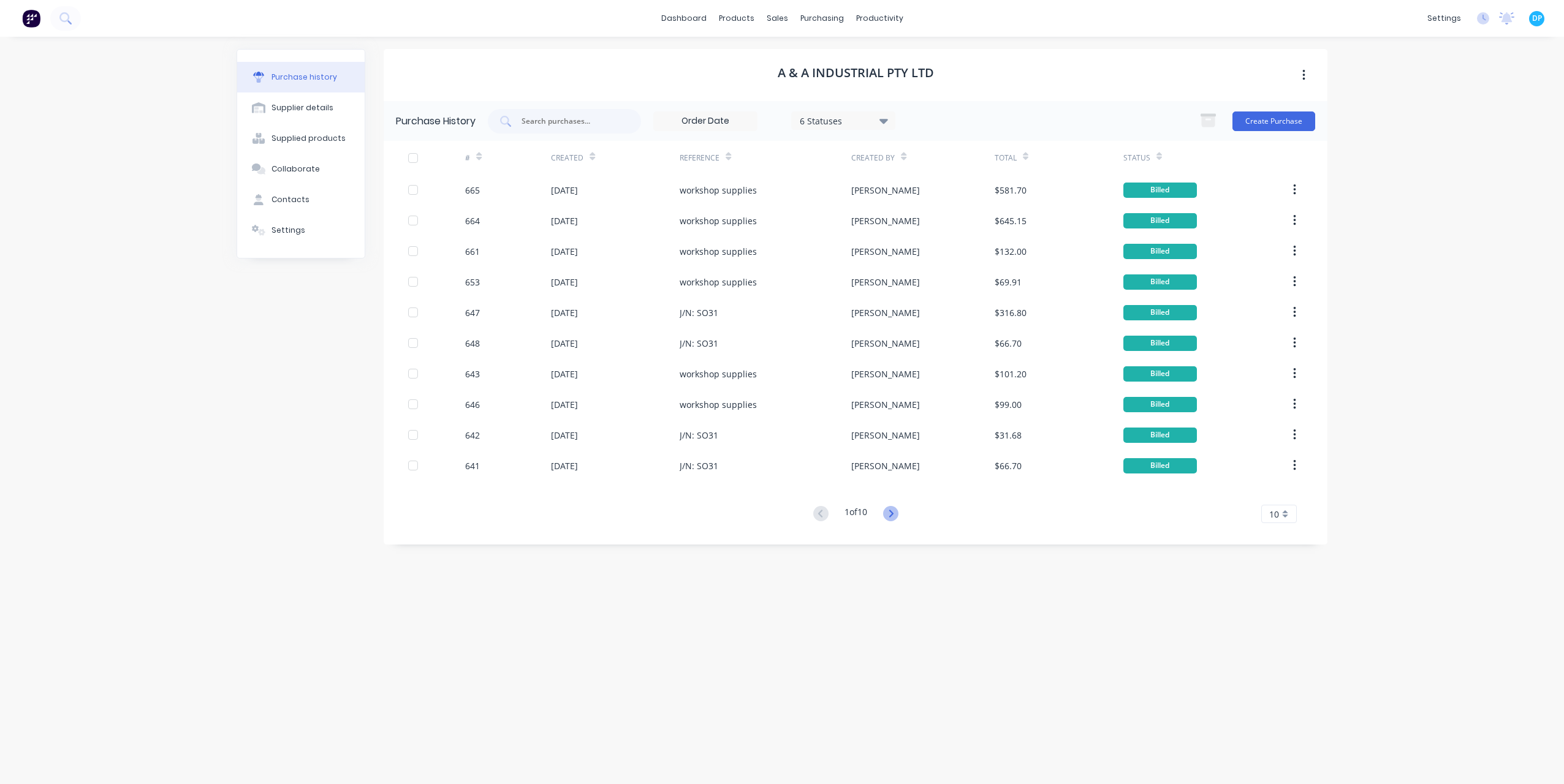
click at [889, 514] on icon at bounding box center [890, 513] width 15 height 15
click at [891, 515] on icon at bounding box center [890, 513] width 15 height 15
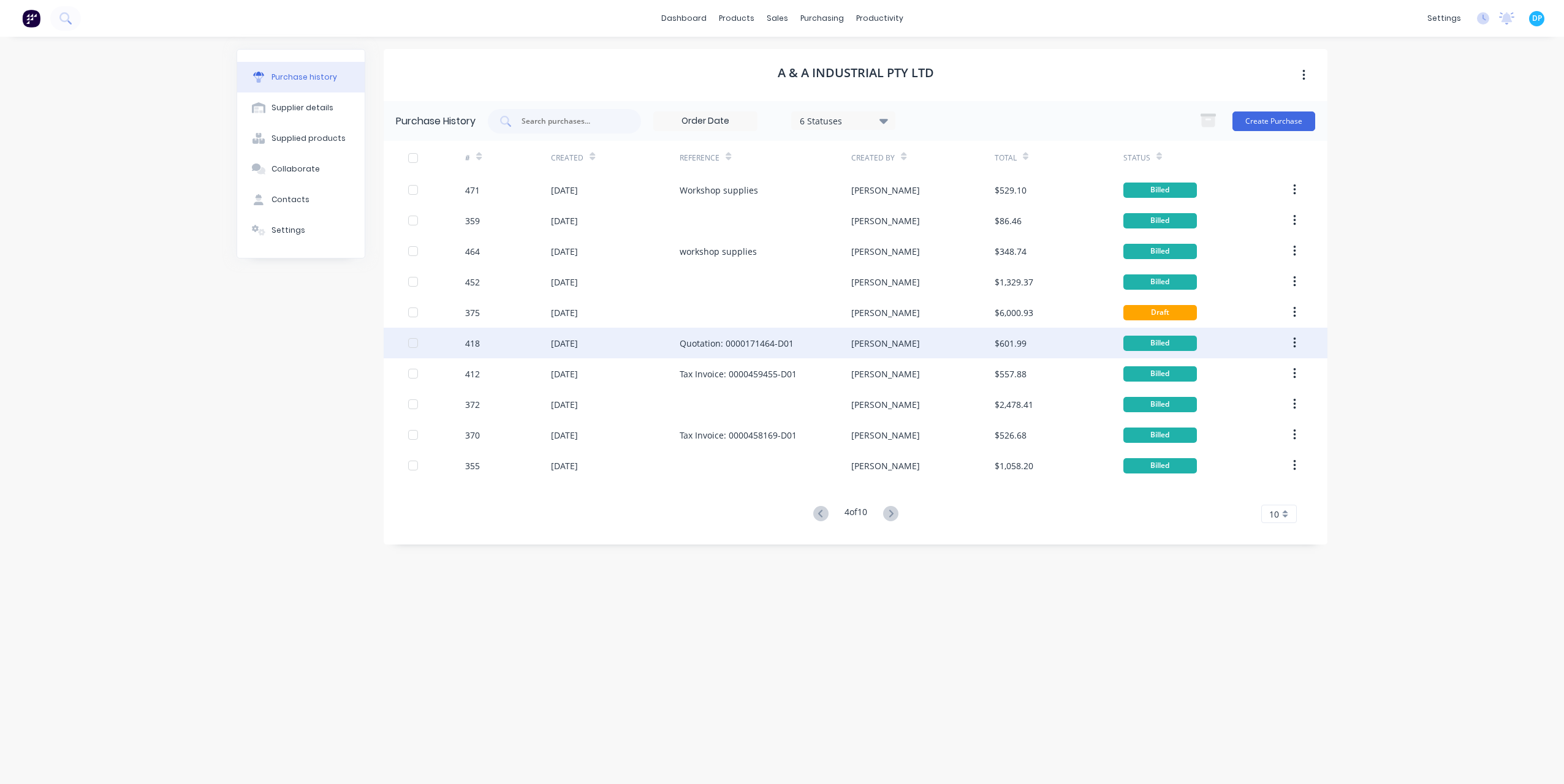
click at [525, 344] on div "418" at bounding box center [508, 343] width 86 height 30
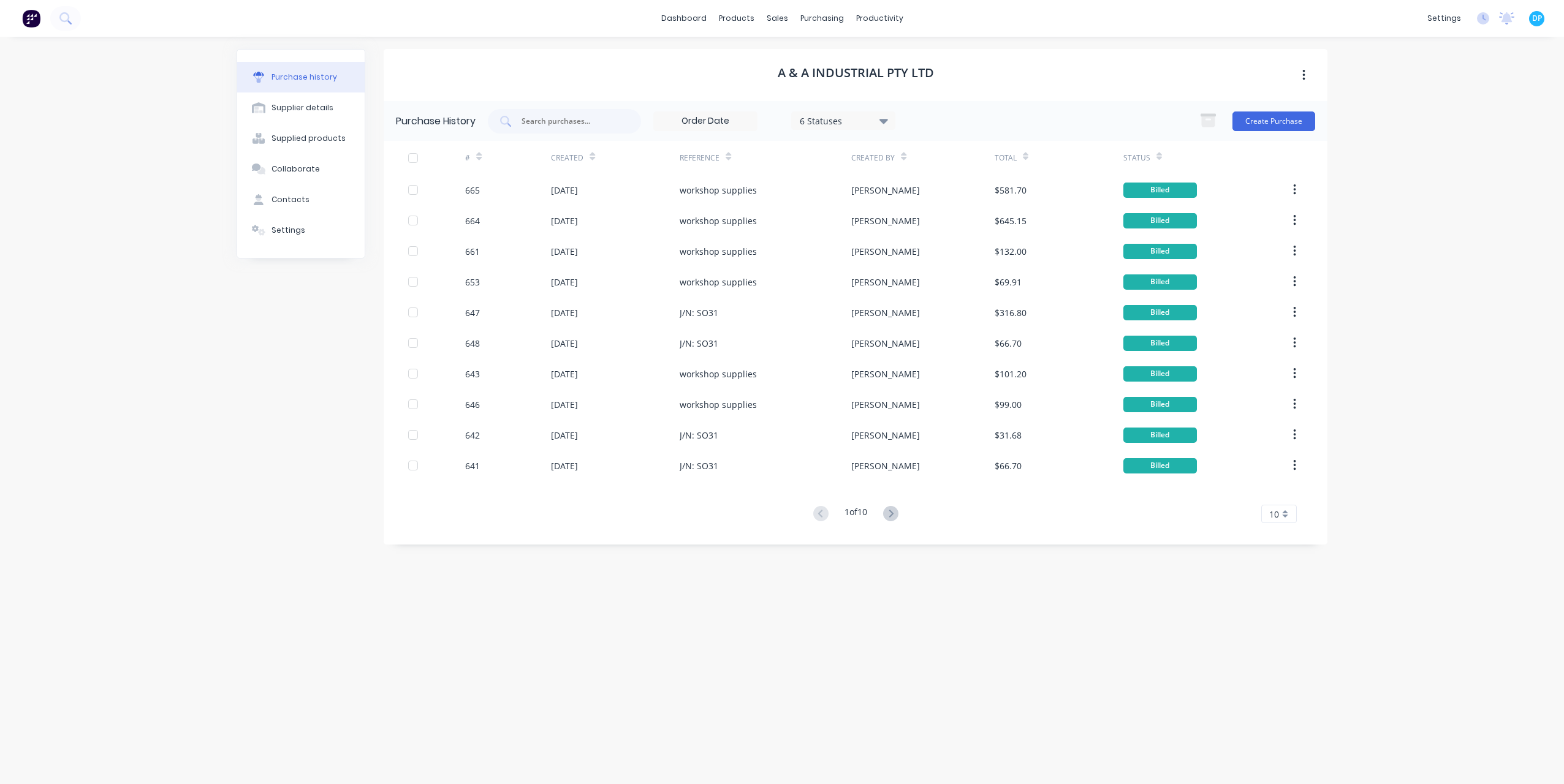
click at [887, 522] on button at bounding box center [891, 515] width 23 height 18
click at [890, 518] on icon at bounding box center [890, 513] width 15 height 15
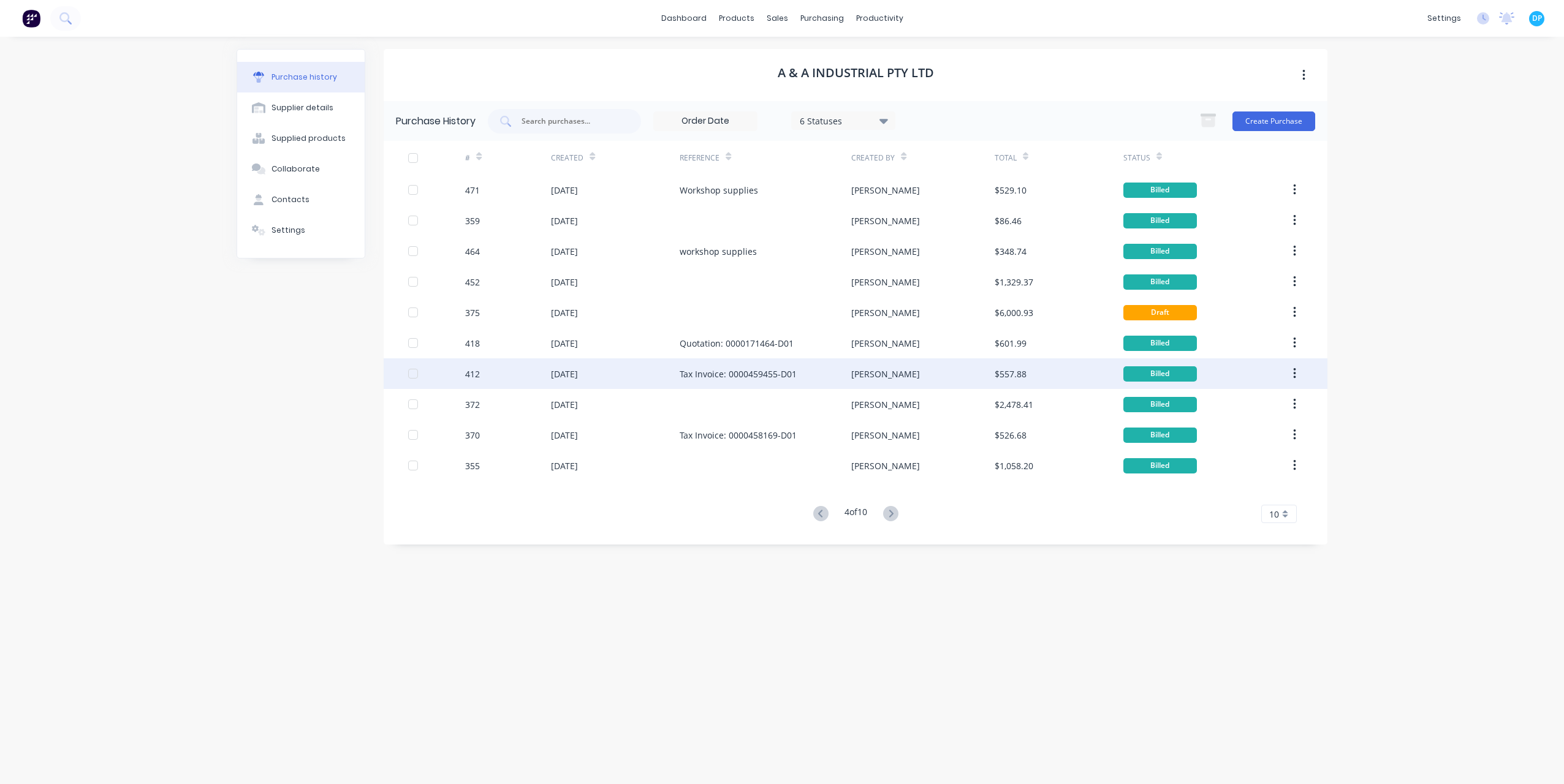
click at [555, 369] on div "[DATE]" at bounding box center [565, 374] width 27 height 12
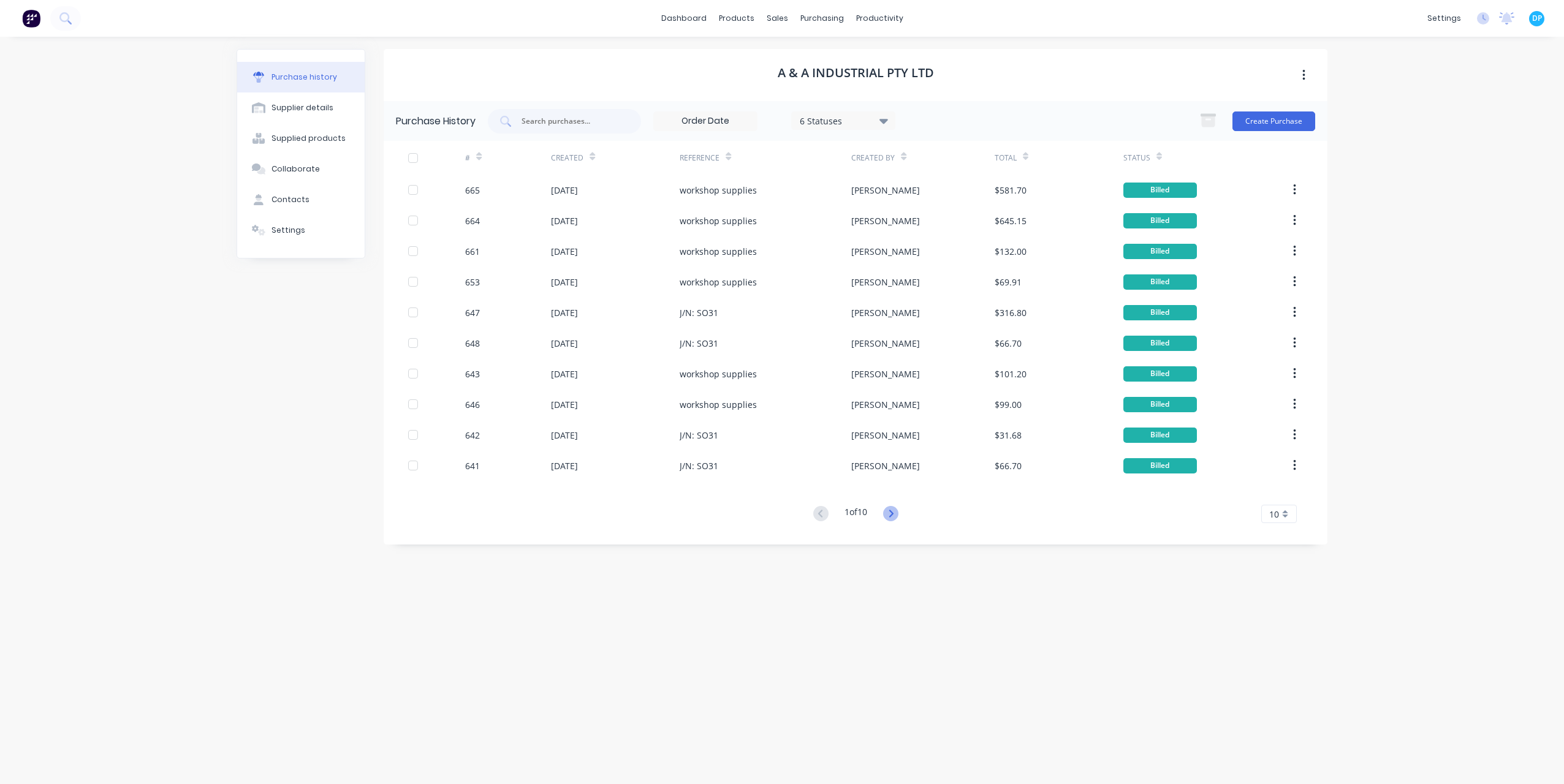
click at [895, 511] on icon at bounding box center [890, 513] width 15 height 15
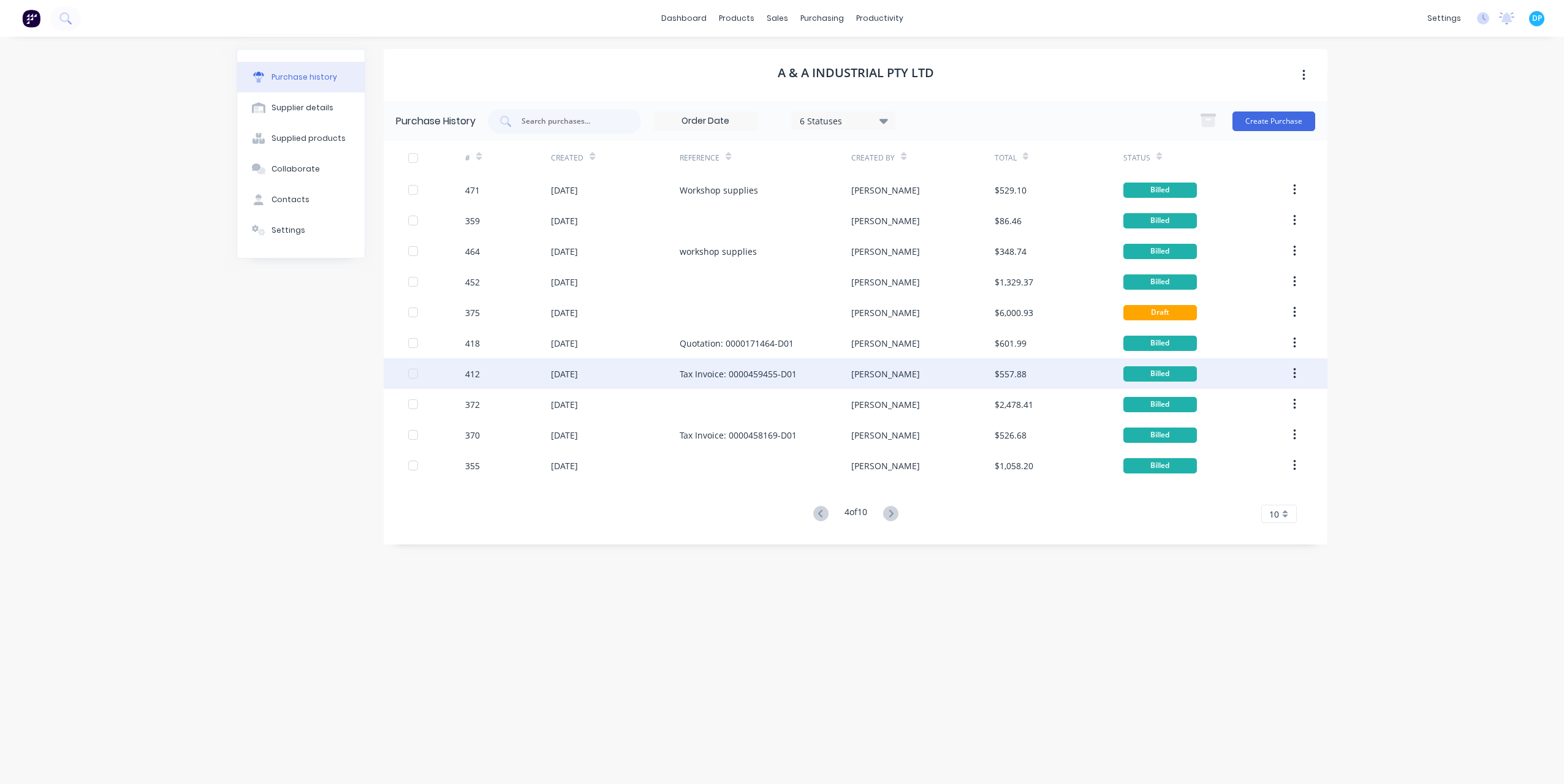
click at [569, 384] on div "[DATE]" at bounding box center [615, 373] width 129 height 30
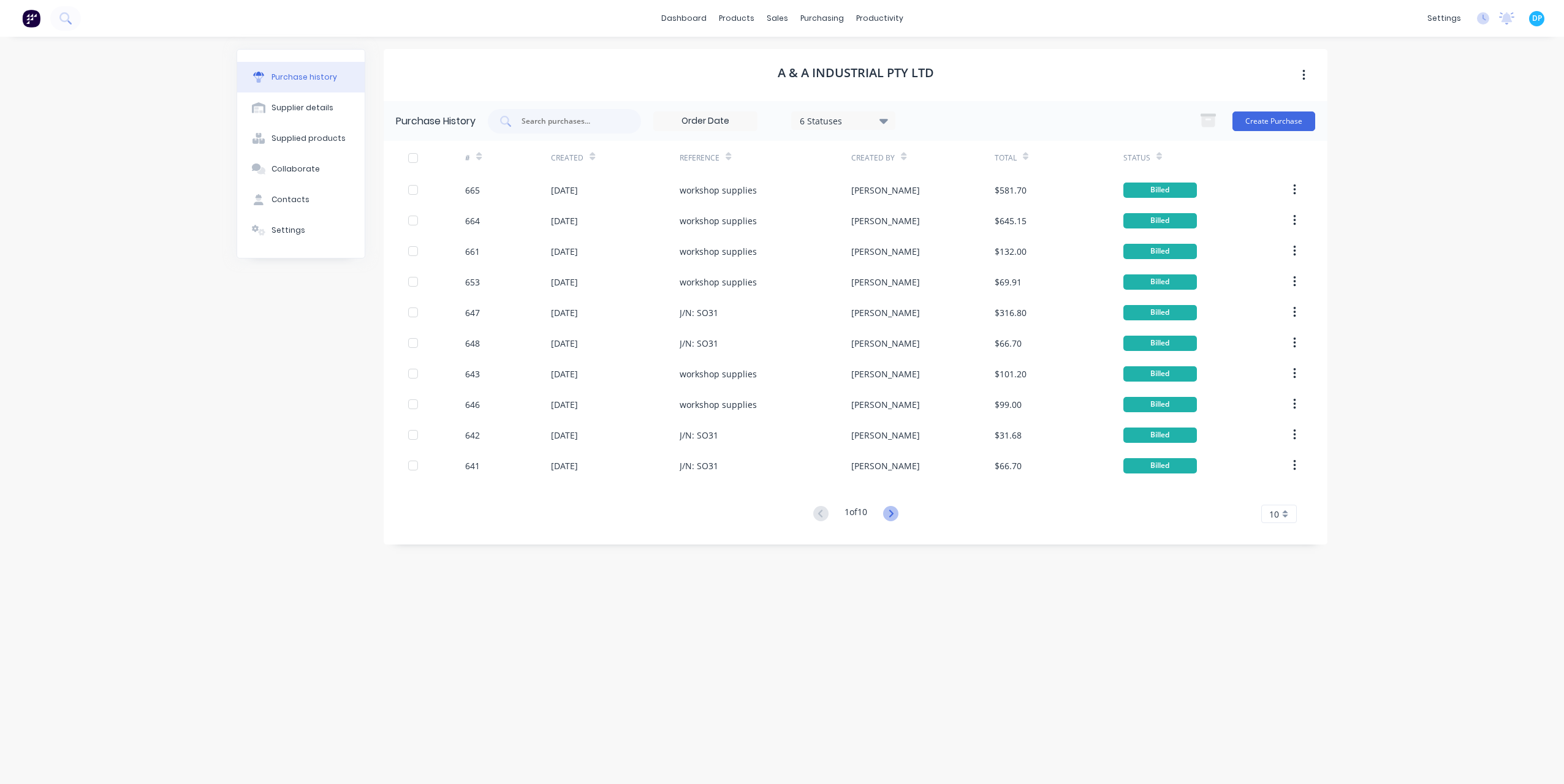
click at [896, 514] on icon at bounding box center [890, 513] width 15 height 15
click at [896, 514] on div "A & A Industrial Pty Ltd Purchase History 6 Statuses 6 Statuses Create Purchase…" at bounding box center [856, 404] width 944 height 711
click at [896, 514] on icon at bounding box center [890, 513] width 15 height 15
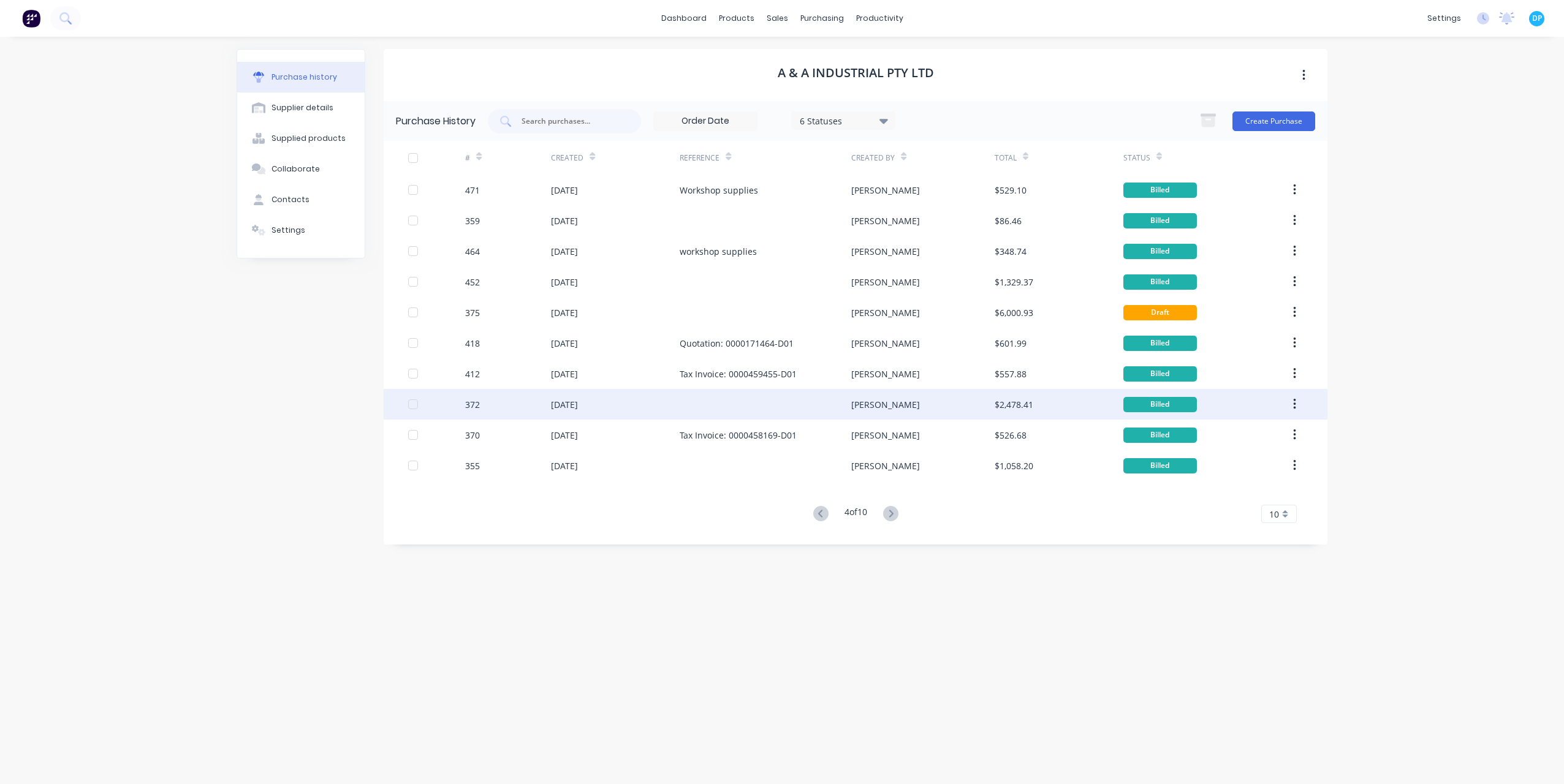
click at [557, 408] on div "[DATE]" at bounding box center [565, 404] width 27 height 12
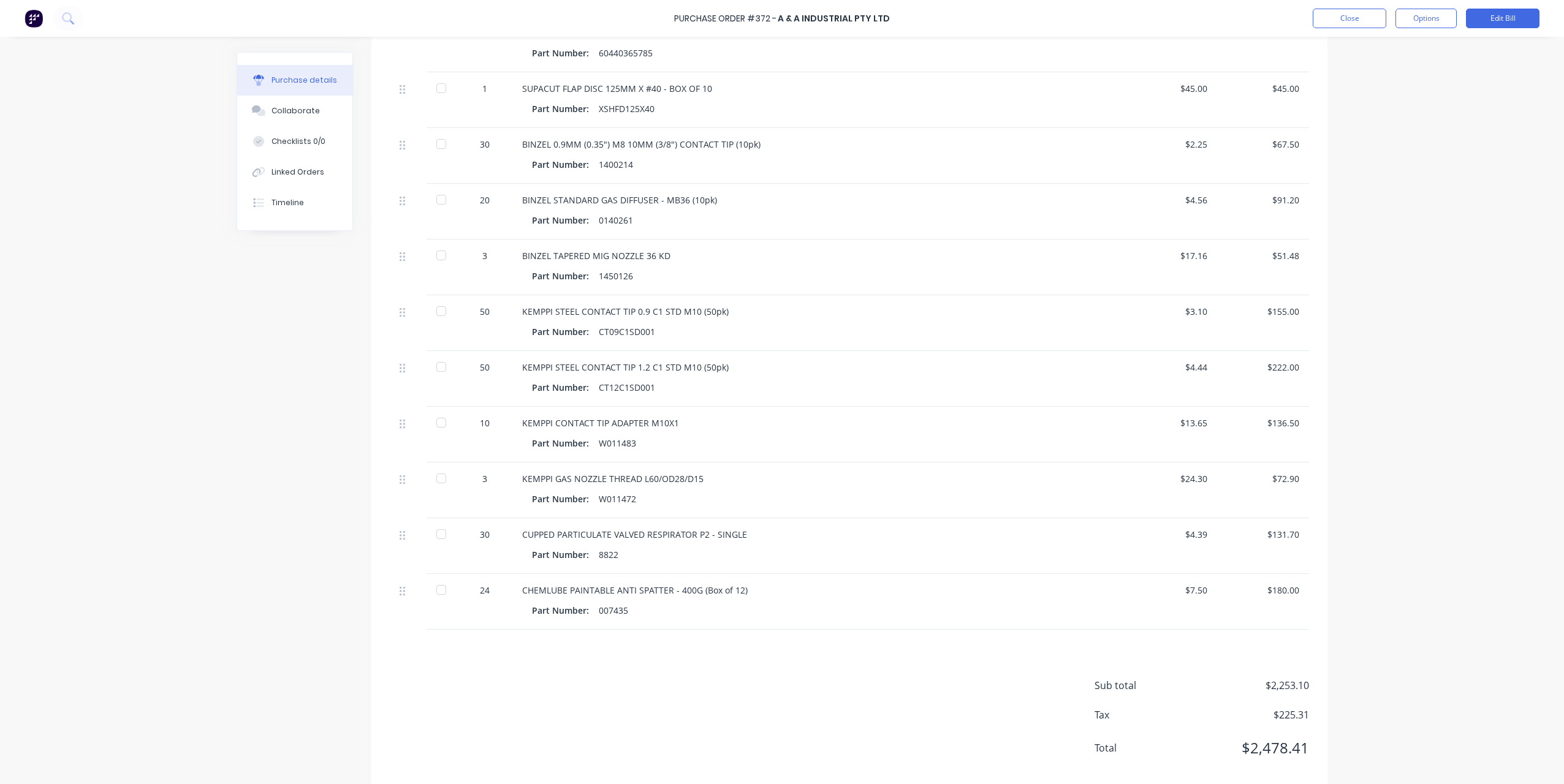
scroll to position [596, 0]
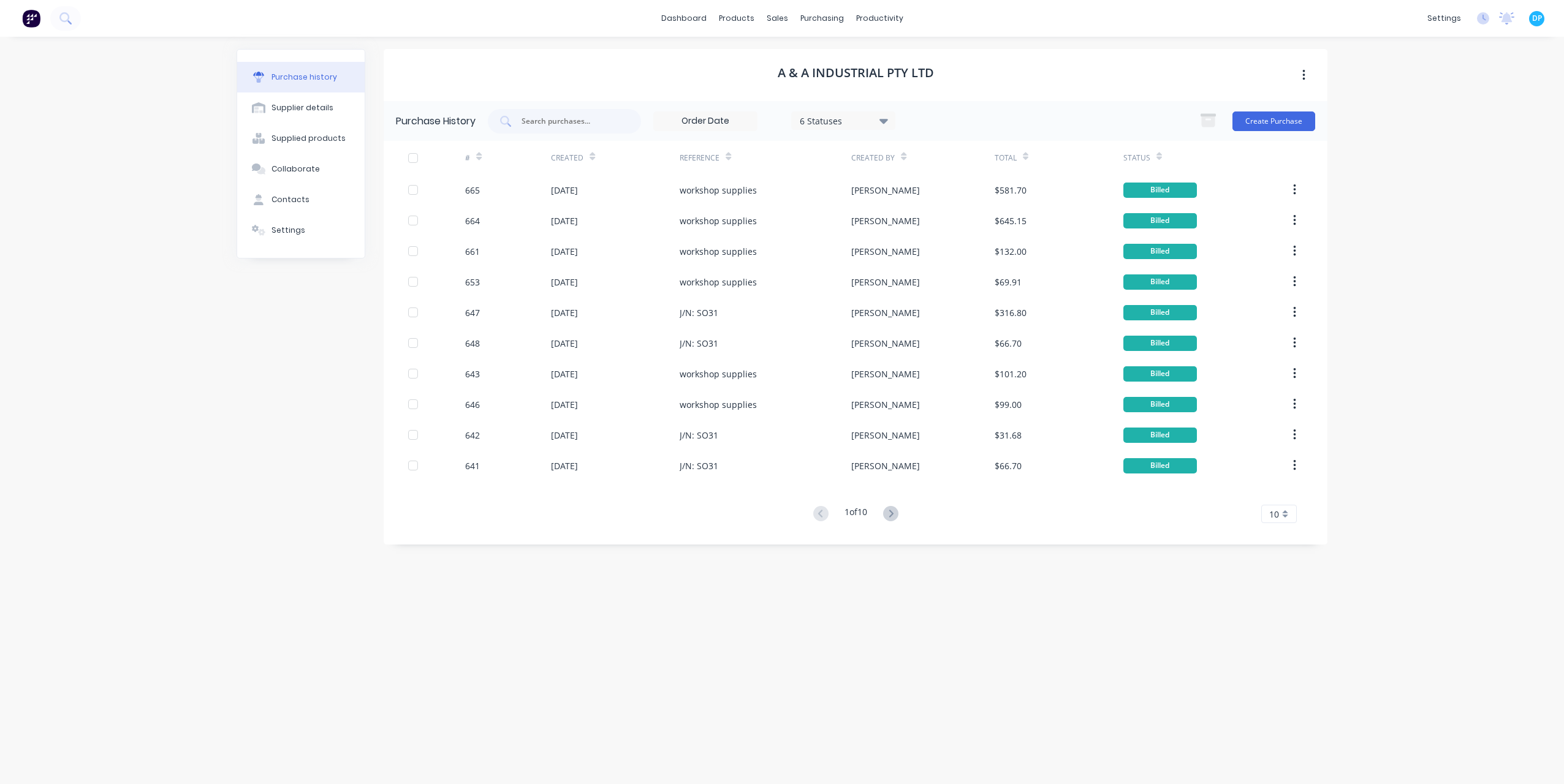
click at [881, 524] on div "Purchase History 6 Statuses 6 Statuses Create Purchase # Created Reference Crea…" at bounding box center [856, 323] width 944 height 444
click at [893, 514] on icon at bounding box center [890, 513] width 15 height 15
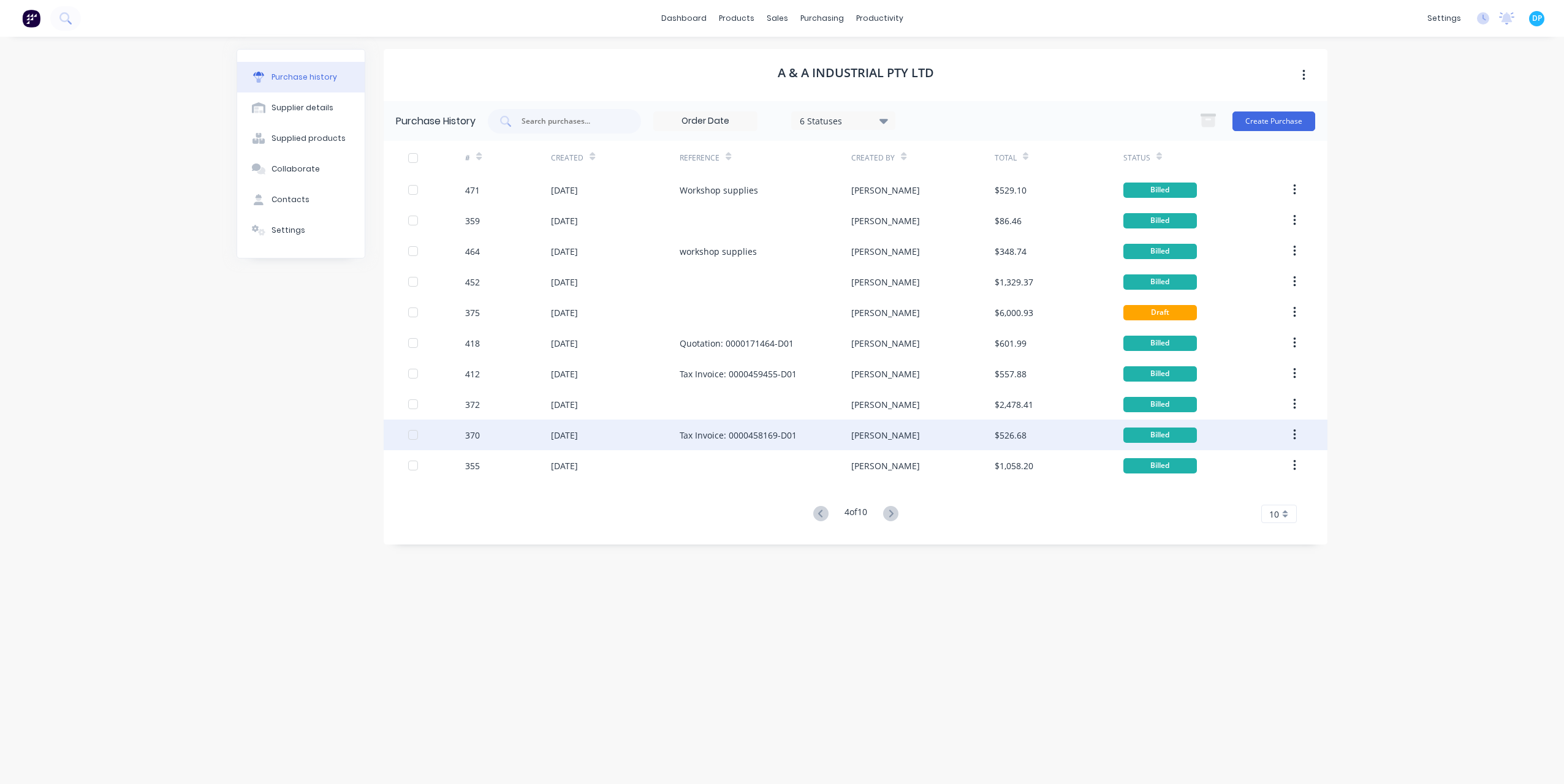
click at [568, 437] on div "[DATE]" at bounding box center [565, 436] width 27 height 12
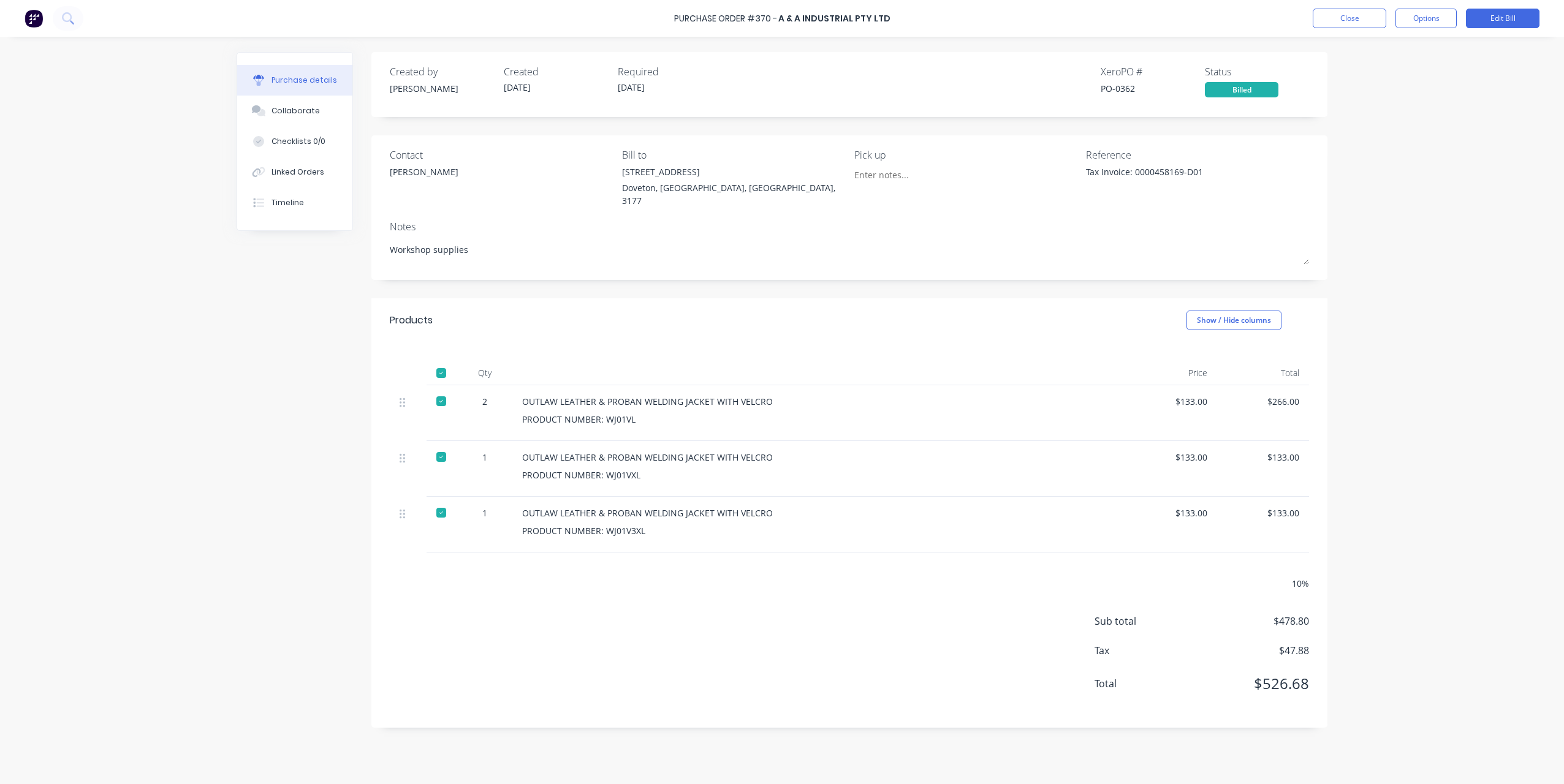
drag, startPoint x: 834, startPoint y: 542, endPoint x: 950, endPoint y: 593, distance: 126.7
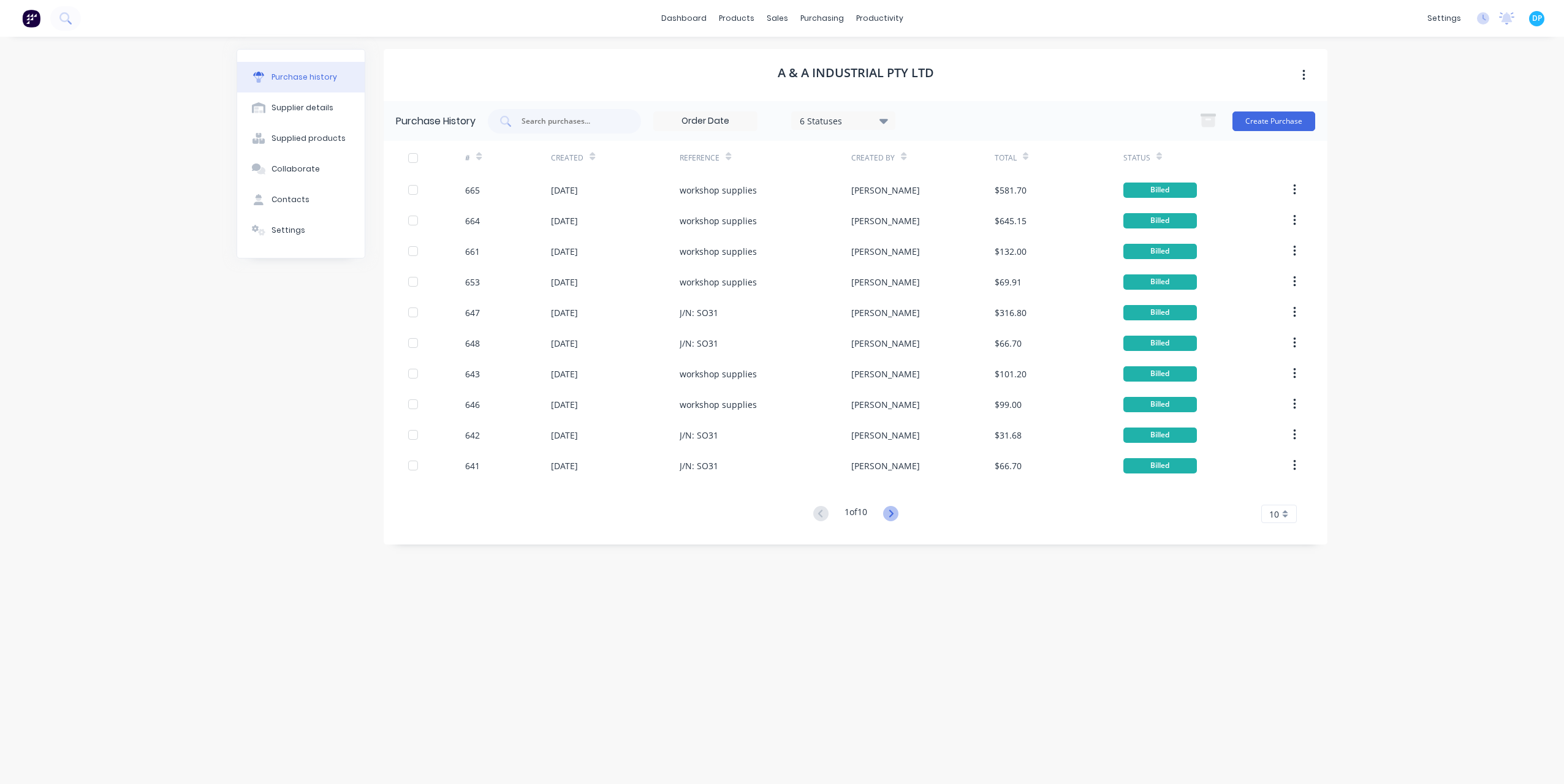
click at [892, 519] on icon at bounding box center [890, 513] width 15 height 15
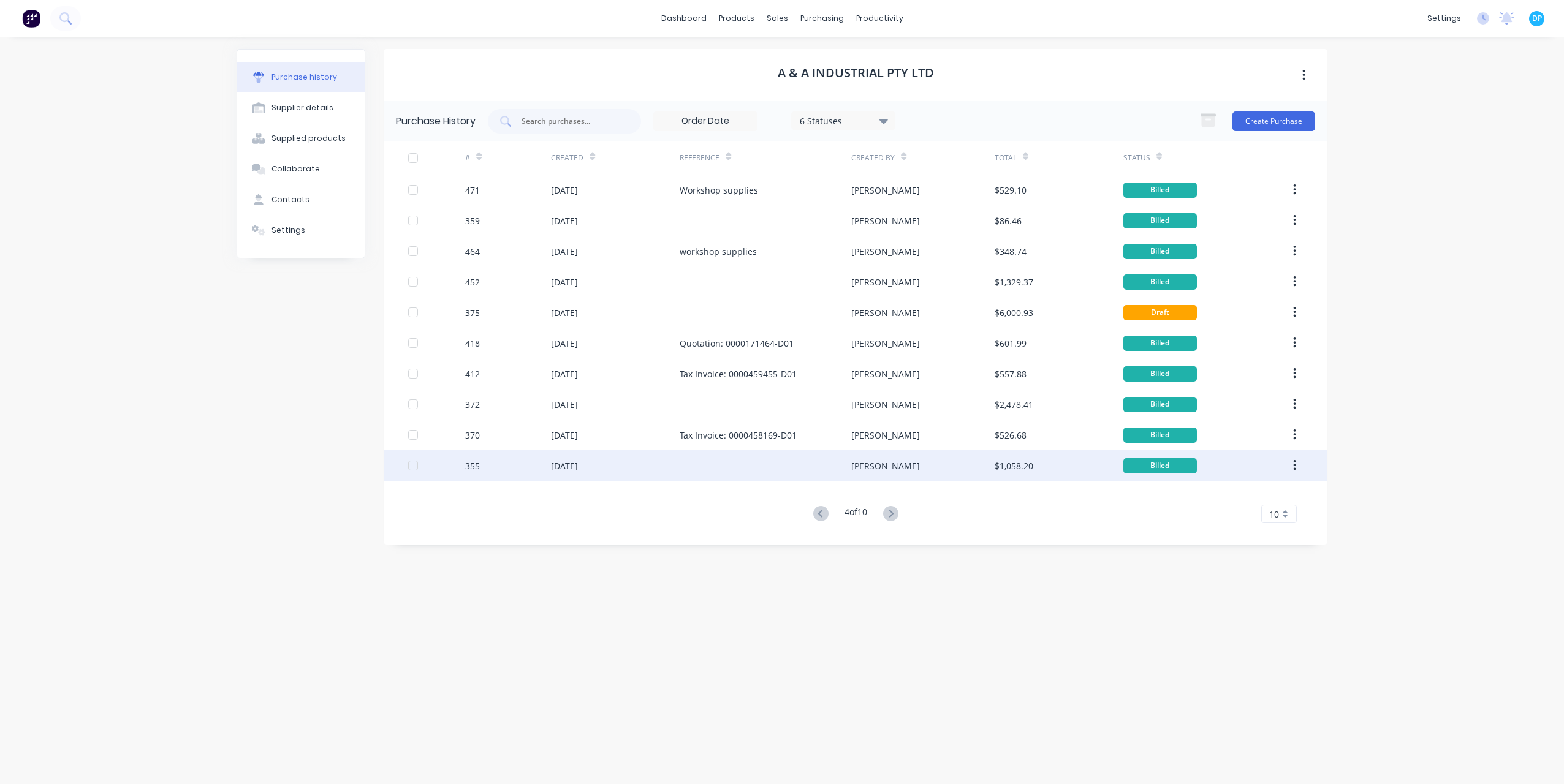
click at [543, 478] on div "355" at bounding box center [508, 466] width 86 height 30
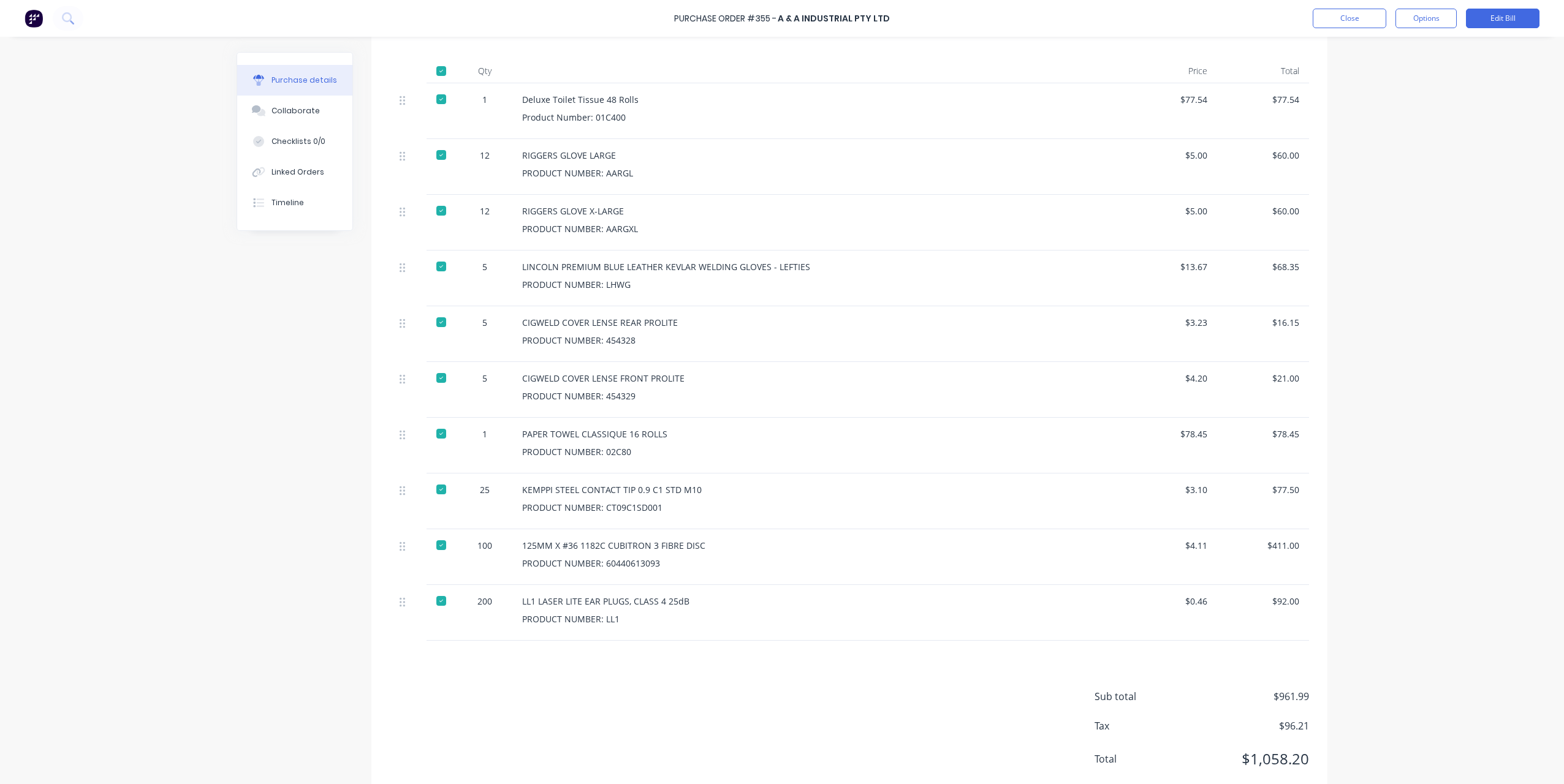
scroll to position [307, 0]
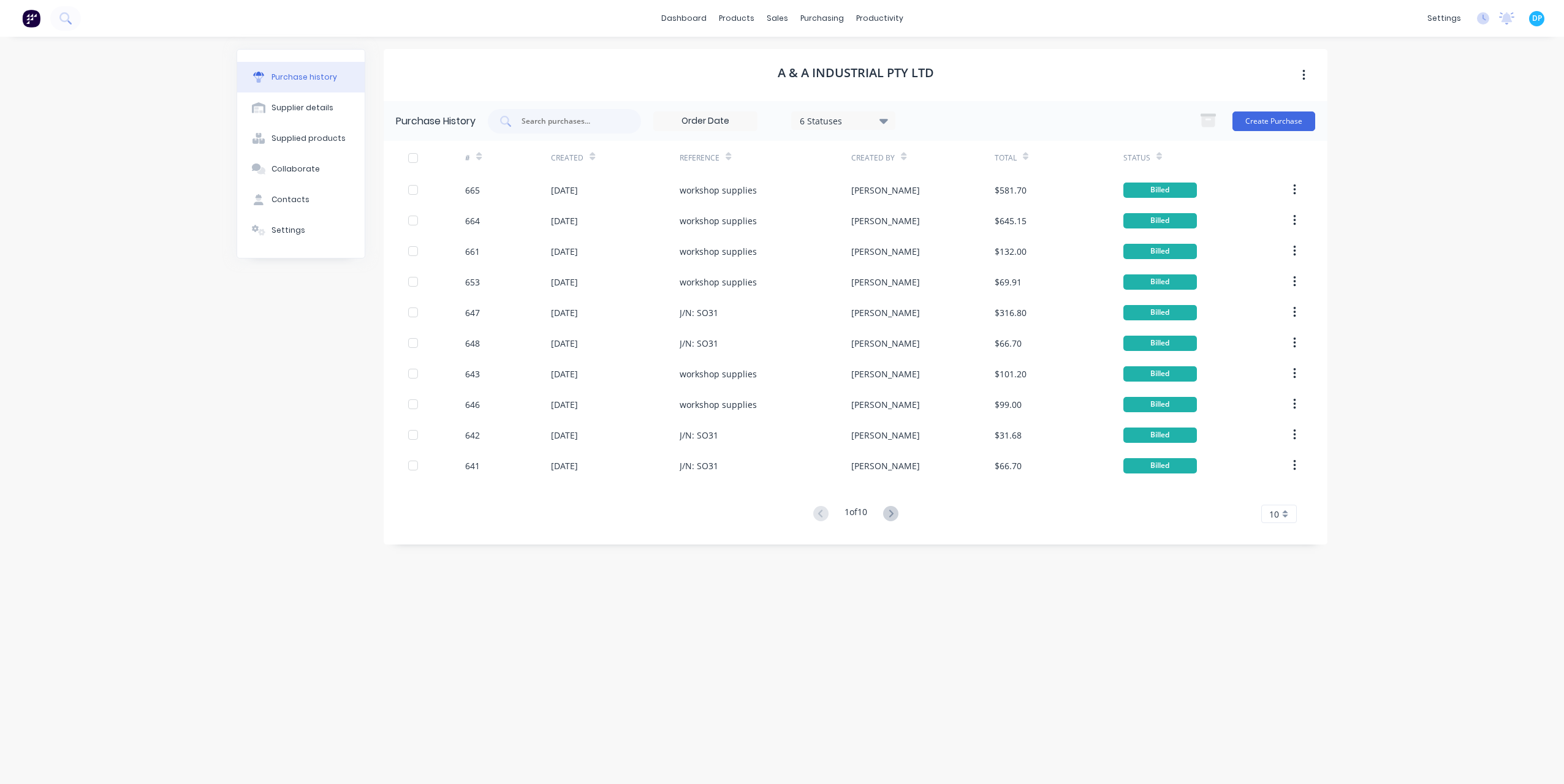
click at [889, 524] on div "Purchase History 6 Statuses 6 Statuses Create Purchase # Created Reference Crea…" at bounding box center [856, 323] width 944 height 444
click at [893, 511] on icon at bounding box center [891, 514] width 4 height 7
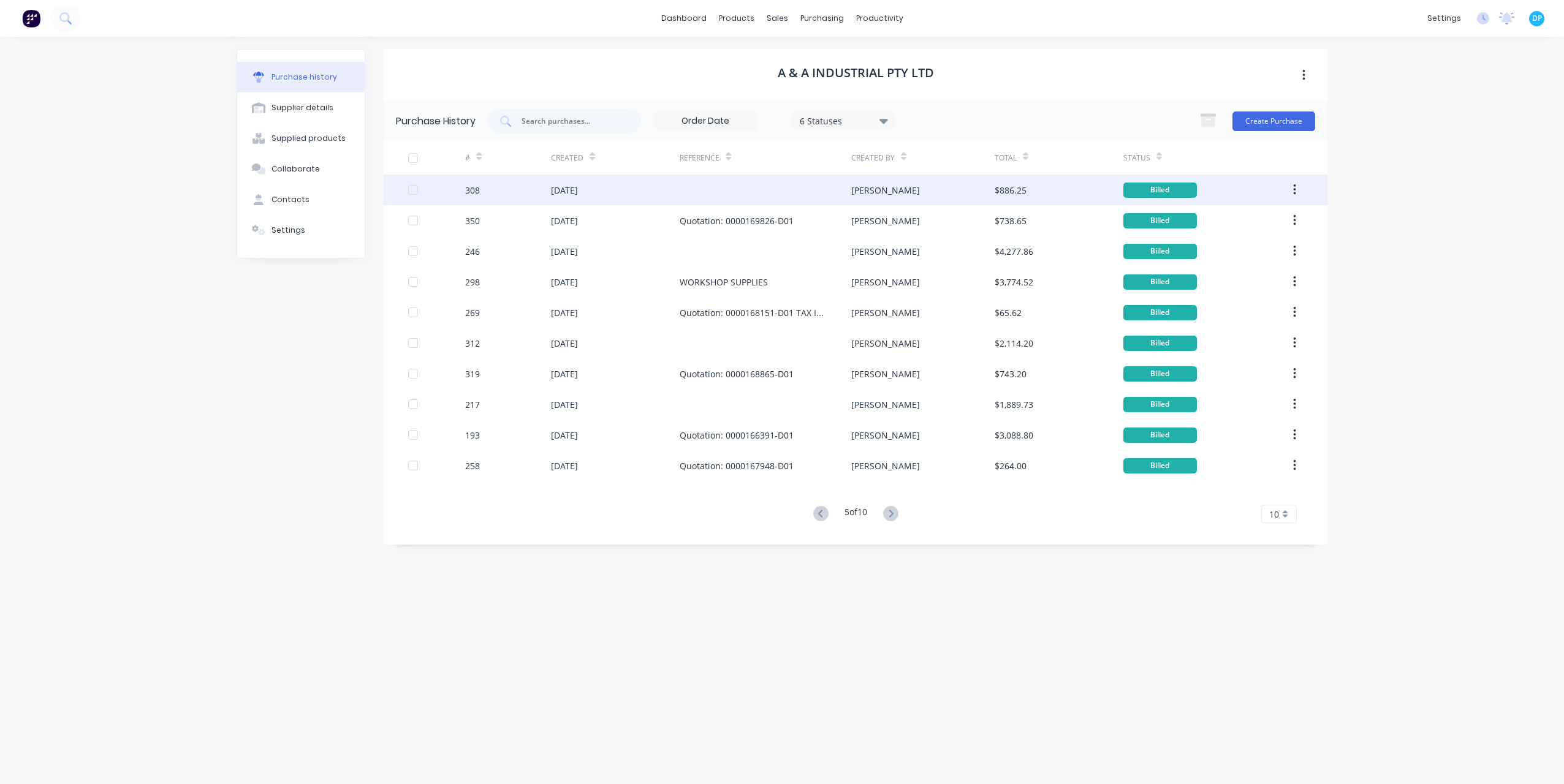
click at [561, 190] on div "22 Apr 2024" at bounding box center [565, 190] width 27 height 12
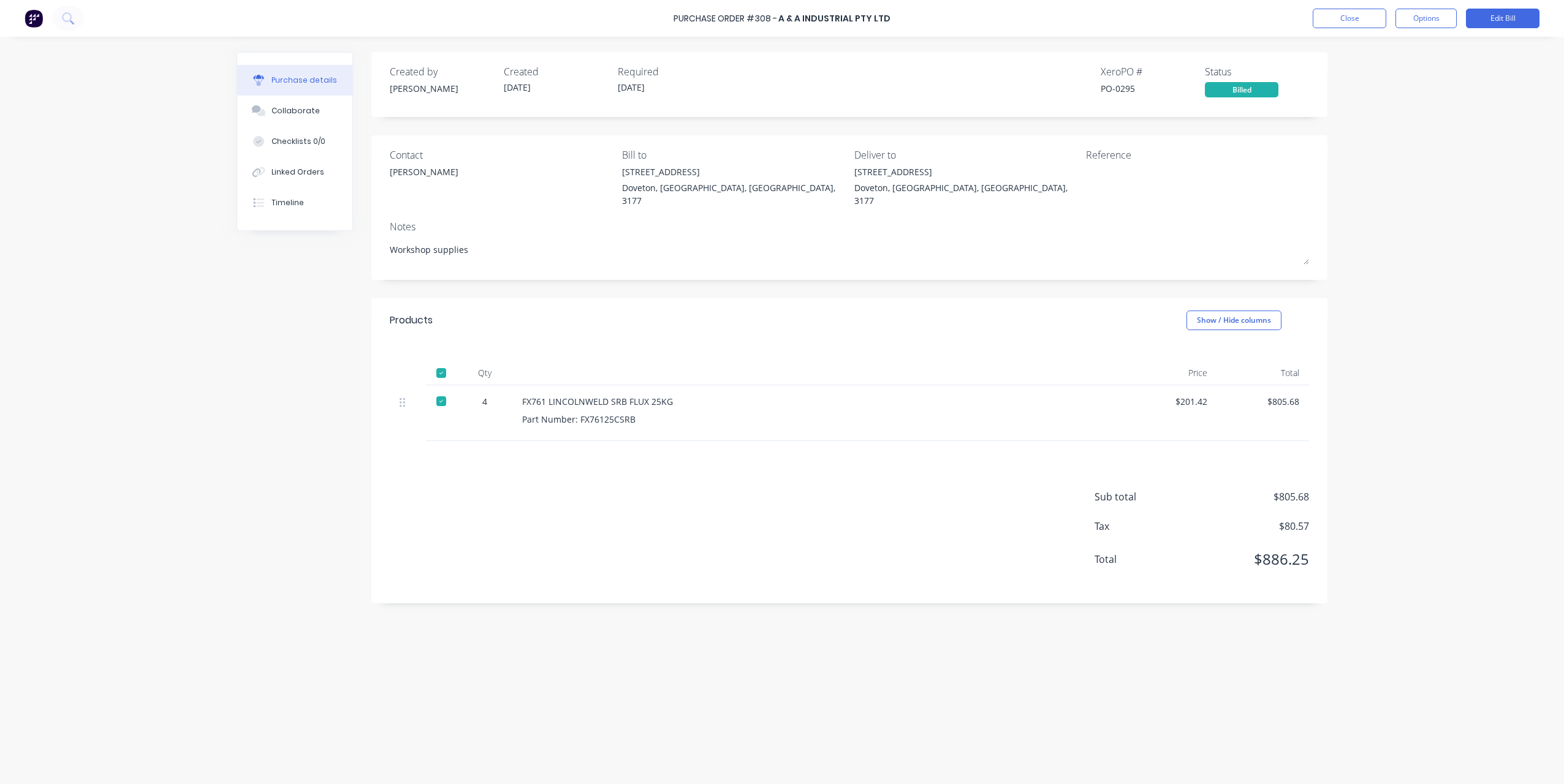
click at [870, 413] on div "Part Number: FX76125CSRB" at bounding box center [818, 420] width 593 height 12
click at [286, 416] on div "Created by David Created 22/04/24 Required 22/04/24 Xero PO # PO-0295 Status Bi…" at bounding box center [782, 408] width 1091 height 711
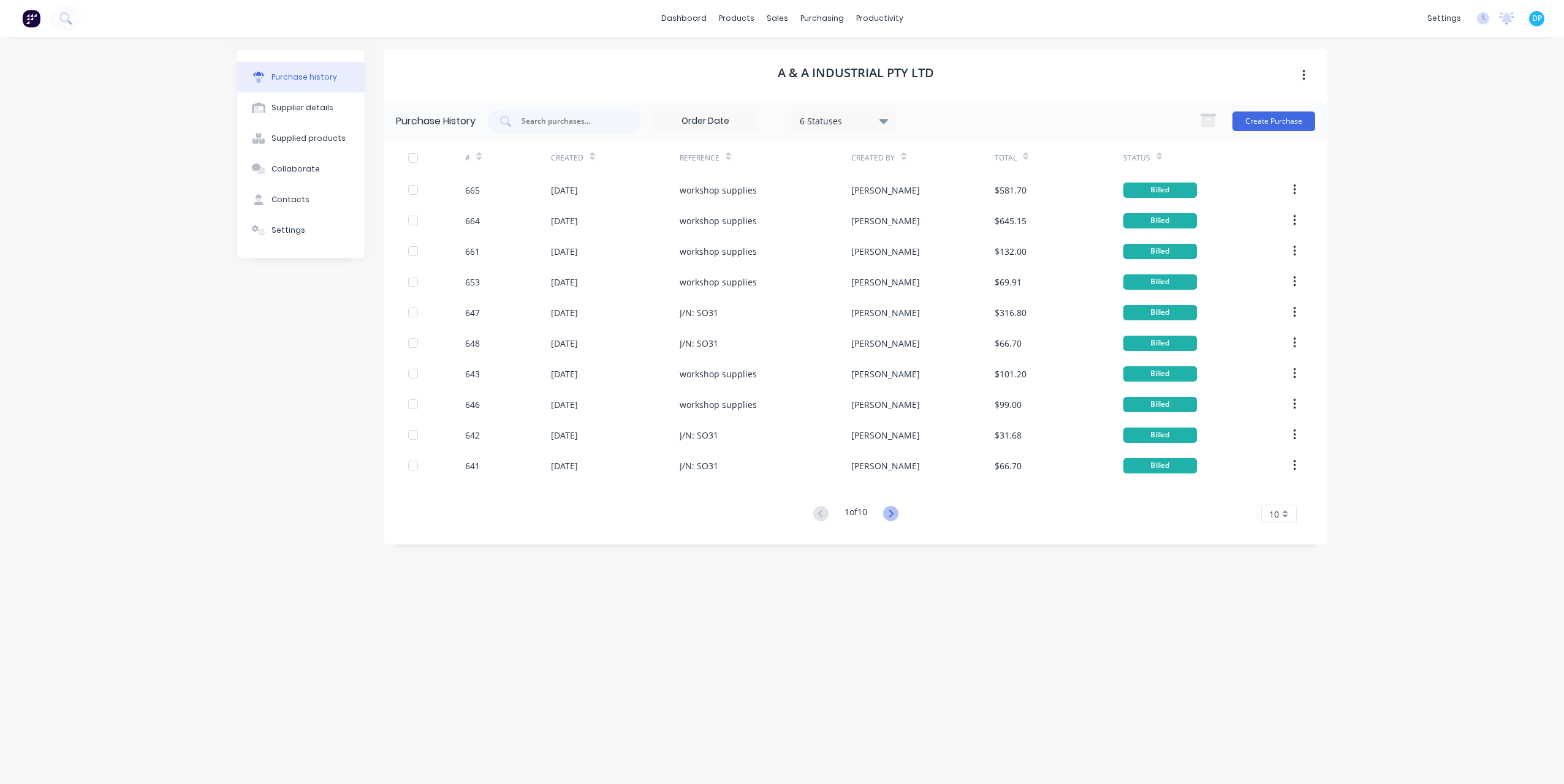
click at [893, 513] on icon at bounding box center [890, 513] width 15 height 15
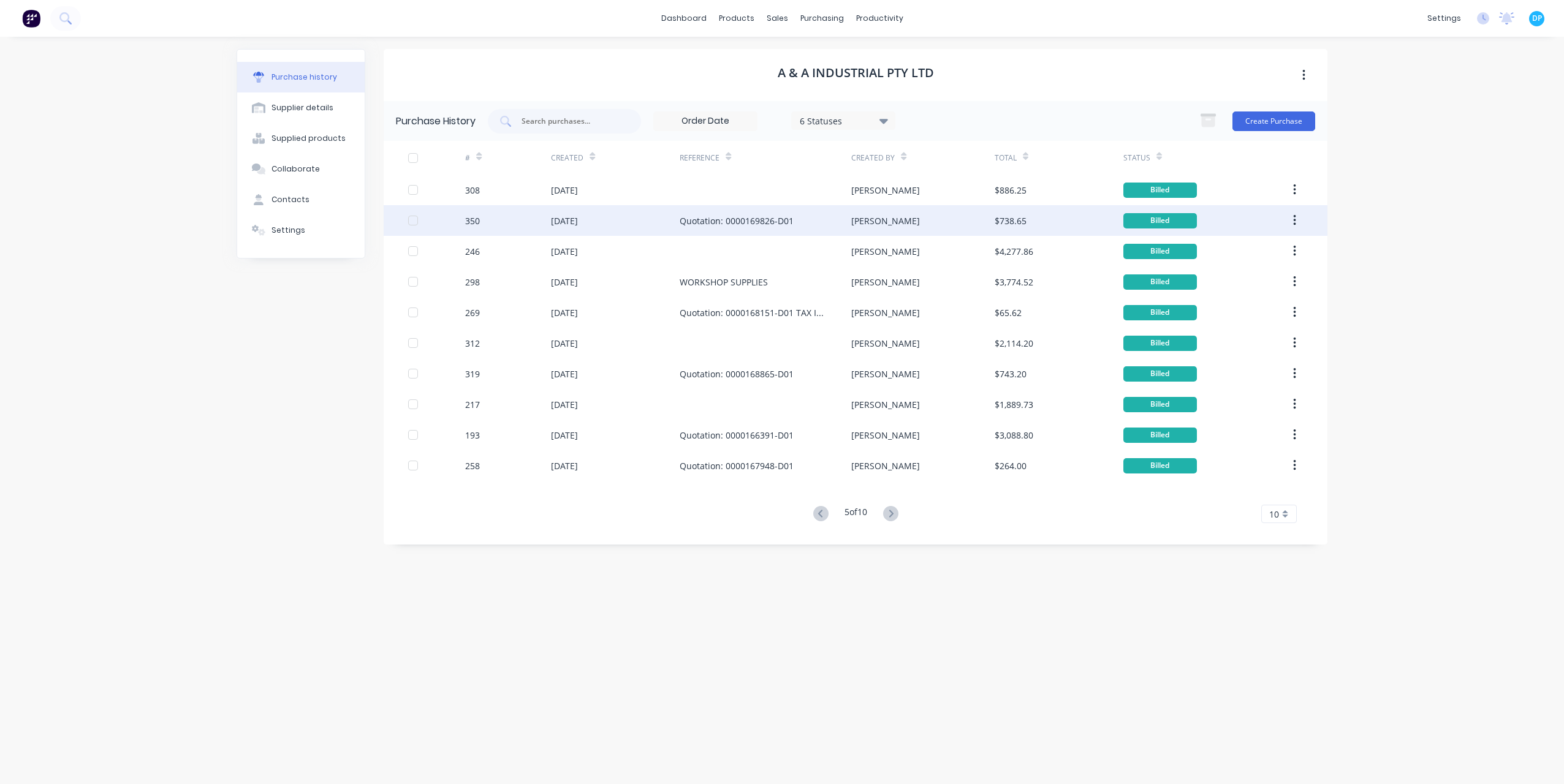
click at [563, 227] on div "15 May 2024" at bounding box center [565, 220] width 27 height 12
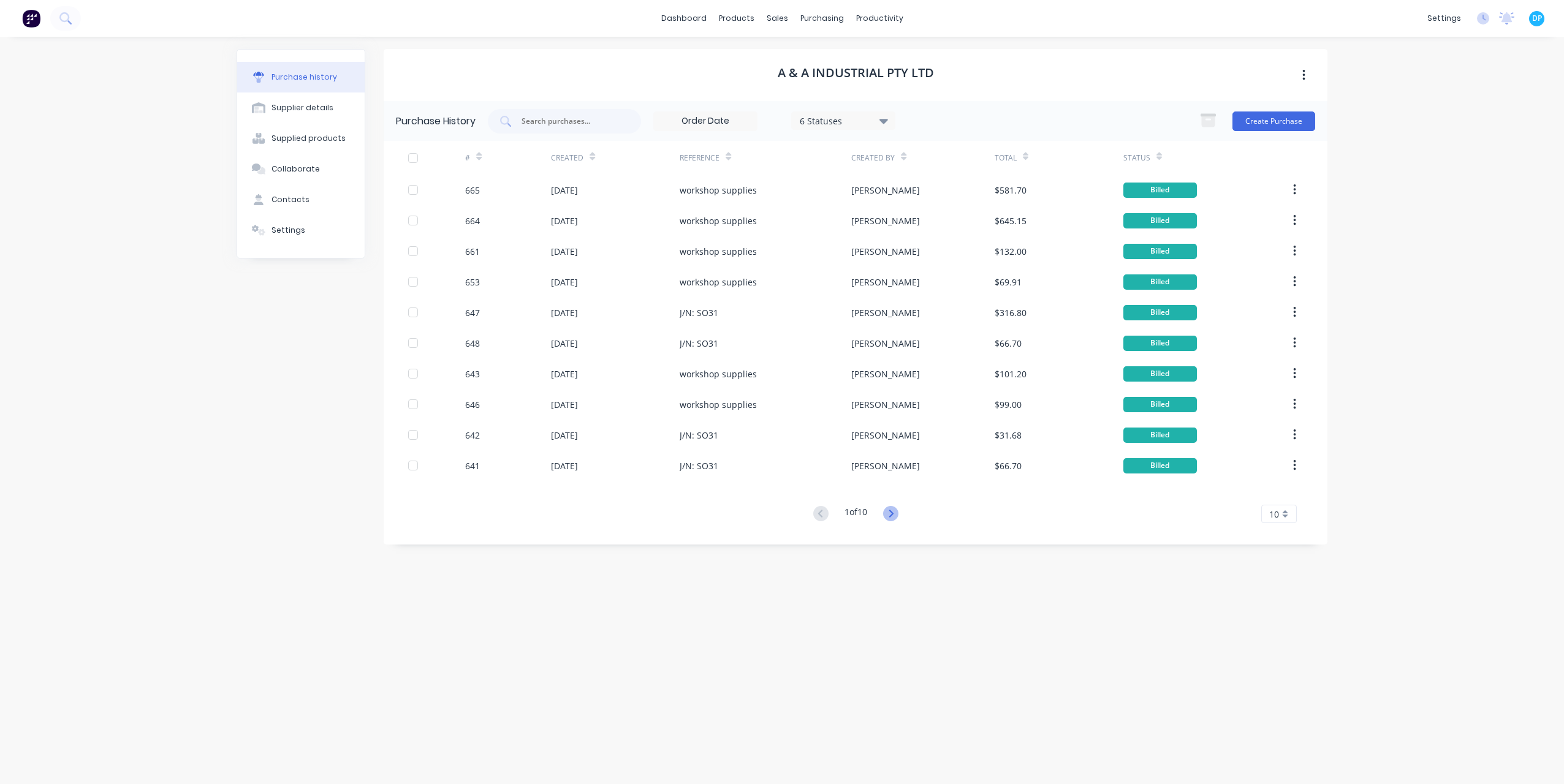
click at [893, 516] on icon at bounding box center [891, 514] width 4 height 7
drag, startPoint x: 893, startPoint y: 516, endPoint x: 828, endPoint y: 466, distance: 82.0
click at [893, 516] on icon at bounding box center [891, 514] width 4 height 7
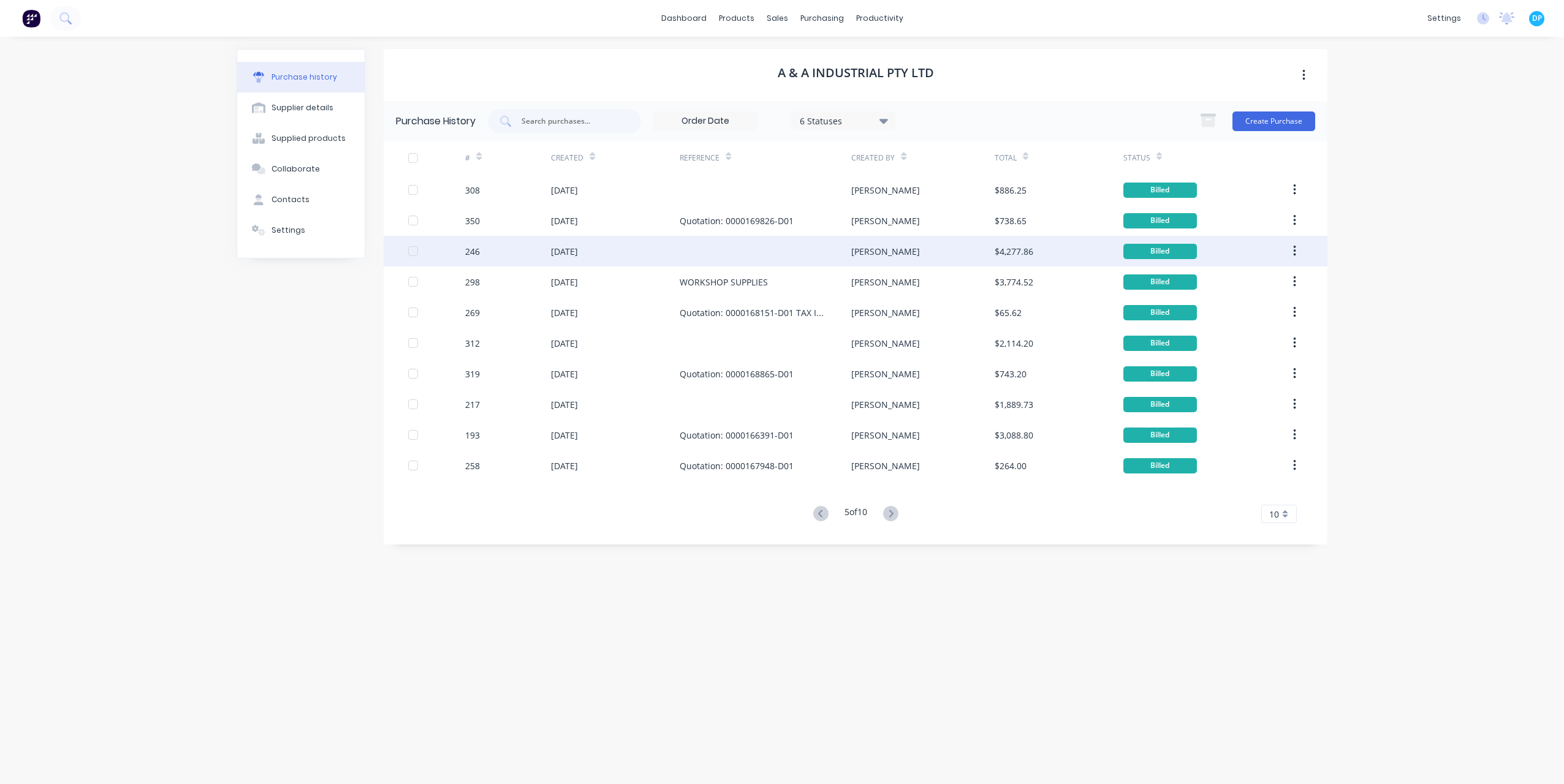
click at [517, 252] on div "246" at bounding box center [508, 251] width 86 height 30
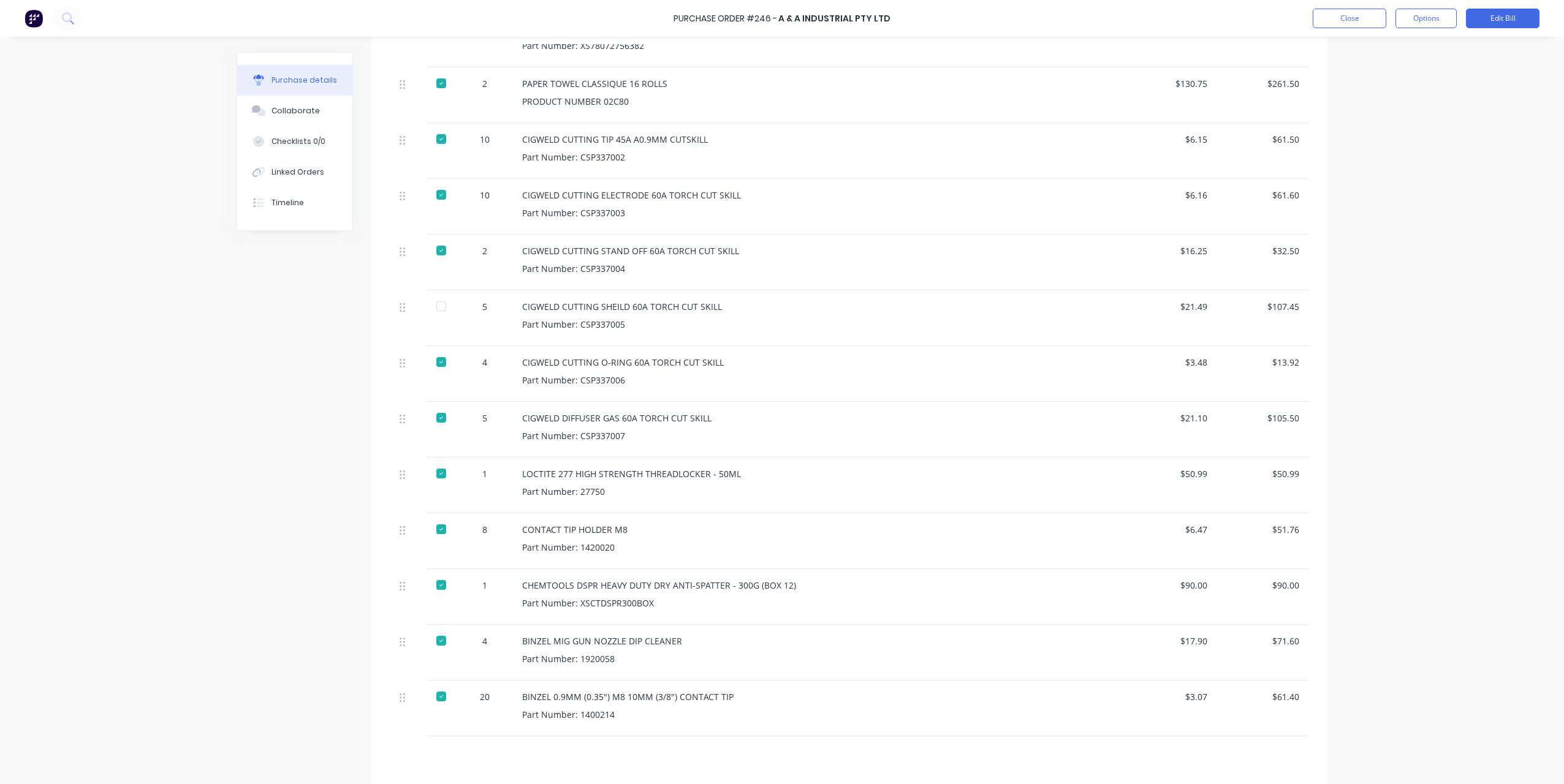
scroll to position [919, 0]
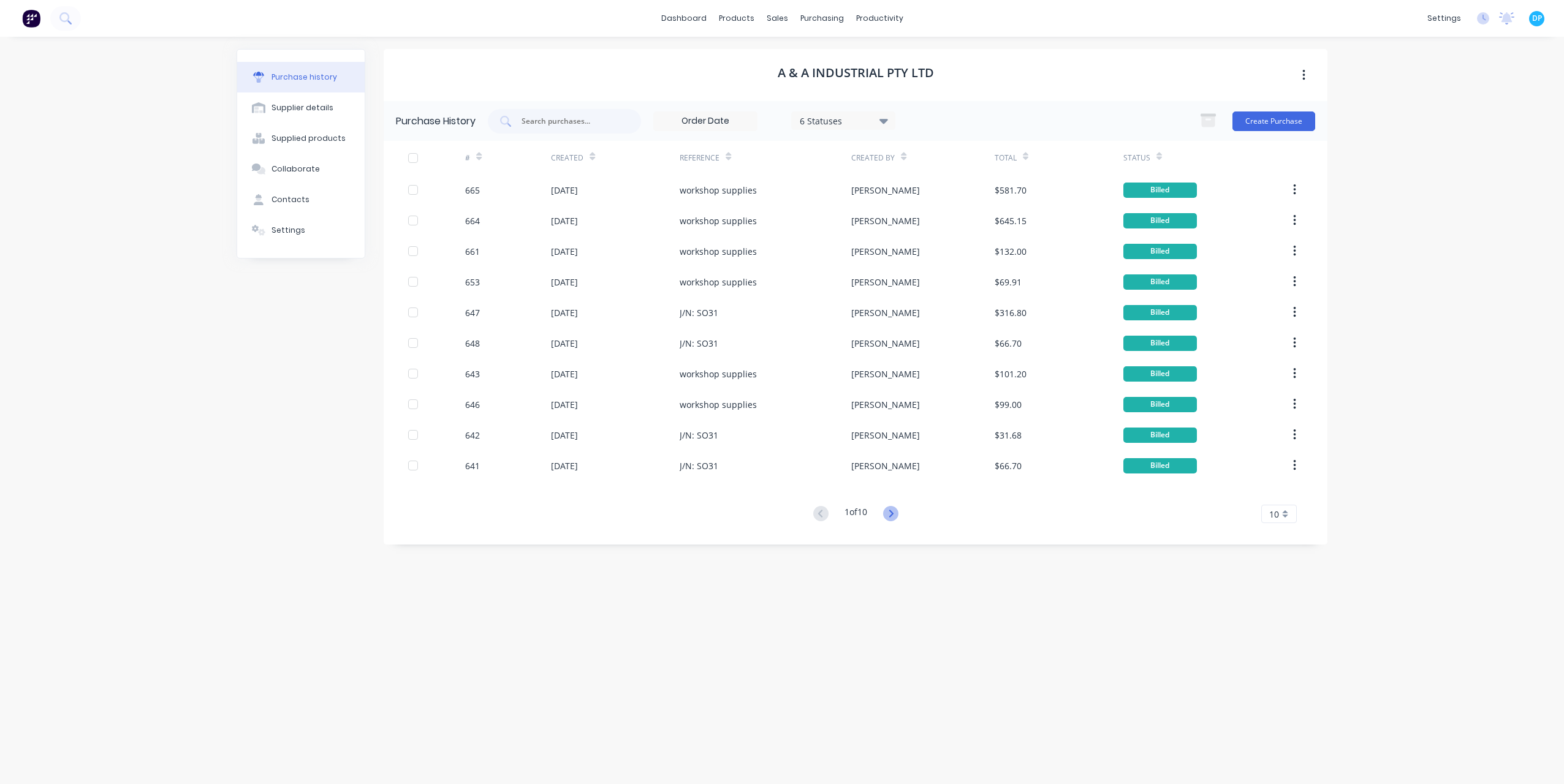
click at [888, 507] on icon at bounding box center [890, 513] width 15 height 15
click at [888, 511] on icon at bounding box center [890, 513] width 15 height 15
click at [899, 515] on icon at bounding box center [890, 513] width 15 height 15
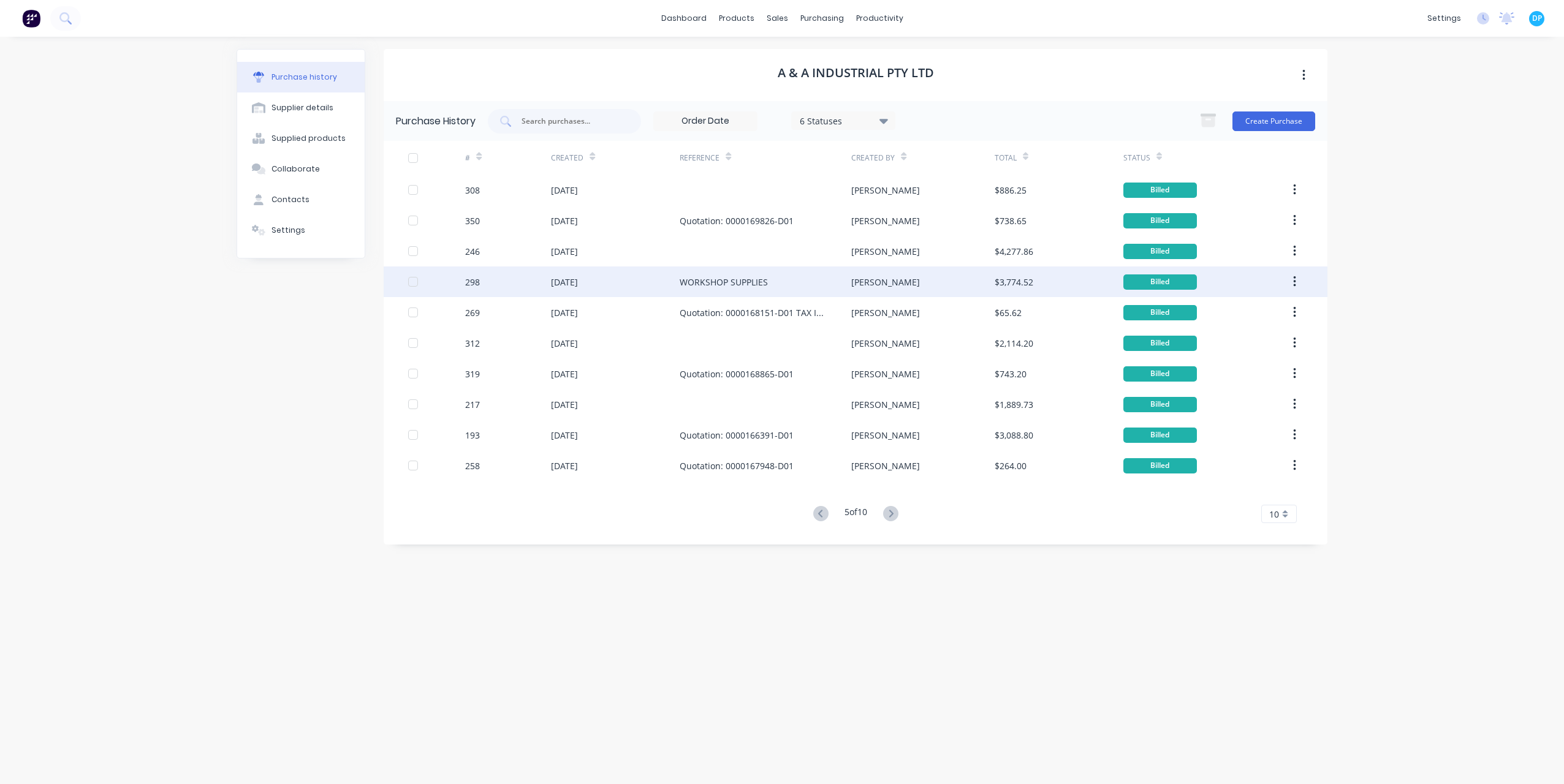
click at [578, 281] on div "17 Apr 2024" at bounding box center [565, 282] width 27 height 12
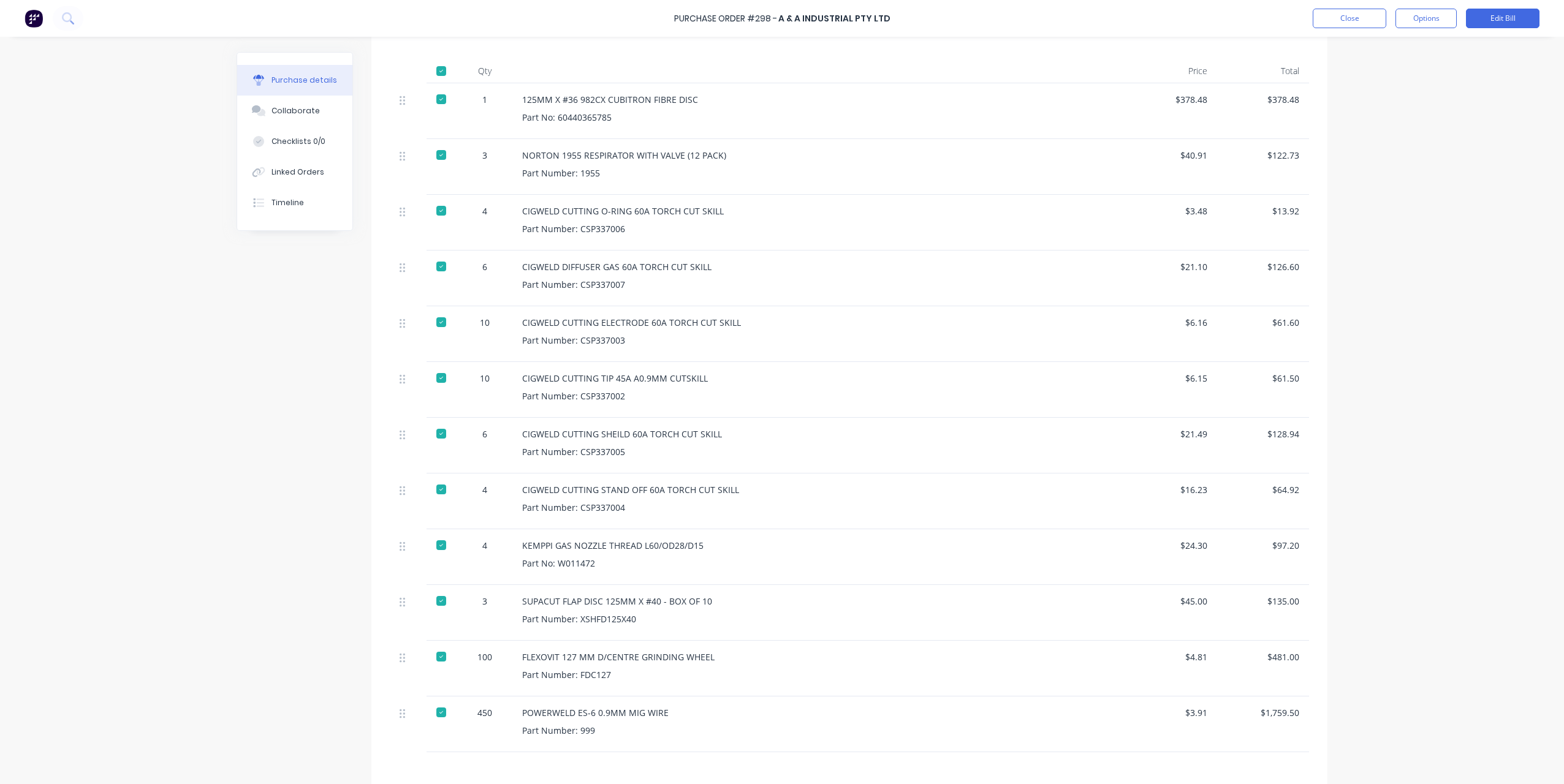
scroll to position [307, 0]
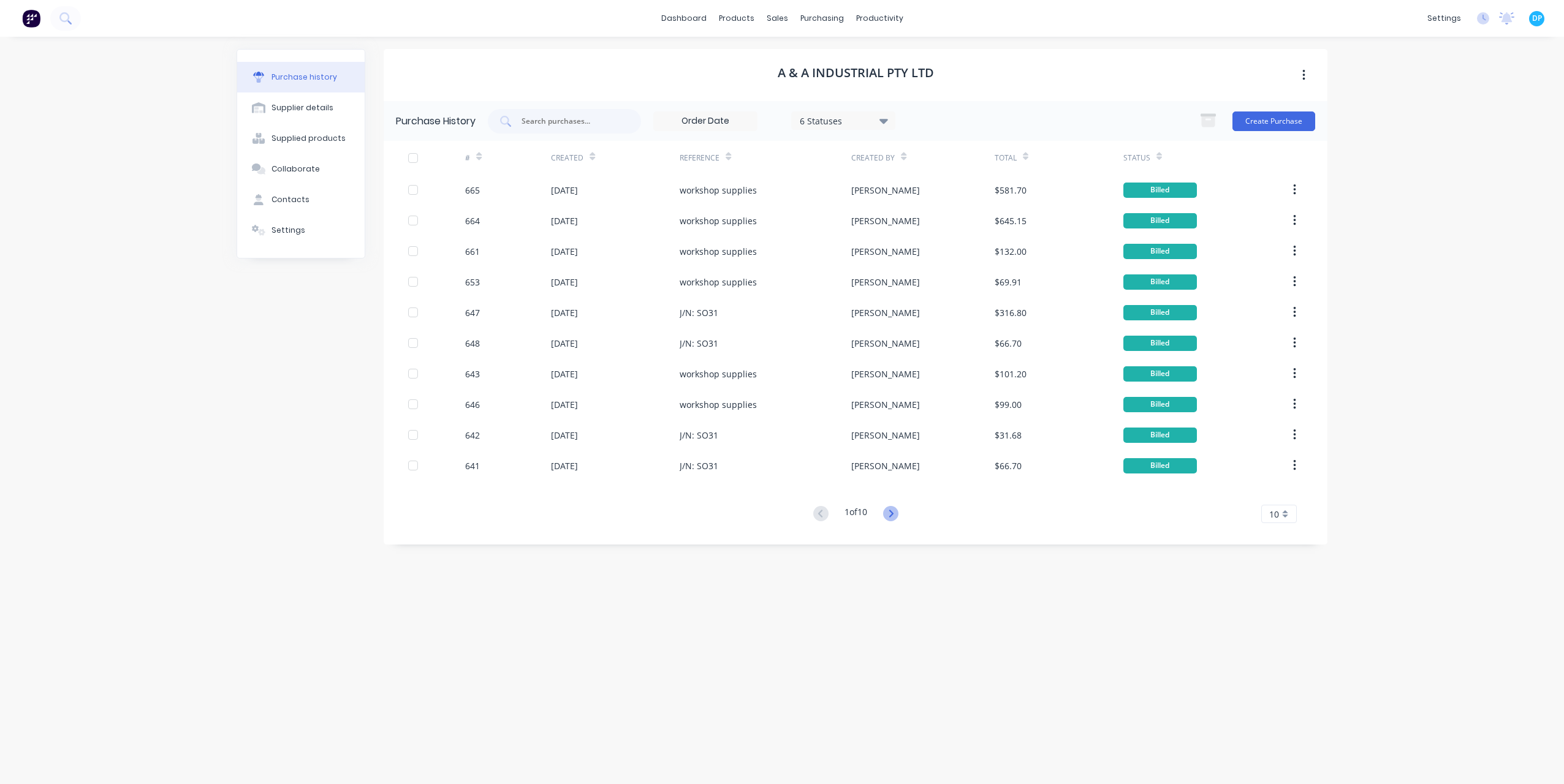
click at [889, 512] on icon at bounding box center [890, 513] width 15 height 15
click at [890, 515] on icon at bounding box center [890, 513] width 15 height 15
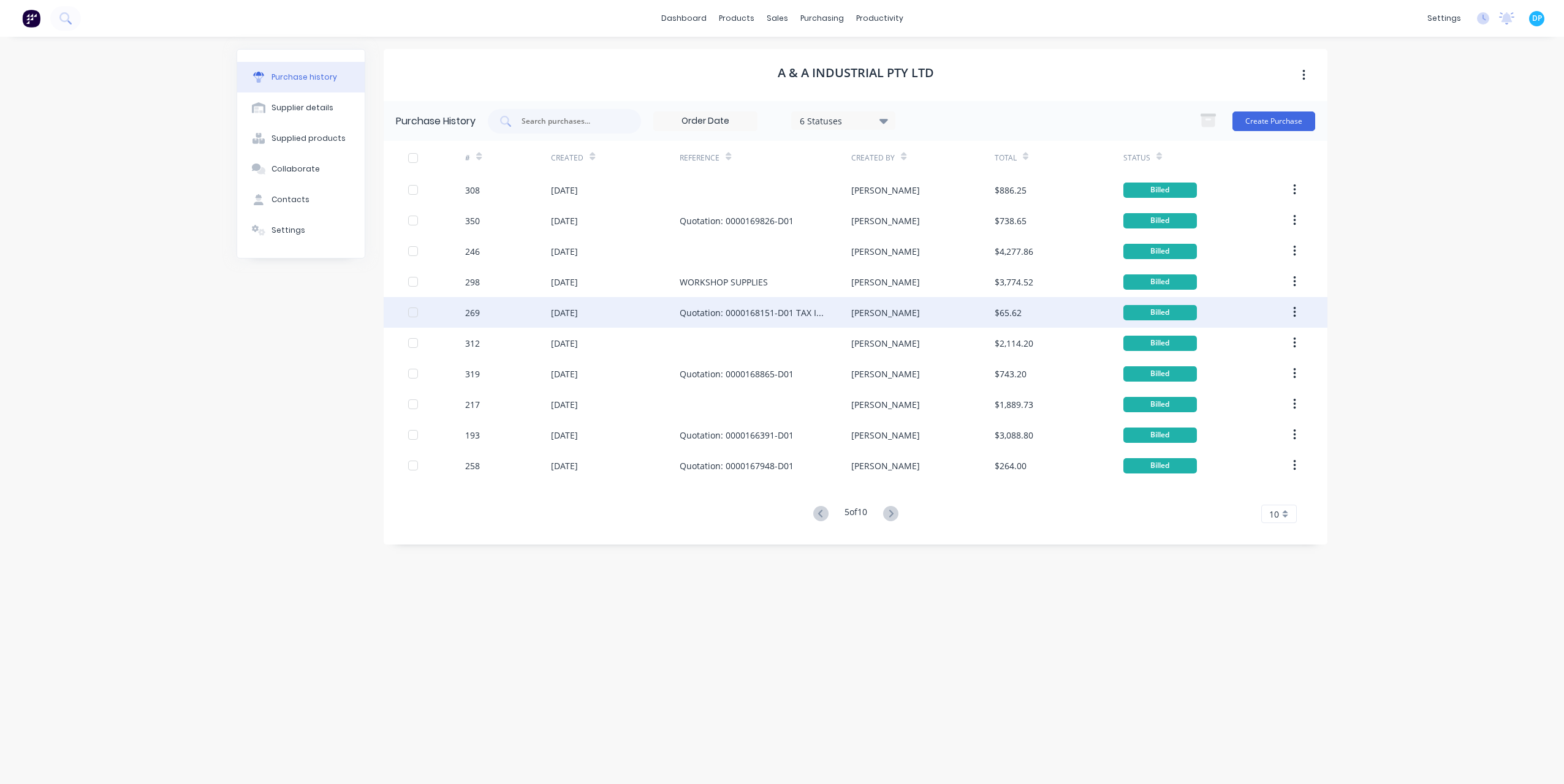
click at [538, 311] on div "269" at bounding box center [508, 312] width 86 height 30
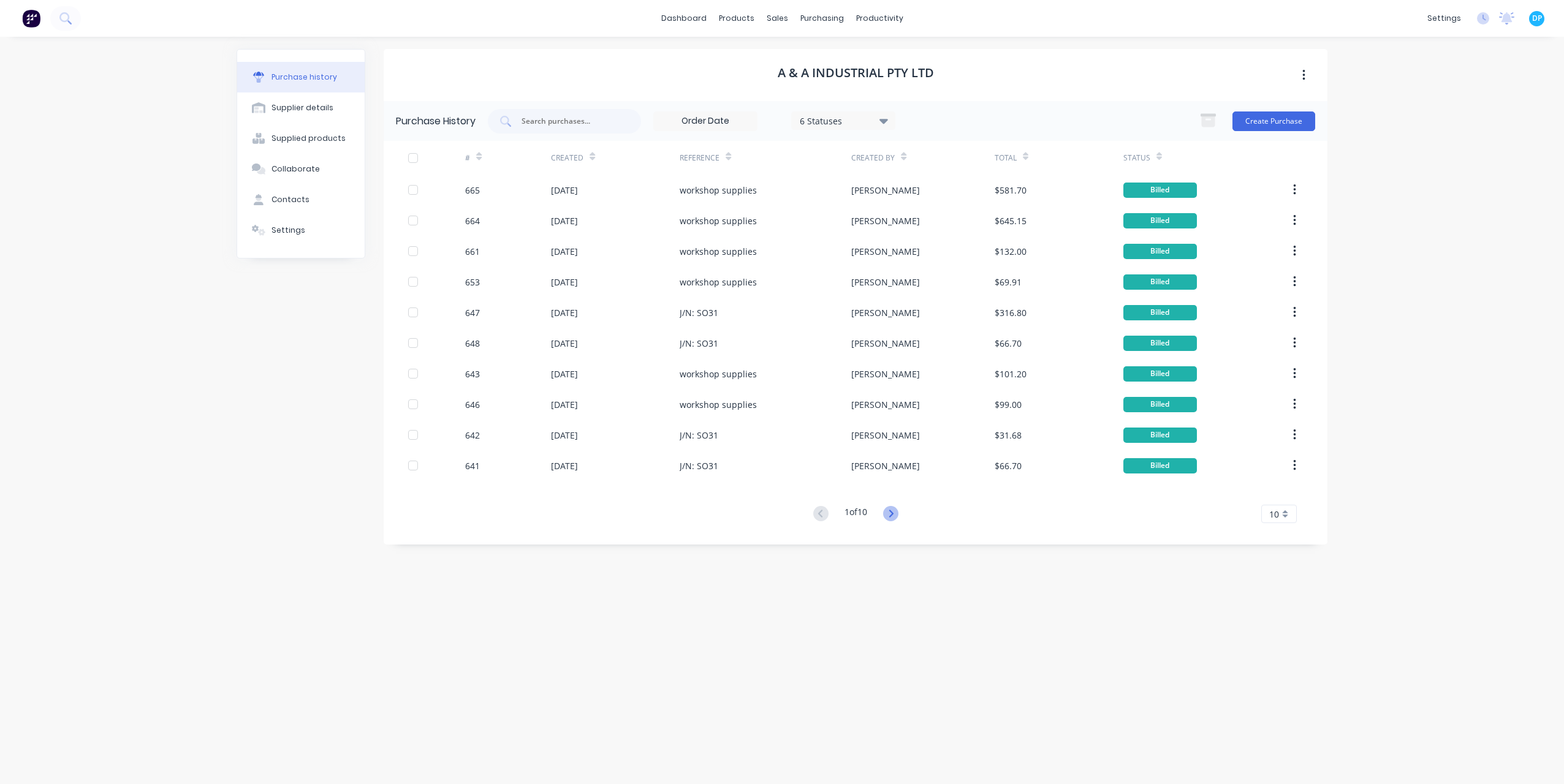
click at [898, 510] on icon at bounding box center [890, 513] width 15 height 15
click at [893, 514] on icon at bounding box center [891, 514] width 4 height 7
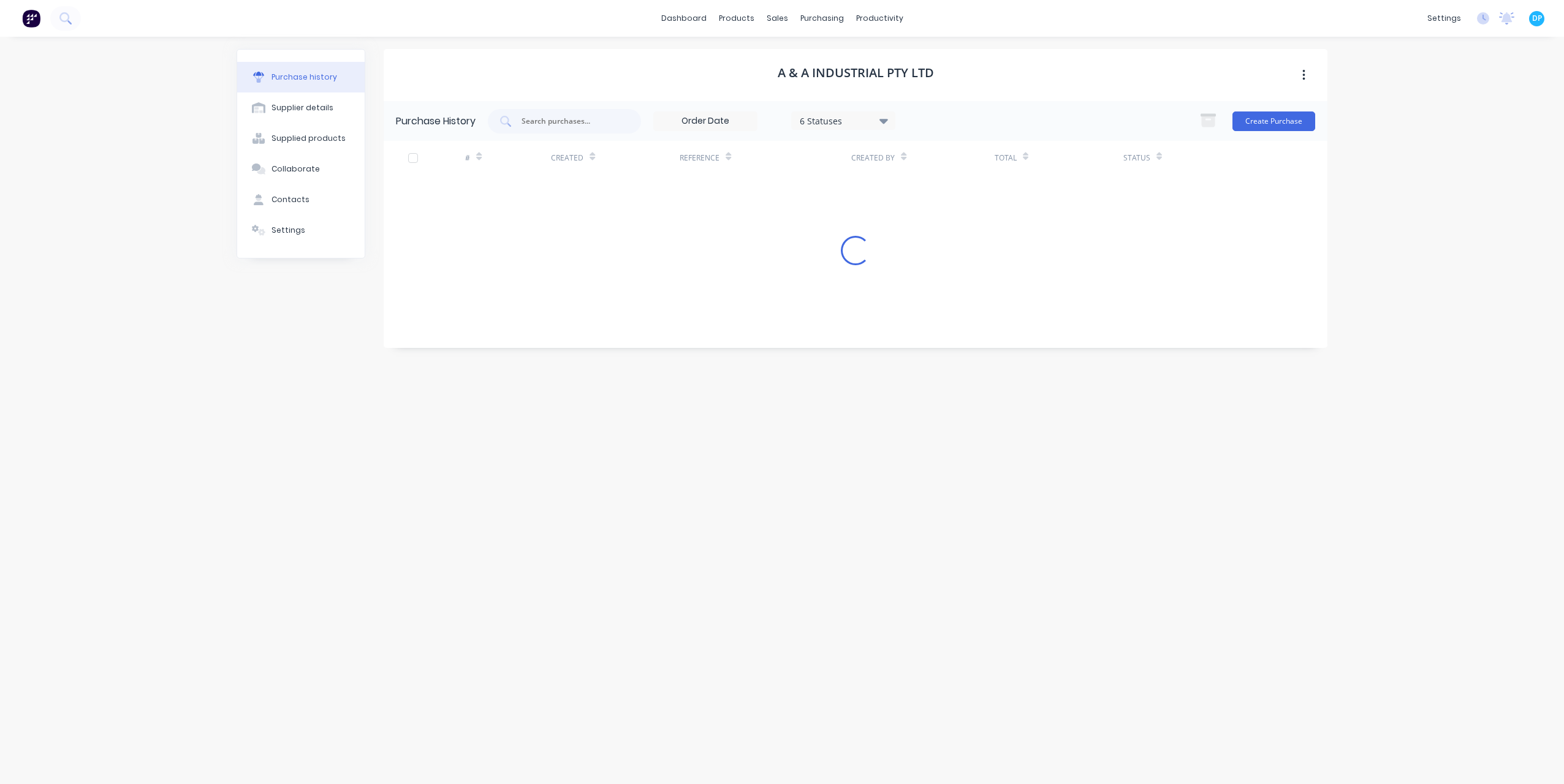
click at [894, 514] on div "A & A Industrial Pty Ltd Purchase History 6 Statuses 6 Statuses Create Purchase…" at bounding box center [856, 404] width 944 height 711
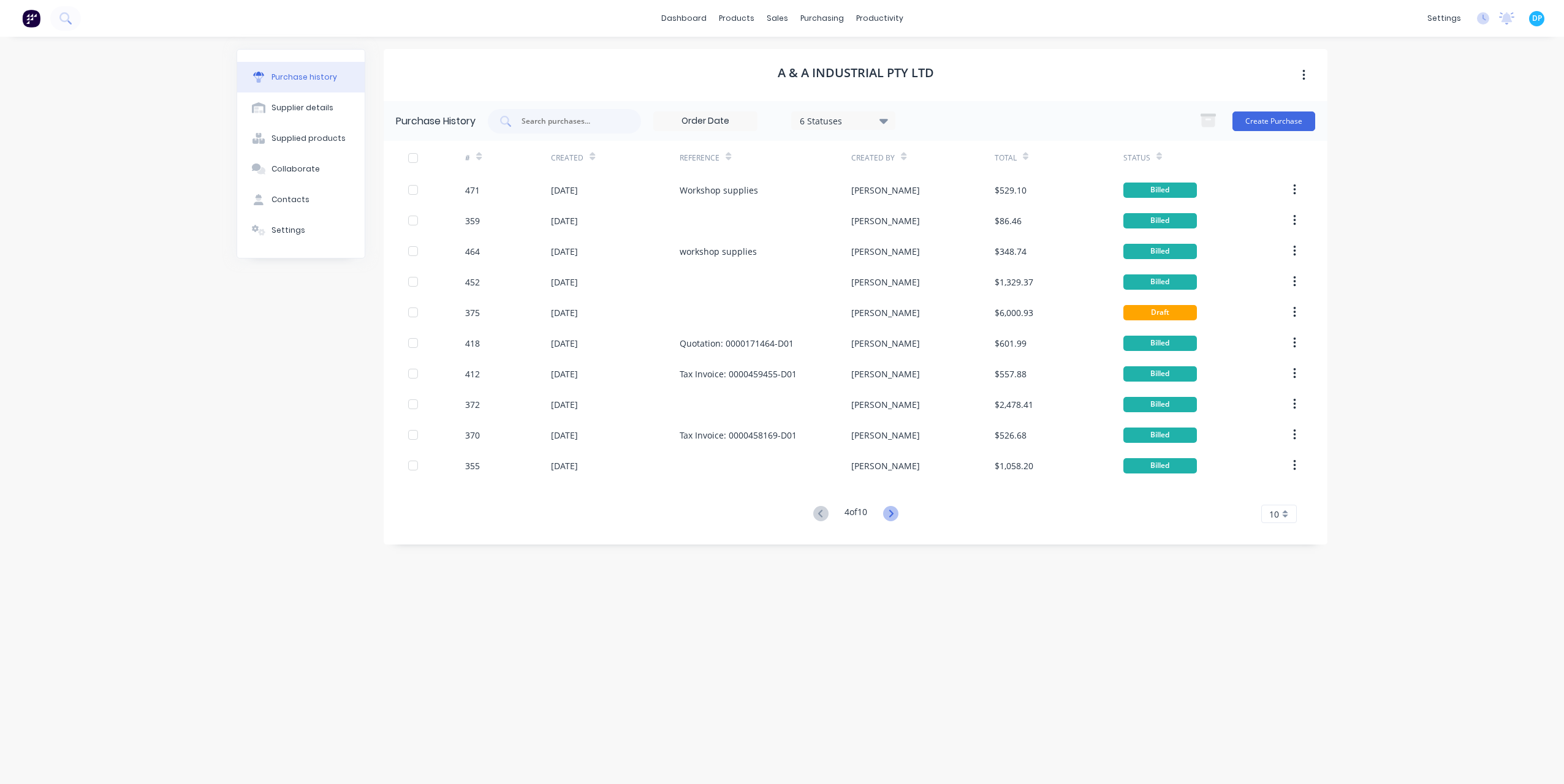
click at [893, 514] on icon at bounding box center [891, 514] width 4 height 7
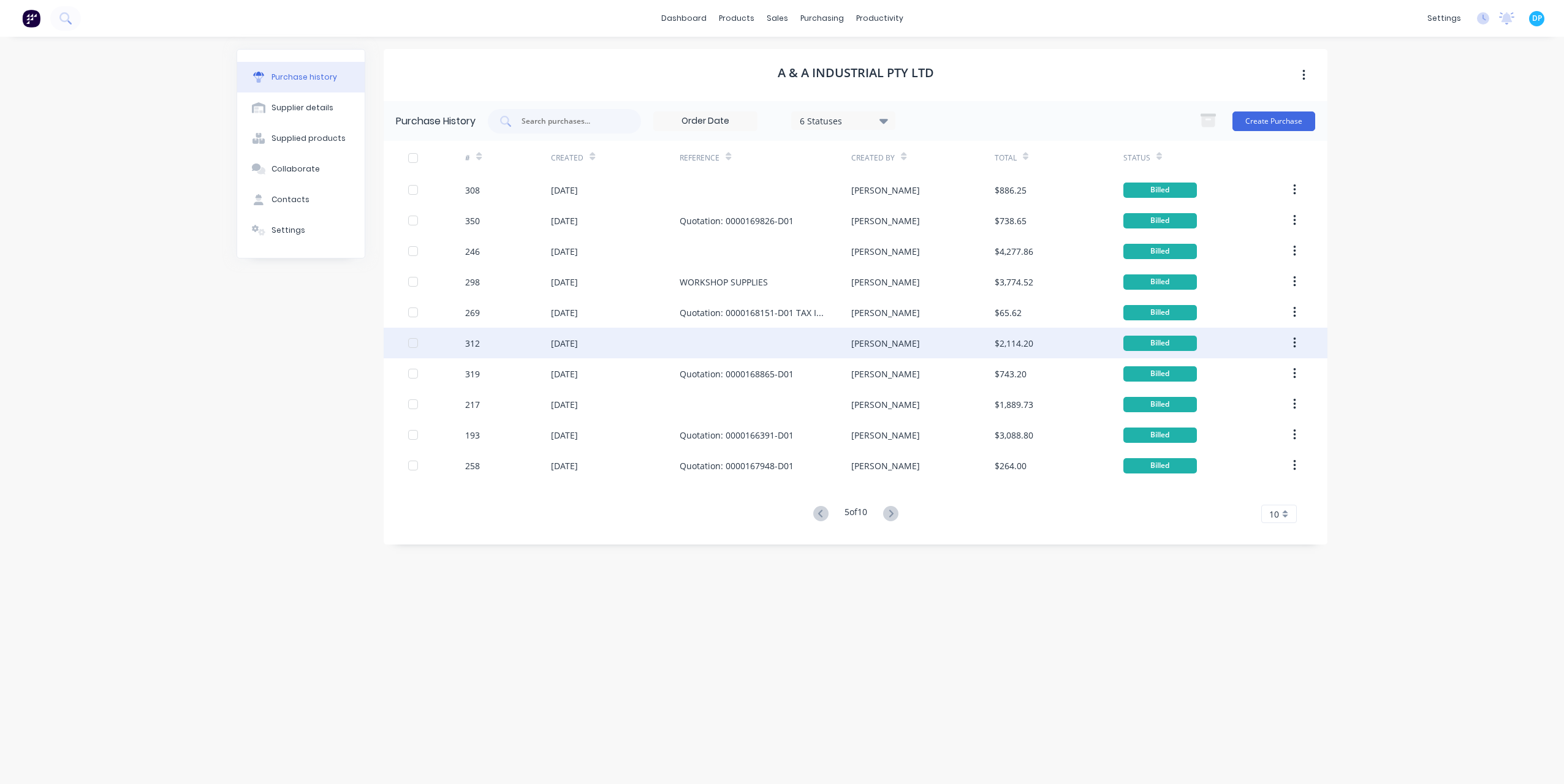
click at [536, 340] on div "312" at bounding box center [508, 343] width 86 height 30
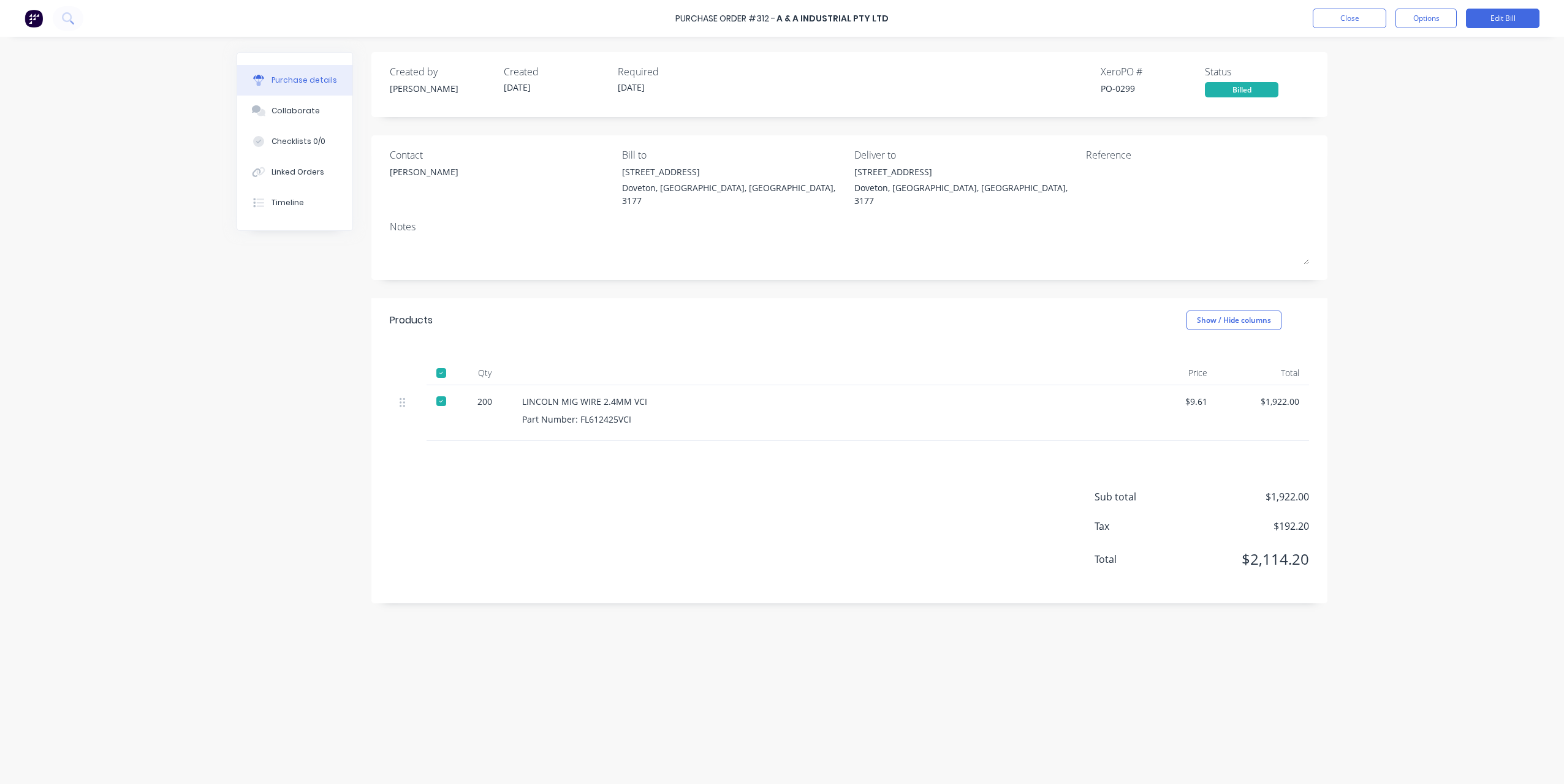
drag, startPoint x: 558, startPoint y: 351, endPoint x: 790, endPoint y: 476, distance: 263.5
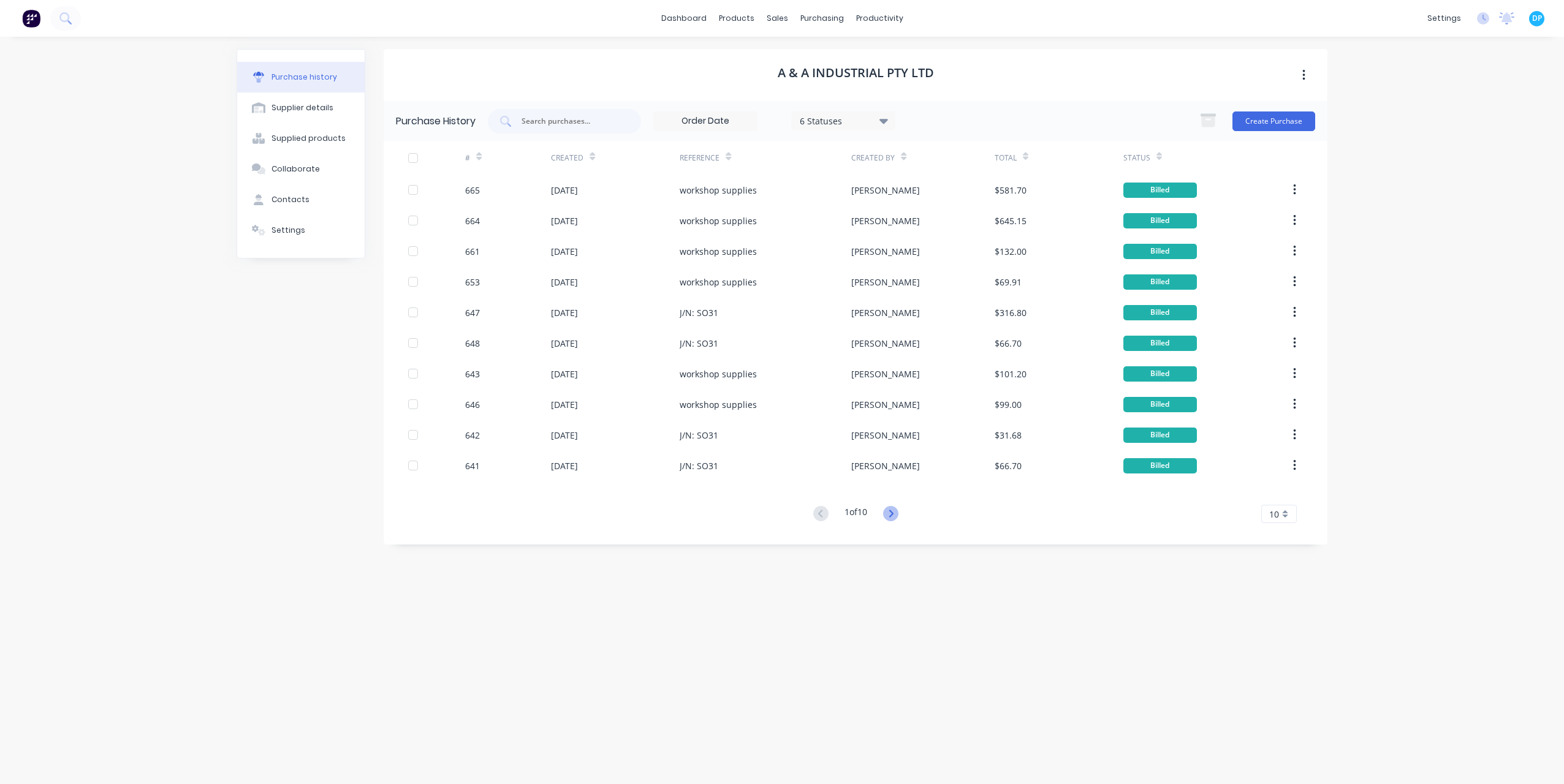
click at [887, 513] on icon at bounding box center [890, 513] width 15 height 15
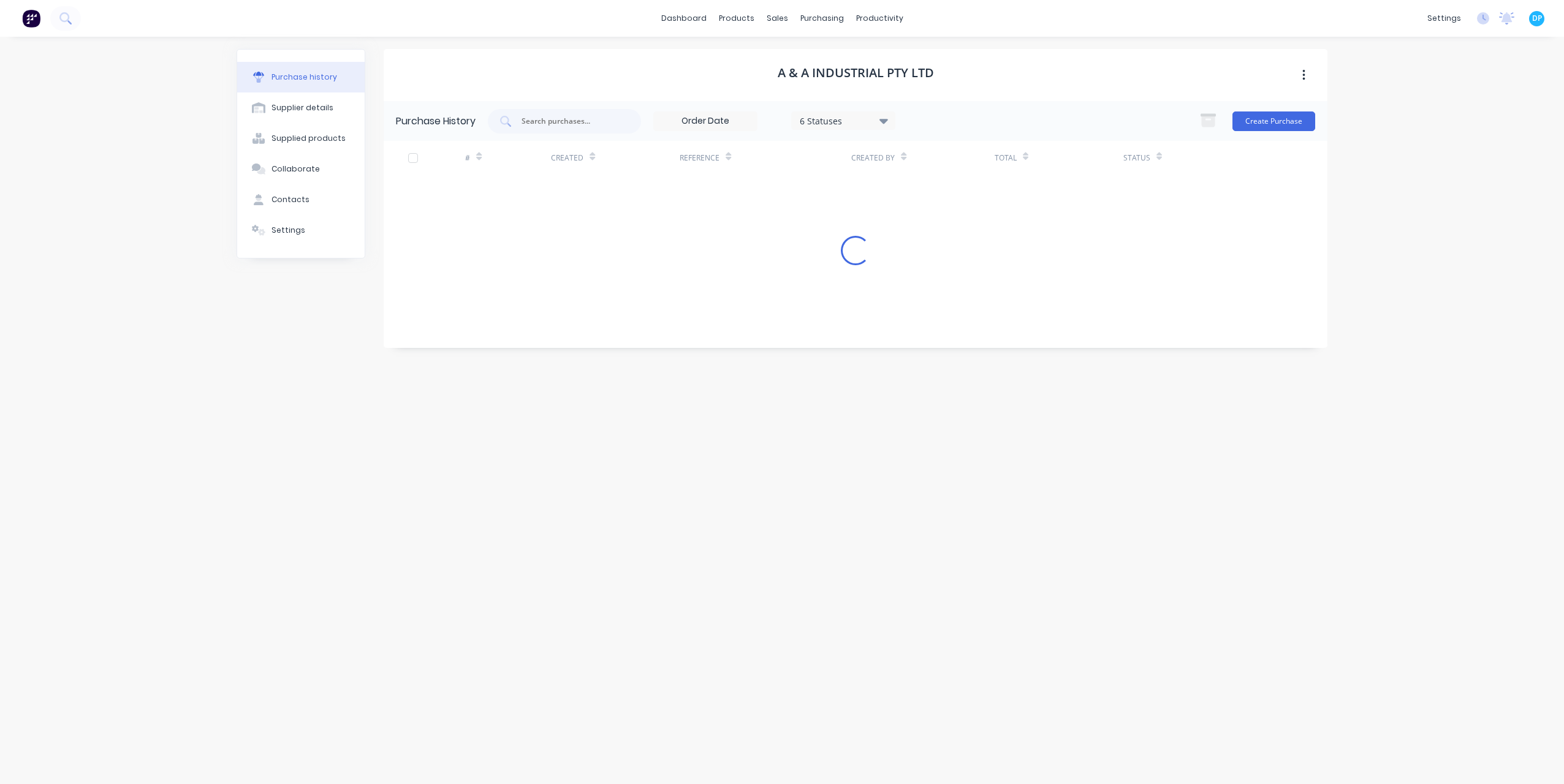
click at [889, 512] on div "A & A Industrial Pty Ltd Purchase History 6 Statuses 6 Statuses Create Purchase…" at bounding box center [856, 404] width 944 height 711
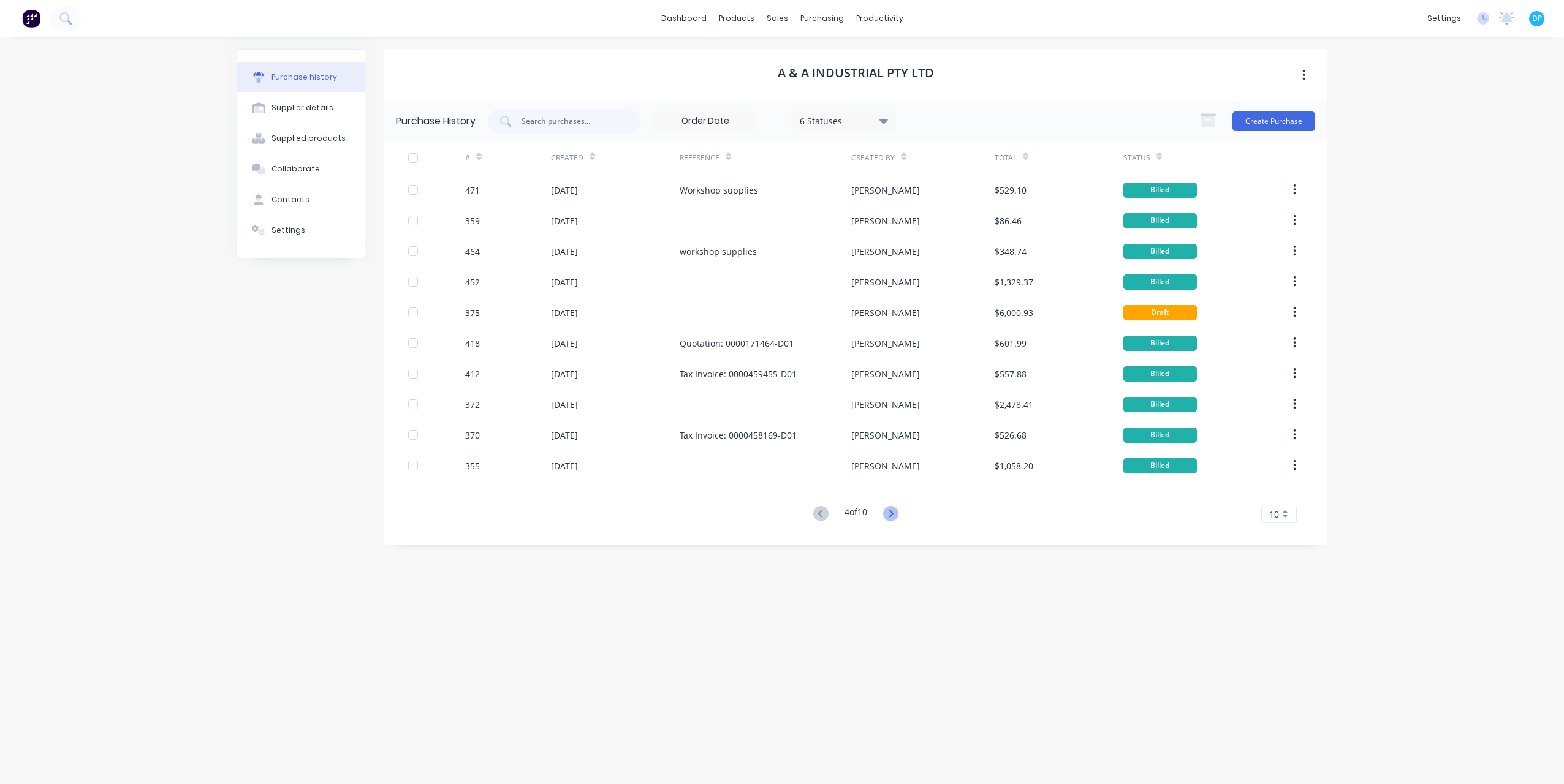
click at [889, 512] on icon at bounding box center [890, 513] width 15 height 15
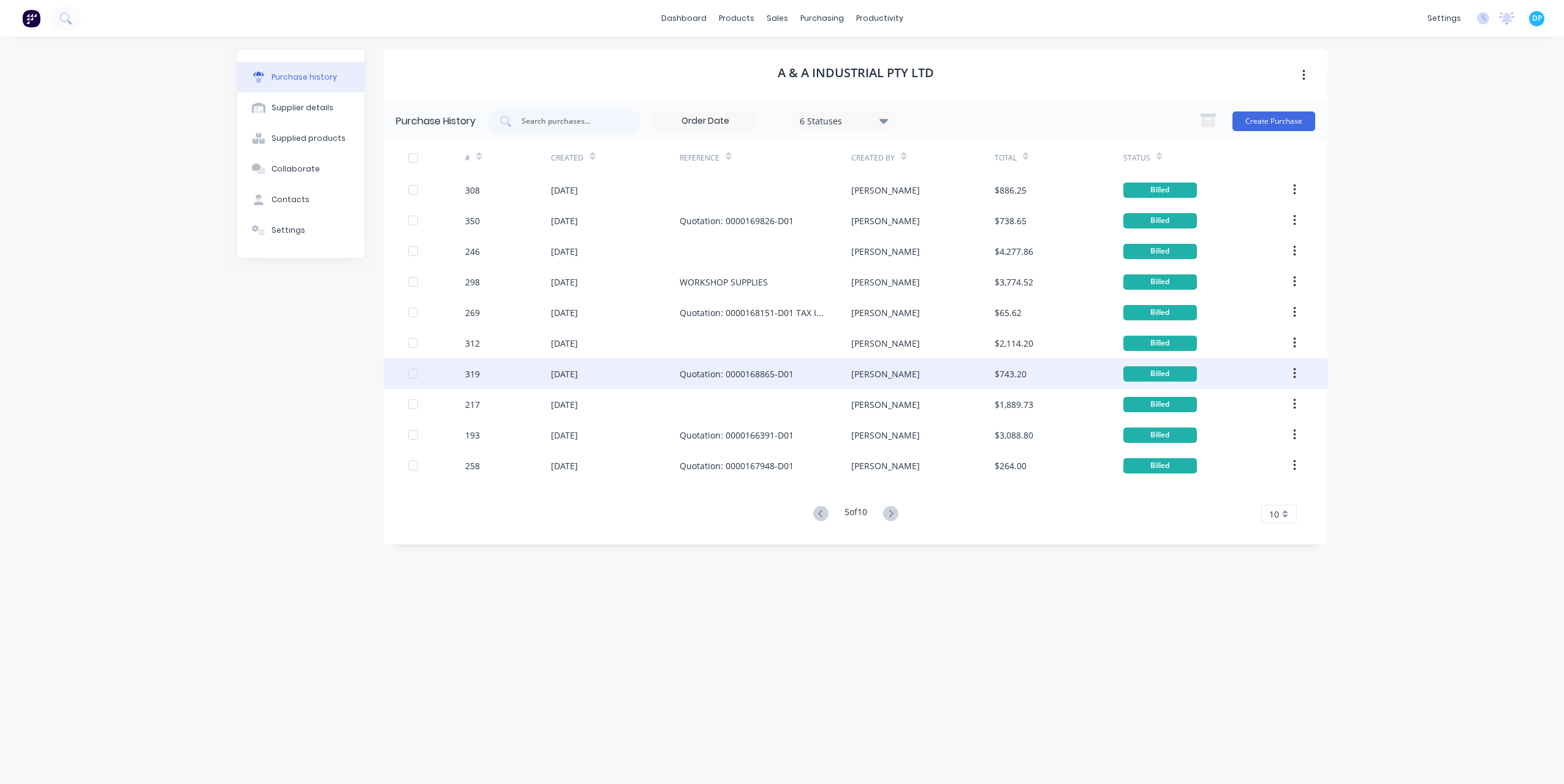
click at [611, 376] on div "24 Apr 2024" at bounding box center [615, 373] width 129 height 30
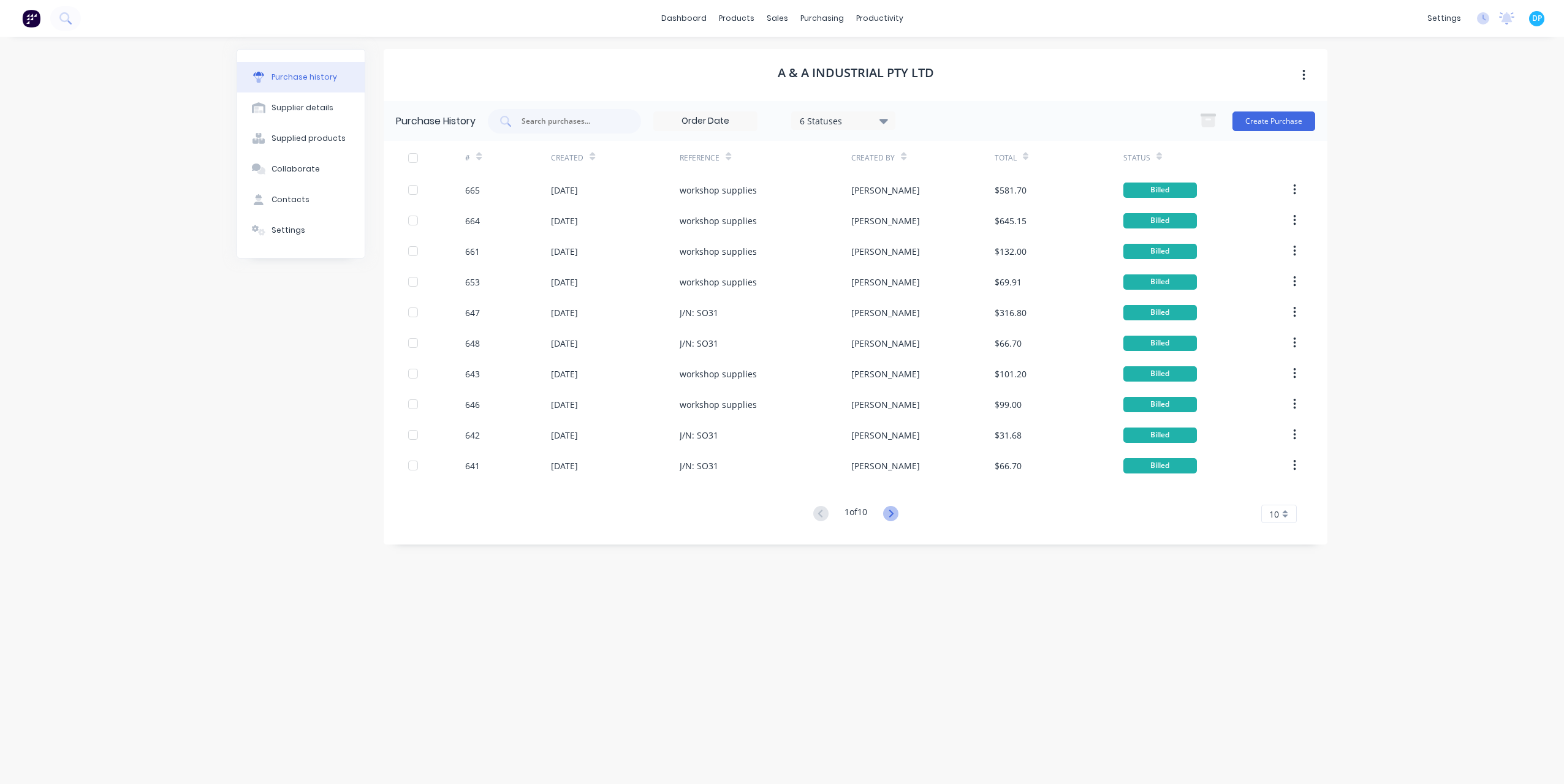
click at [897, 516] on icon at bounding box center [890, 513] width 15 height 15
click at [896, 516] on icon at bounding box center [890, 513] width 15 height 15
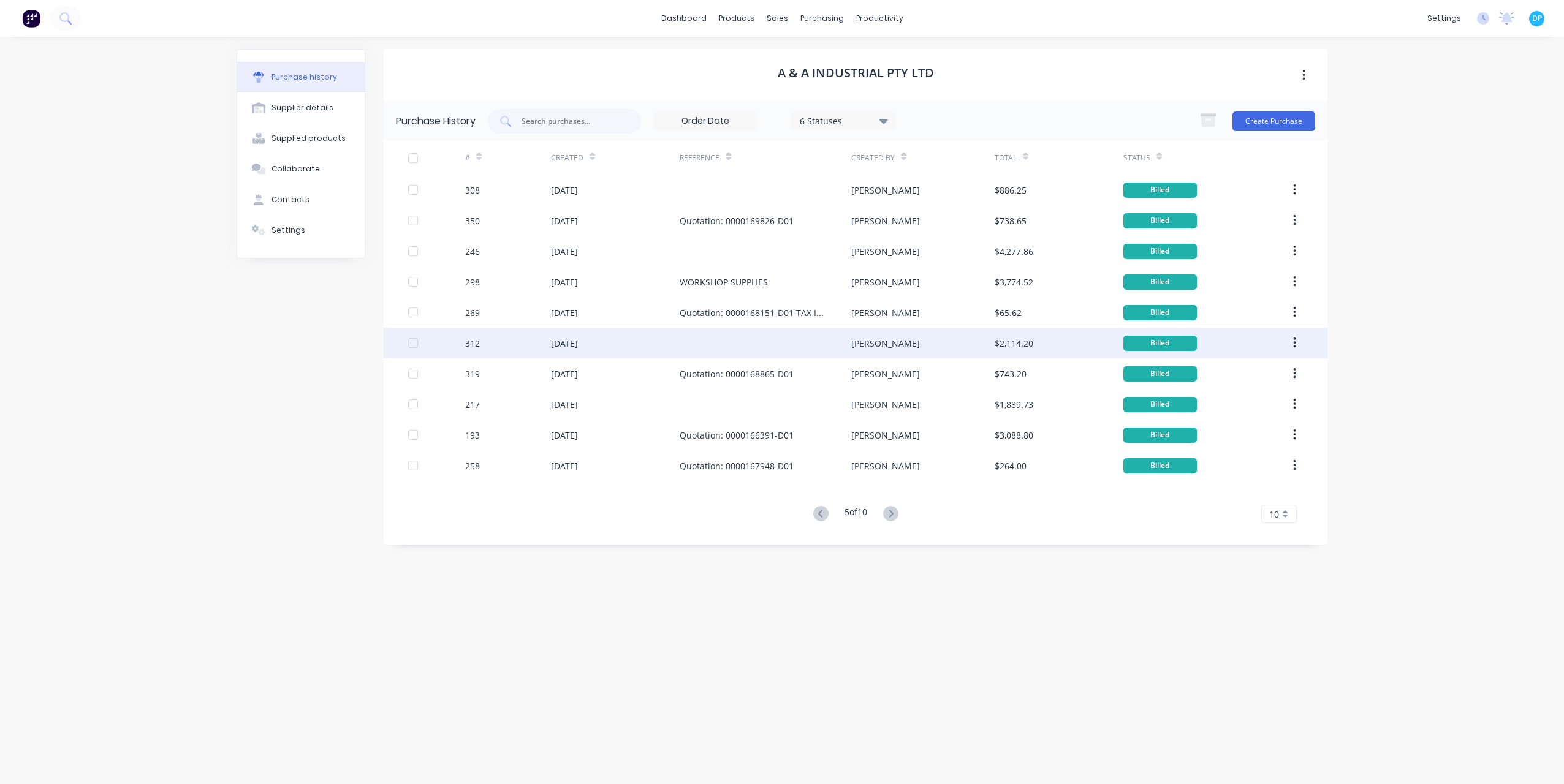
click at [578, 337] on div "23 Apr 2024" at bounding box center [565, 343] width 27 height 12
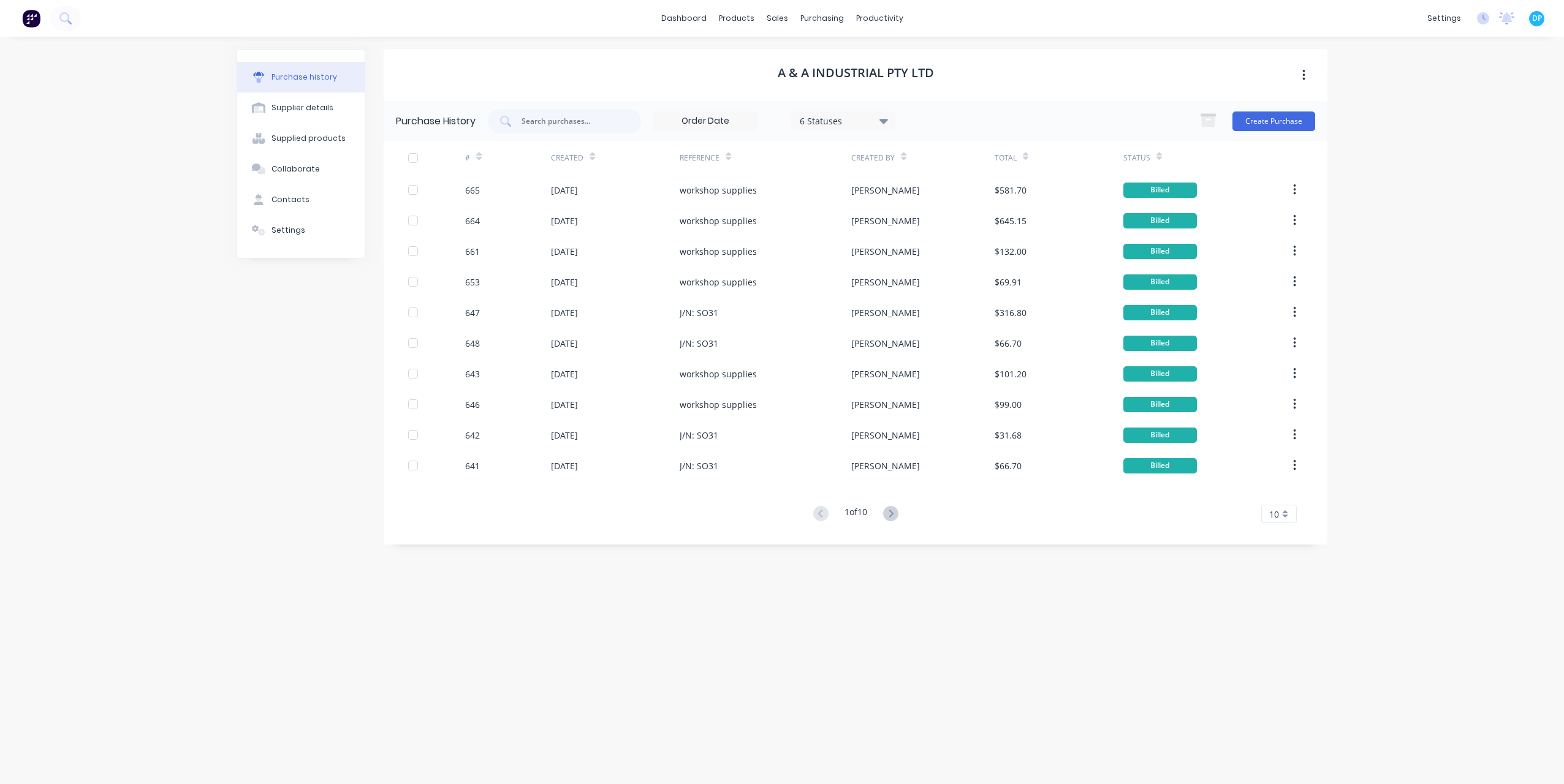
click at [915, 516] on div "1 of 10 10 5 10 15 20 25 30 35" at bounding box center [856, 515] width 944 height 18
click at [893, 514] on icon at bounding box center [891, 514] width 4 height 7
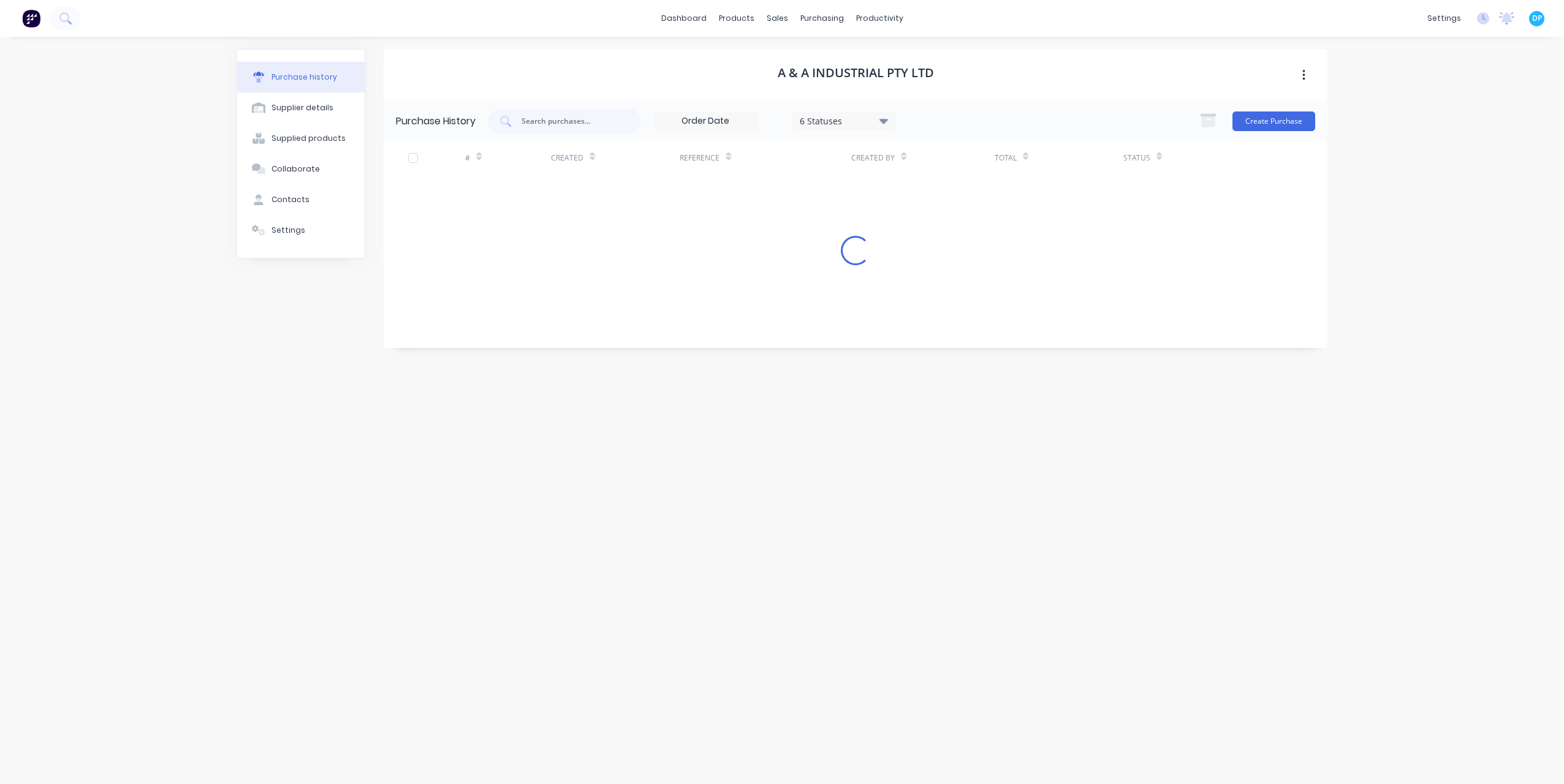
click at [895, 514] on div "A & A Industrial Pty Ltd Purchase History 6 Statuses 6 Statuses Create Purchase…" at bounding box center [856, 404] width 944 height 711
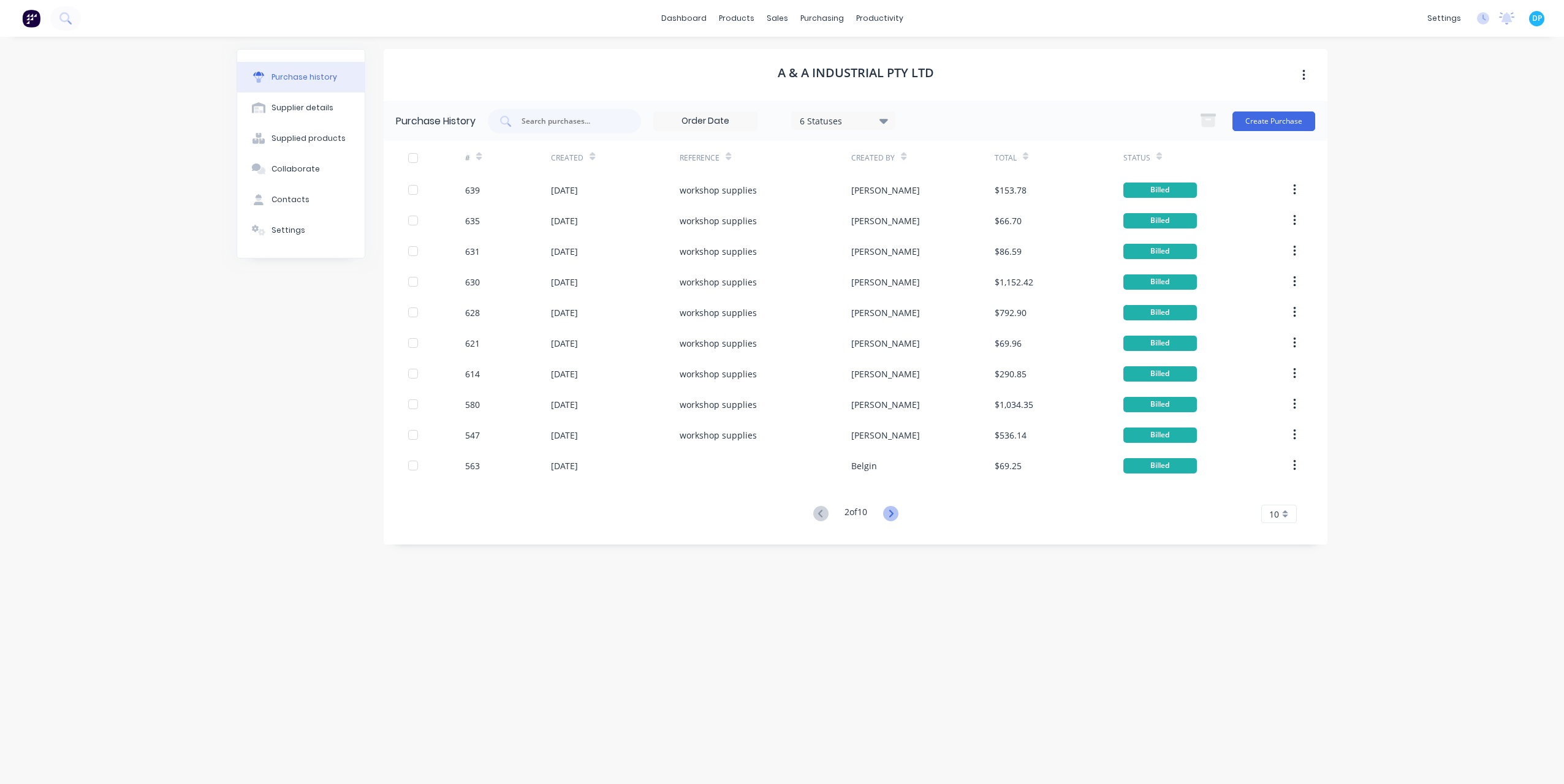
click at [893, 514] on icon at bounding box center [891, 514] width 4 height 7
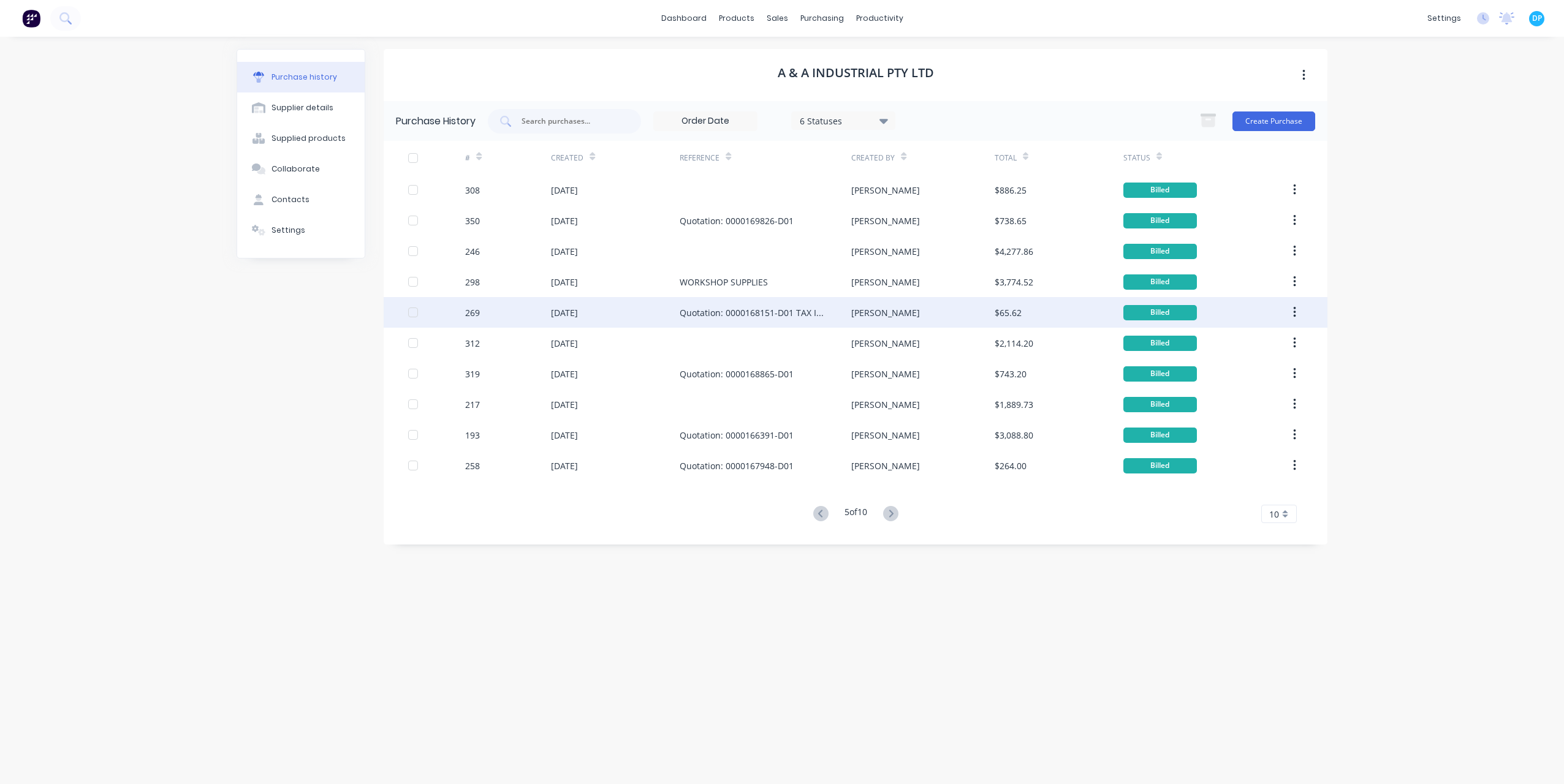
click at [570, 313] on div "09 Apr 2024" at bounding box center [565, 313] width 27 height 12
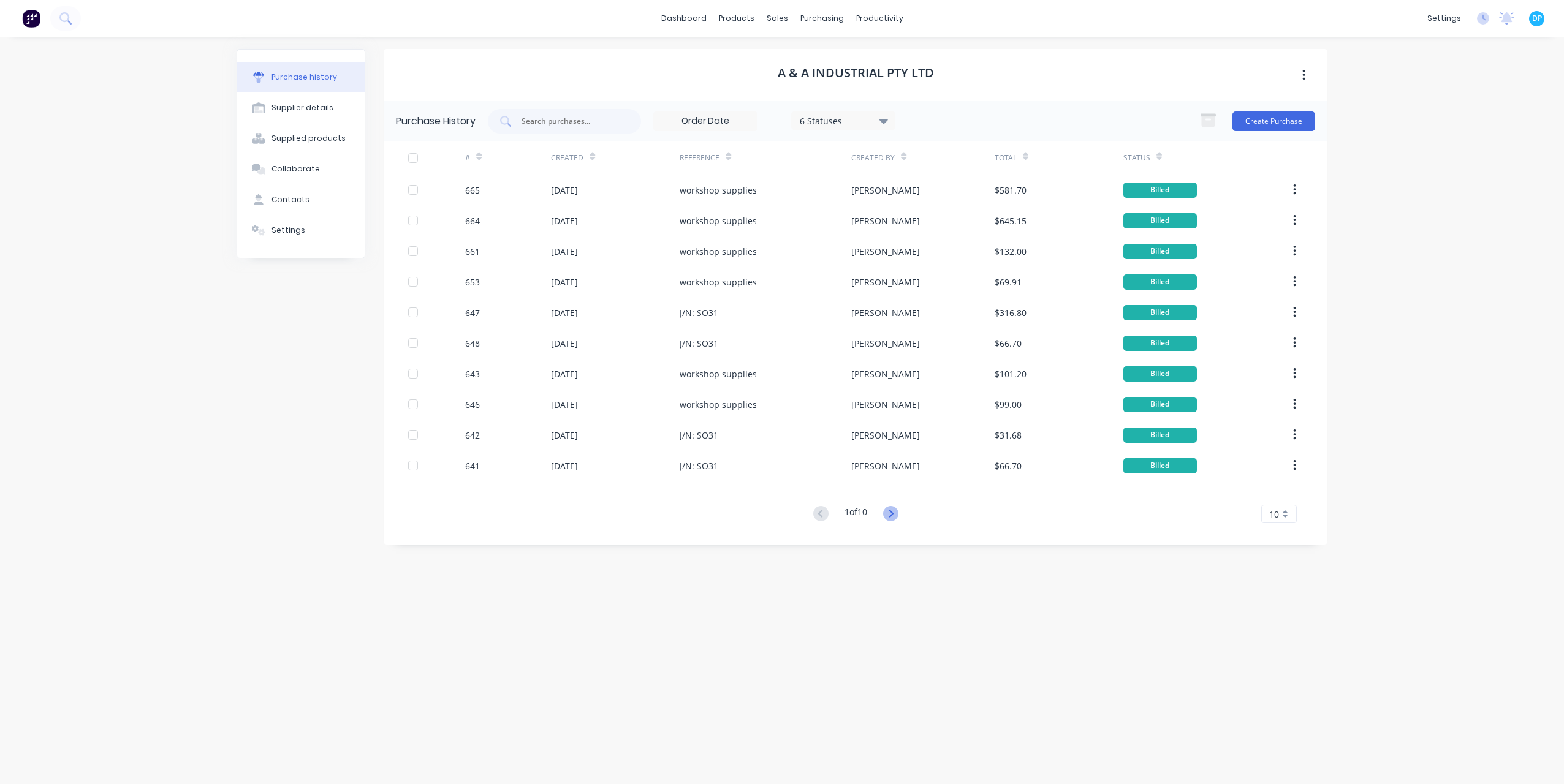
click at [893, 520] on icon at bounding box center [890, 513] width 15 height 15
click at [891, 511] on icon at bounding box center [890, 513] width 15 height 15
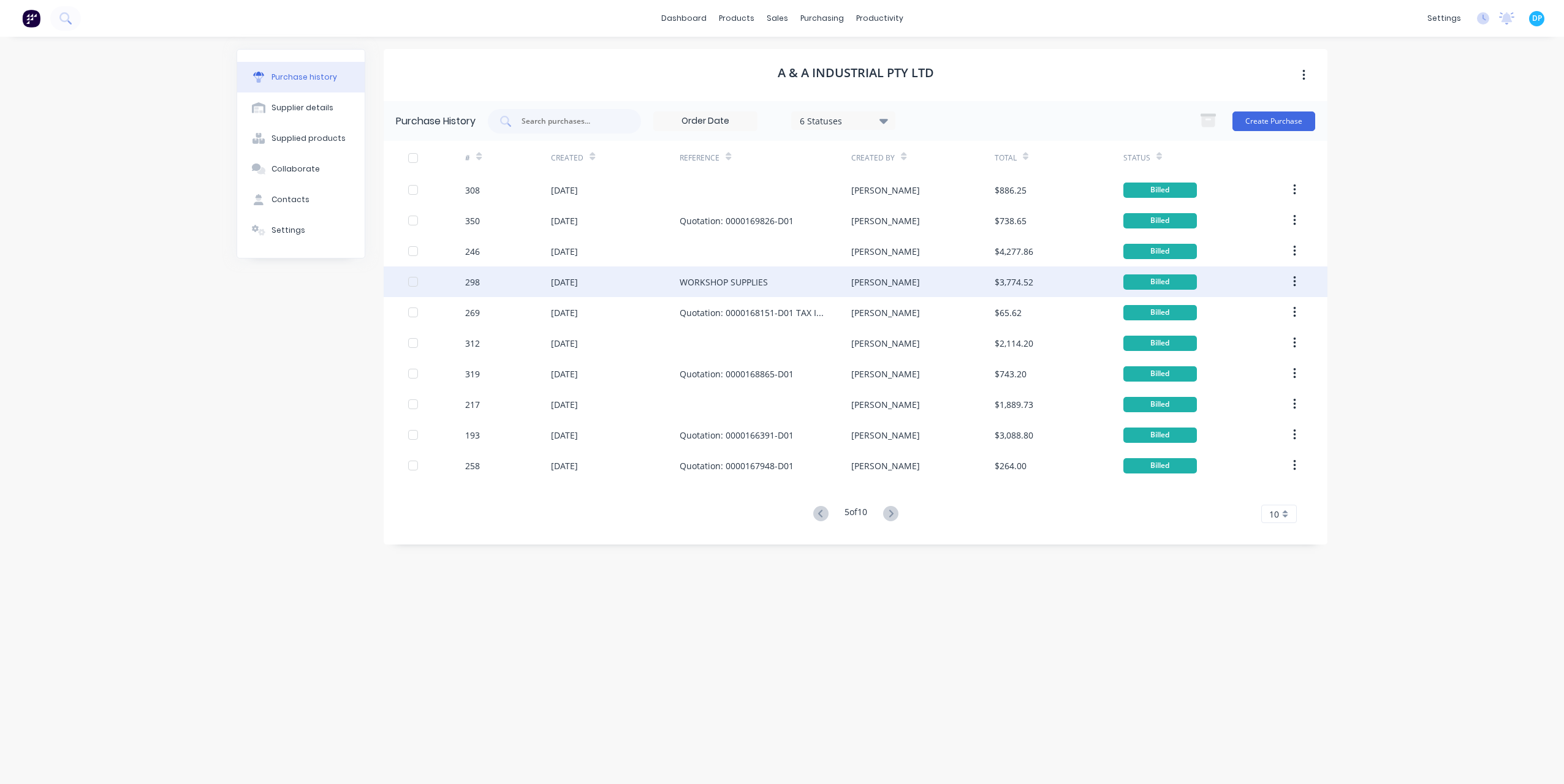
click at [570, 278] on div "17 Apr 2024" at bounding box center [565, 282] width 27 height 12
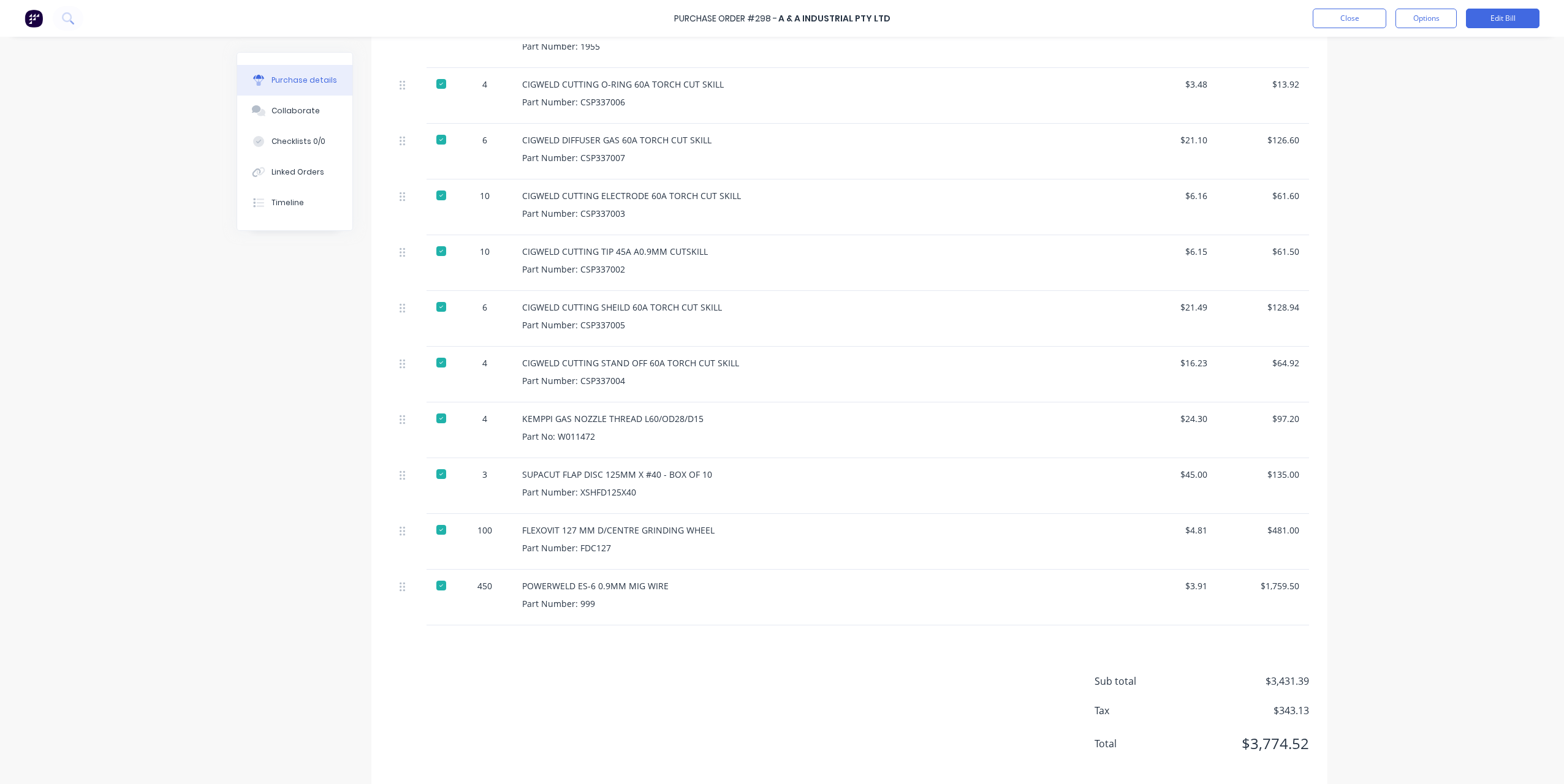
scroll to position [430, 0]
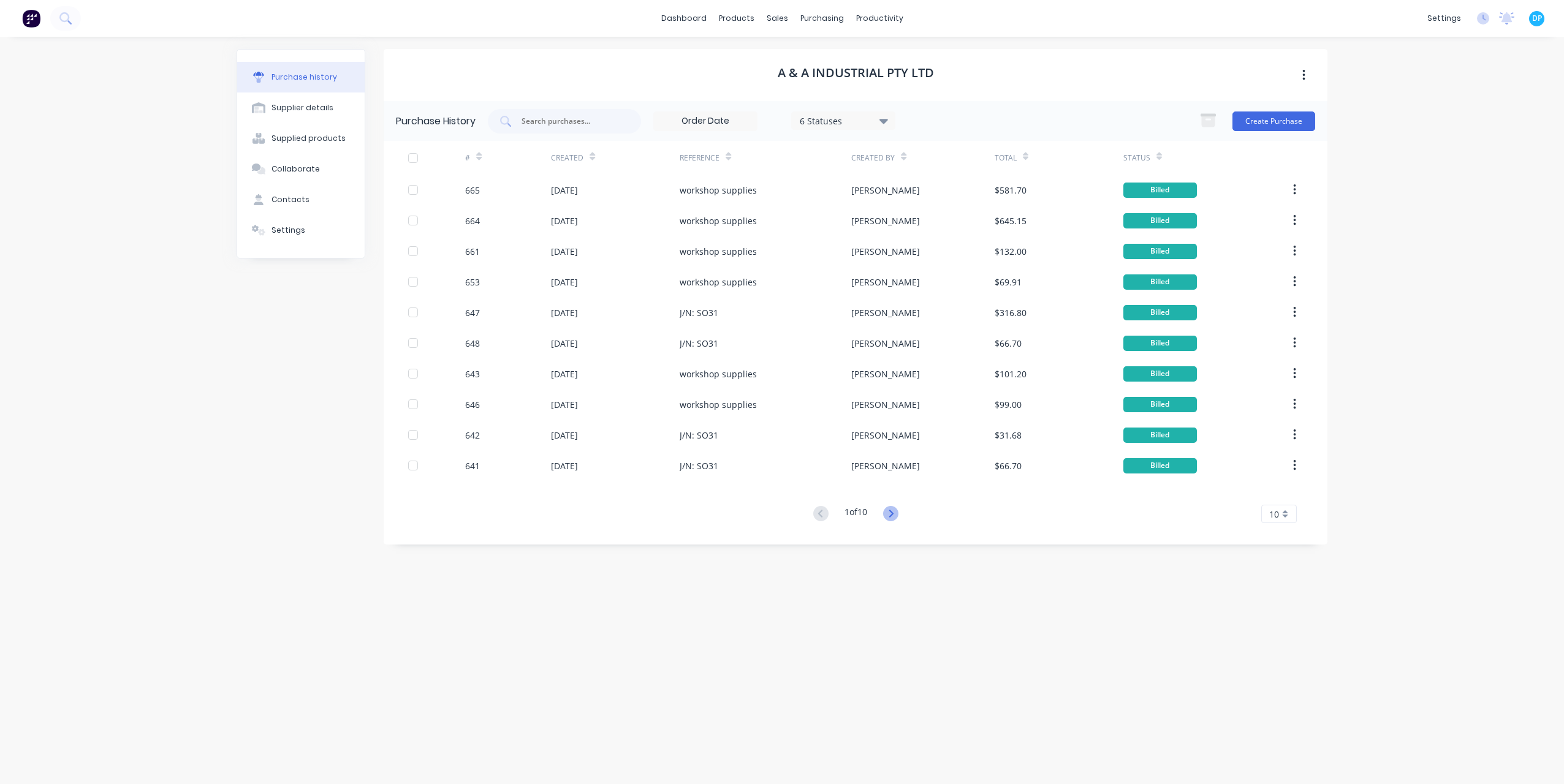
click at [893, 514] on icon at bounding box center [890, 513] width 15 height 15
click at [893, 515] on icon at bounding box center [890, 513] width 15 height 15
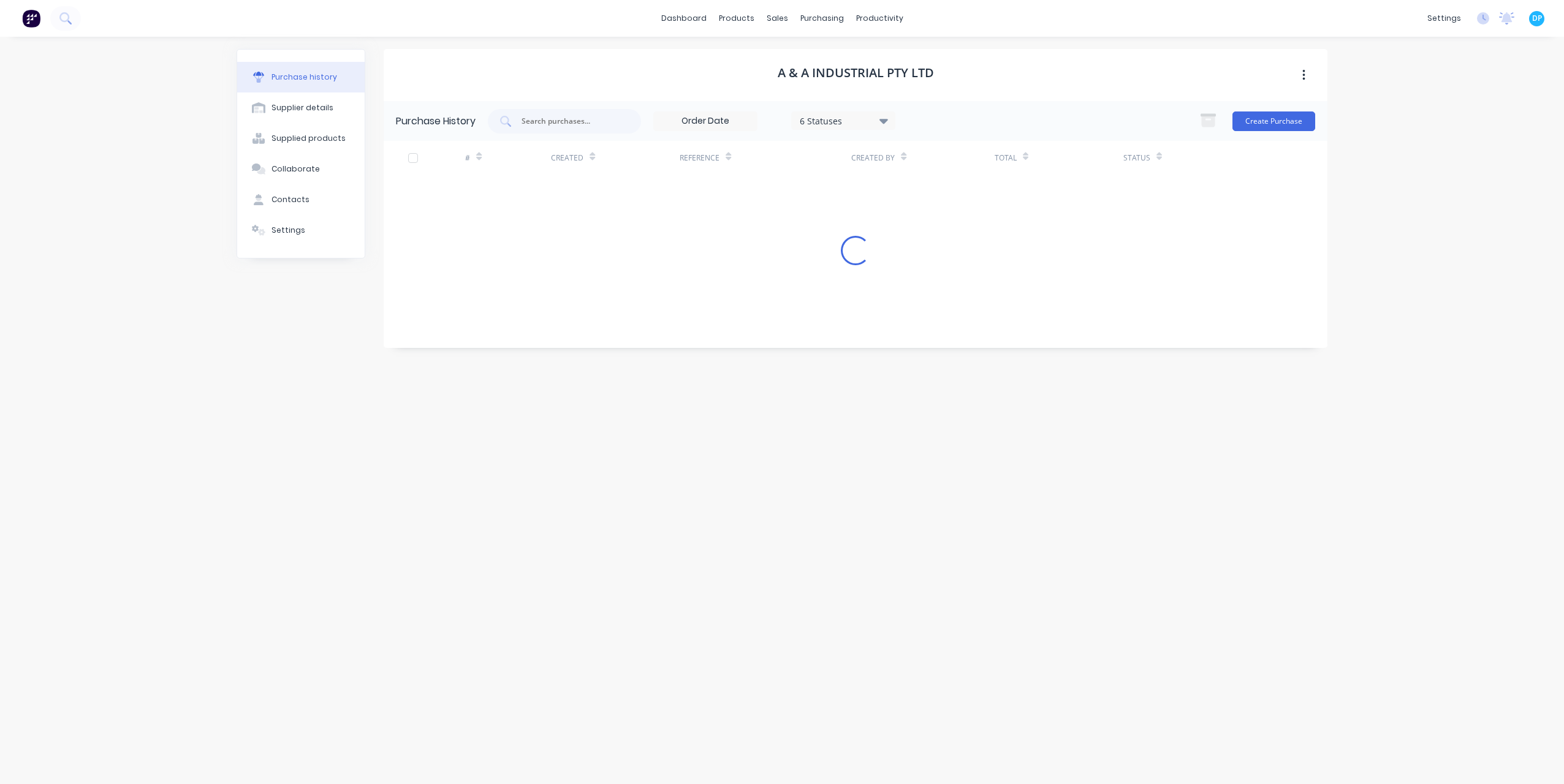
click at [893, 515] on div "A & A Industrial Pty Ltd Purchase History 6 Statuses 6 Statuses Create Purchase…" at bounding box center [856, 404] width 944 height 711
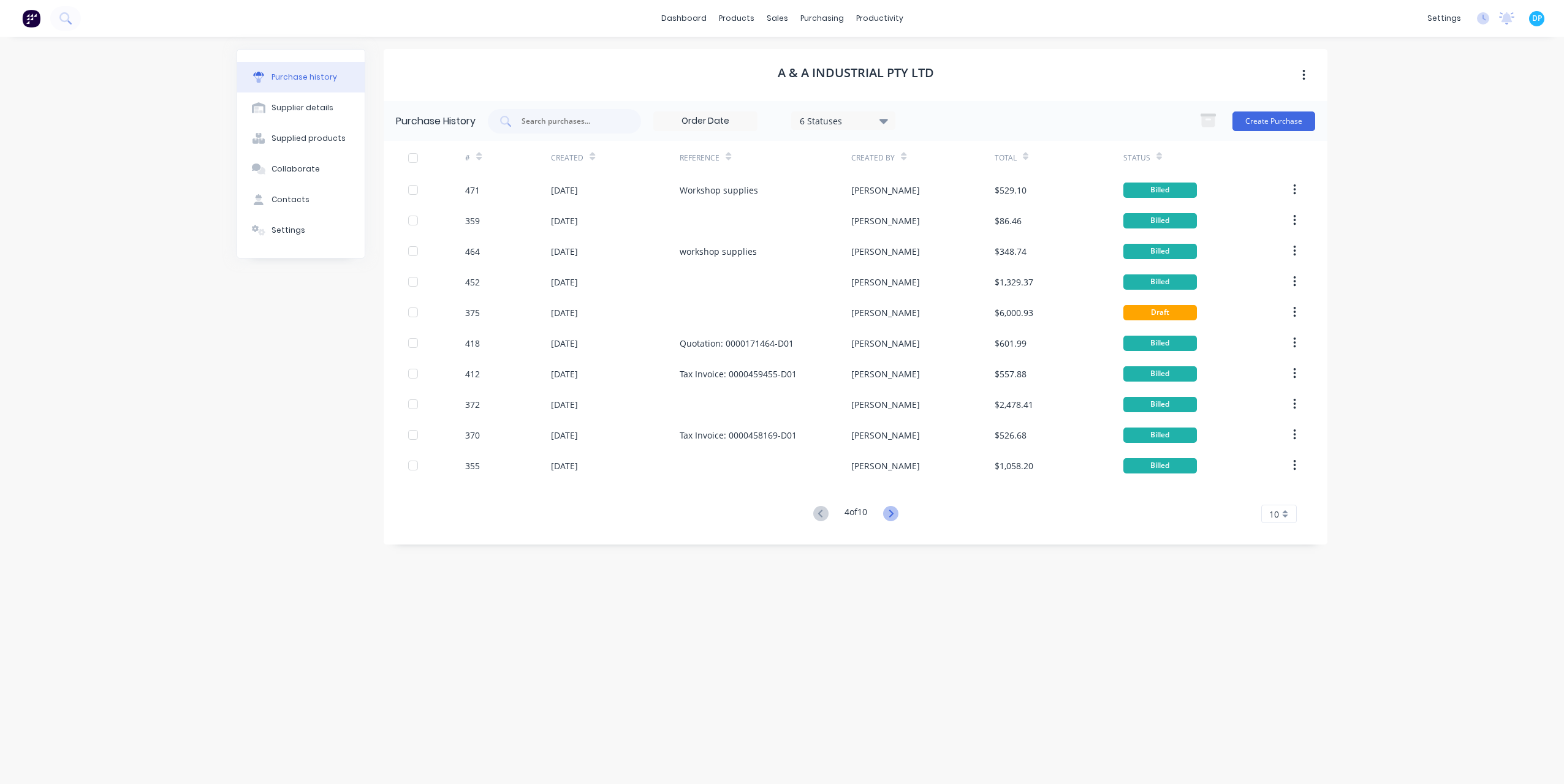
click at [893, 515] on icon at bounding box center [890, 513] width 15 height 15
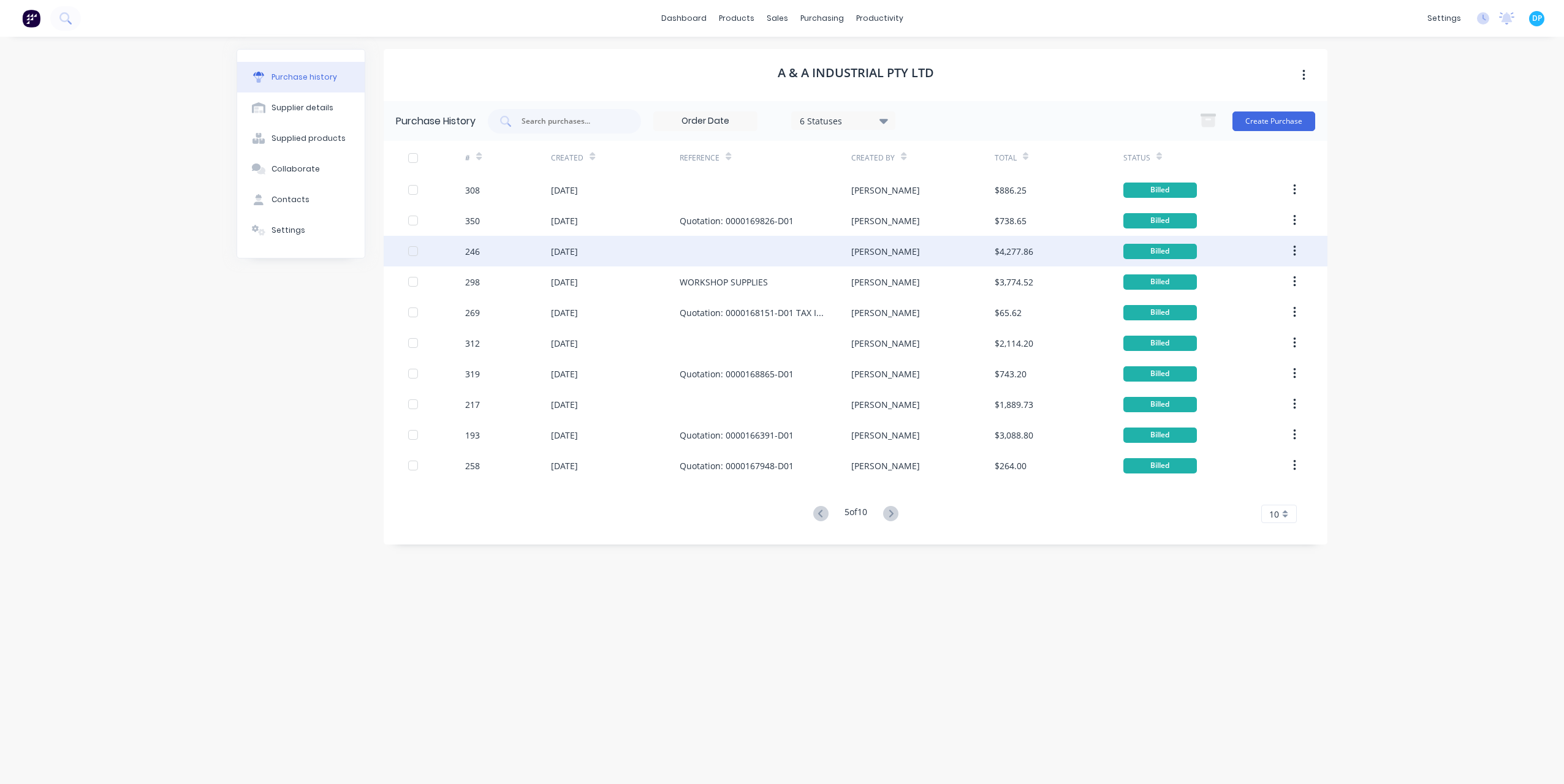
click at [533, 252] on div "246" at bounding box center [508, 251] width 86 height 30
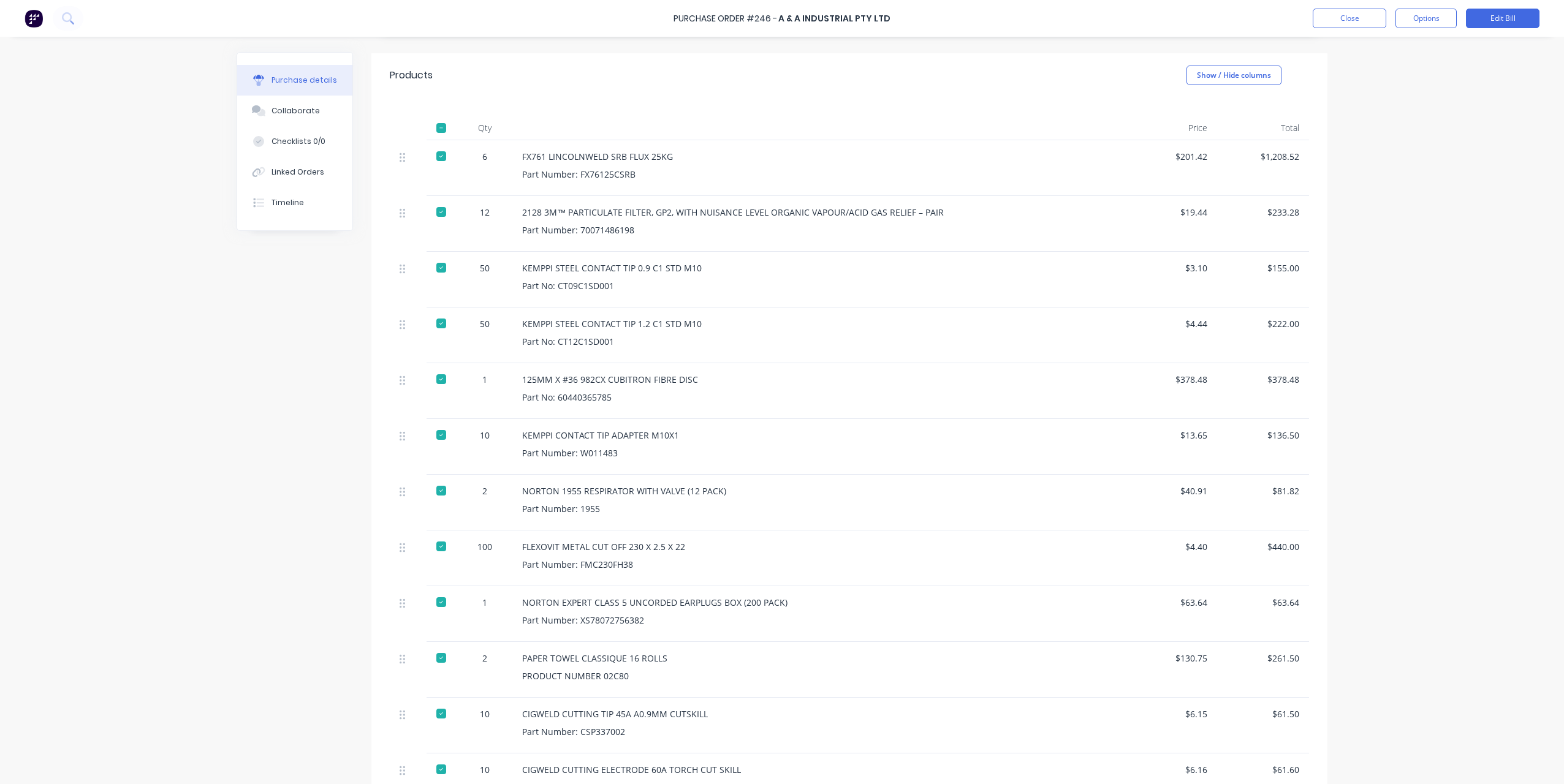
scroll to position [307, 0]
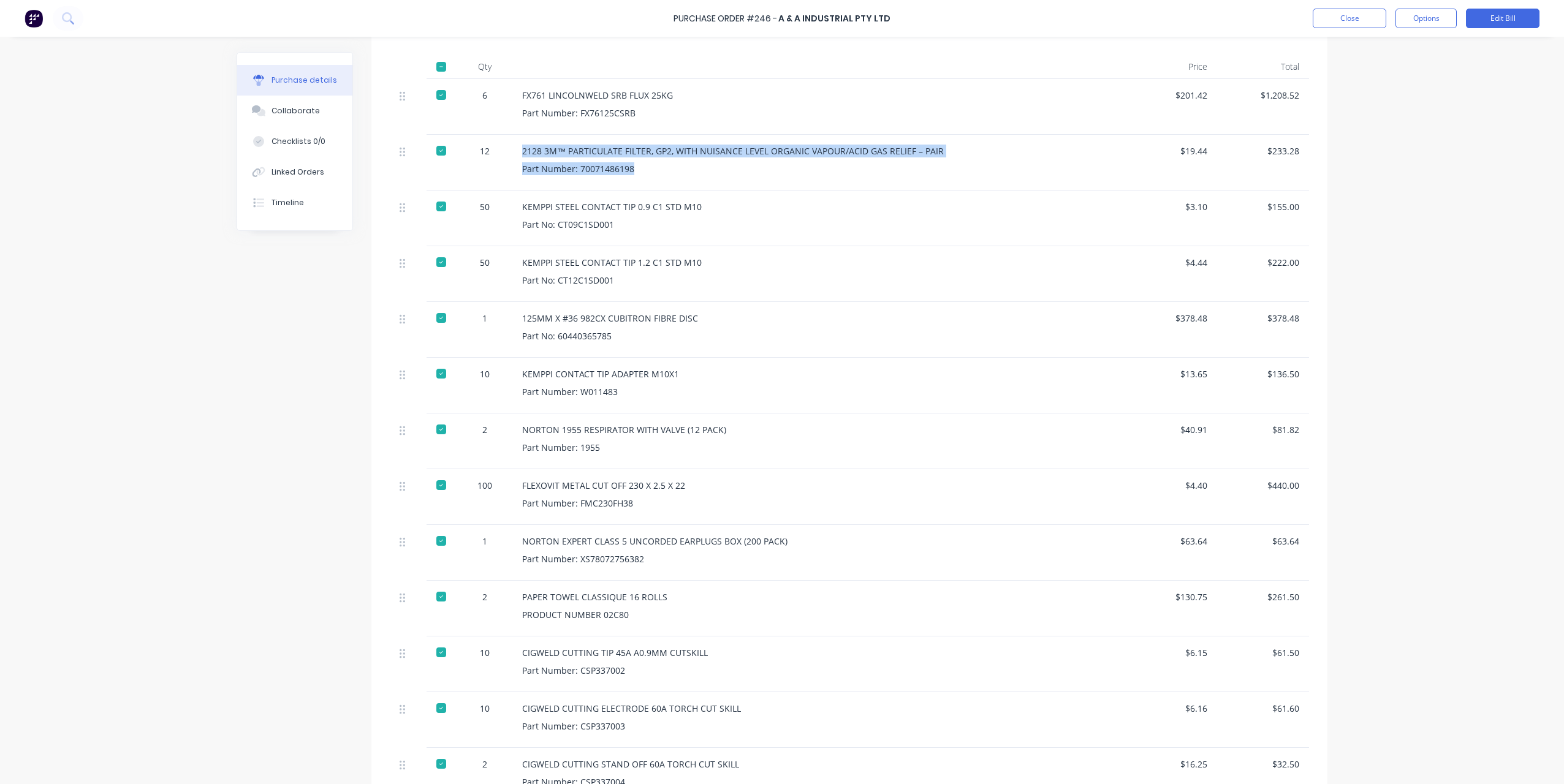
drag, startPoint x: 518, startPoint y: 137, endPoint x: 653, endPoint y: 172, distance: 139.5
click at [653, 172] on div "2128 3M™ PARTICULATE FILTER, GP2, WITH NUISANCE LEVEL ORGANIC VAPOUR/ACID GAS R…" at bounding box center [818, 163] width 613 height 56
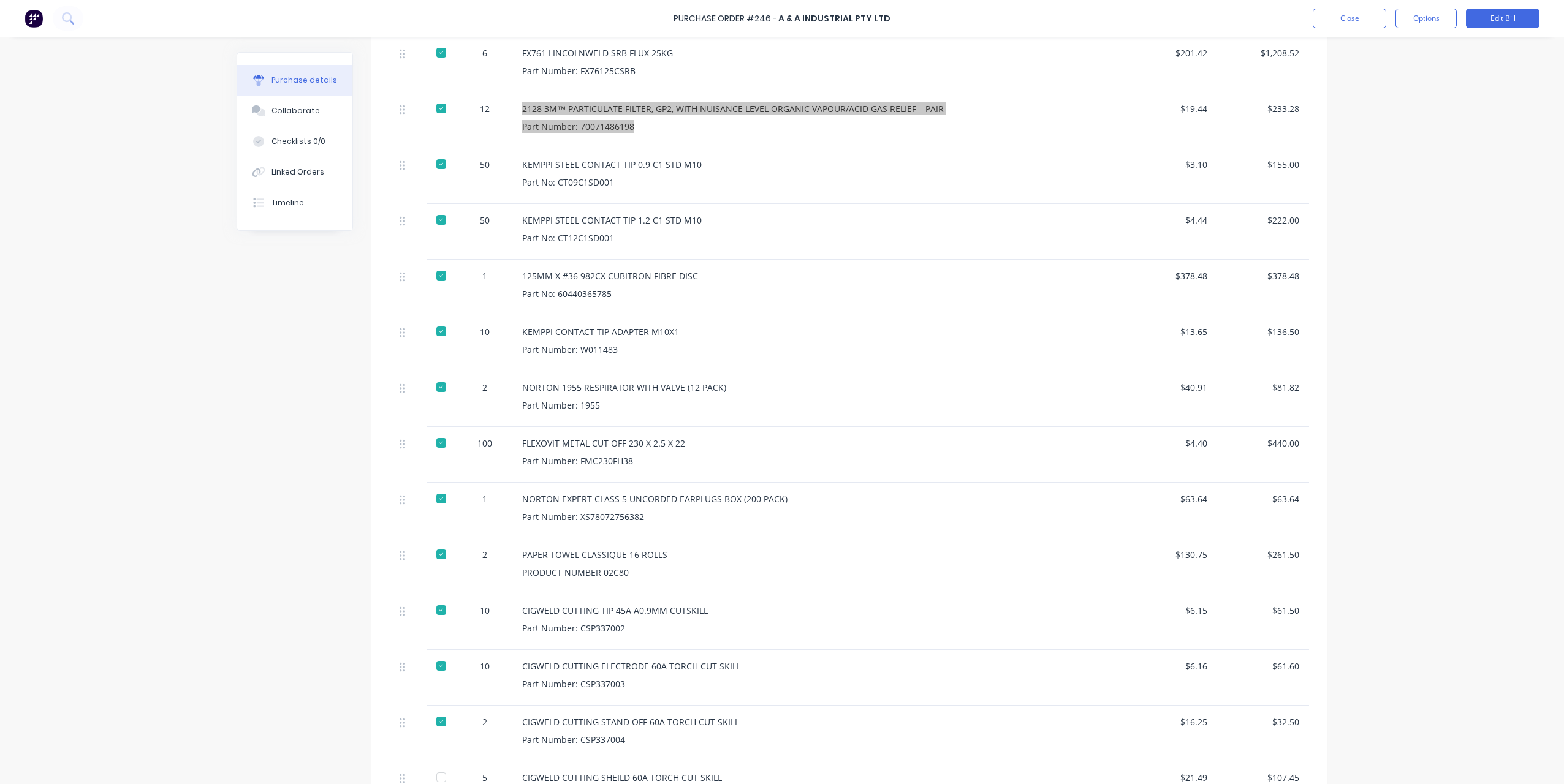
scroll to position [368, 0]
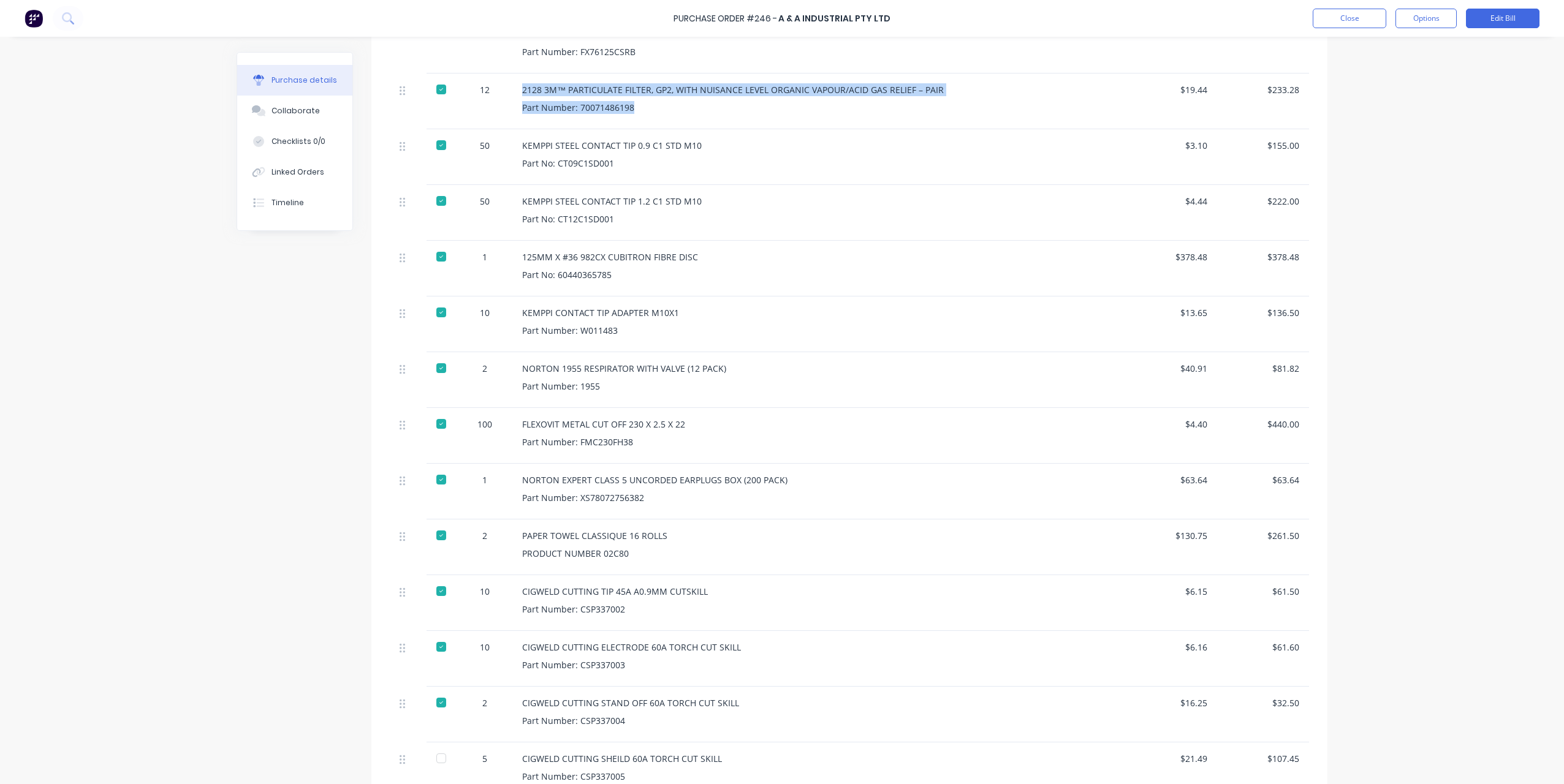
click at [651, 88] on div "2128 3M™ PARTICULATE FILTER, GP2, WITH NUISANCE LEVEL ORGANIC VAPOUR/ACID GAS R…" at bounding box center [818, 101] width 613 height 56
drag, startPoint x: 518, startPoint y: 75, endPoint x: 664, endPoint y: 75, distance: 146.0
click at [664, 84] on div "2128 3M™ PARTICULATE FILTER, GP2, WITH NUISANCE LEVEL ORGANIC VAPOUR/ACID GAS R…" at bounding box center [818, 90] width 593 height 12
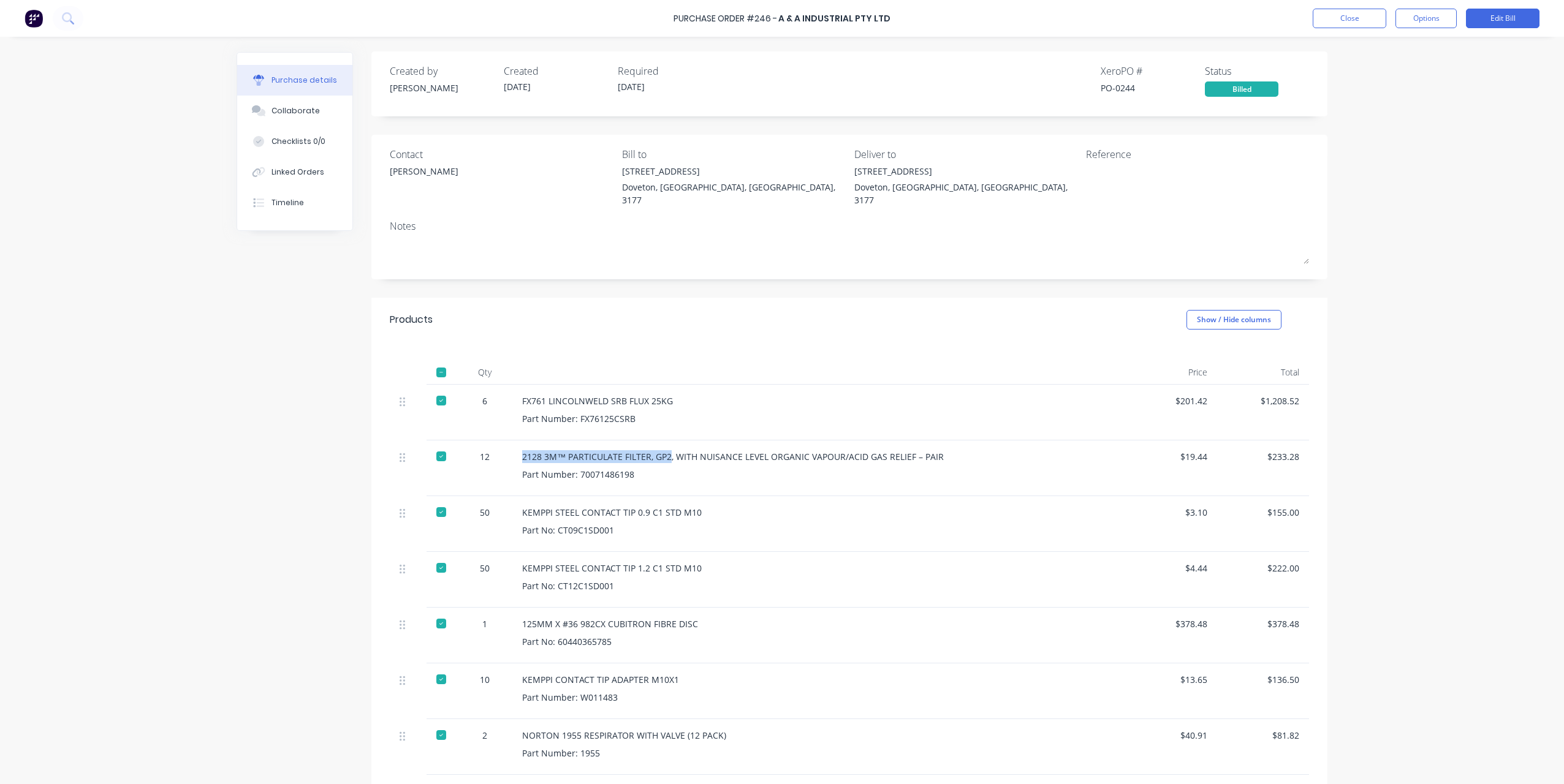
scroll to position [0, 0]
click at [804, 299] on div "Products Show / Hide columns" at bounding box center [849, 321] width 956 height 44
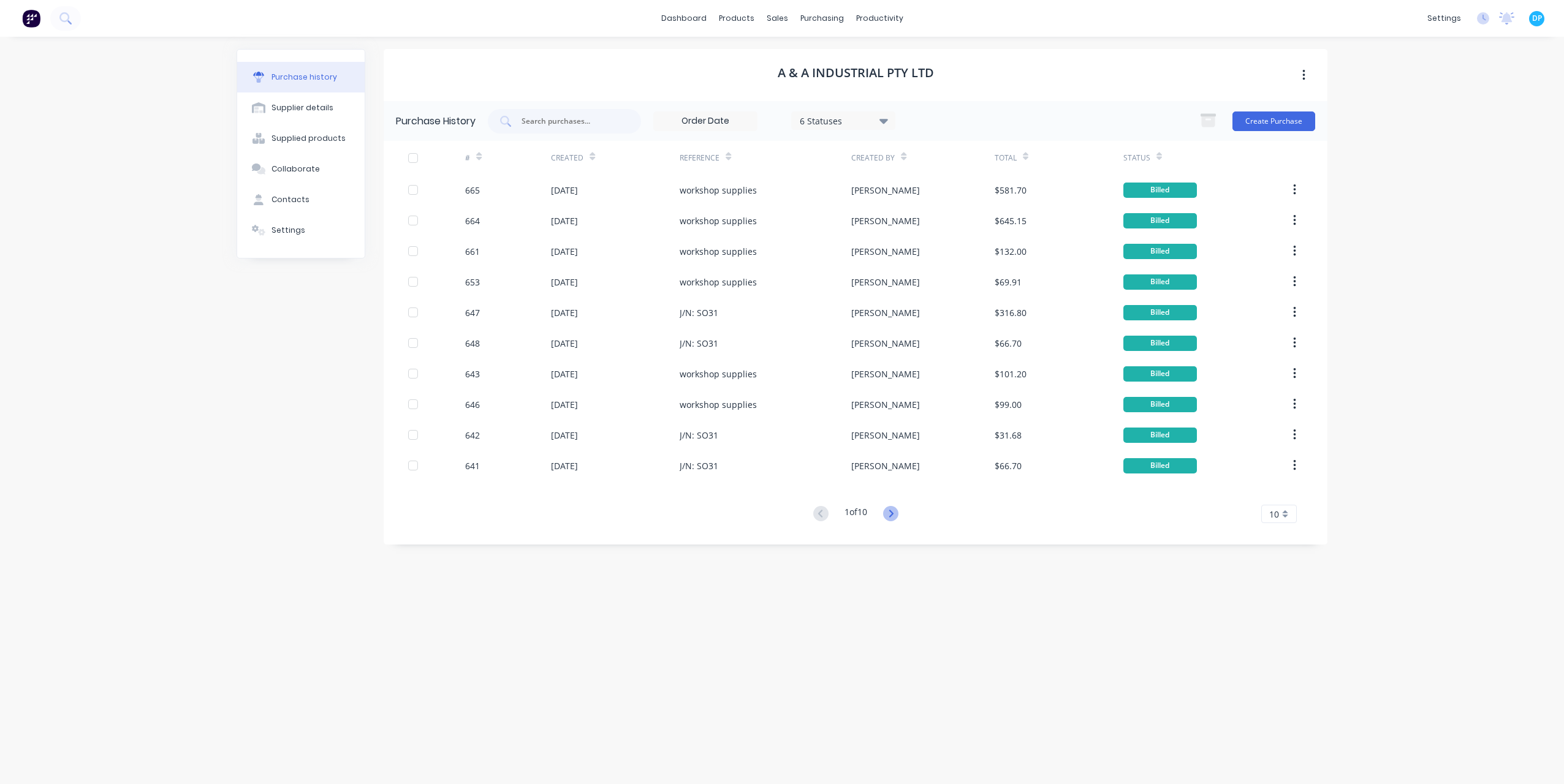
click at [899, 514] on icon at bounding box center [890, 513] width 15 height 15
click at [889, 516] on icon at bounding box center [890, 513] width 15 height 15
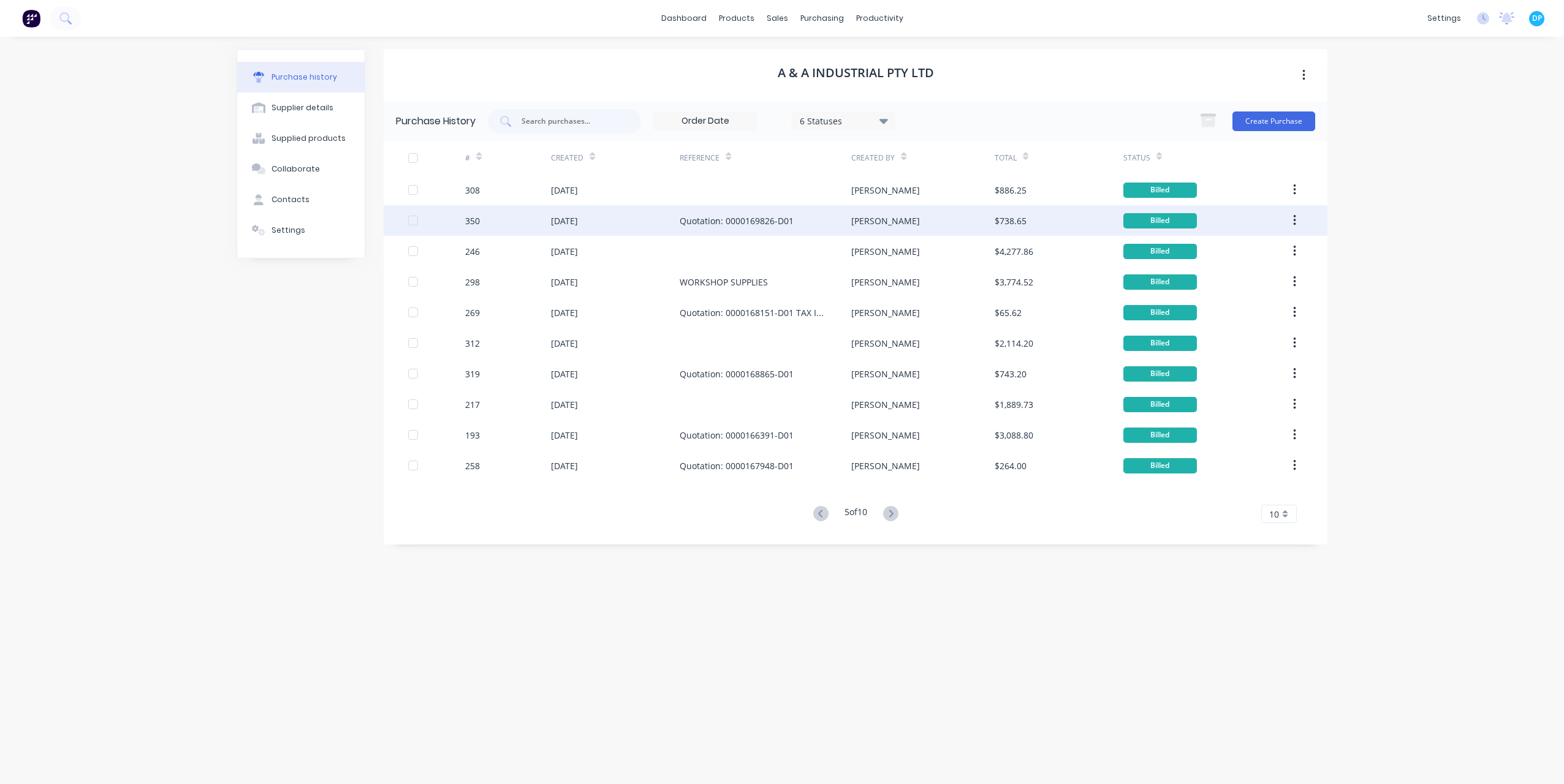
click at [485, 225] on div "350" at bounding box center [508, 220] width 86 height 30
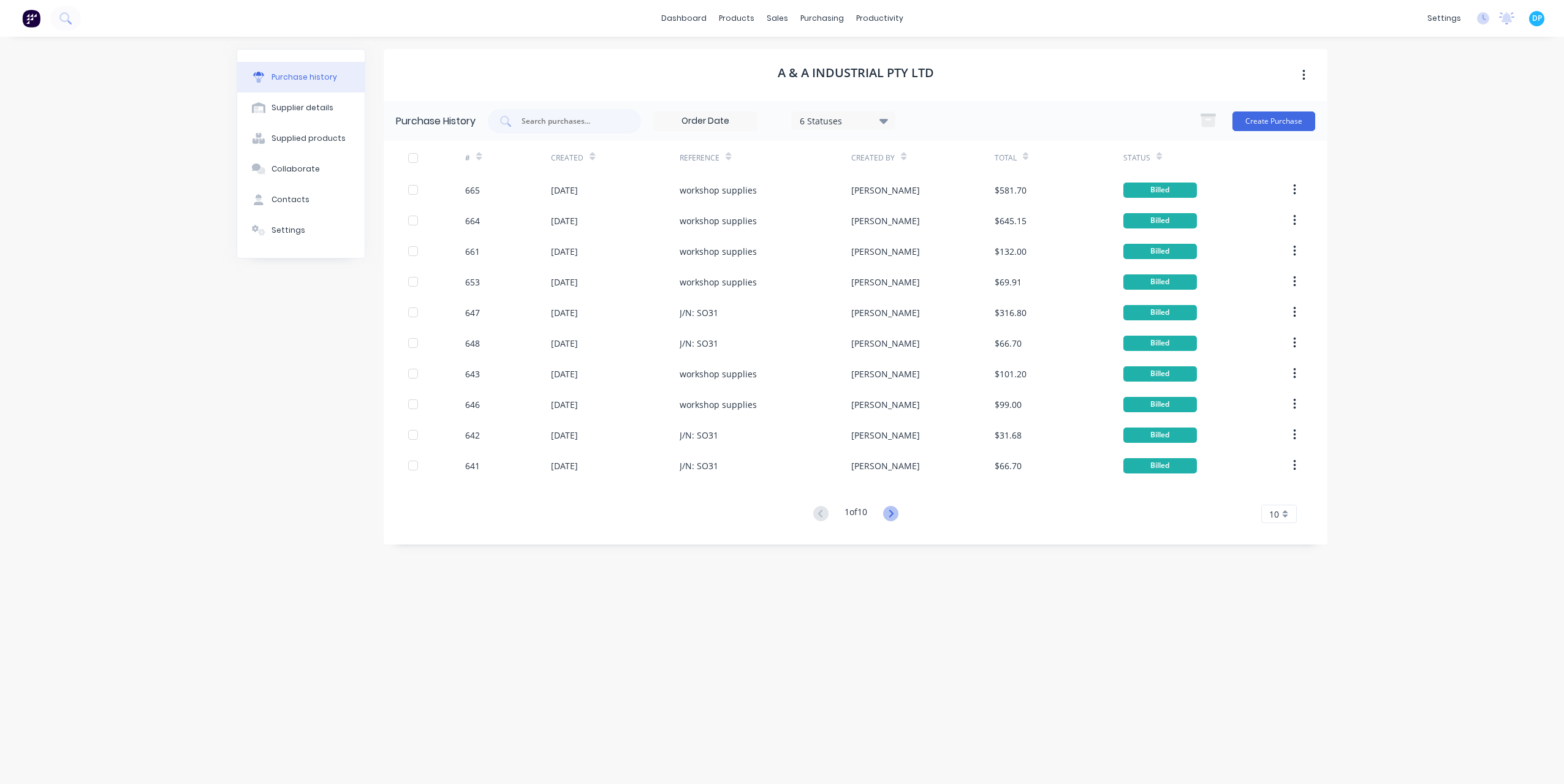
click at [893, 520] on icon at bounding box center [890, 513] width 15 height 15
click at [893, 514] on icon at bounding box center [890, 513] width 15 height 15
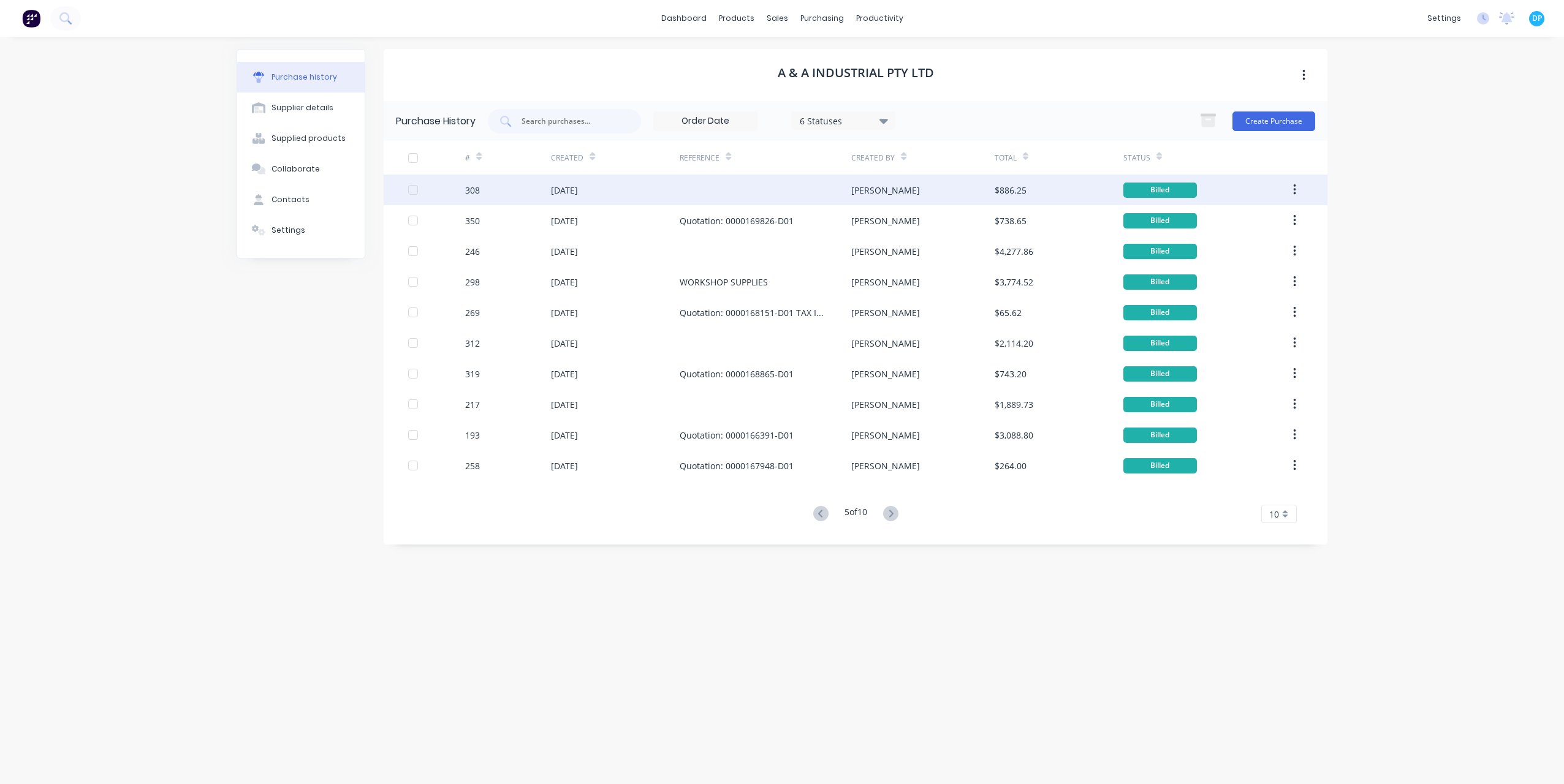
click at [488, 191] on div "308" at bounding box center [508, 189] width 86 height 30
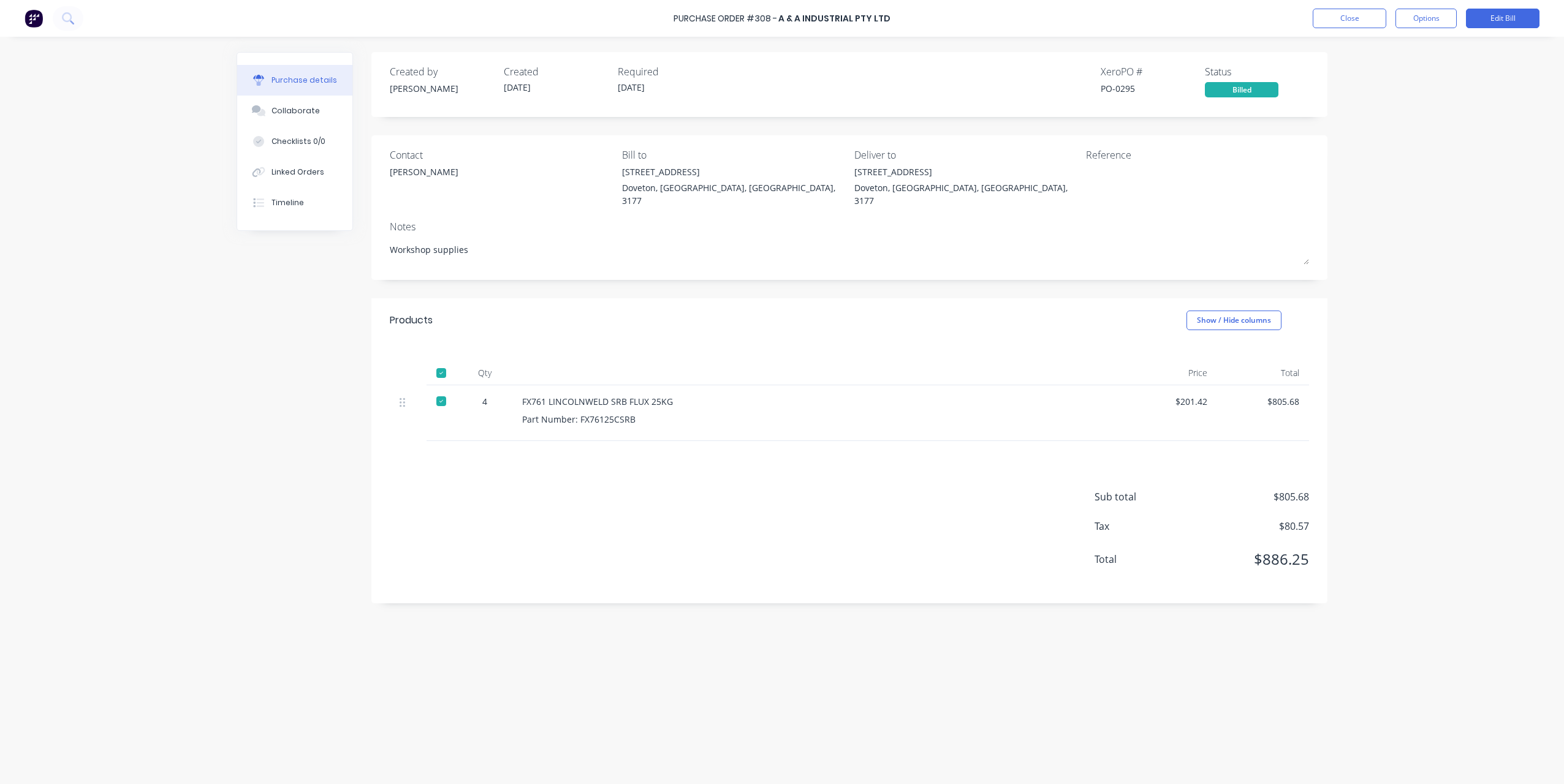
drag, startPoint x: 509, startPoint y: 209, endPoint x: 852, endPoint y: 481, distance: 437.8
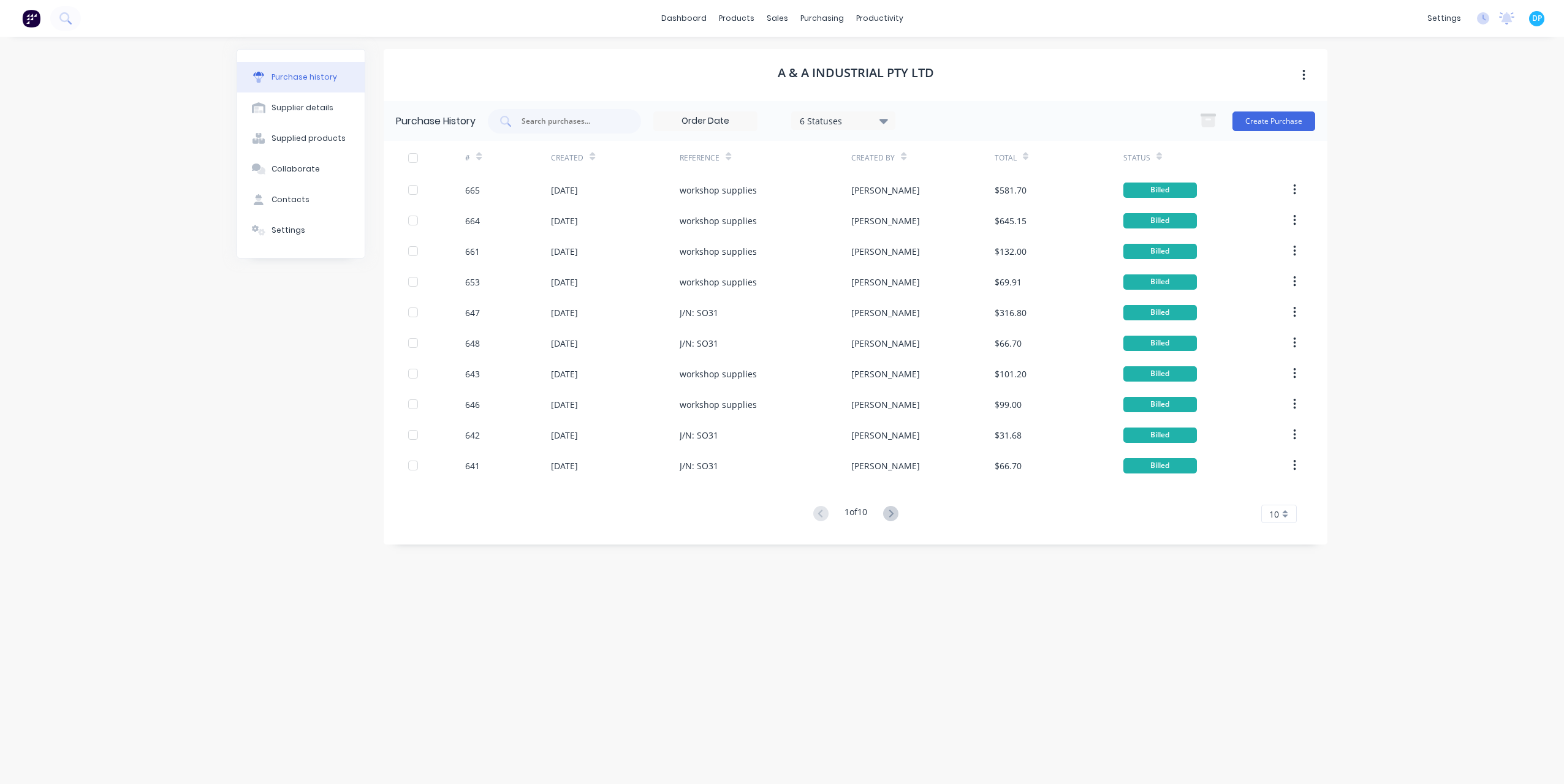
click at [902, 520] on button at bounding box center [891, 515] width 23 height 18
click at [896, 516] on icon at bounding box center [890, 513] width 15 height 15
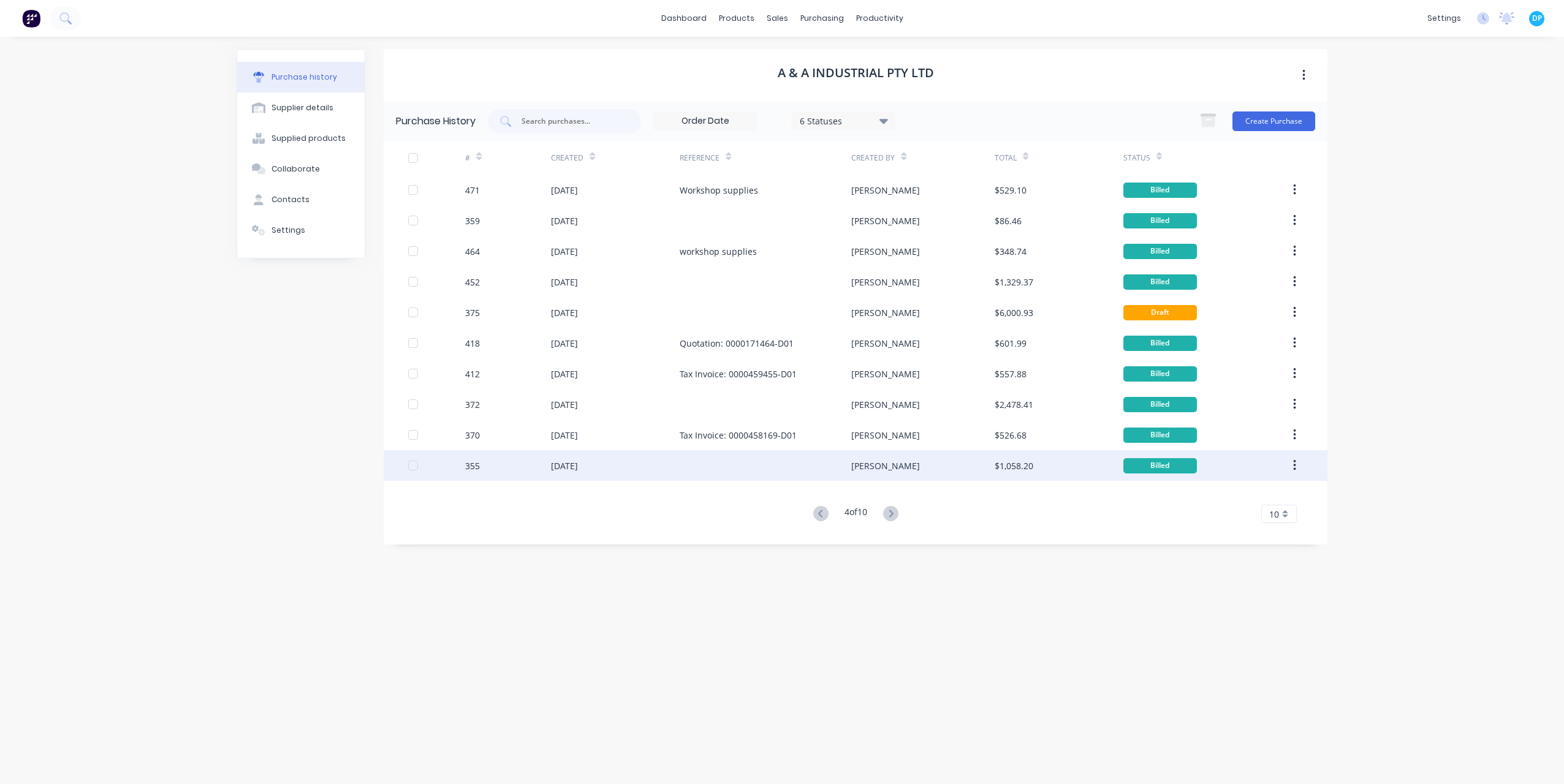
click at [550, 460] on div "355" at bounding box center [508, 466] width 86 height 30
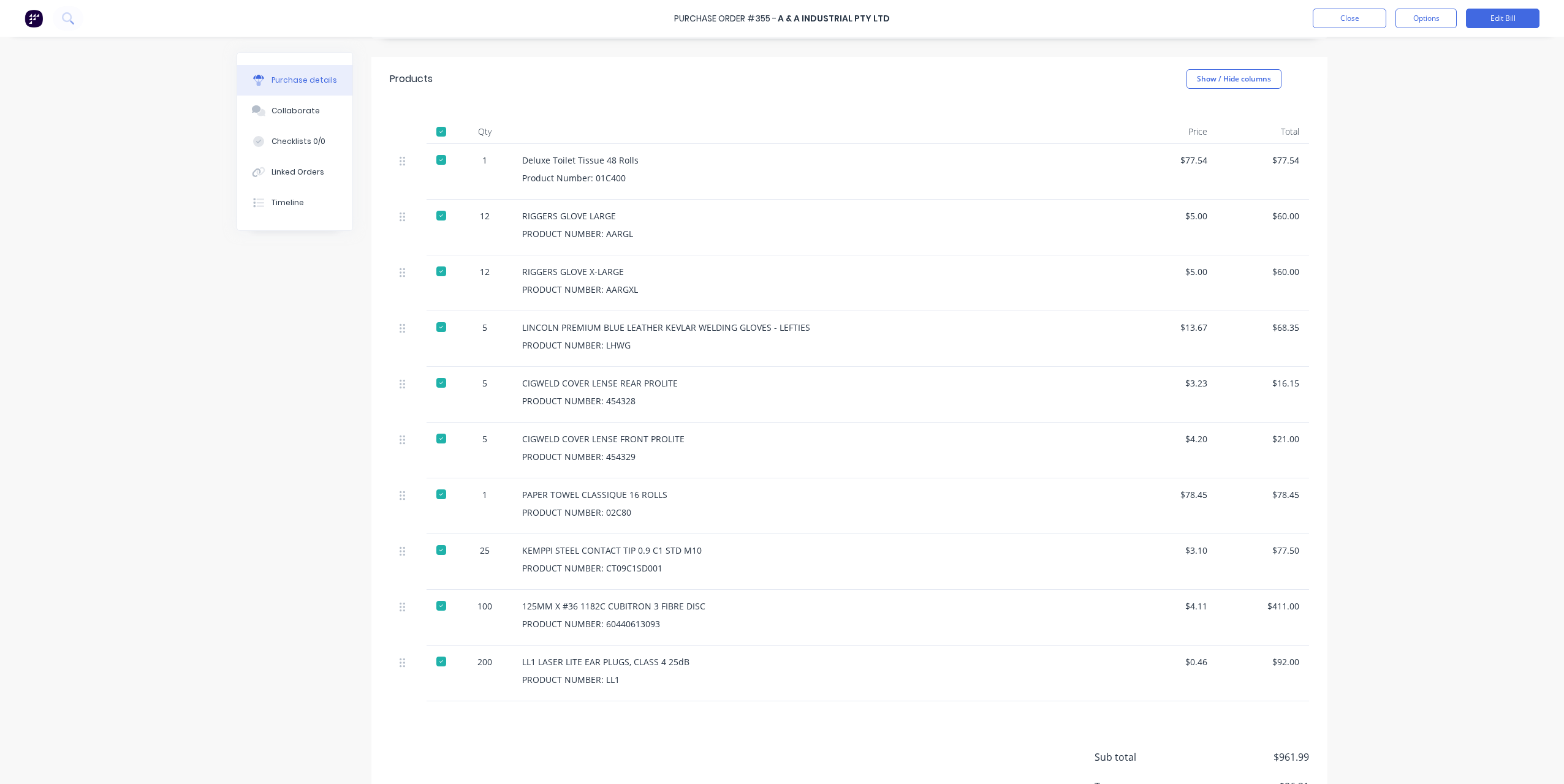
scroll to position [307, 0]
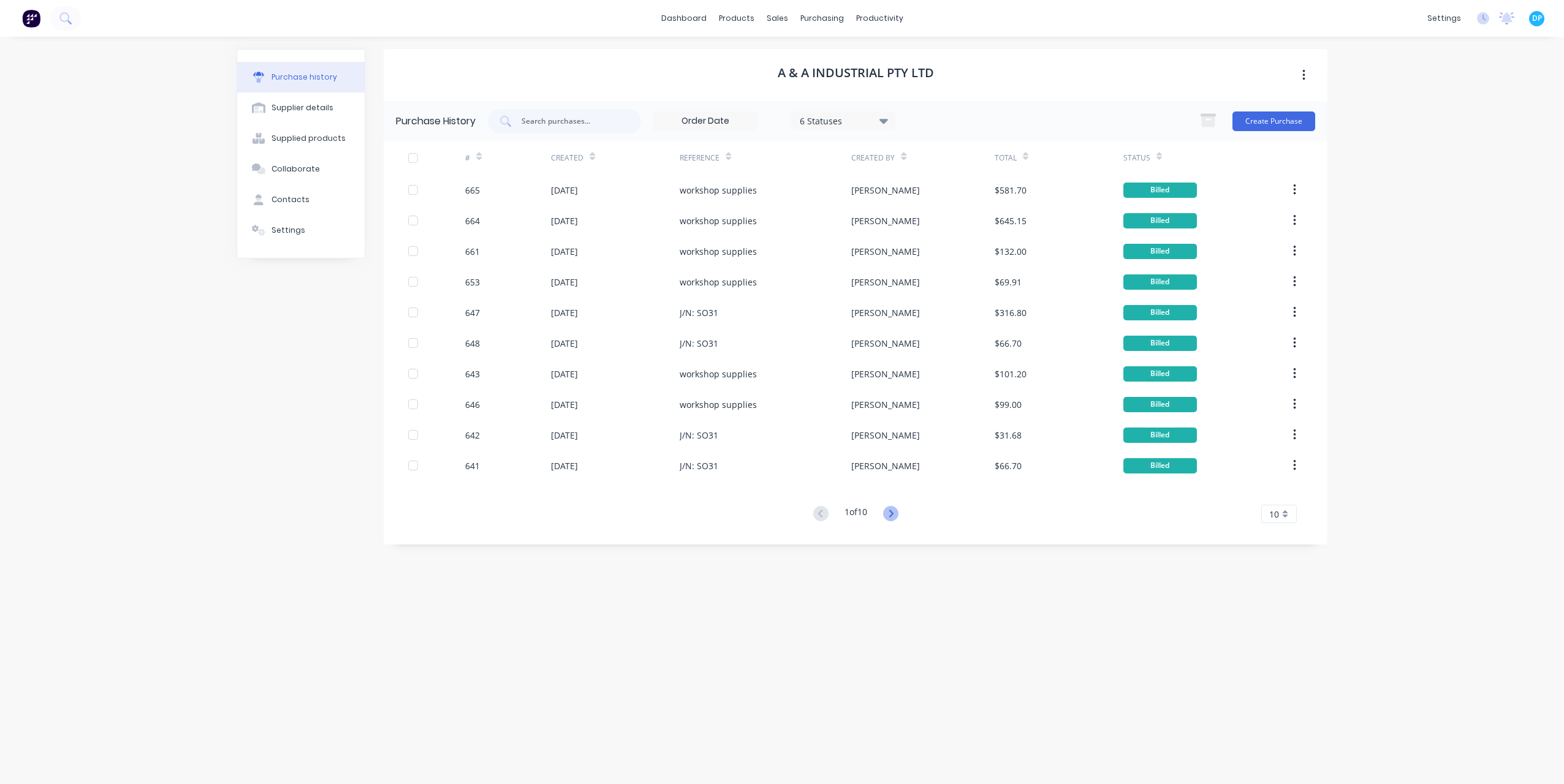
click at [894, 518] on icon at bounding box center [890, 513] width 15 height 15
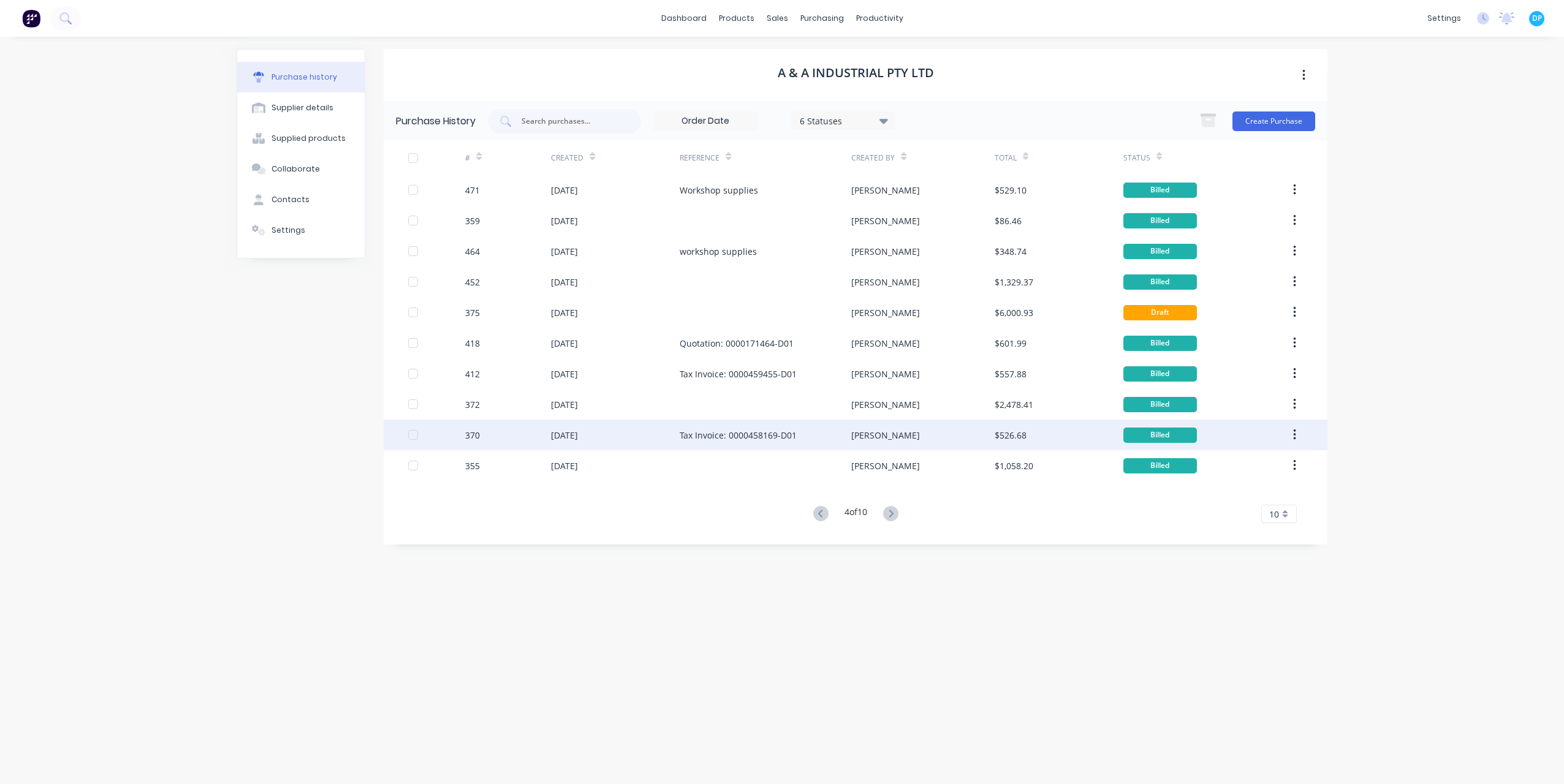
click at [578, 441] on div "[DATE]" at bounding box center [565, 436] width 27 height 12
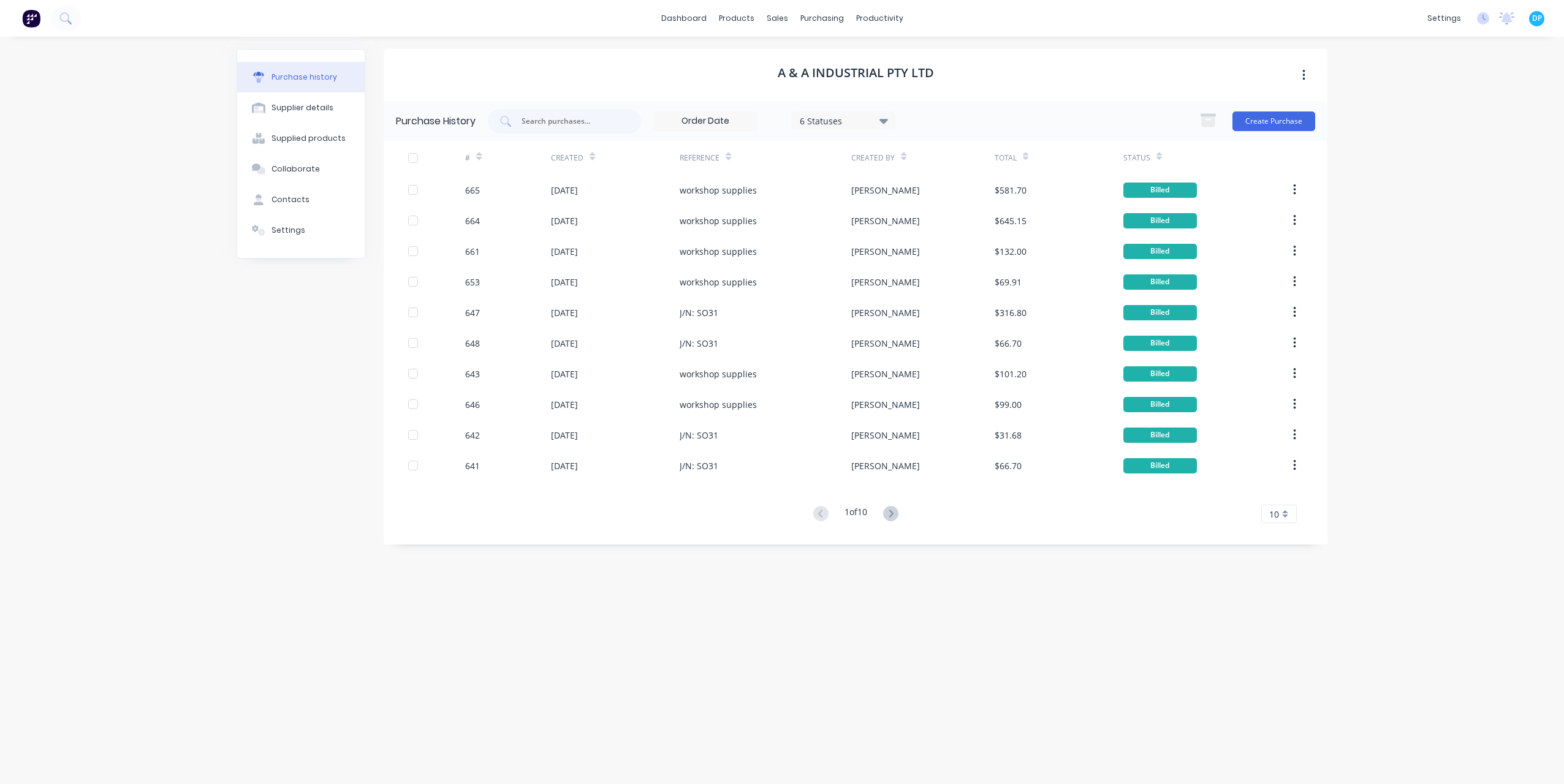
click at [902, 510] on div "1 of 10" at bounding box center [856, 515] width 92 height 18
click at [895, 513] on icon at bounding box center [890, 513] width 15 height 15
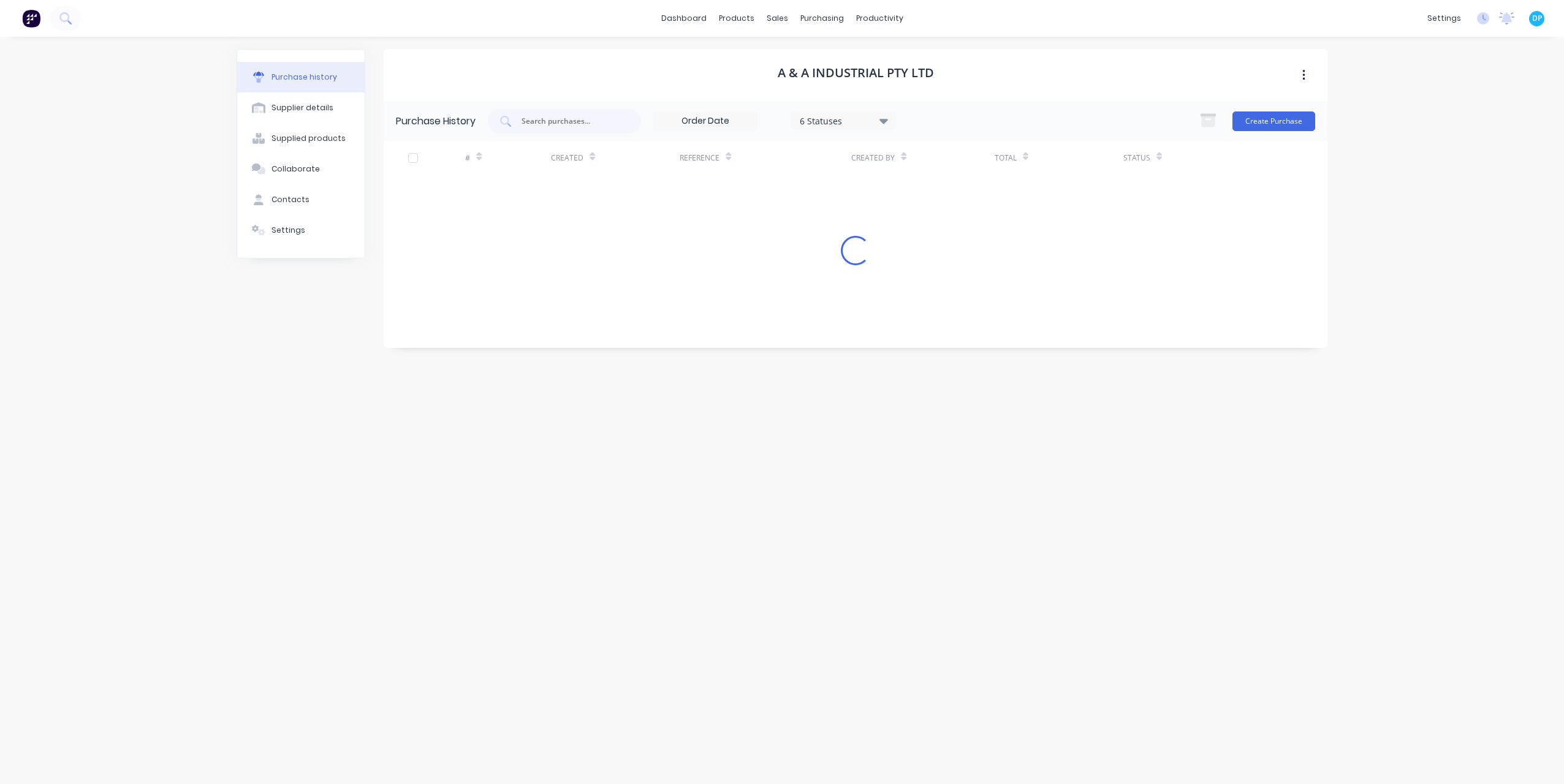
click at [895, 513] on div "A & A Industrial Pty Ltd Purchase History 6 Statuses 6 Statuses Create Purchase…" at bounding box center [856, 404] width 944 height 711
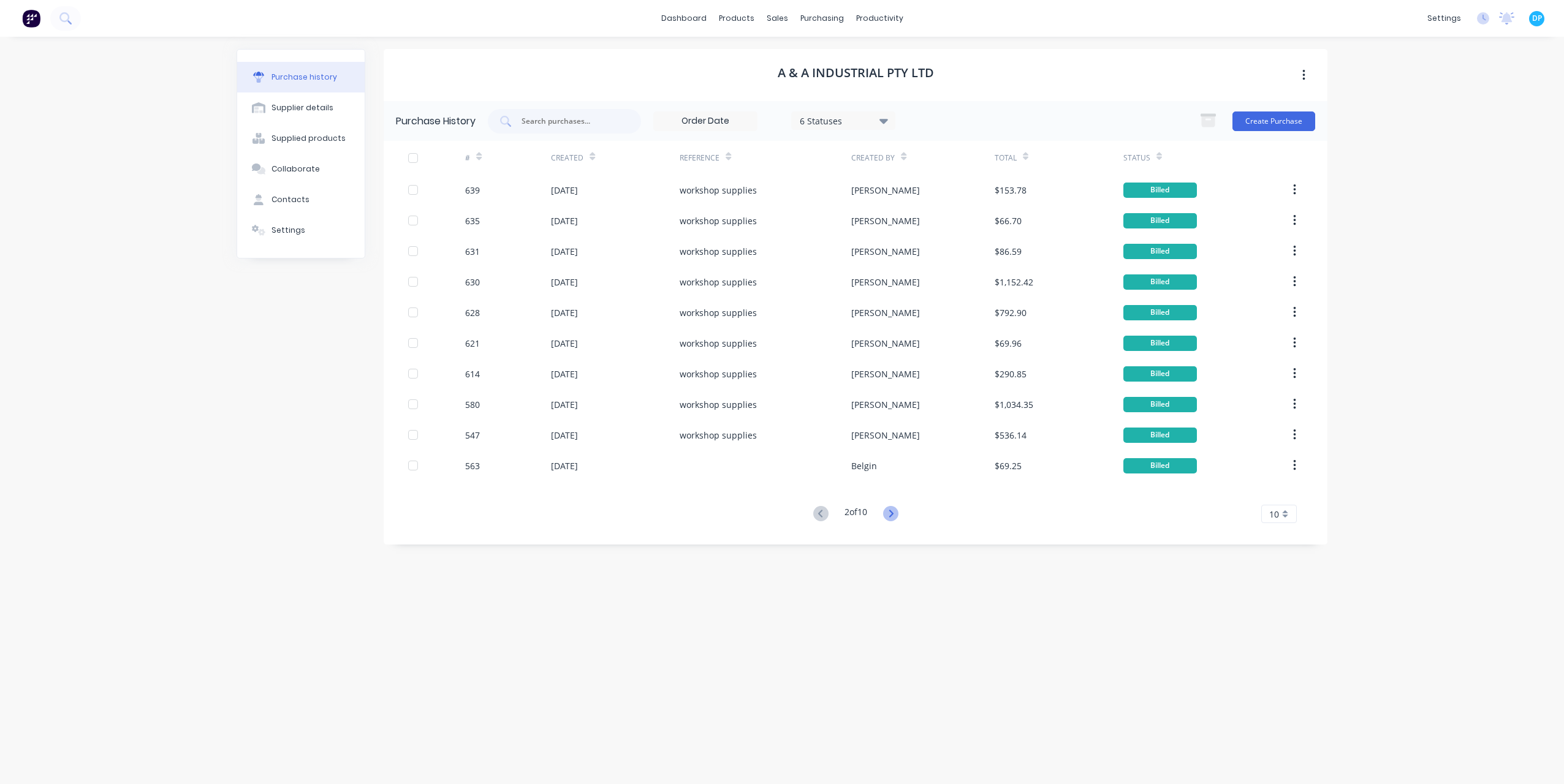
click at [895, 513] on icon at bounding box center [890, 513] width 15 height 15
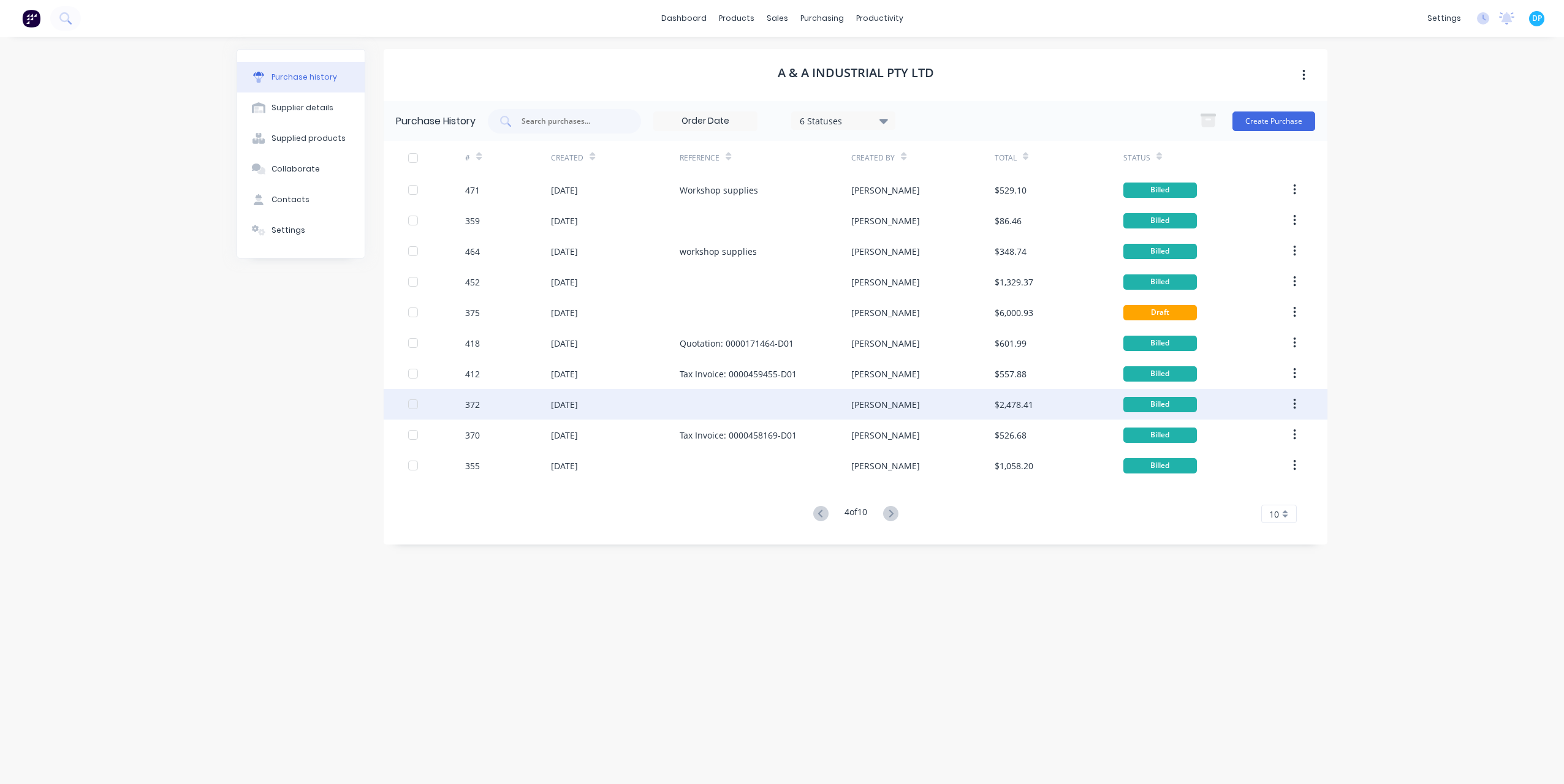
click at [527, 412] on div "372" at bounding box center [508, 404] width 86 height 30
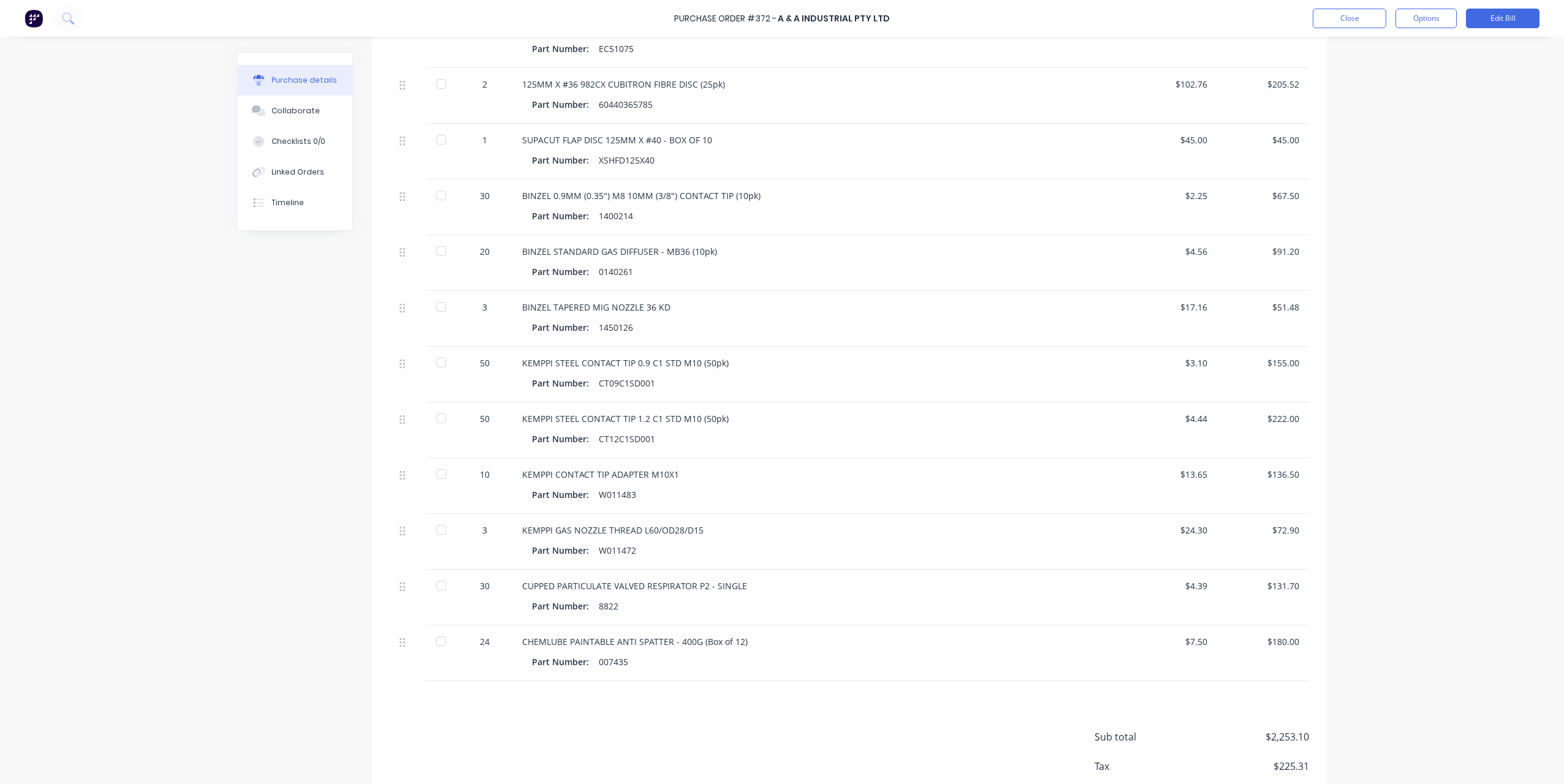
scroll to position [551, 0]
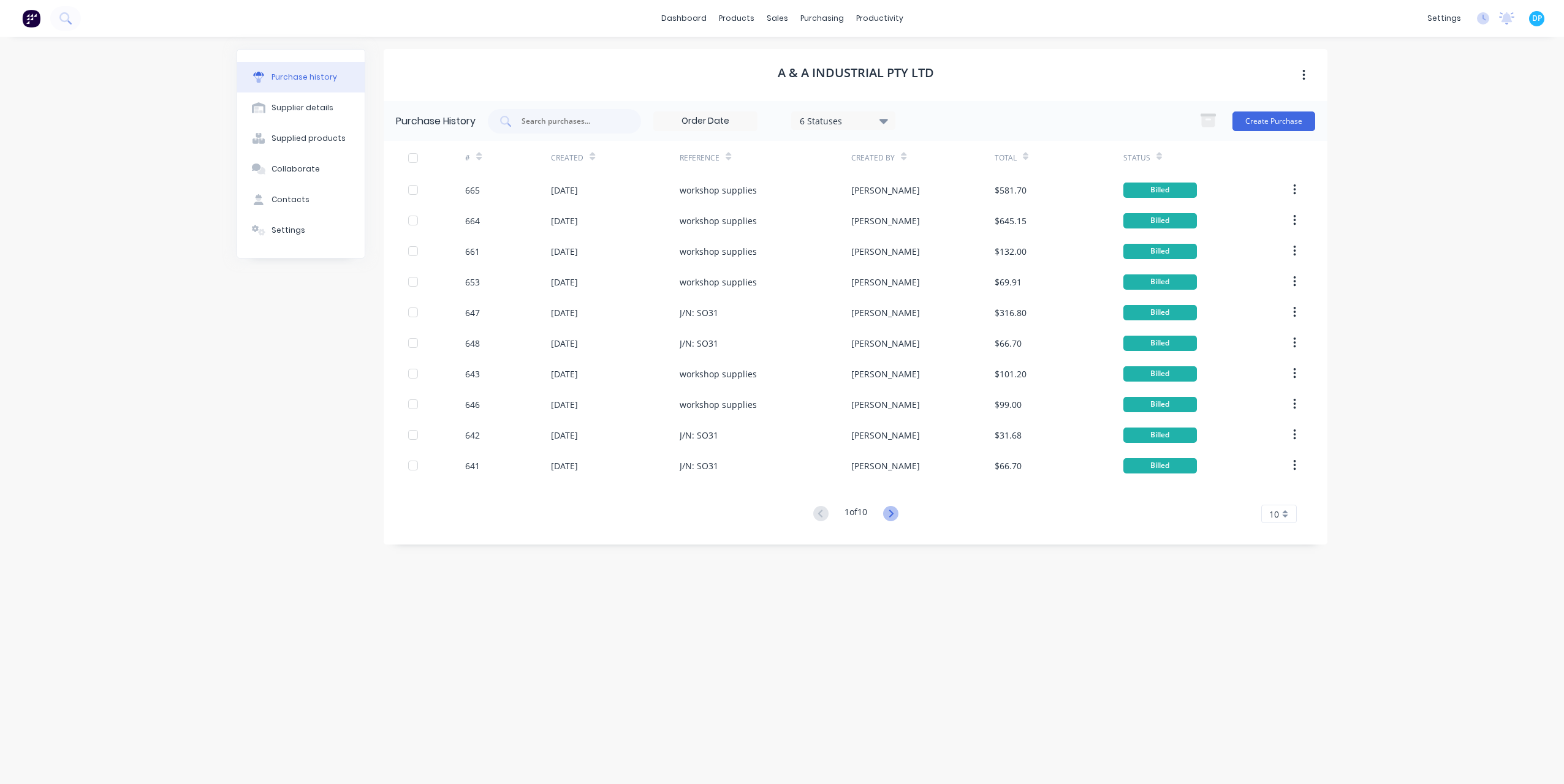
click at [893, 516] on icon at bounding box center [891, 514] width 4 height 7
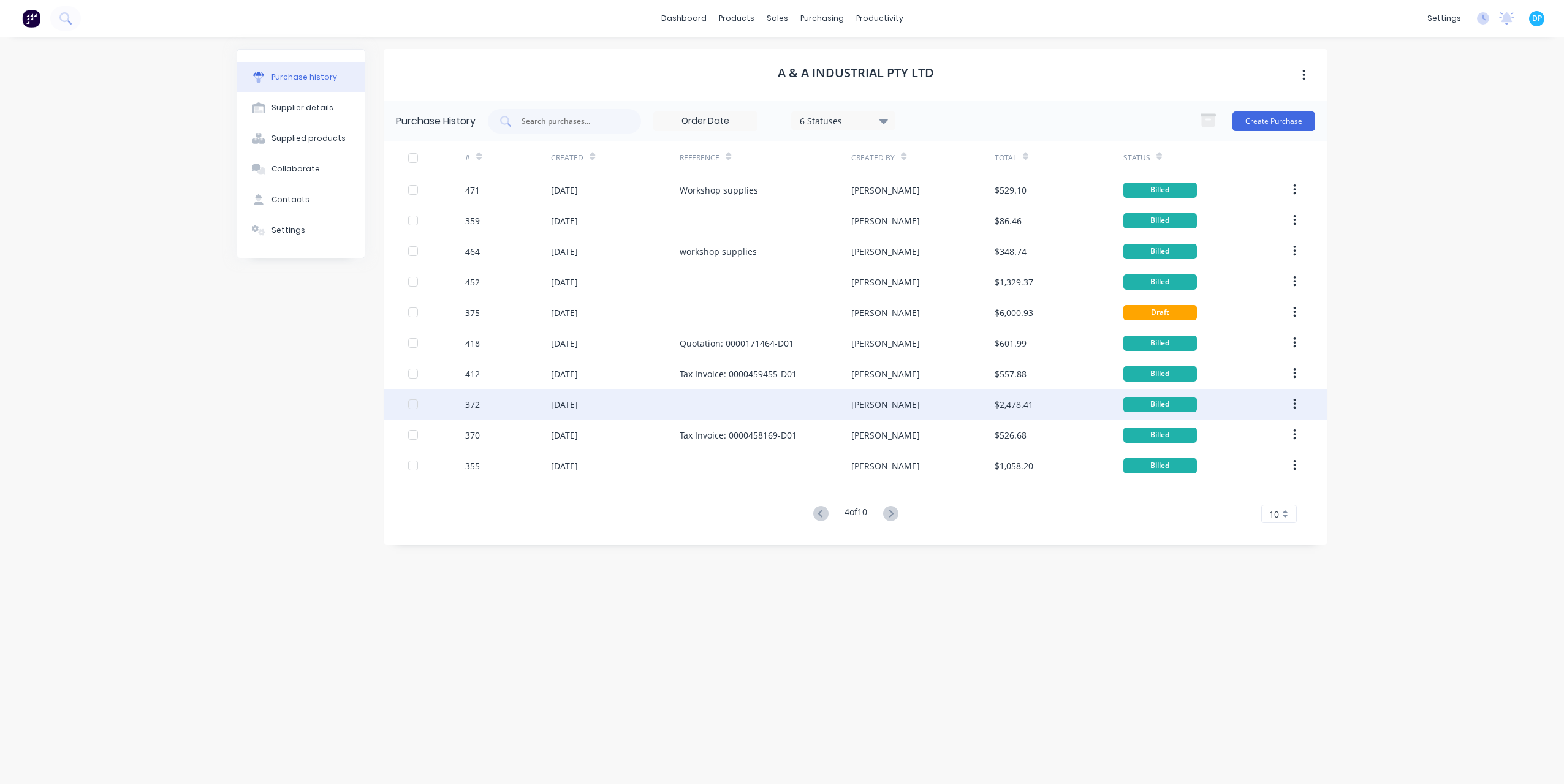
click at [539, 408] on div "372" at bounding box center [508, 404] width 86 height 30
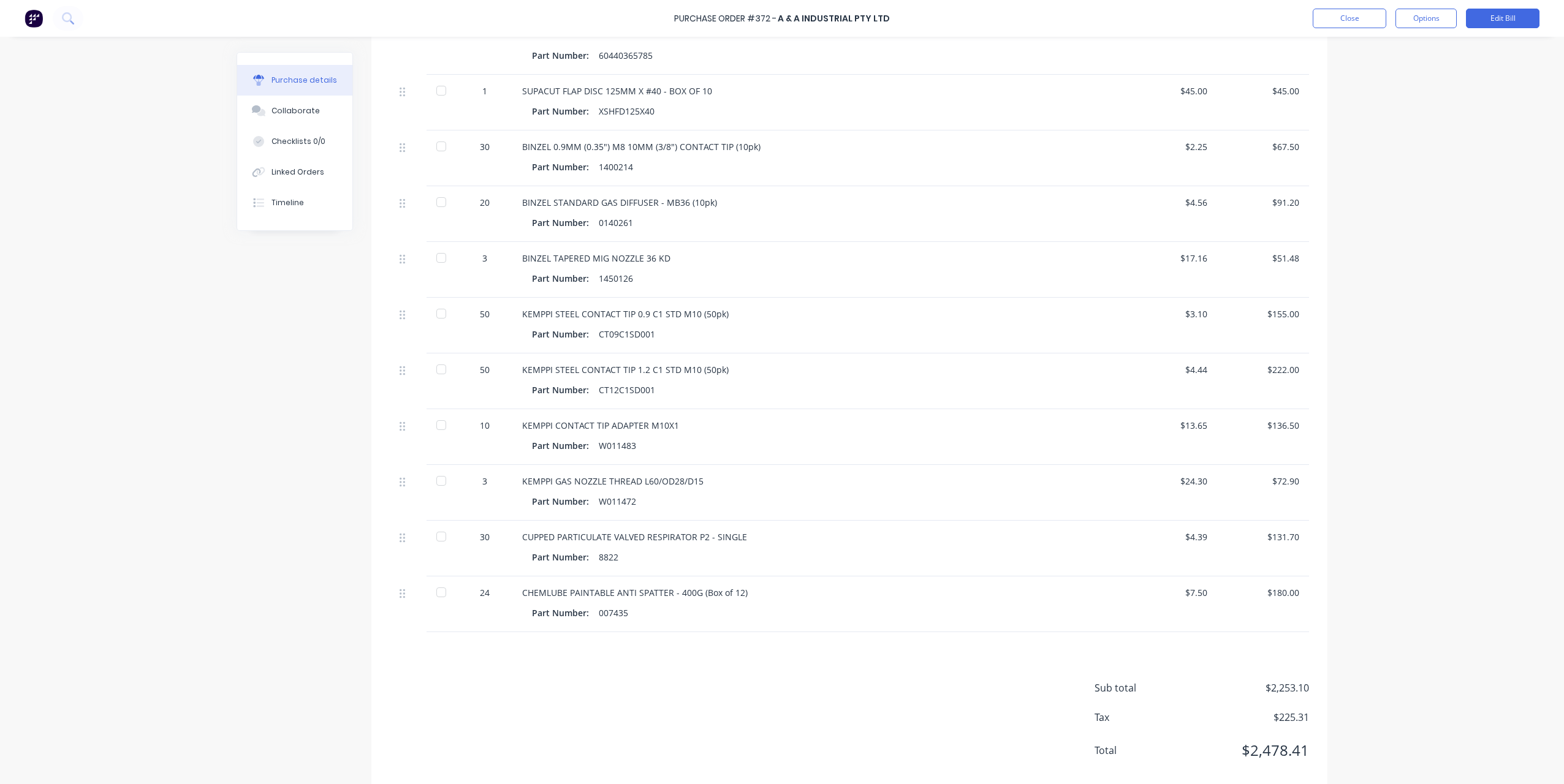
scroll to position [596, 0]
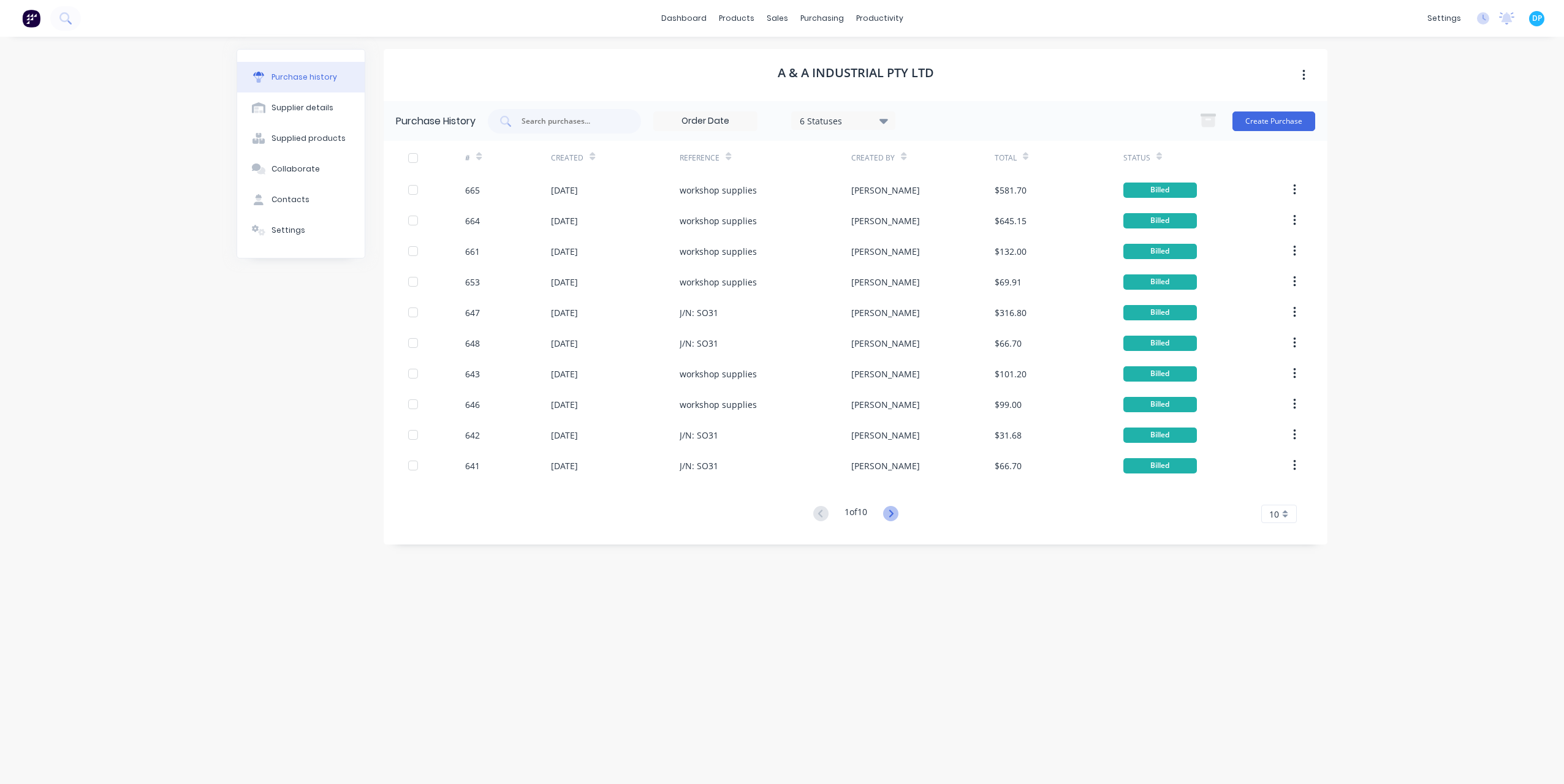
click at [886, 518] on icon at bounding box center [890, 513] width 15 height 15
click at [893, 515] on icon at bounding box center [891, 514] width 4 height 7
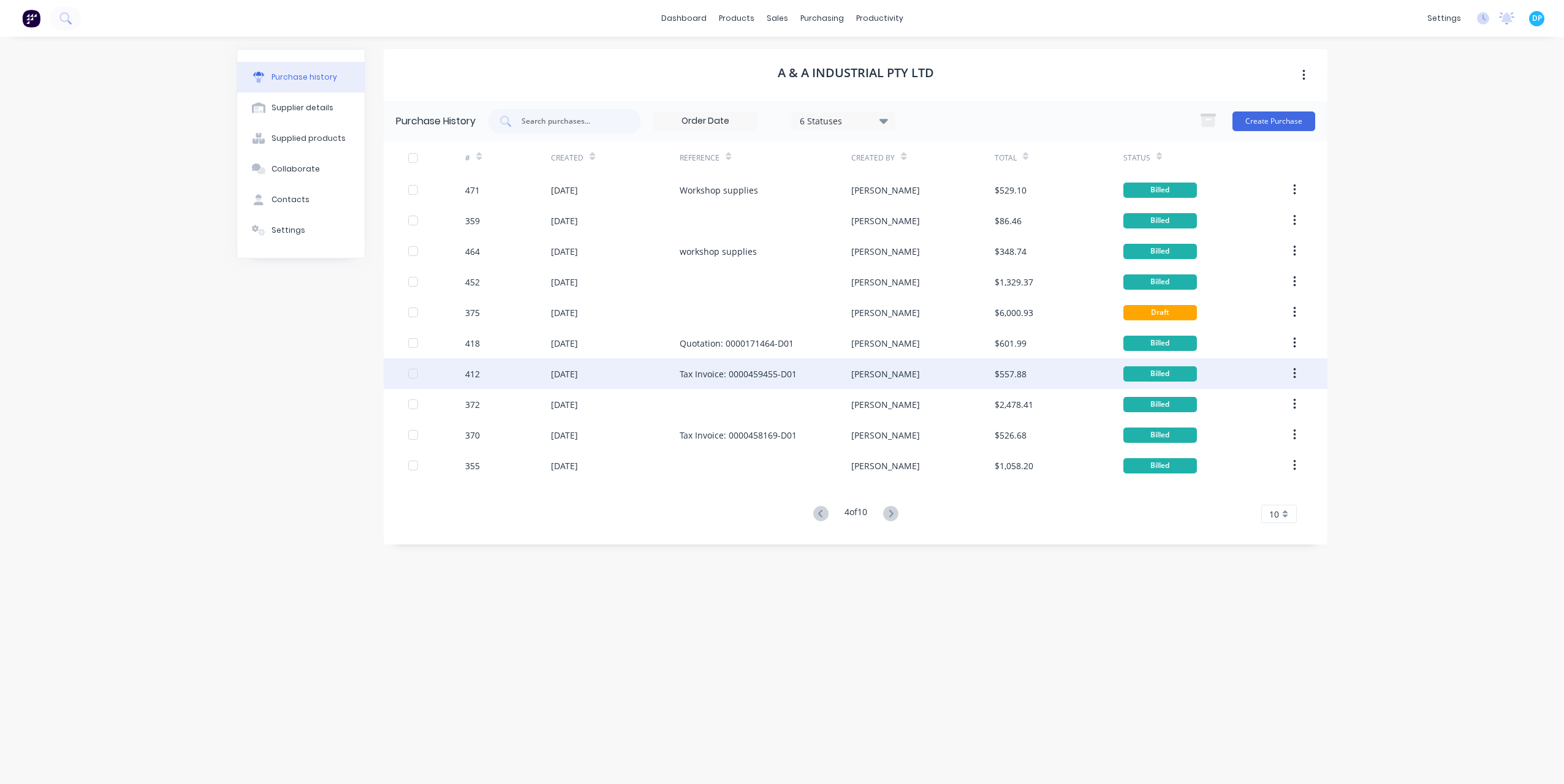
click at [544, 372] on div "412" at bounding box center [508, 373] width 86 height 30
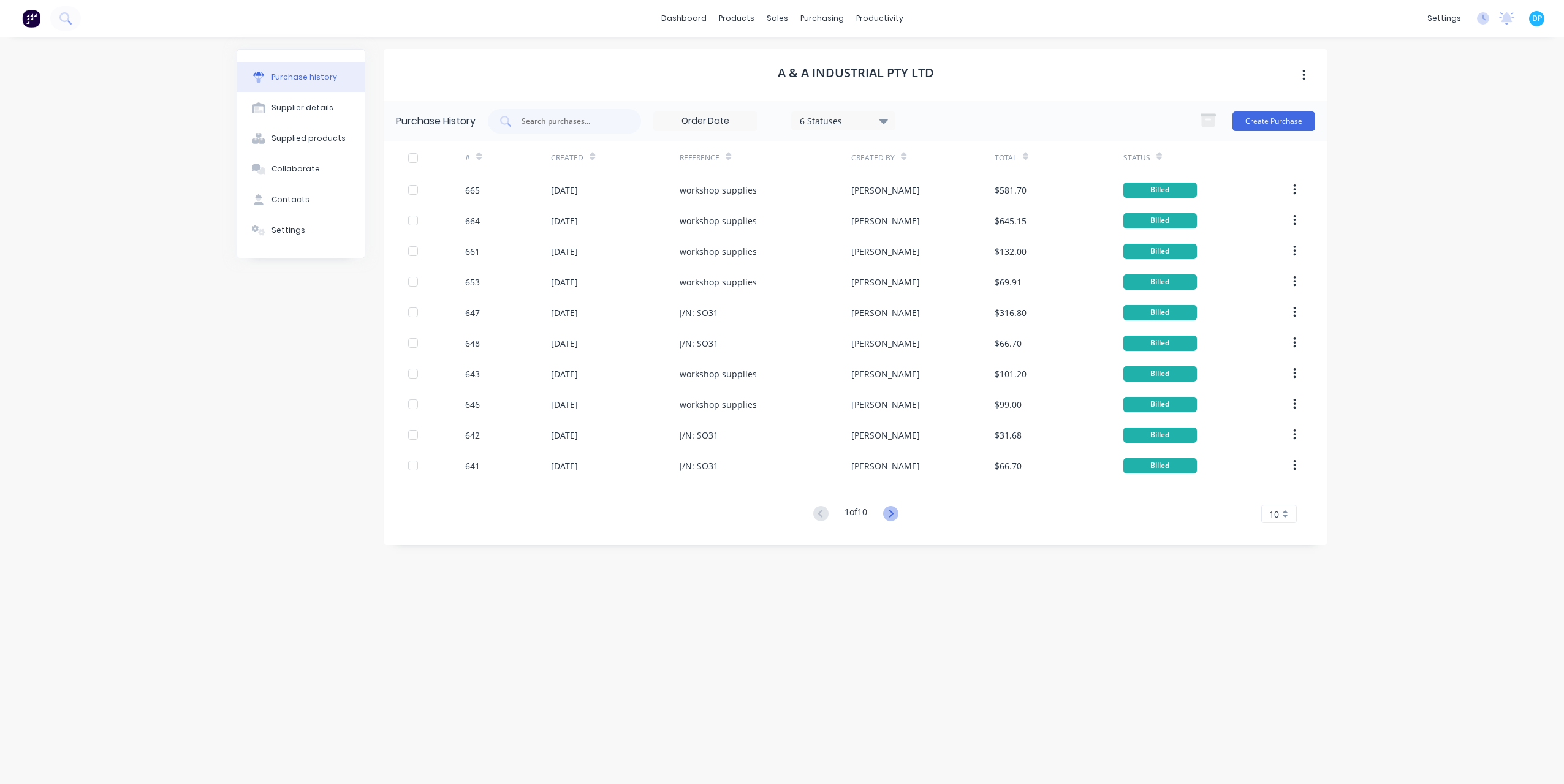
click at [886, 516] on icon at bounding box center [890, 513] width 15 height 15
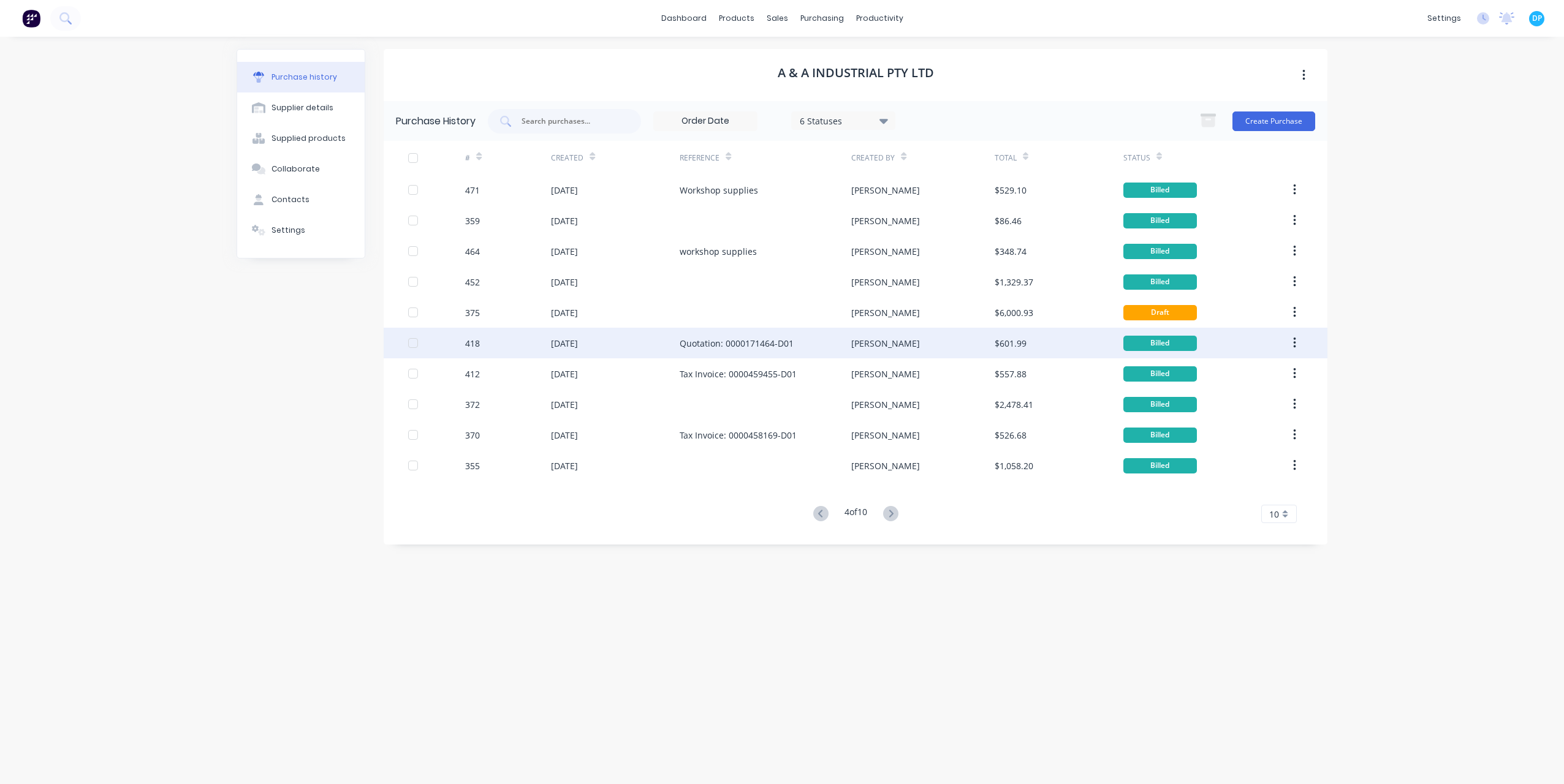
click at [507, 343] on div "418" at bounding box center [508, 343] width 86 height 30
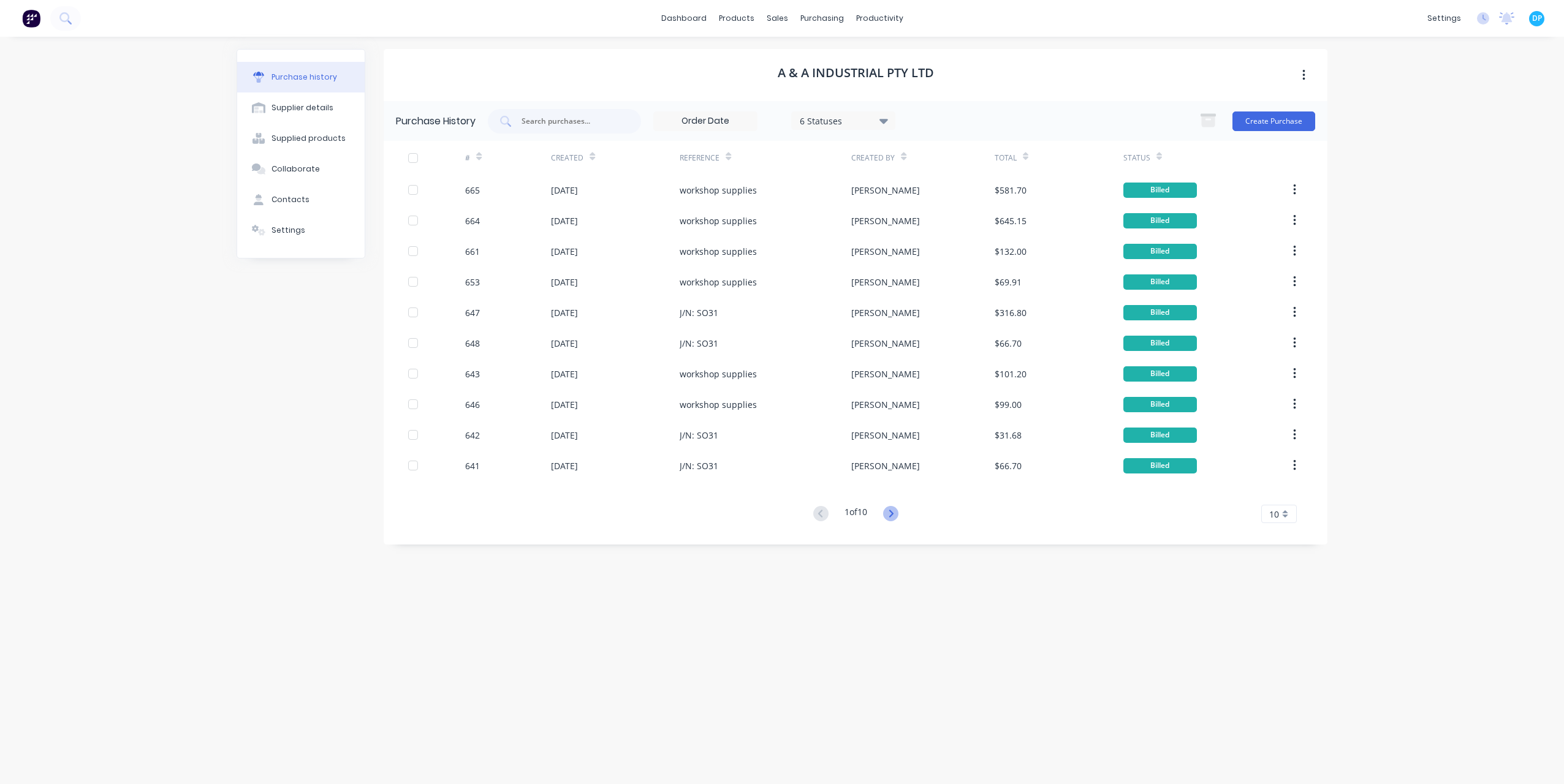
click at [887, 511] on icon at bounding box center [890, 513] width 15 height 15
click at [890, 515] on icon at bounding box center [890, 513] width 15 height 15
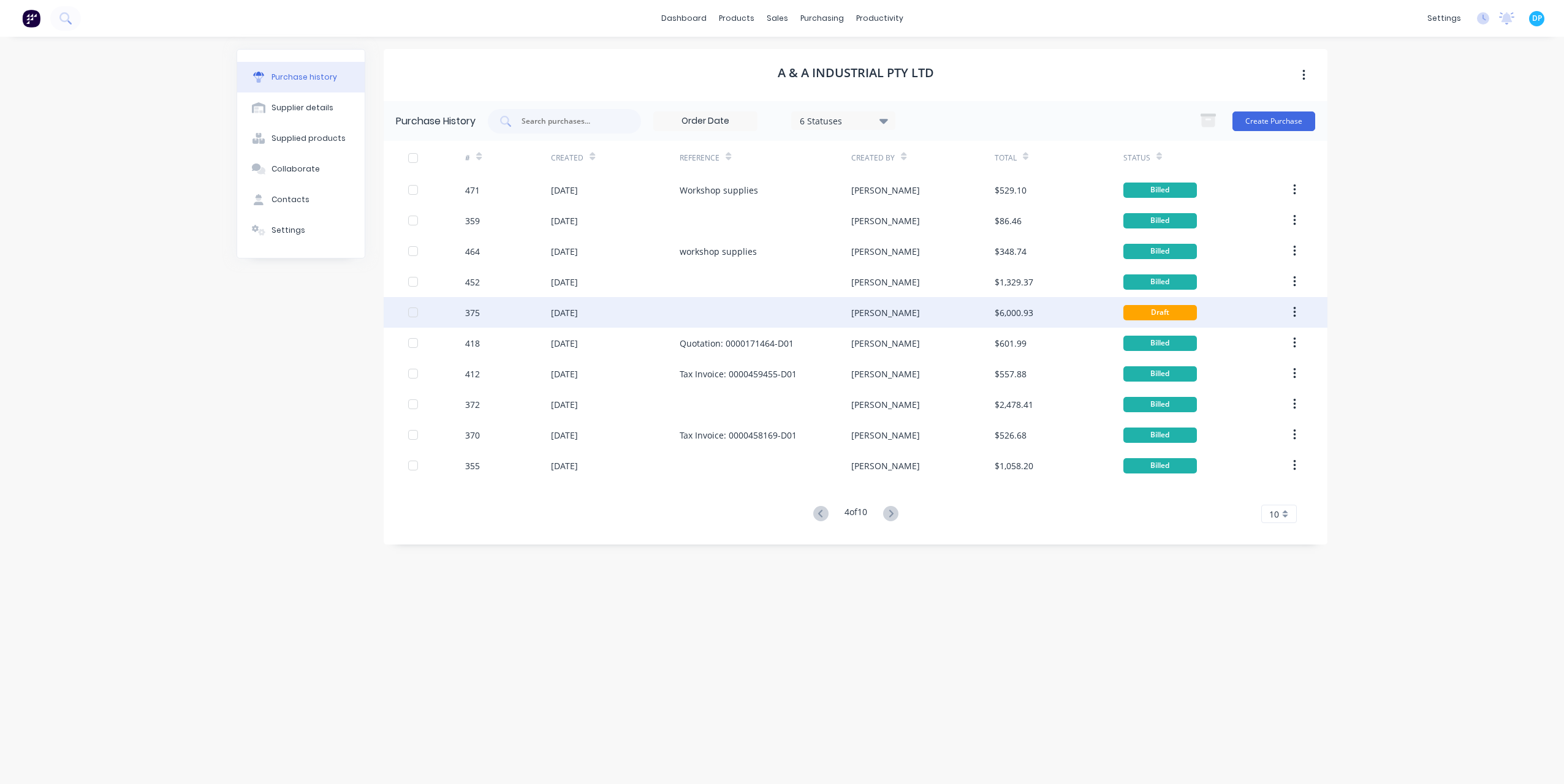
click at [502, 312] on div "375" at bounding box center [508, 312] width 86 height 30
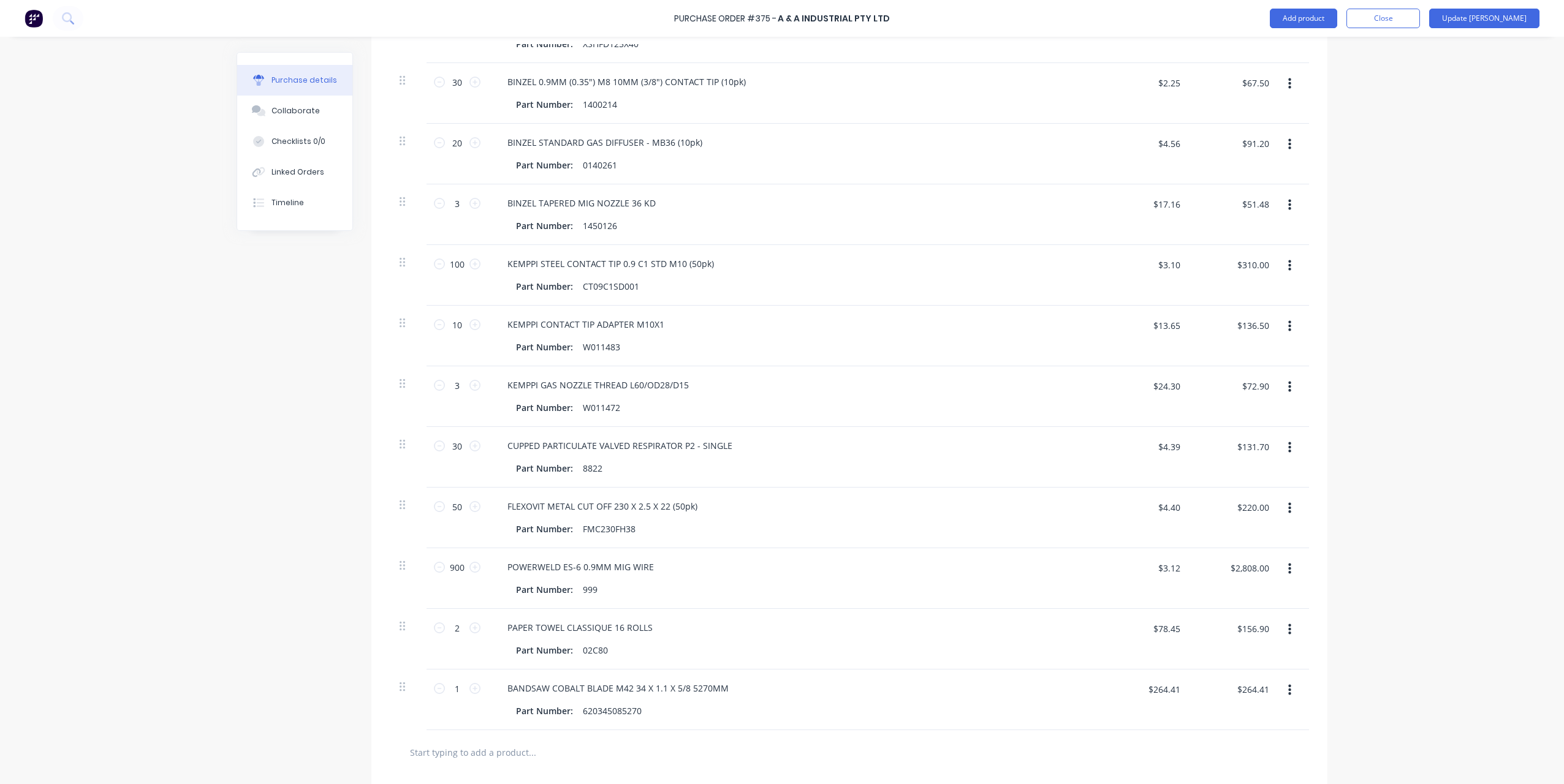
scroll to position [735, 0]
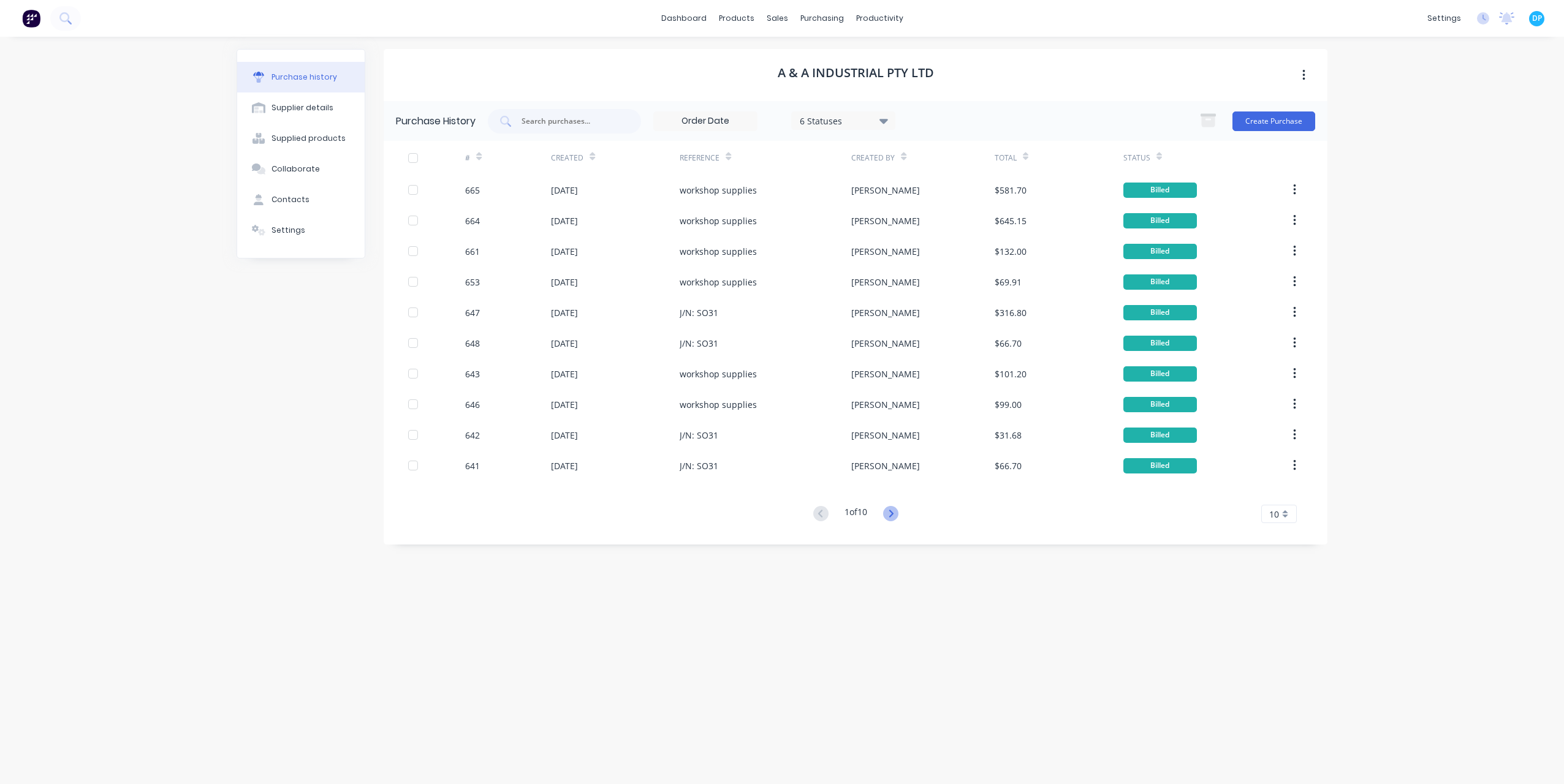
click at [897, 512] on icon at bounding box center [890, 513] width 15 height 15
click at [895, 514] on icon at bounding box center [890, 513] width 15 height 15
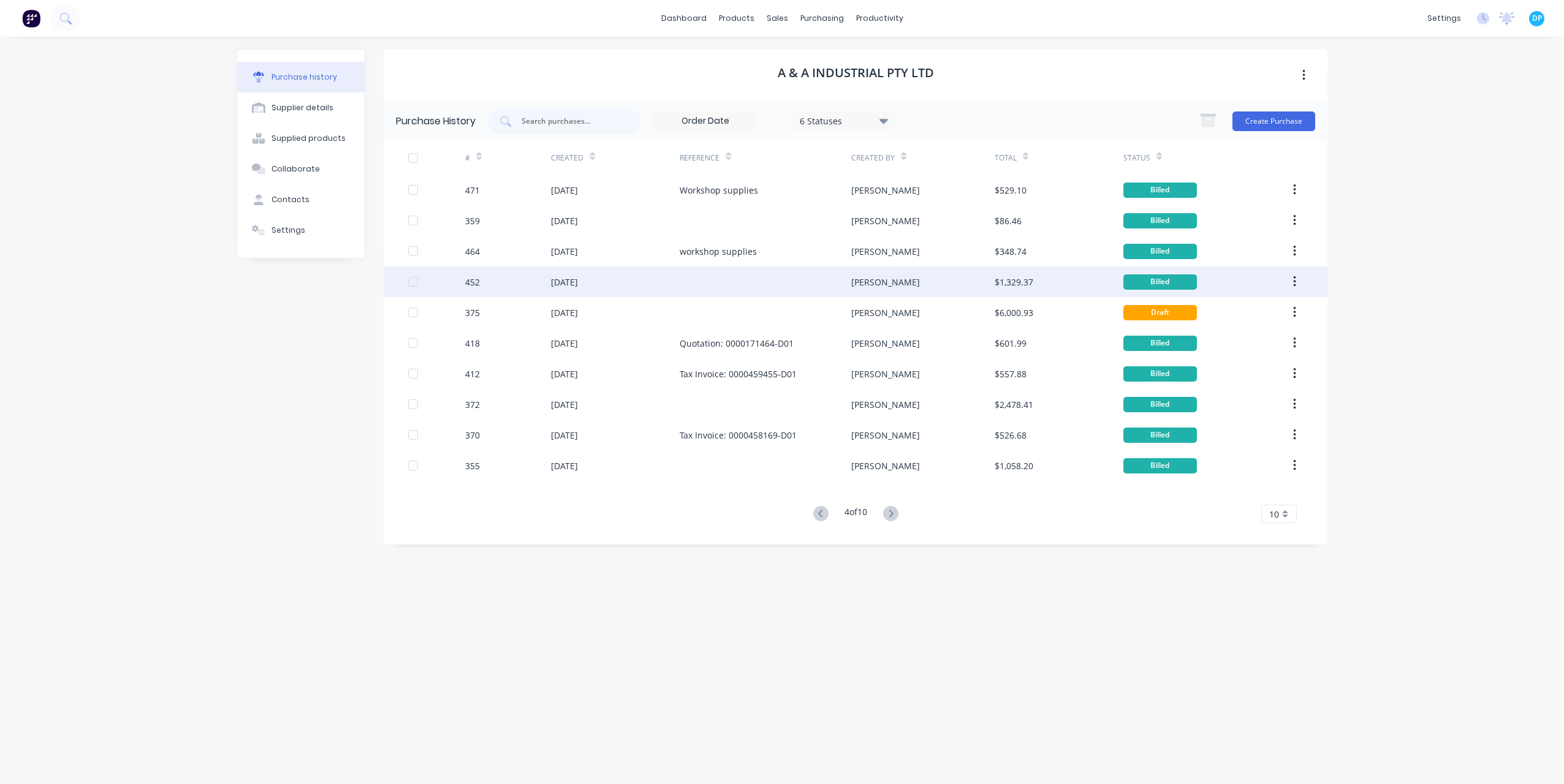
click at [541, 282] on div "452" at bounding box center [508, 282] width 86 height 30
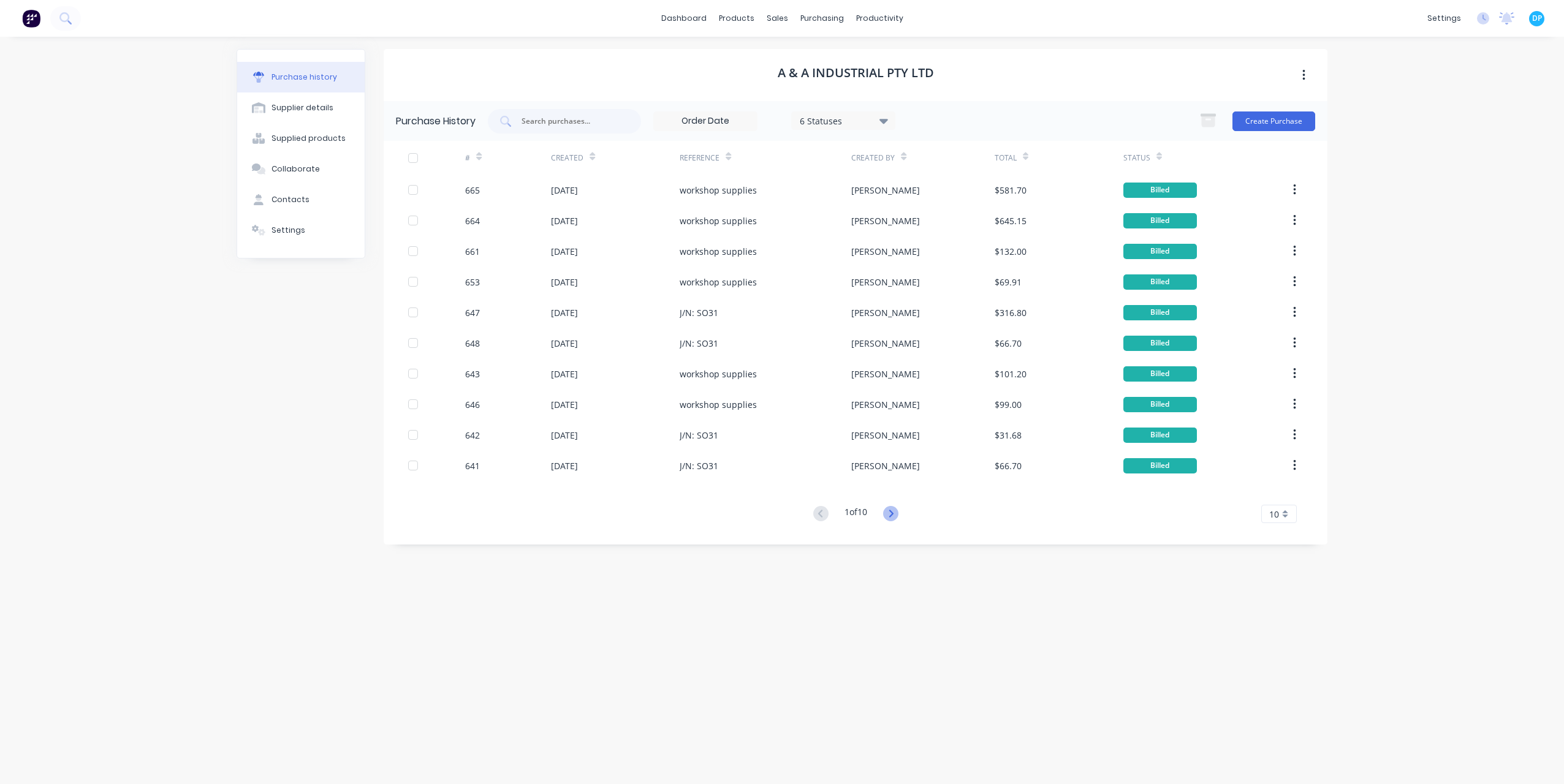
click at [889, 511] on icon at bounding box center [890, 513] width 15 height 15
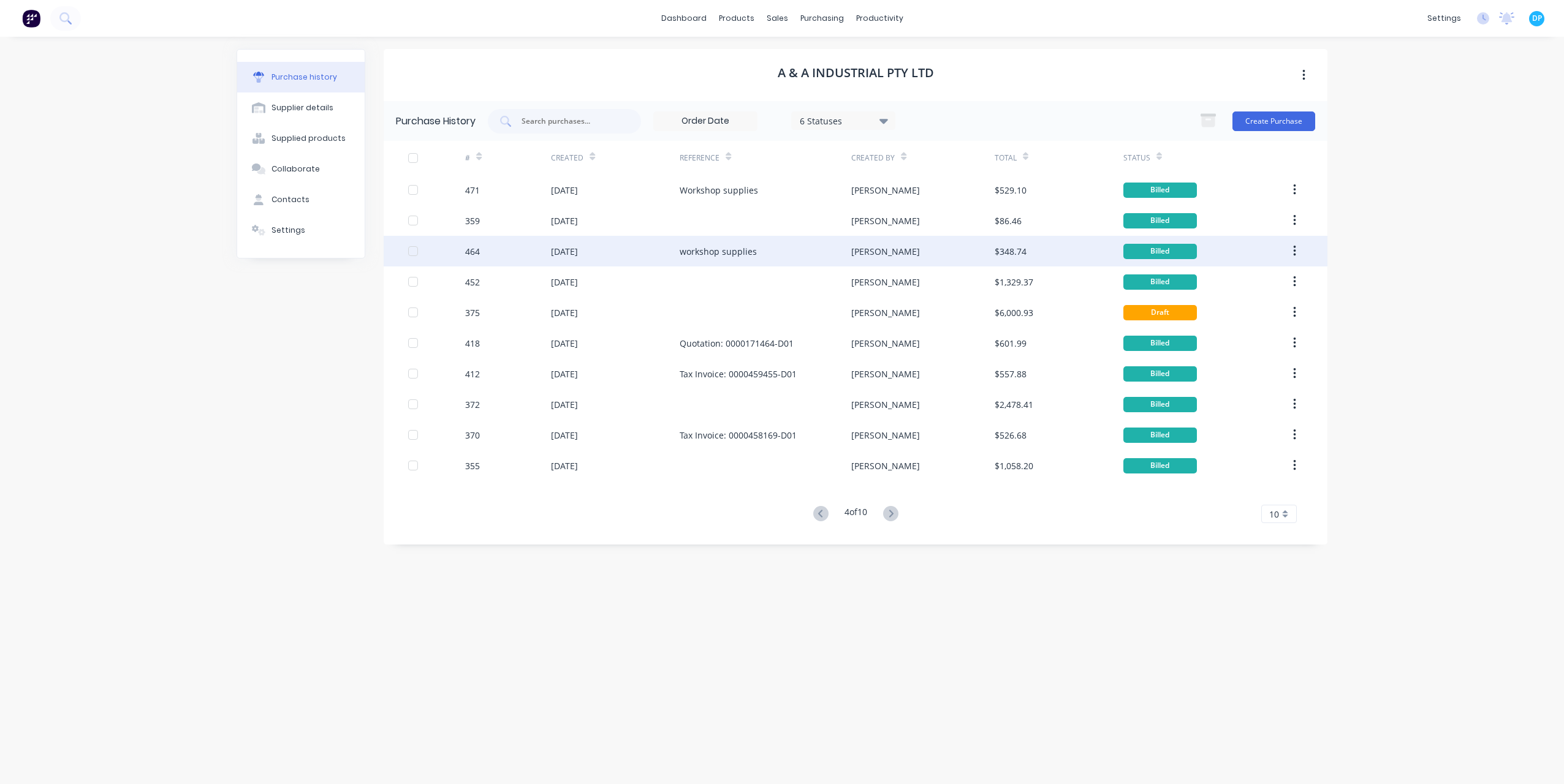
click at [551, 249] on div "[DATE]" at bounding box center [565, 252] width 27 height 12
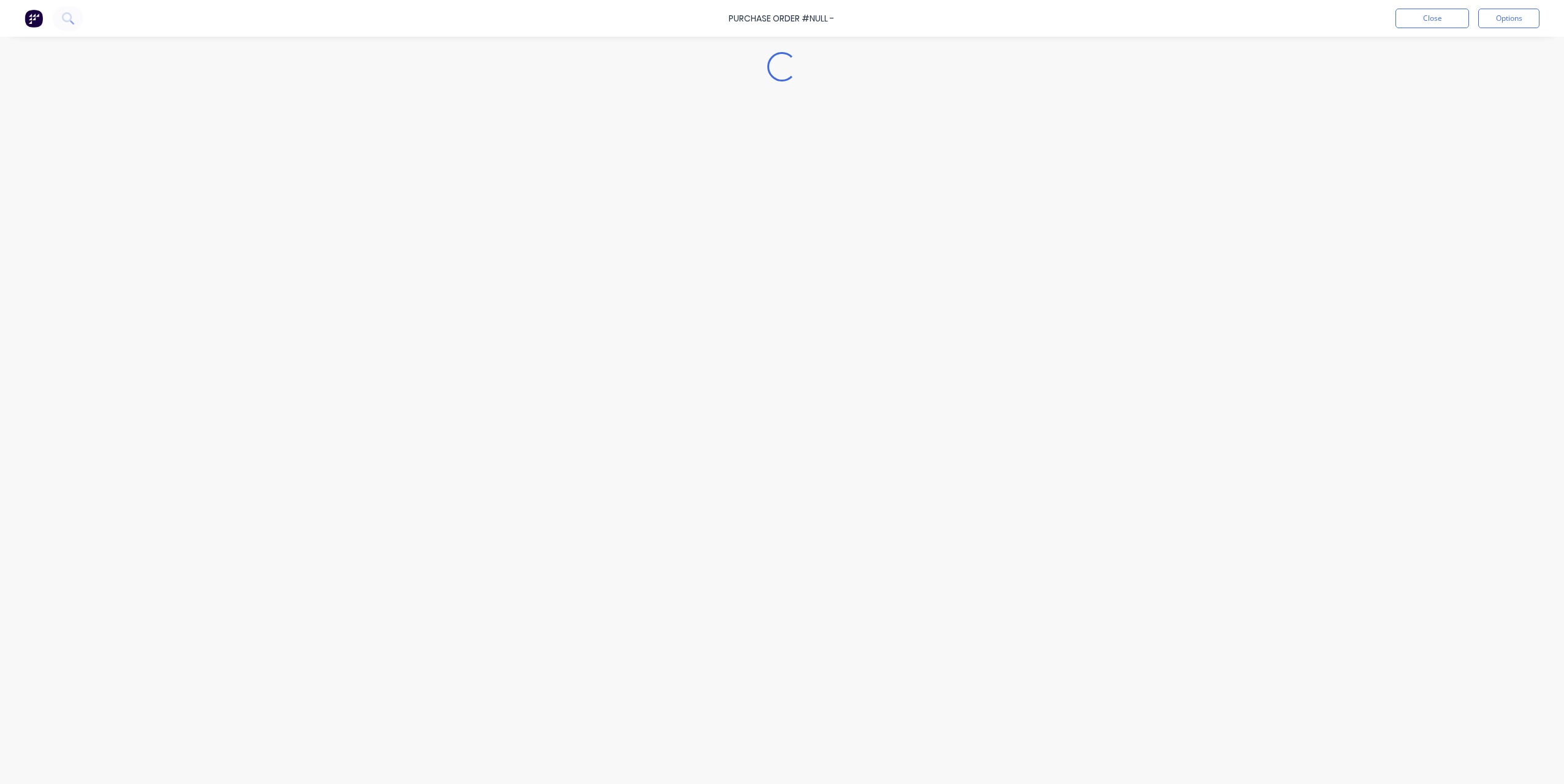
type textarea "x"
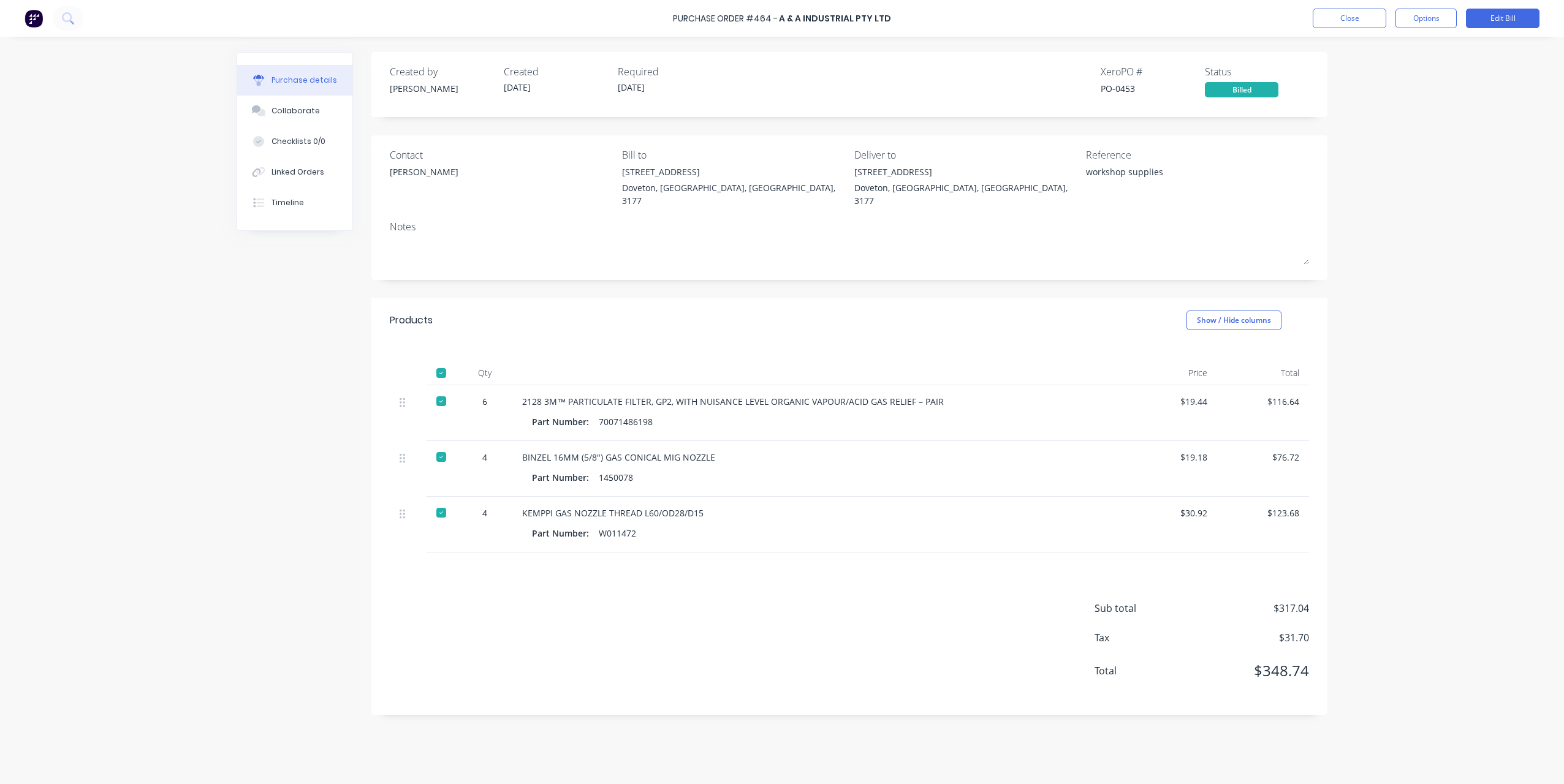
click at [190, 463] on div "Purchase Order #464 - A & A Industrial Pty Ltd Close Options Edit Bill Purchase…" at bounding box center [782, 392] width 1564 height 784
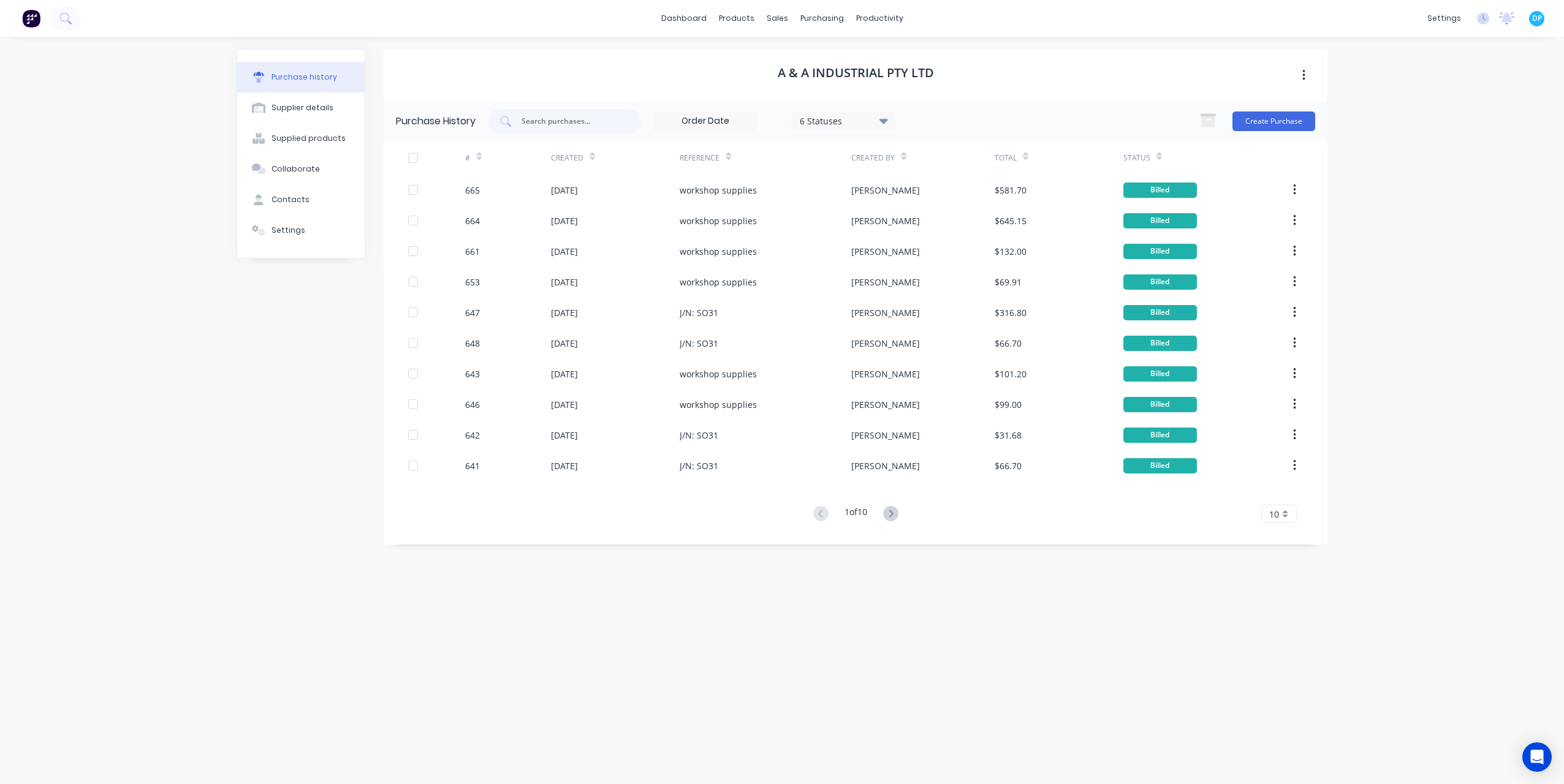
click at [890, 518] on icon at bounding box center [890, 513] width 15 height 15
click at [897, 514] on icon at bounding box center [890, 513] width 15 height 15
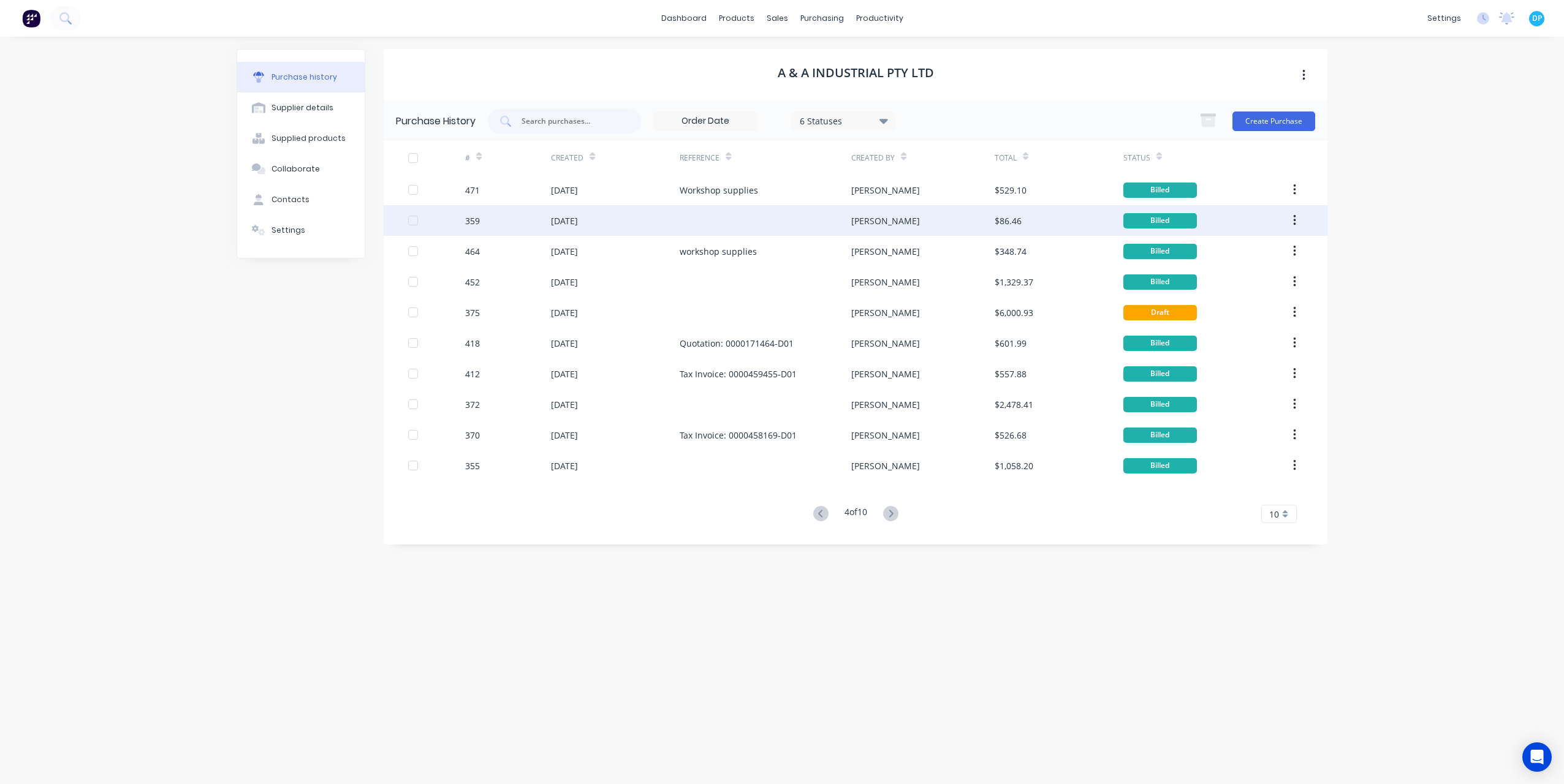
click at [477, 222] on div "359" at bounding box center [472, 220] width 15 height 12
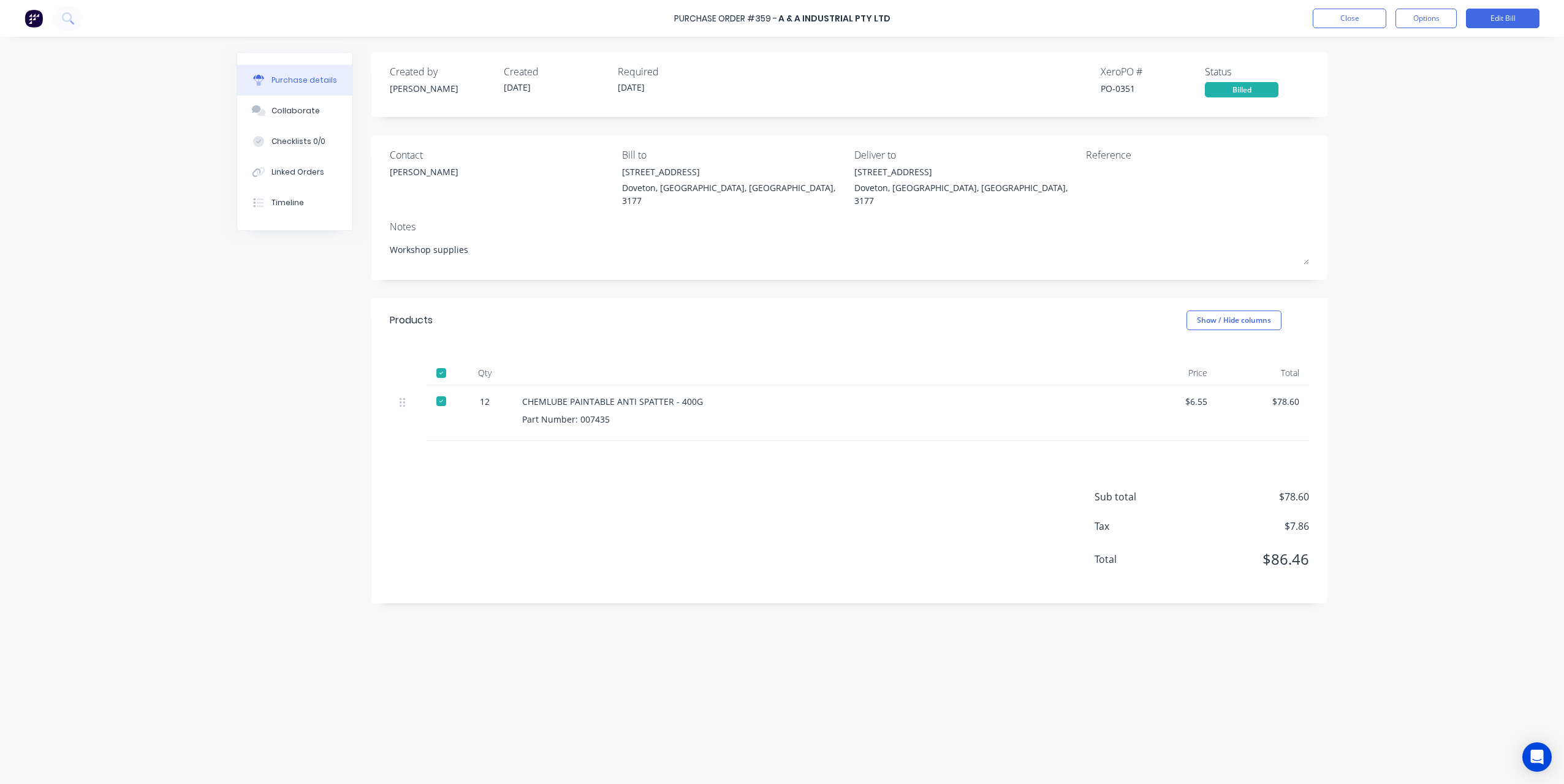
drag, startPoint x: 692, startPoint y: 332, endPoint x: 773, endPoint y: 389, distance: 99.0
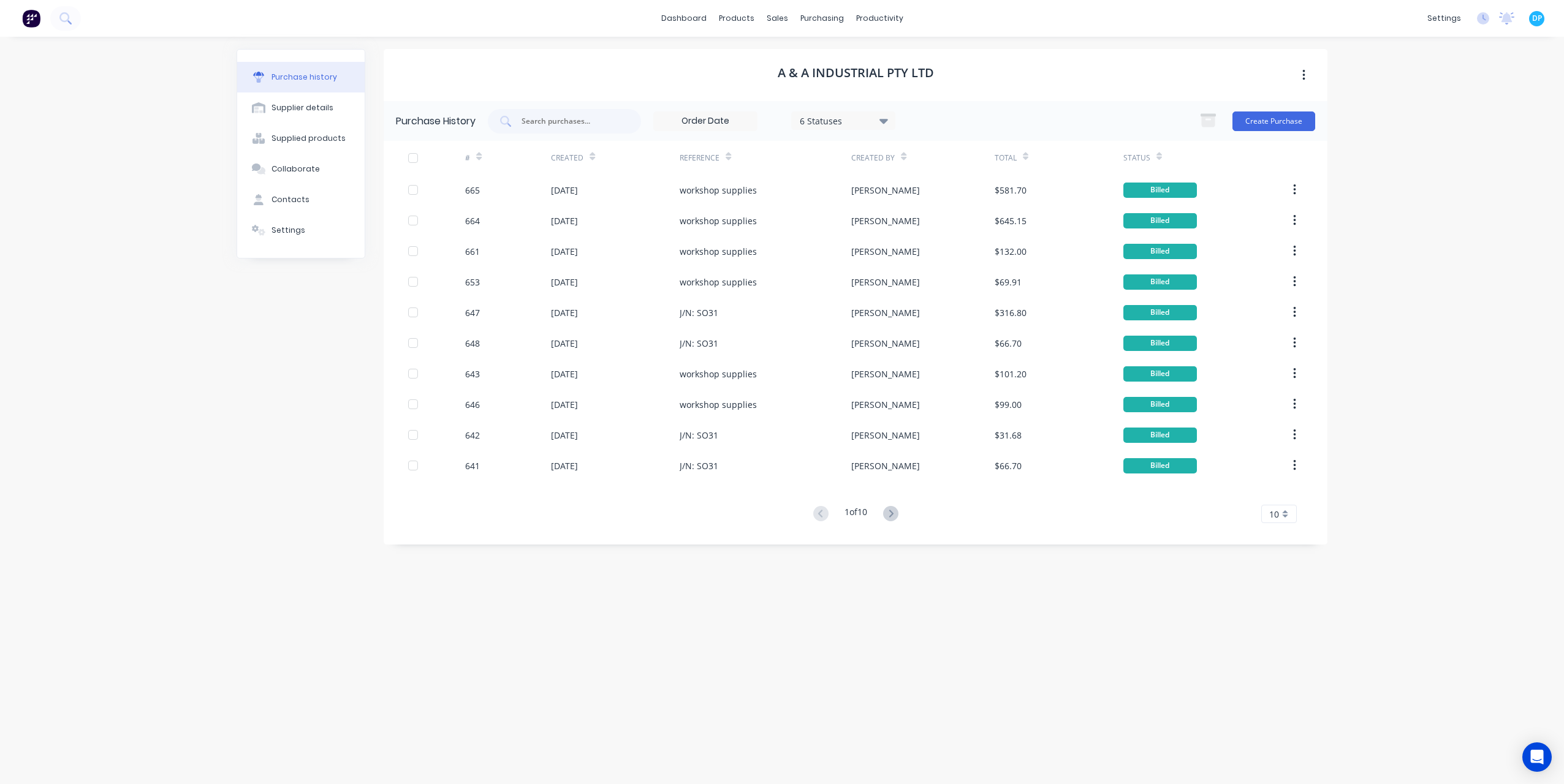
click at [902, 516] on button at bounding box center [891, 515] width 23 height 18
click at [893, 512] on icon at bounding box center [891, 514] width 4 height 7
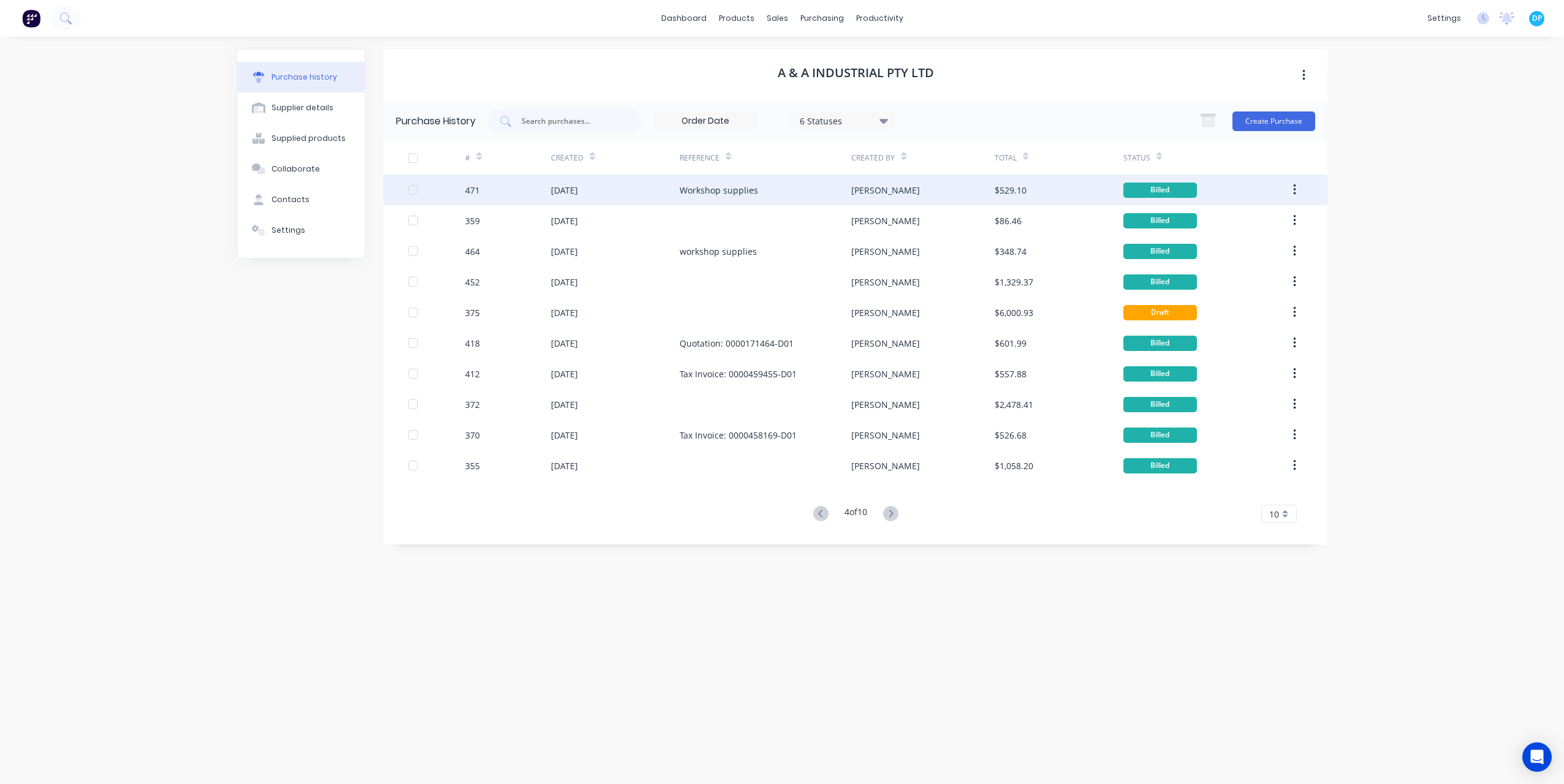
click at [518, 199] on div "471" at bounding box center [508, 189] width 86 height 30
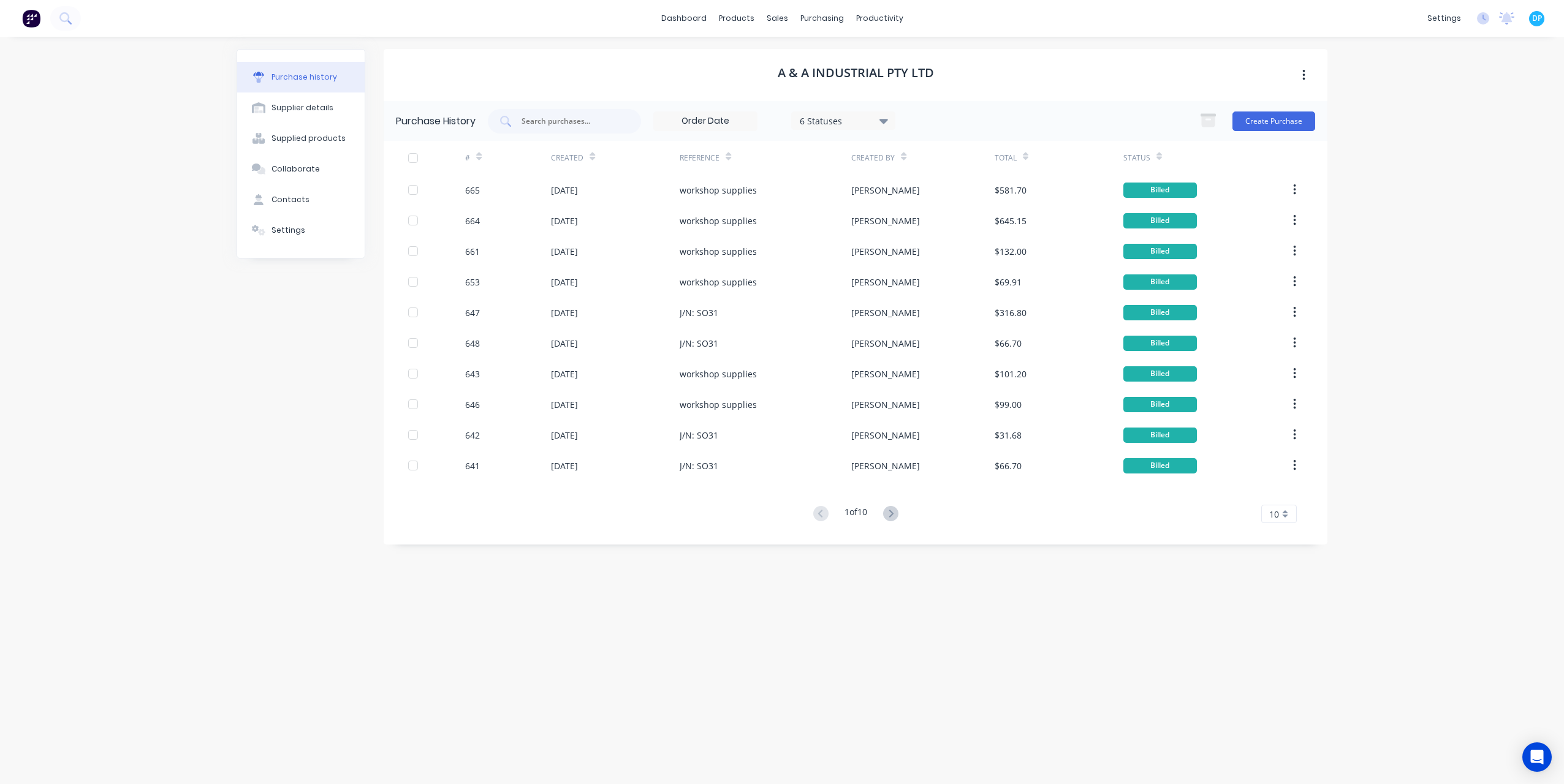
click at [887, 514] on icon at bounding box center [890, 513] width 15 height 15
click at [893, 515] on icon at bounding box center [890, 513] width 15 height 15
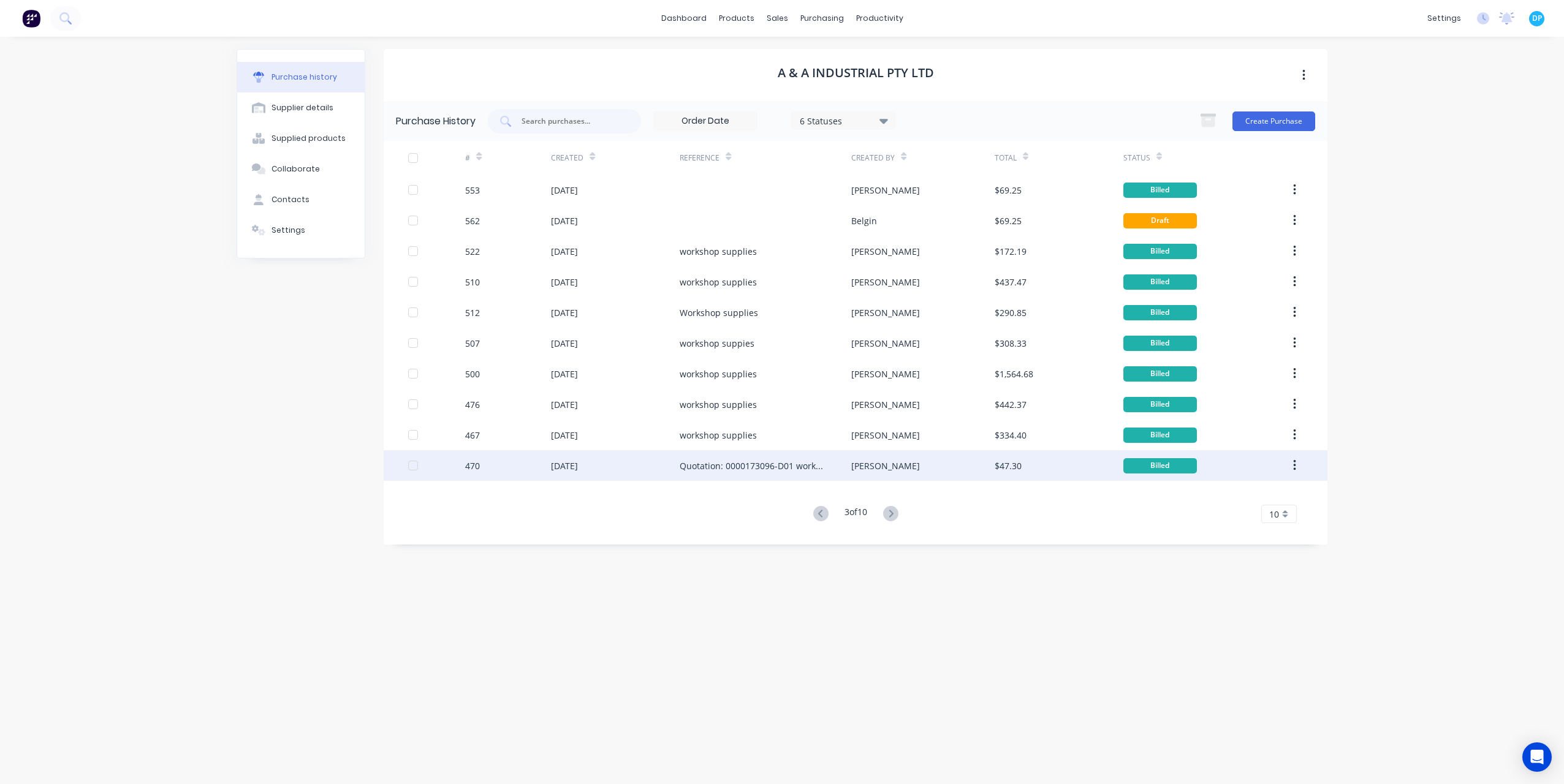
click at [536, 462] on div "470" at bounding box center [508, 466] width 86 height 30
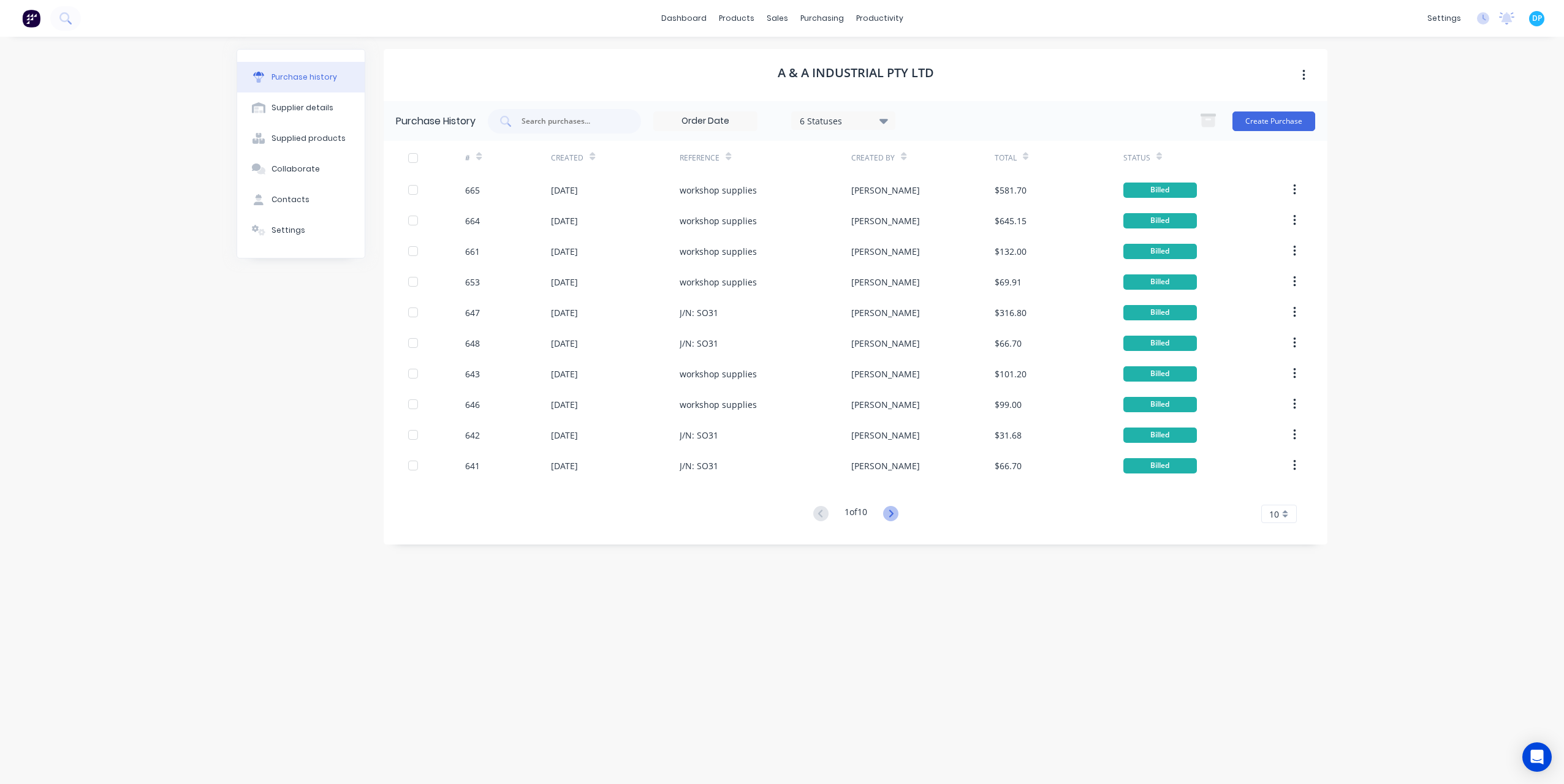
drag, startPoint x: 905, startPoint y: 520, endPoint x: 896, endPoint y: 516, distance: 9.8
click at [905, 520] on div "1 of 10 10 5 10 15 20 25 30 35" at bounding box center [856, 515] width 944 height 18
click at [896, 516] on icon at bounding box center [890, 513] width 15 height 15
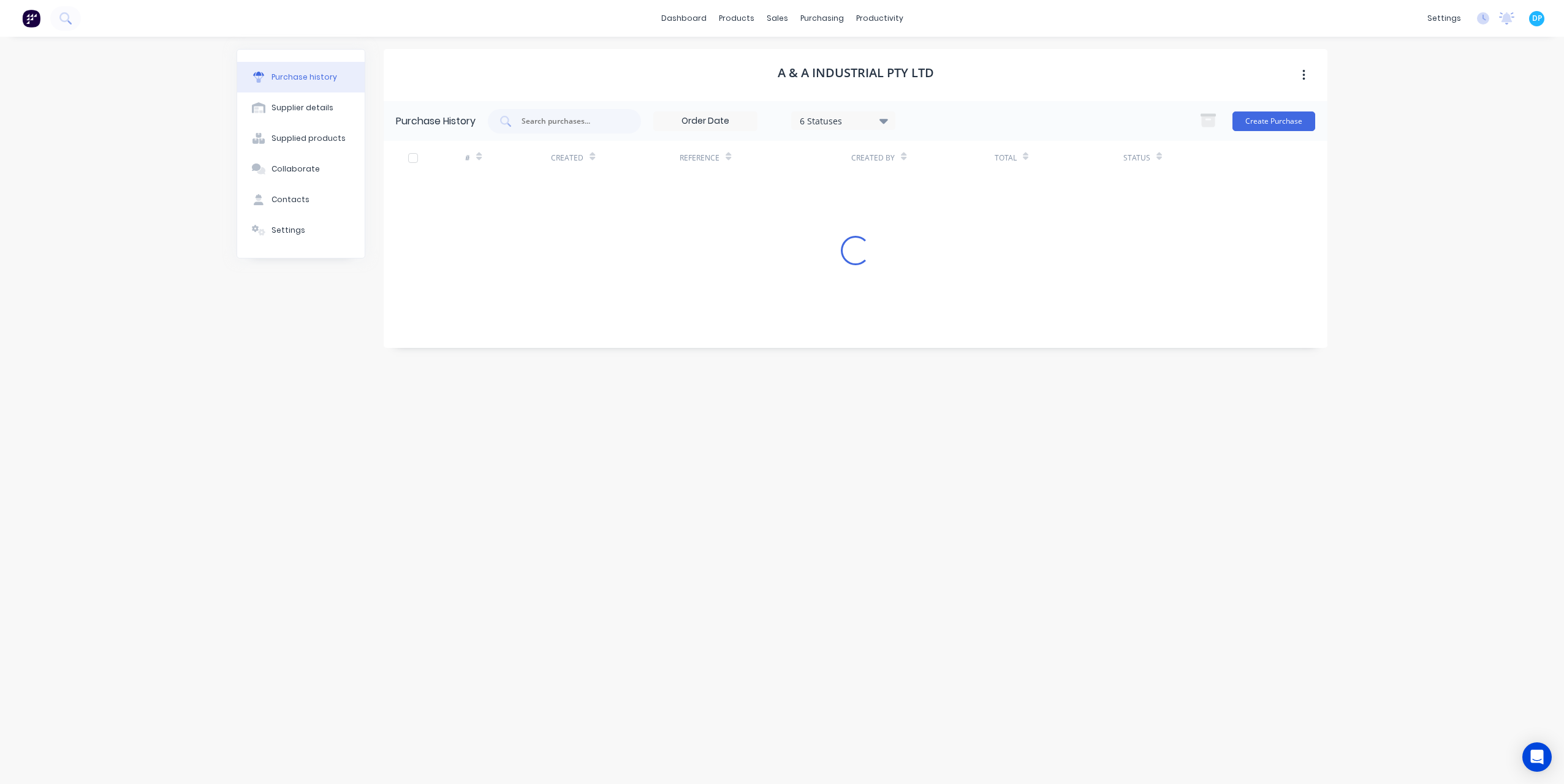
click at [896, 516] on div "A & A Industrial Pty Ltd Purchase History 6 Statuses 6 Statuses Create Purchase…" at bounding box center [856, 404] width 944 height 711
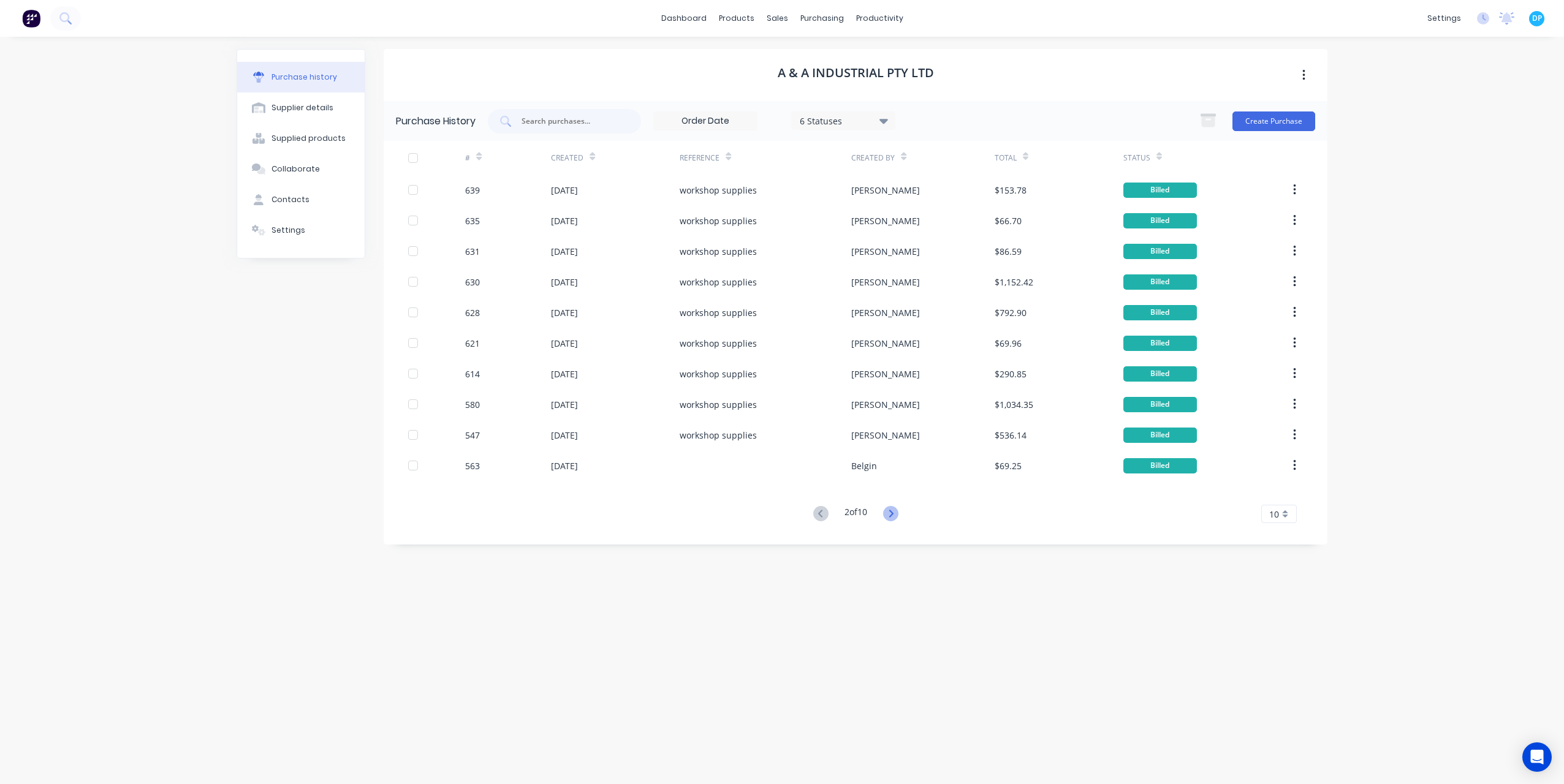
click at [896, 516] on icon at bounding box center [890, 513] width 15 height 15
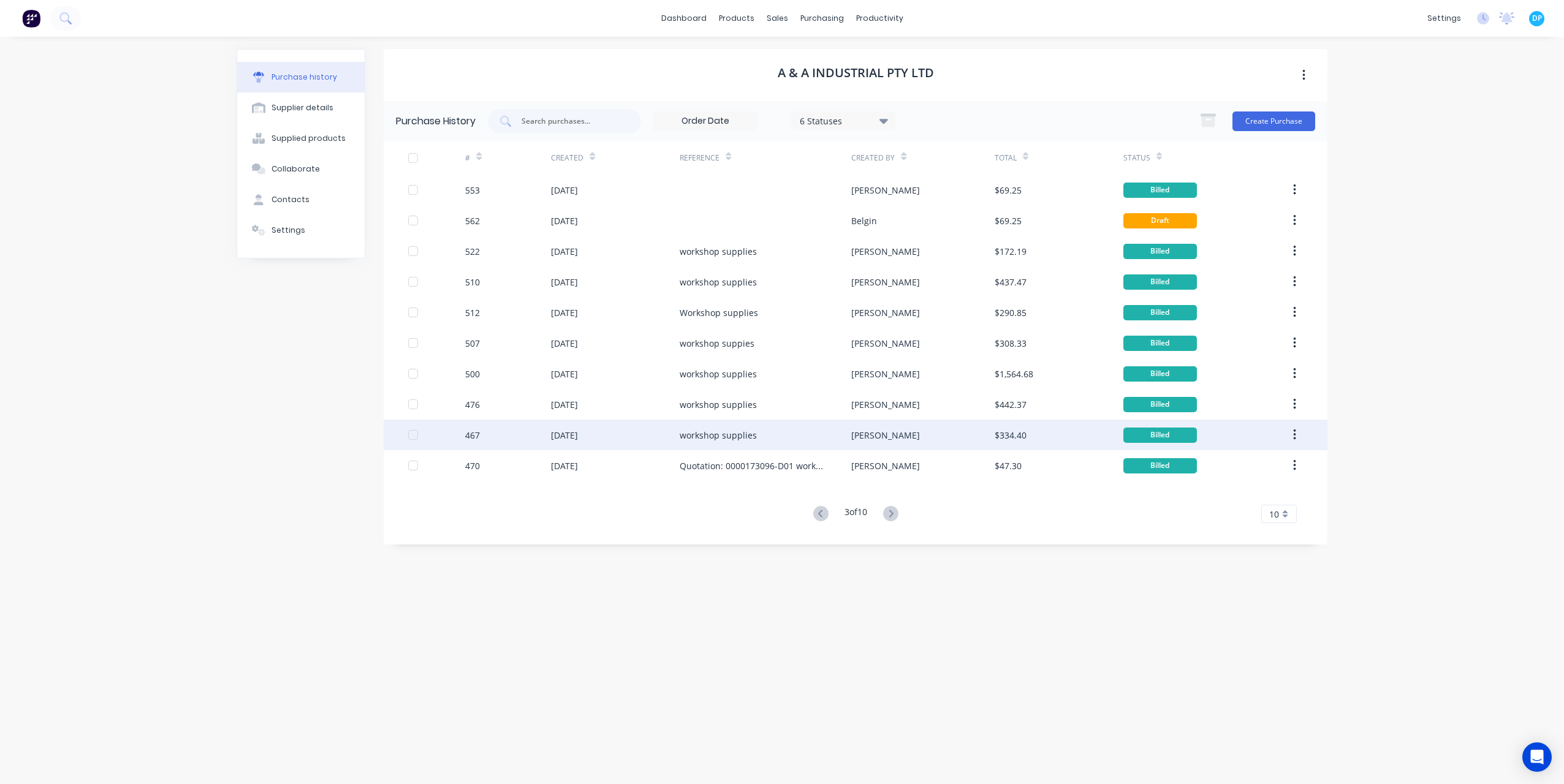
click at [560, 441] on div "[DATE]" at bounding box center [565, 436] width 27 height 12
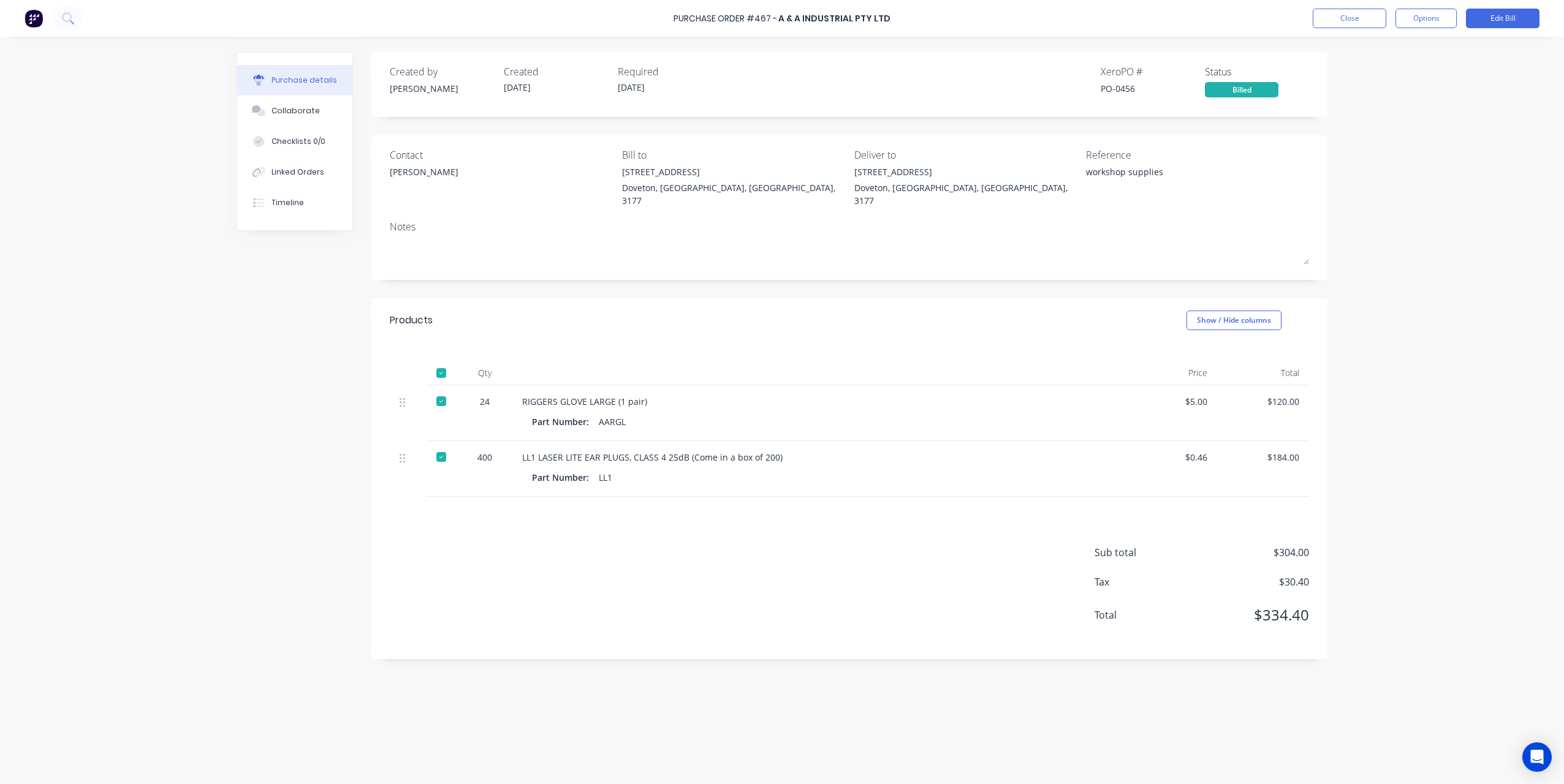
drag, startPoint x: 563, startPoint y: 441, endPoint x: 726, endPoint y: 489, distance: 169.9
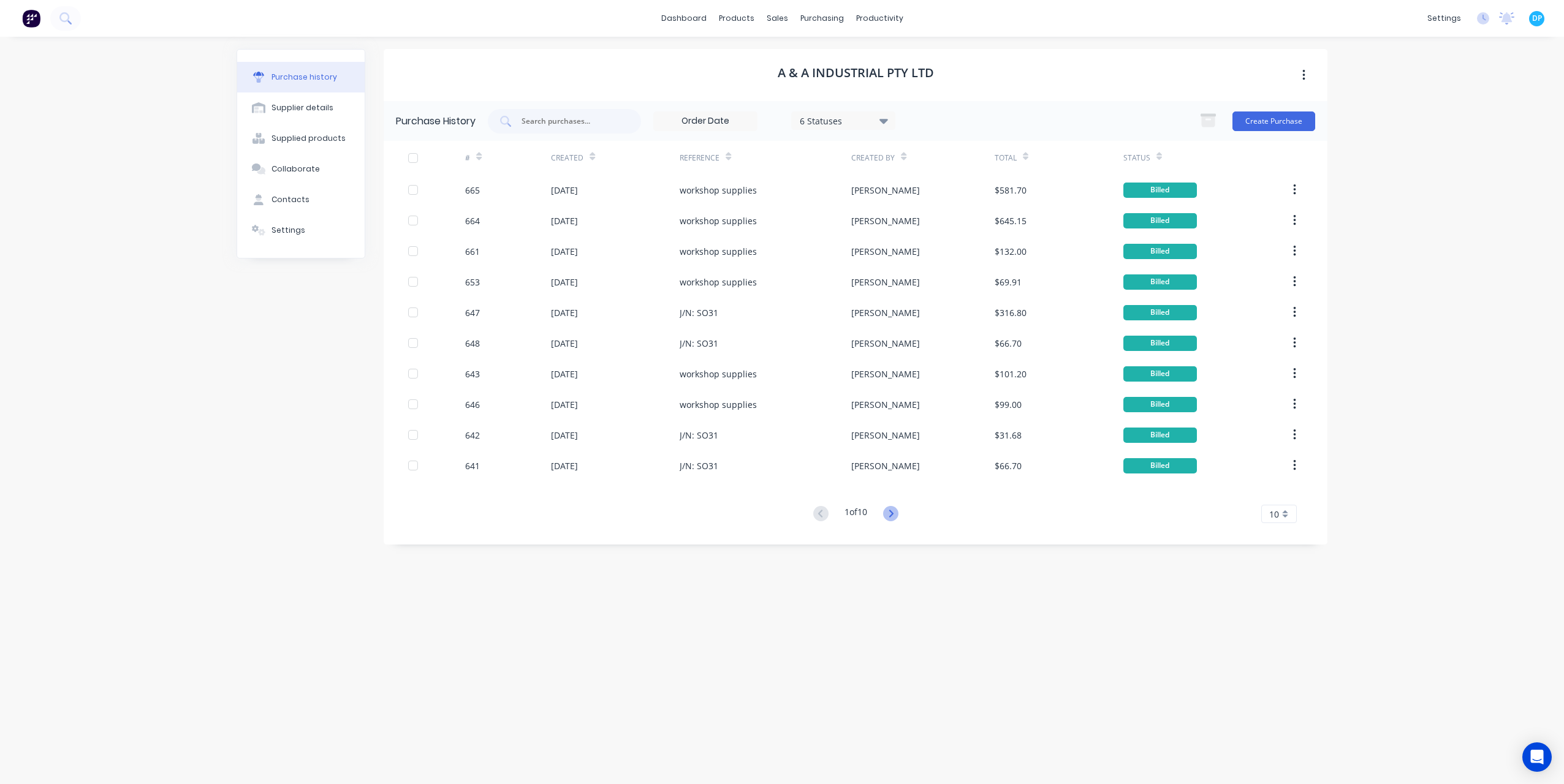
click at [894, 511] on icon at bounding box center [890, 513] width 15 height 15
drag, startPoint x: 894, startPoint y: 511, endPoint x: 886, endPoint y: 513, distance: 8.2
click at [894, 511] on icon at bounding box center [890, 513] width 15 height 15
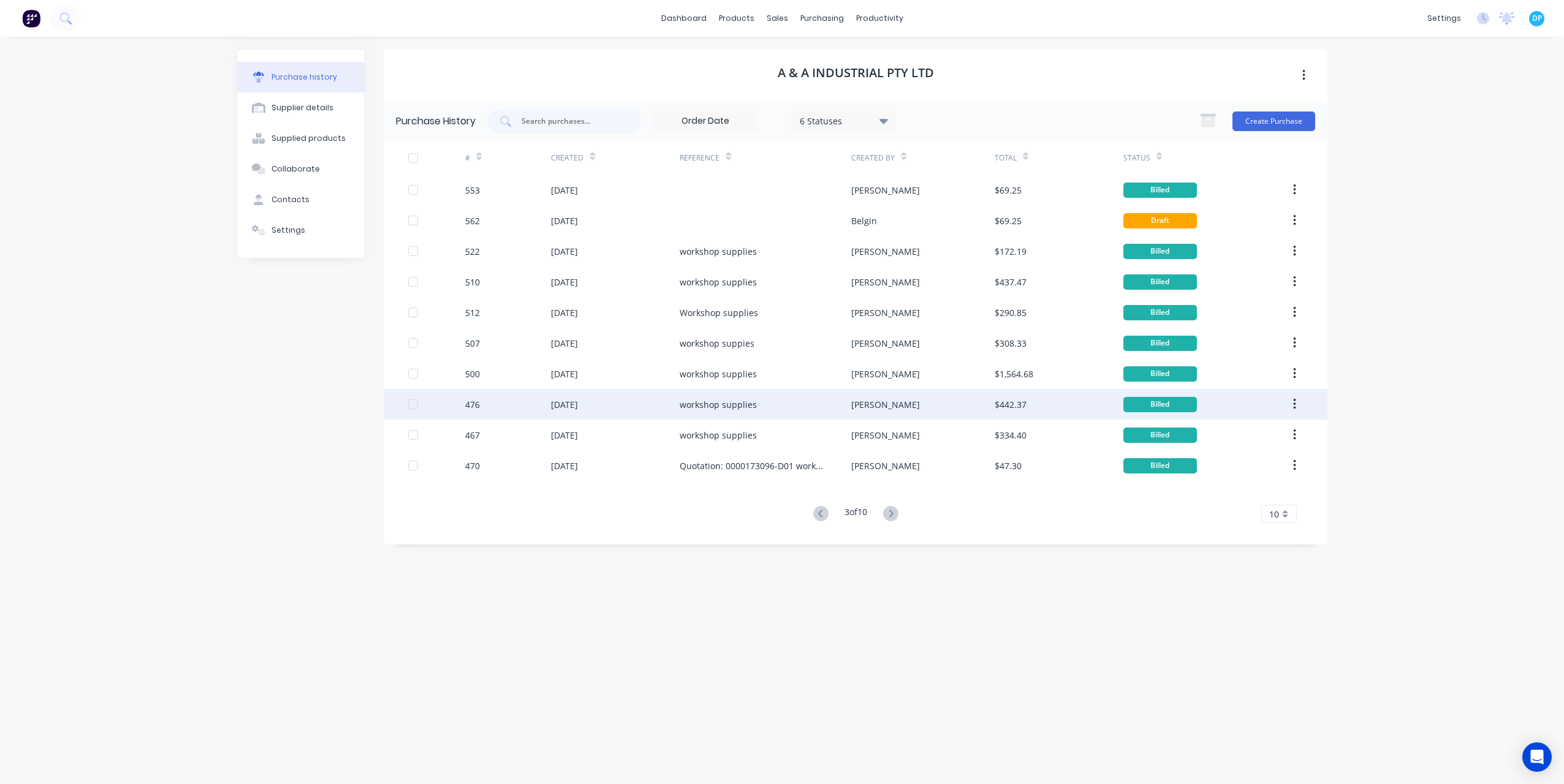
click at [559, 405] on div "[DATE]" at bounding box center [565, 404] width 27 height 12
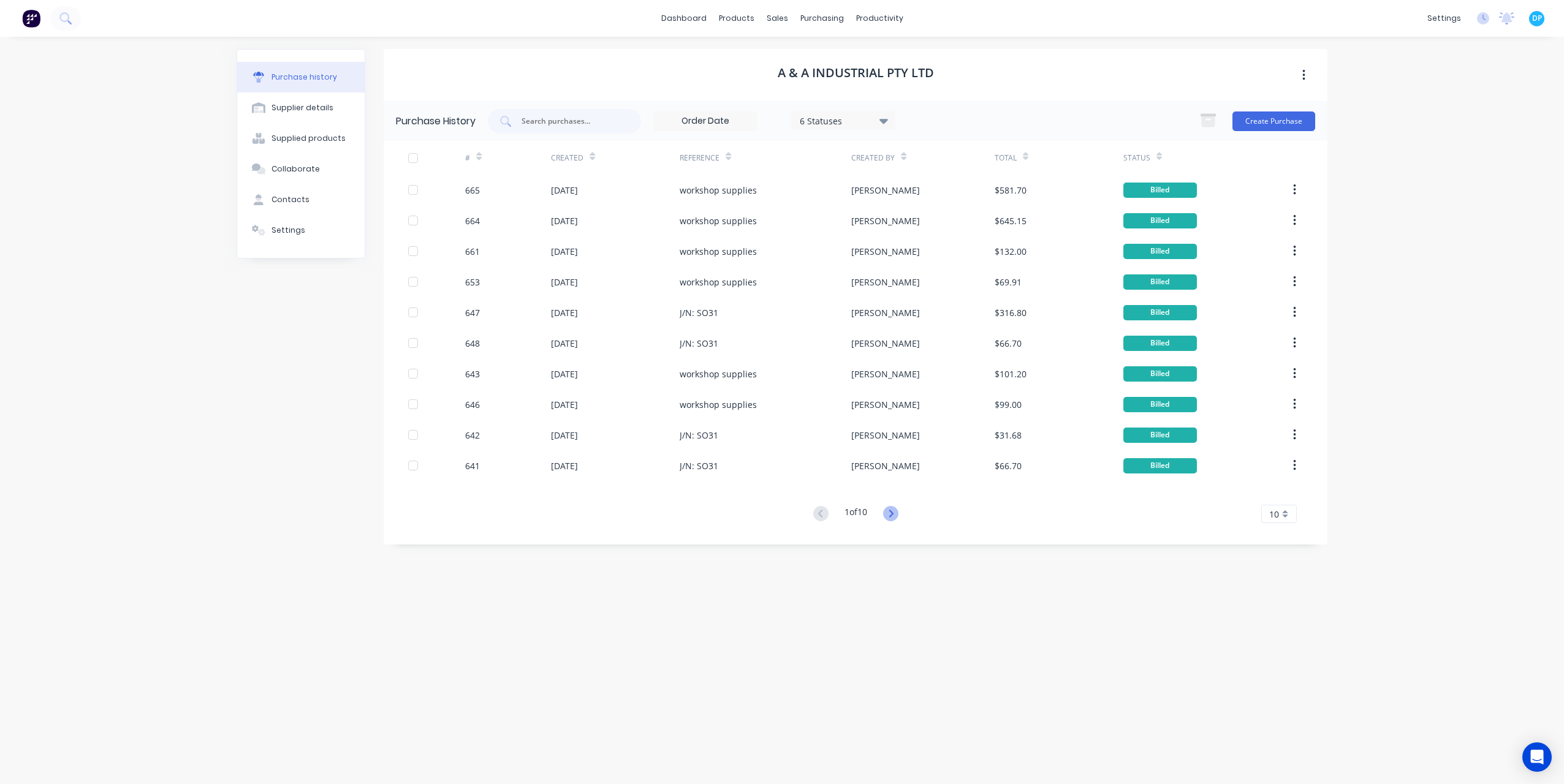
click at [893, 510] on icon at bounding box center [890, 513] width 15 height 15
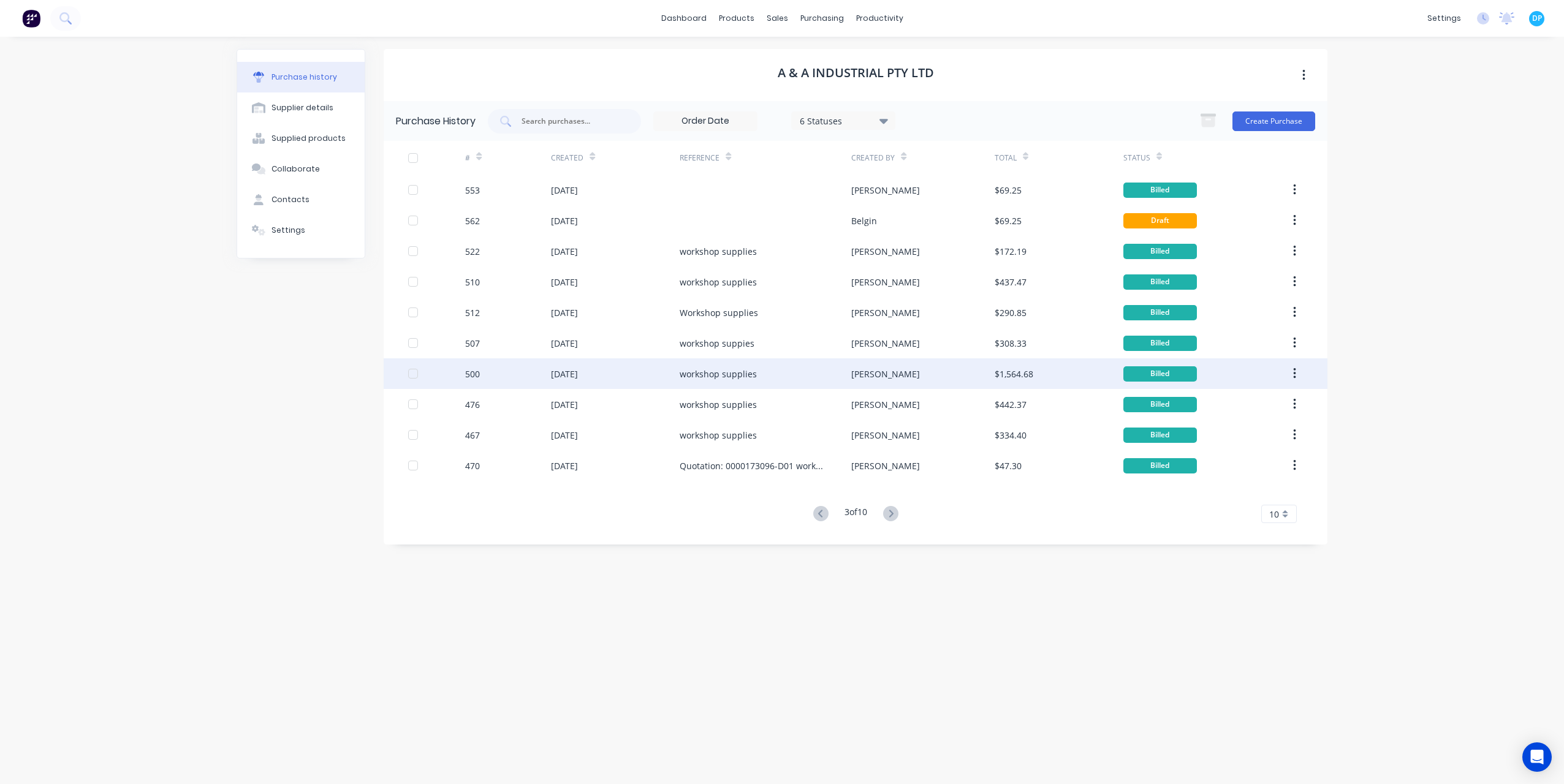
click at [572, 379] on div "[DATE]" at bounding box center [565, 374] width 27 height 12
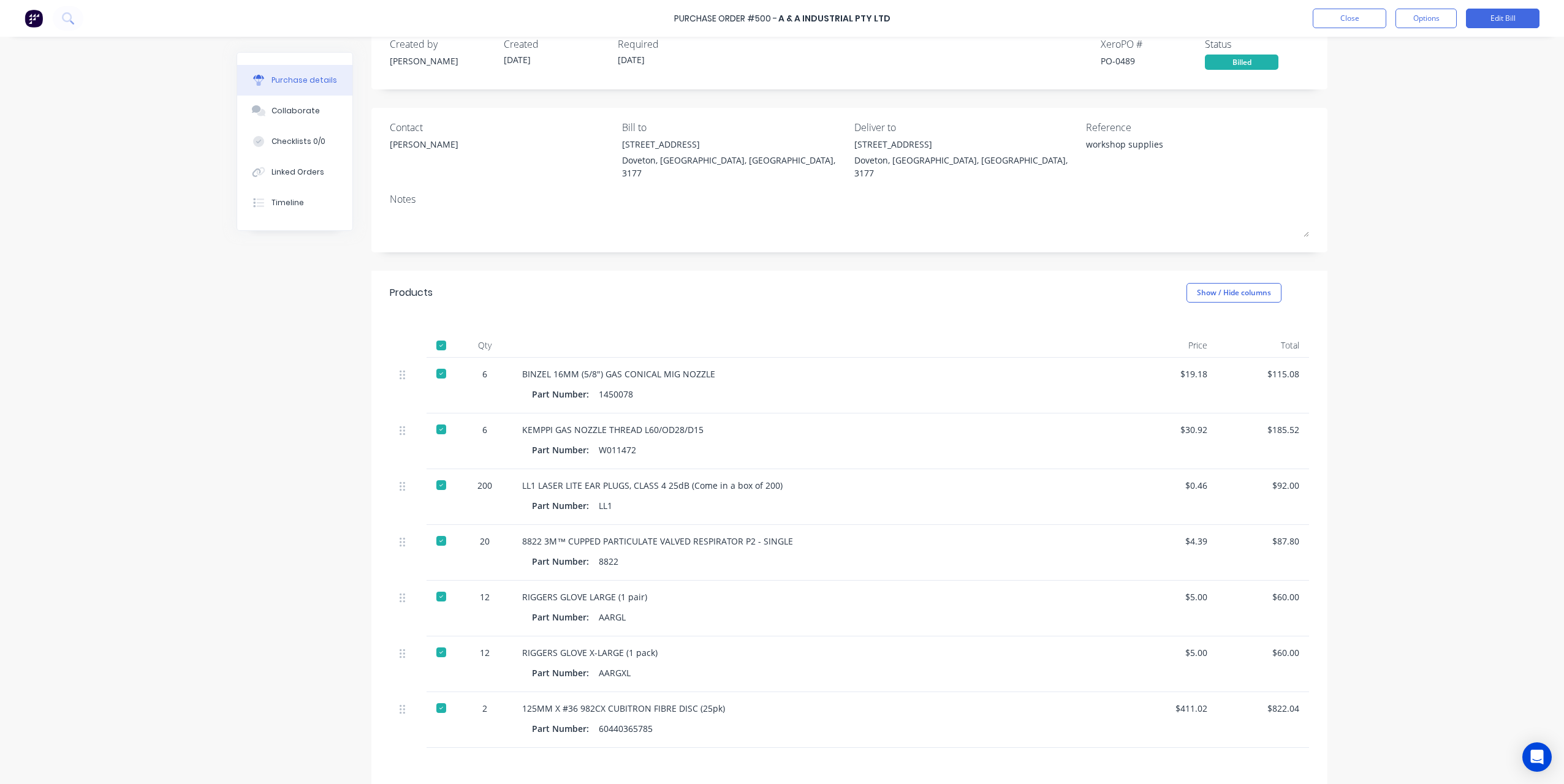
scroll to position [152, 0]
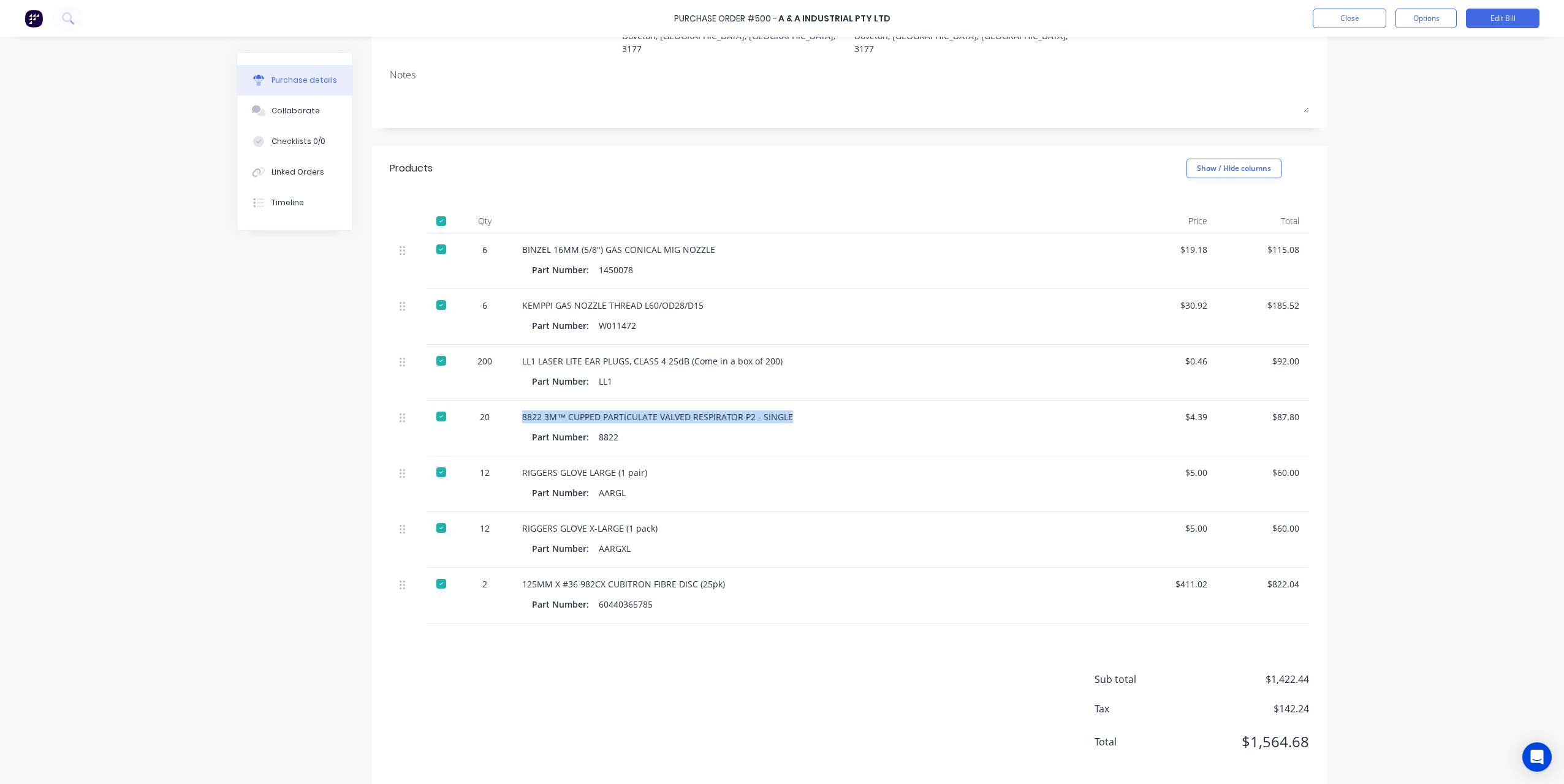
drag, startPoint x: 790, startPoint y: 402, endPoint x: 513, endPoint y: 404, distance: 277.0
click at [513, 404] on div "8822 3M™ CUPPED PARTICULATE VALVED RESPIRATOR P2 - SINGLE Part Number: 8822" at bounding box center [818, 428] width 613 height 56
copy div "8822 3M™ CUPPED PARTICULATE VALVED RESPIRATOR P2 - SINGLE"
drag, startPoint x: 844, startPoint y: 420, endPoint x: 915, endPoint y: 400, distance: 73.8
click at [844, 428] on div "Part Number: 8822" at bounding box center [818, 437] width 573 height 18
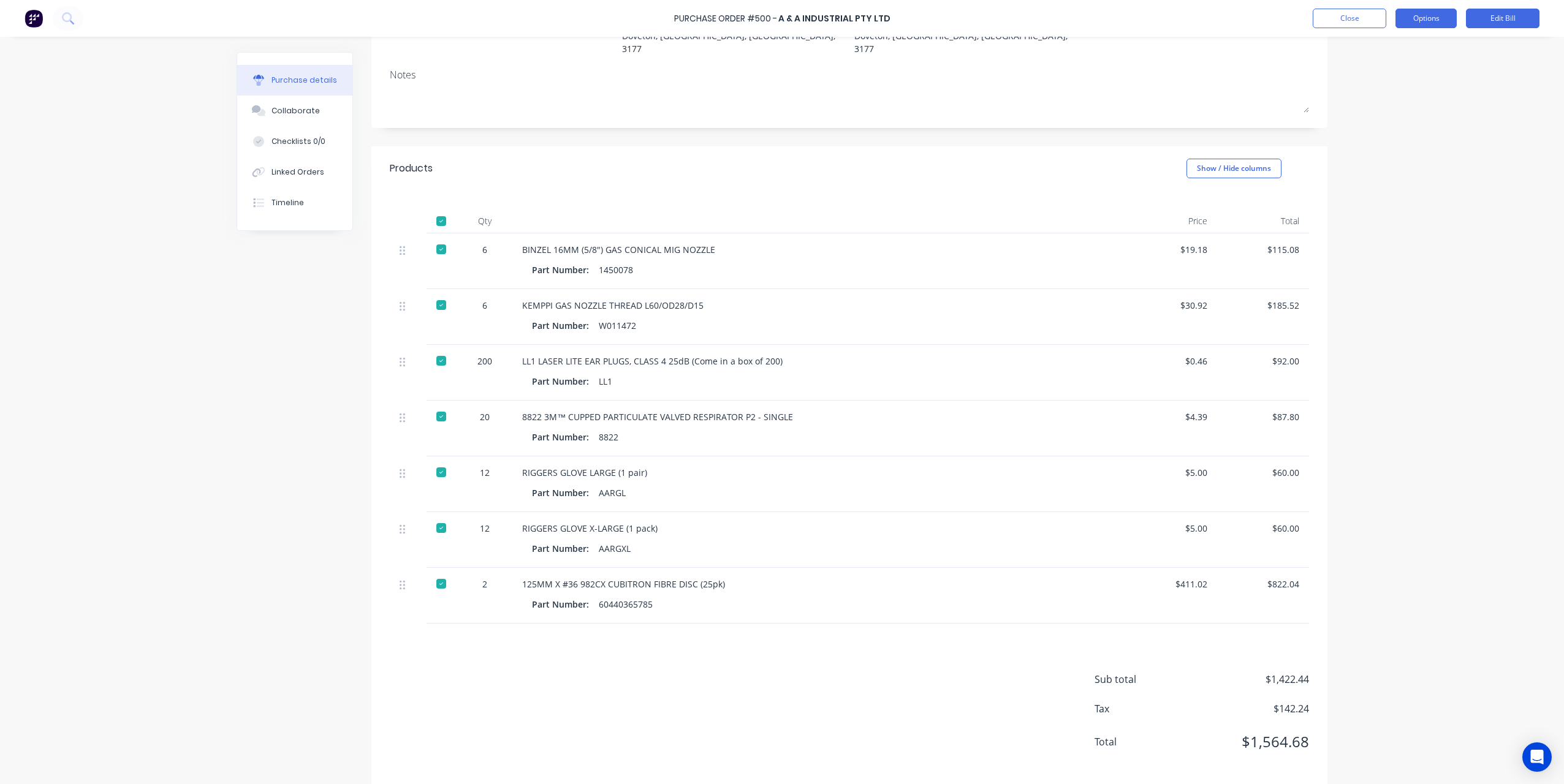
click at [1434, 22] on button "Options" at bounding box center [1426, 19] width 61 height 20
click at [1422, 44] on div "Print / Email" at bounding box center [1399, 50] width 94 height 18
click at [1410, 71] on div "With pricing" at bounding box center [1399, 75] width 94 height 18
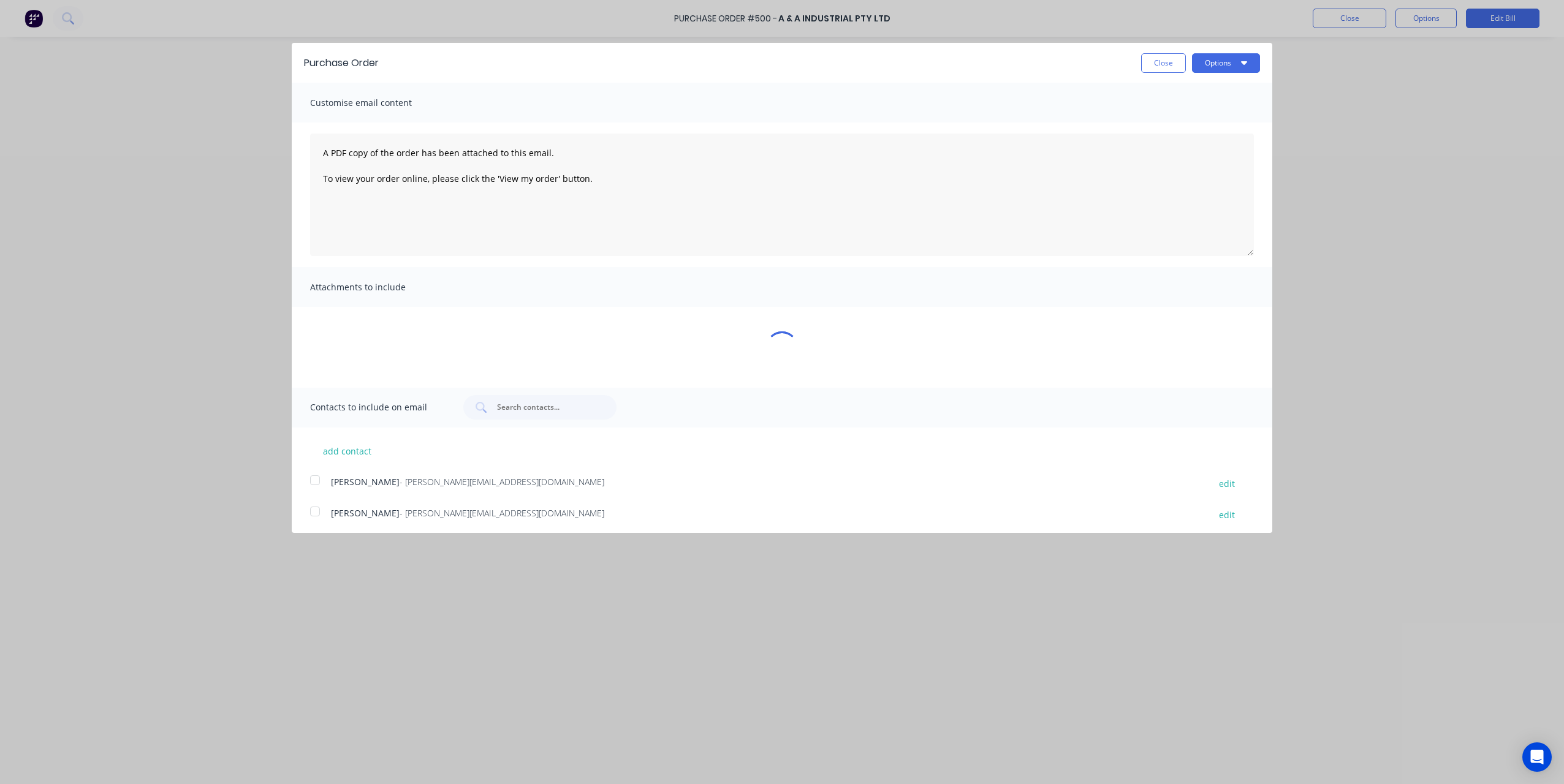
scroll to position [0, 0]
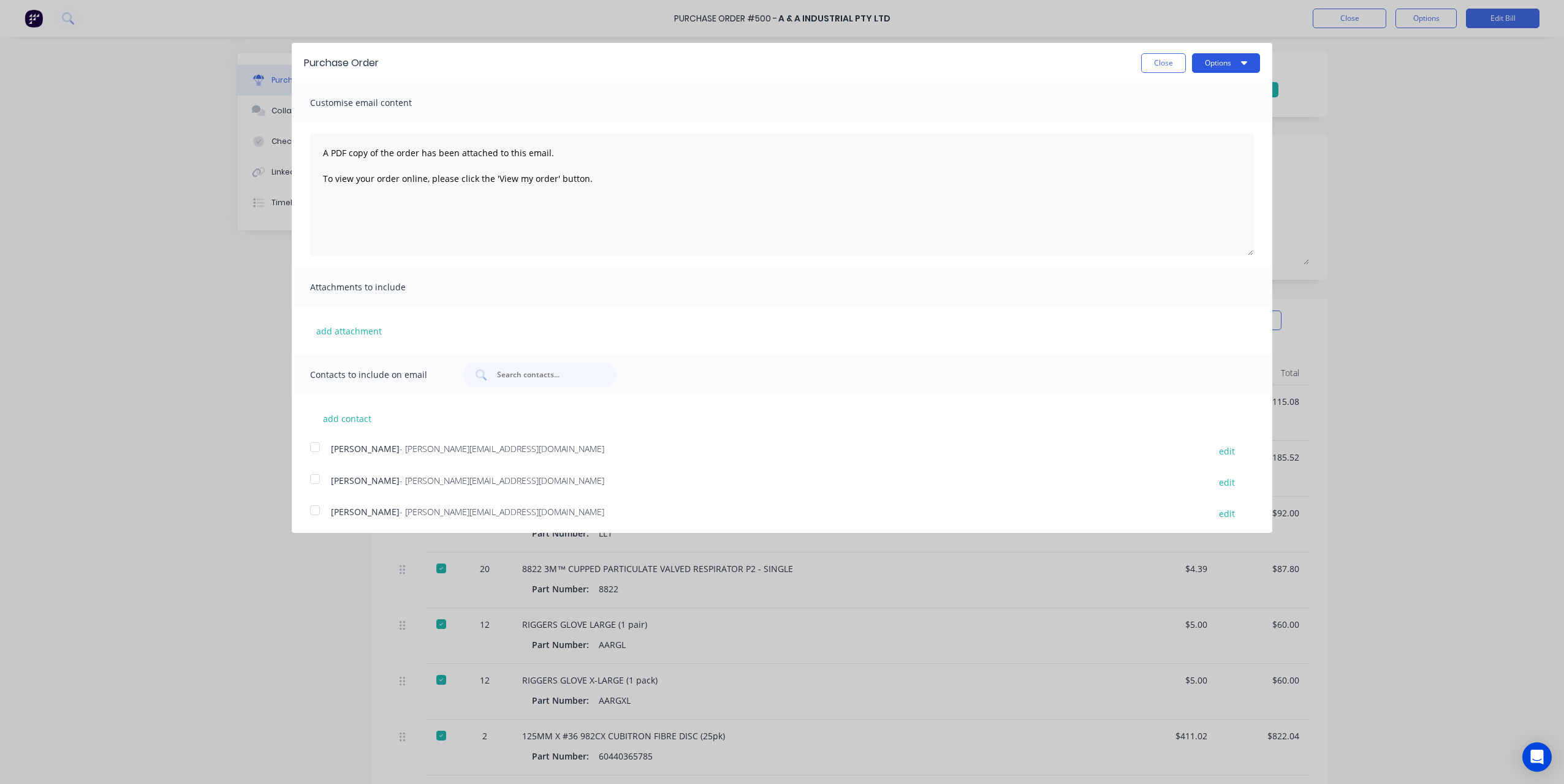
click at [1207, 68] on button "Options" at bounding box center [1226, 63] width 68 height 20
click at [1205, 82] on button "Print" at bounding box center [1201, 94] width 116 height 25
click at [1142, 66] on button "Close" at bounding box center [1164, 63] width 44 height 20
type textarea "x"
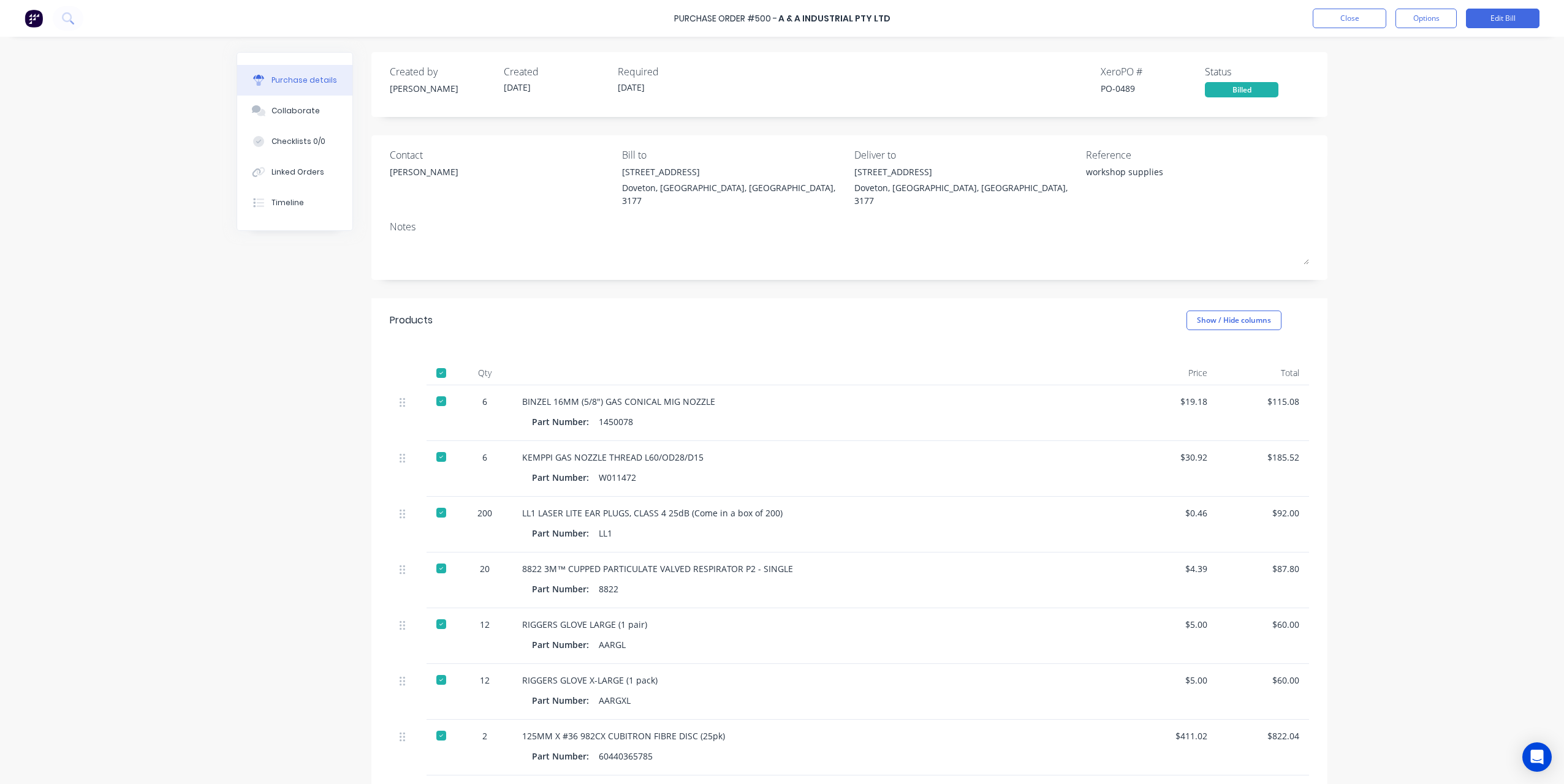
drag, startPoint x: 236, startPoint y: 441, endPoint x: 238, endPoint y: 459, distance: 18.1
click at [237, 441] on div "Created by [PERSON_NAME] Created [DATE] Required [DATE] Xero PO # PO-0489 Statu…" at bounding box center [782, 495] width 1091 height 886
drag, startPoint x: 110, startPoint y: 366, endPoint x: 441, endPoint y: 766, distance: 519.2
click at [110, 366] on div "Purchase Order #500 - A & A Industrial Pty Ltd Close Options Edit Bill Purchase…" at bounding box center [782, 392] width 1564 height 784
